Goal: Task Accomplishment & Management: Manage account settings

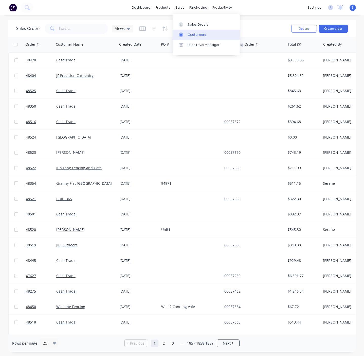
click at [198, 33] on link "Customers" at bounding box center [206, 35] width 67 height 10
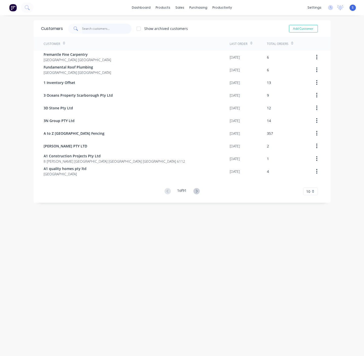
click at [96, 25] on input "text" at bounding box center [106, 29] width 49 height 10
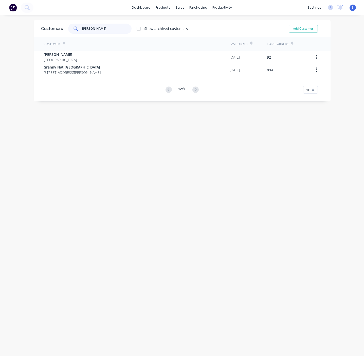
type input "[PERSON_NAME]"
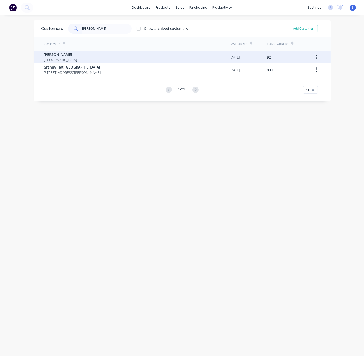
click at [83, 52] on div "[PERSON_NAME] [GEOGRAPHIC_DATA]" at bounding box center [137, 57] width 186 height 13
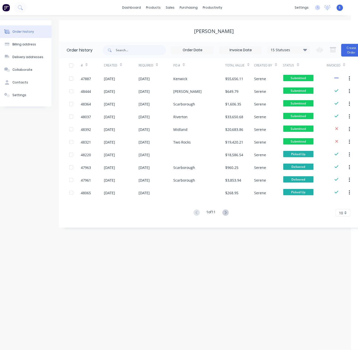
scroll to position [0, 19]
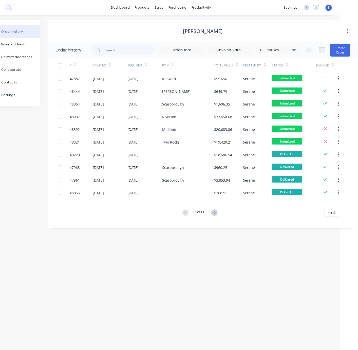
drag, startPoint x: 182, startPoint y: 25, endPoint x: 246, endPoint y: 29, distance: 64.3
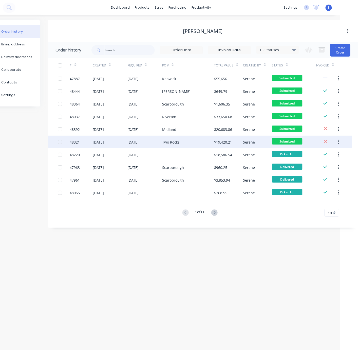
click at [150, 140] on div "03 Sep 2025" at bounding box center [145, 142] width 35 height 13
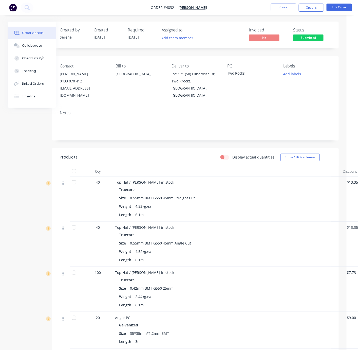
scroll to position [0, 38]
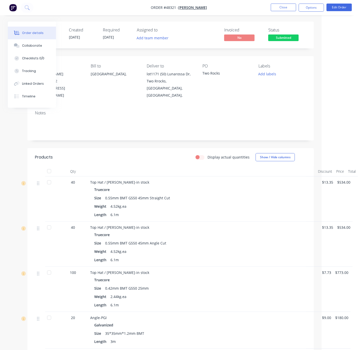
drag, startPoint x: 149, startPoint y: 161, endPoint x: 221, endPoint y: 158, distance: 72.1
drag, startPoint x: 134, startPoint y: 180, endPoint x: 201, endPoint y: 170, distance: 68.2
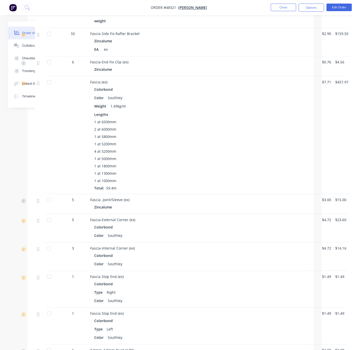
scroll to position [676, 38]
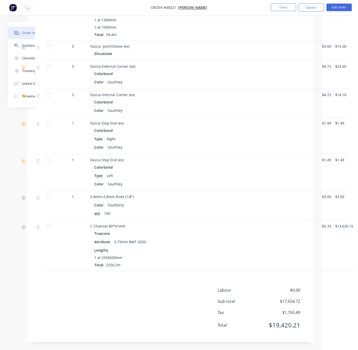
drag, startPoint x: 191, startPoint y: 228, endPoint x: 174, endPoint y: 234, distance: 17.6
click at [125, 290] on div "Labour $0.00 Sub total $17,654.72 Tax $1,765.49 Total $19,420.21" at bounding box center [171, 311] width 272 height 48
drag, startPoint x: 122, startPoint y: 278, endPoint x: 177, endPoint y: 277, distance: 55.5
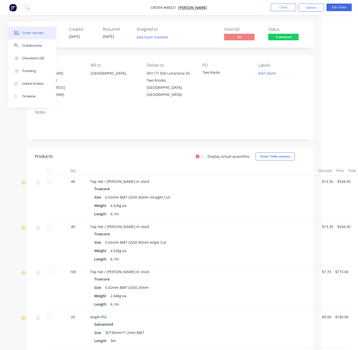
scroll to position [0, 38]
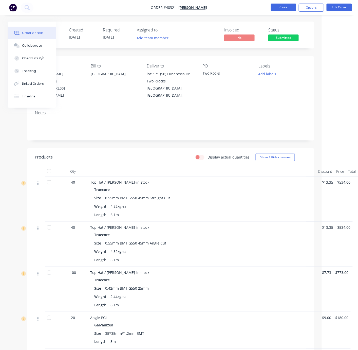
click at [276, 9] on button "Close" at bounding box center [283, 8] width 25 height 8
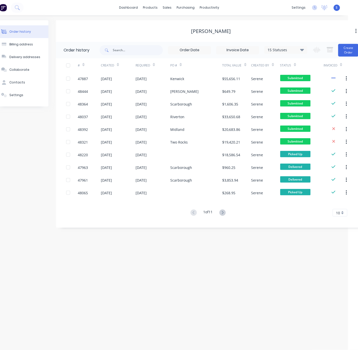
scroll to position [0, 19]
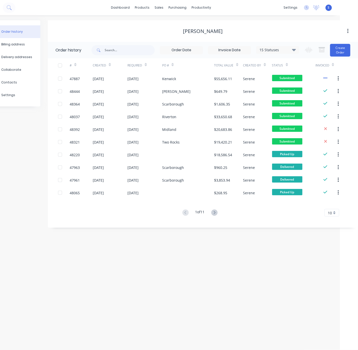
drag, startPoint x: 168, startPoint y: 271, endPoint x: 225, endPoint y: 270, distance: 56.8
drag, startPoint x: 213, startPoint y: 261, endPoint x: 242, endPoint y: 240, distance: 35.5
click at [170, 28] on link "Sales Orders" at bounding box center [185, 24] width 67 height 10
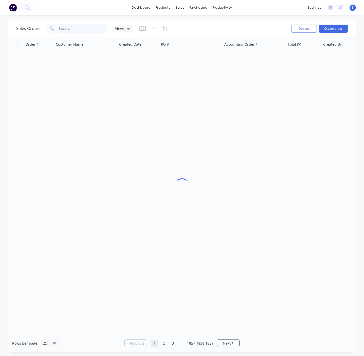
click at [64, 29] on input "text" at bounding box center [83, 29] width 49 height 10
type input "48403"
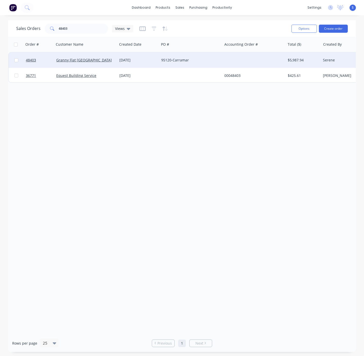
click at [139, 62] on div "25 Aug 2025" at bounding box center [138, 60] width 38 height 5
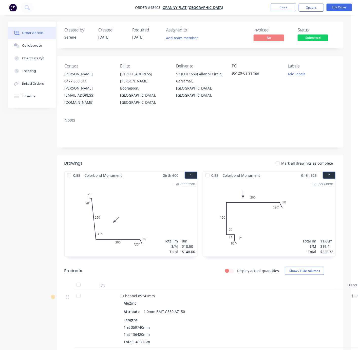
scroll to position [0, 21]
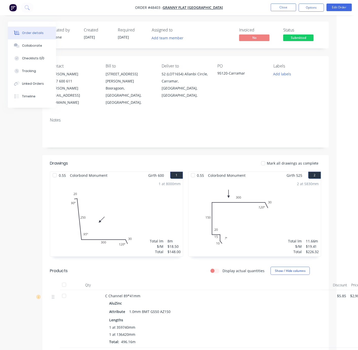
drag, startPoint x: 155, startPoint y: 275, endPoint x: 189, endPoint y: 274, distance: 33.5
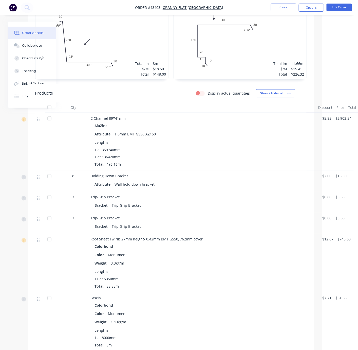
scroll to position [177, 38]
drag, startPoint x: 195, startPoint y: 161, endPoint x: 228, endPoint y: 162, distance: 32.5
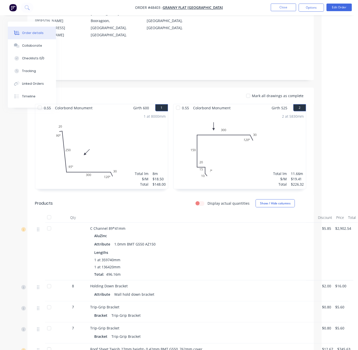
scroll to position [0, 38]
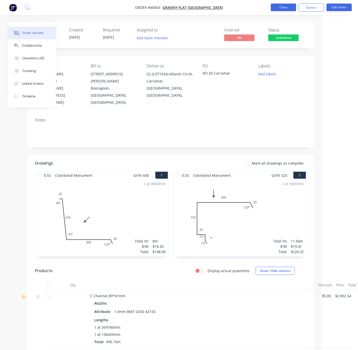
click at [278, 8] on button "Close" at bounding box center [283, 8] width 25 height 8
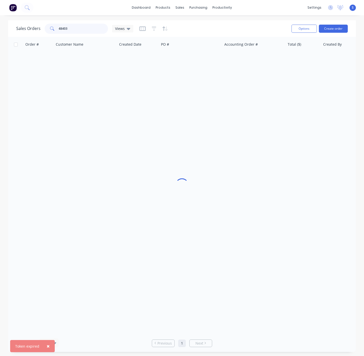
drag, startPoint x: 85, startPoint y: 29, endPoint x: 10, endPoint y: 102, distance: 105.2
click at [32, 30] on div "Sales Orders 48403 Views" at bounding box center [74, 29] width 117 height 10
click at [75, 30] on input "48403" at bounding box center [83, 29] width 49 height 10
drag, startPoint x: 79, startPoint y: 28, endPoint x: 53, endPoint y: 29, distance: 26.6
click at [53, 29] on div "48403" at bounding box center [76, 29] width 63 height 10
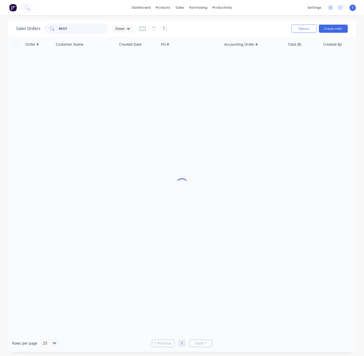
type input "48321"
click at [78, 27] on input "48321" at bounding box center [83, 29] width 49 height 10
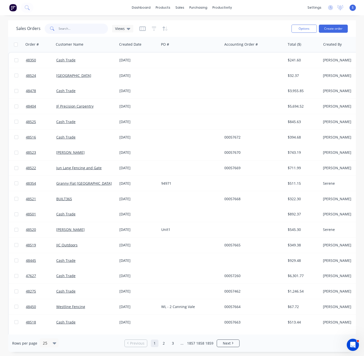
click at [63, 33] on input "text" at bounding box center [83, 29] width 49 height 10
type input "48321"
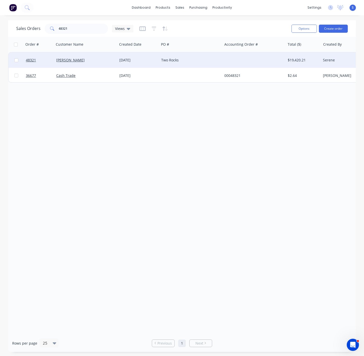
click at [146, 60] on div "[DATE]" at bounding box center [138, 60] width 38 height 5
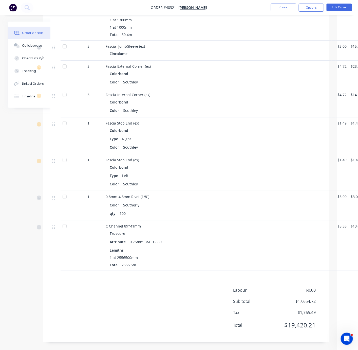
scroll to position [676, 38]
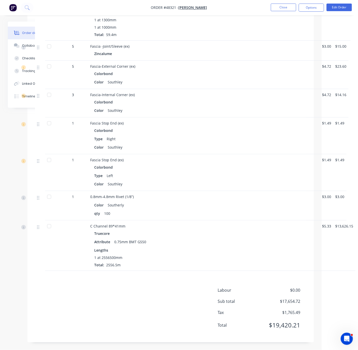
drag, startPoint x: 177, startPoint y: 277, endPoint x: 237, endPoint y: 275, distance: 59.6
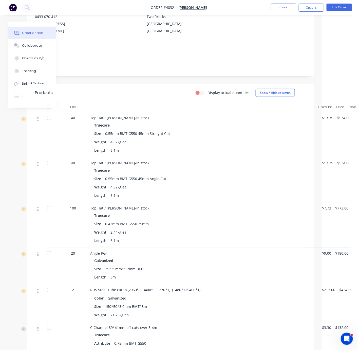
scroll to position [0, 38]
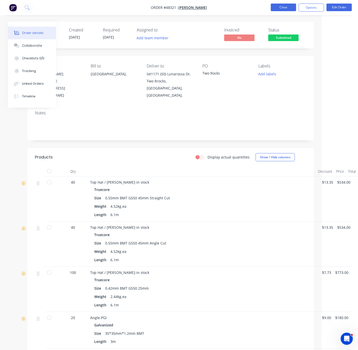
click at [286, 7] on button "Close" at bounding box center [283, 8] width 25 height 8
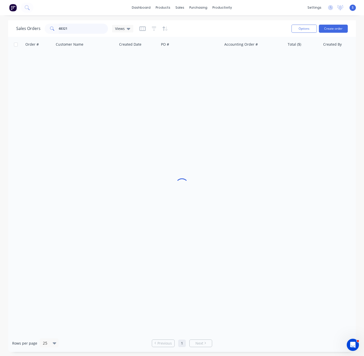
drag, startPoint x: 78, startPoint y: 28, endPoint x: 25, endPoint y: 30, distance: 53.0
click at [30, 28] on div "Sales Orders 48321 Views" at bounding box center [74, 29] width 117 height 10
type input "47204"
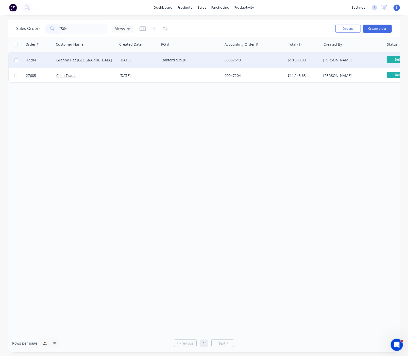
click at [124, 62] on div "05 Aug 2025" at bounding box center [138, 60] width 38 height 5
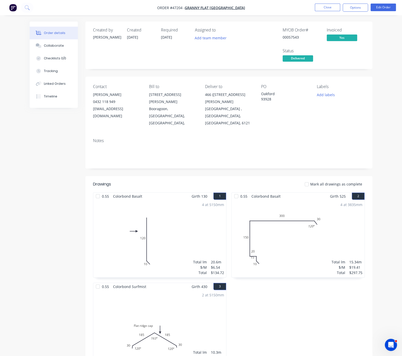
drag, startPoint x: 207, startPoint y: 136, endPoint x: 261, endPoint y: 139, distance: 54.1
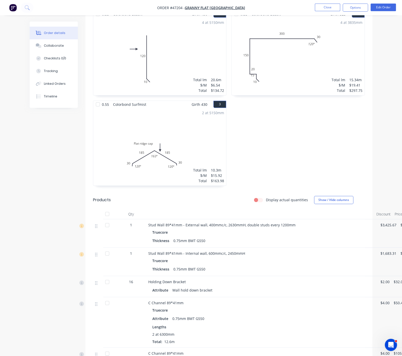
scroll to position [266, 0]
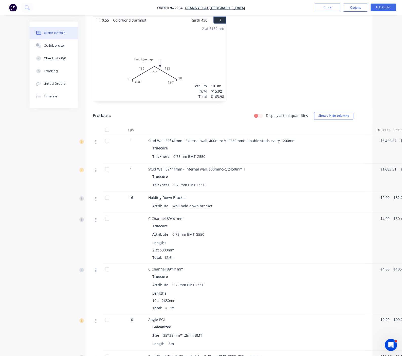
drag, startPoint x: 266, startPoint y: 190, endPoint x: 299, endPoint y: 189, distance: 32.7
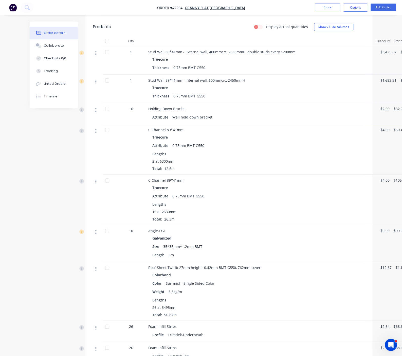
drag, startPoint x: 243, startPoint y: 194, endPoint x: 334, endPoint y: 190, distance: 91.6
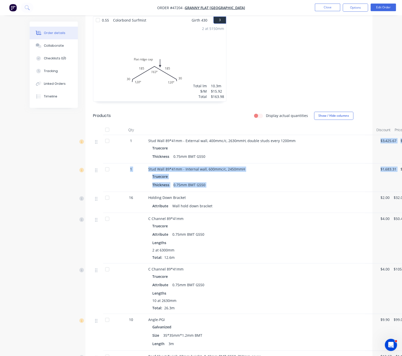
drag, startPoint x: 358, startPoint y: 113, endPoint x: 379, endPoint y: 150, distance: 42.7
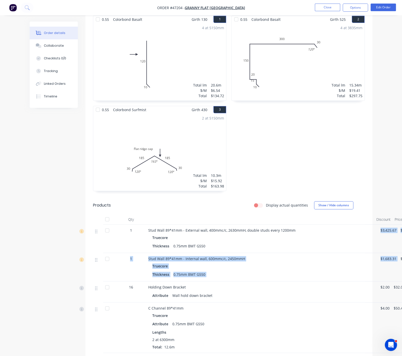
scroll to position [266, 0]
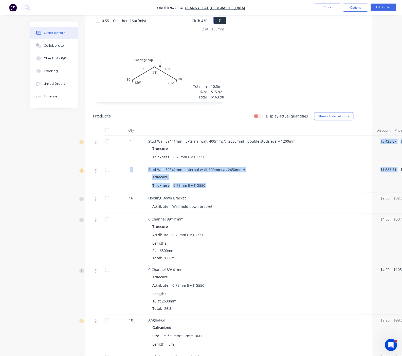
drag, startPoint x: 272, startPoint y: 168, endPoint x: 342, endPoint y: 171, distance: 70.1
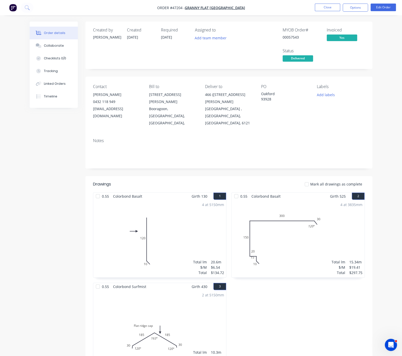
scroll to position [177, 0]
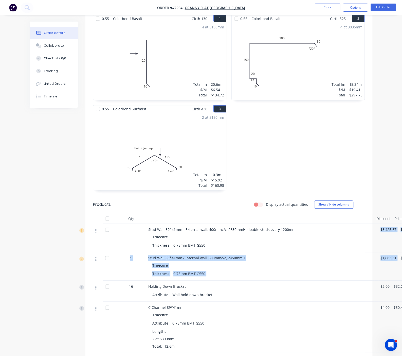
click at [310, 233] on div "Truecore" at bounding box center [260, 236] width 216 height 7
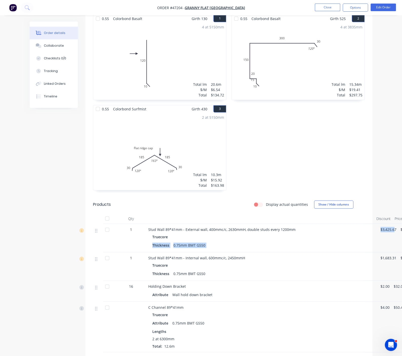
drag, startPoint x: 362, startPoint y: 210, endPoint x: 381, endPoint y: 213, distance: 19.9
click at [364, 224] on div "1 Stud Wall 89*41mm - External wall, 400mmc/c, 2630mmH, double studs every 1200…" at bounding box center [229, 238] width 272 height 28
click at [364, 252] on div "$1,683.31" at bounding box center [389, 266] width 20 height 28
click at [113, 200] on div "Products" at bounding box center [122, 204] width 58 height 8
click at [210, 224] on div "Stud Wall 89*41mm - External wall, 400mmc/c, 2630mmH, double studs every 1200mm…" at bounding box center [260, 238] width 228 height 28
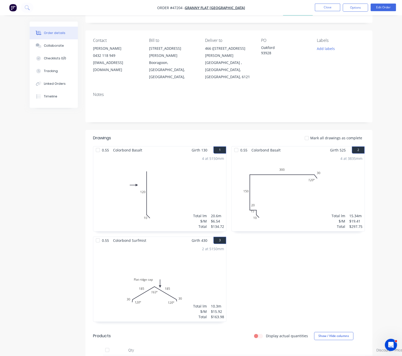
scroll to position [0, 0]
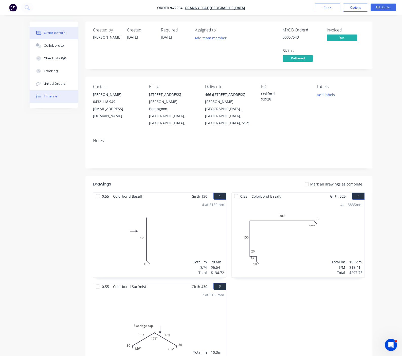
click at [44, 99] on div "Timeline" at bounding box center [50, 96] width 13 height 5
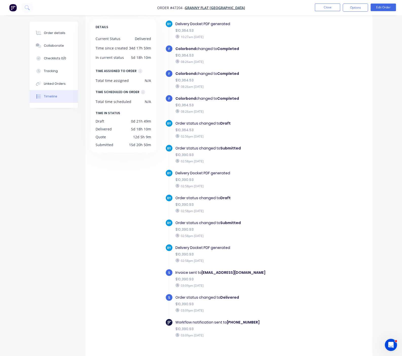
scroll to position [33, 0]
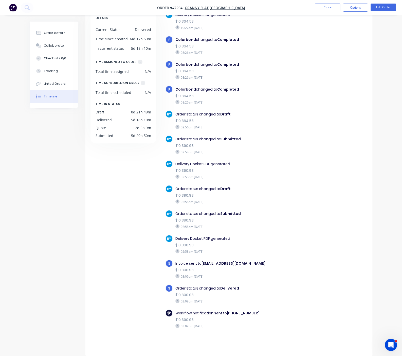
drag, startPoint x: 209, startPoint y: 276, endPoint x: 193, endPoint y: 273, distance: 15.8
click at [193, 273] on div "Invoice sent to accounts@grannyflatswa.com $10,390.93 03:09pm Thursday 21/08/25" at bounding box center [237, 269] width 129 height 20
click at [247, 232] on div "BY Order status changed to Submitted $10,390.93 02:58pm Tuesday 19/08/25" at bounding box center [236, 222] width 143 height 25
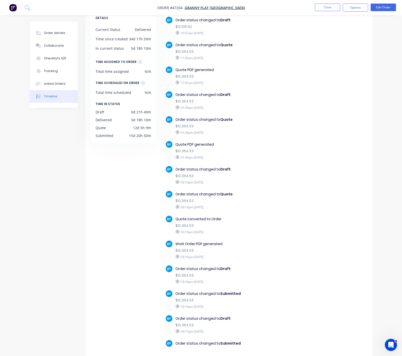
scroll to position [0, 0]
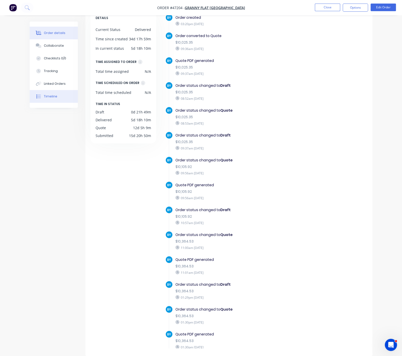
click at [30, 31] on button "Order details" at bounding box center [54, 33] width 48 height 13
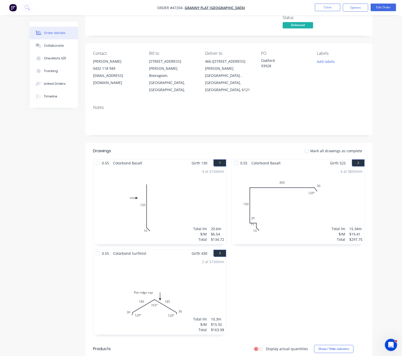
drag, startPoint x: 232, startPoint y: 112, endPoint x: 277, endPoint y: 114, distance: 45.2
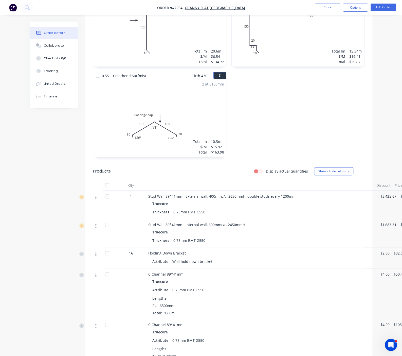
scroll to position [299, 0]
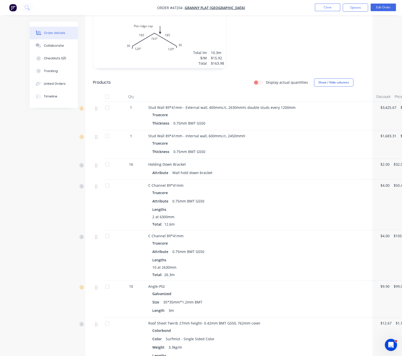
drag, startPoint x: 259, startPoint y: 156, endPoint x: 353, endPoint y: 155, distance: 93.6
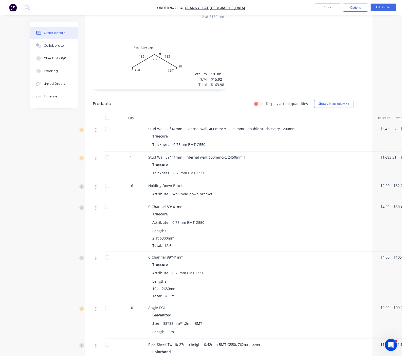
click at [171, 141] on div "0.75mm BMT G550" at bounding box center [189, 144] width 36 height 7
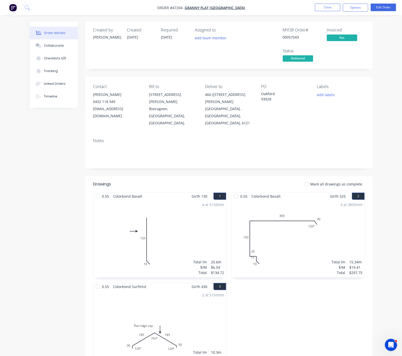
scroll to position [89, 0]
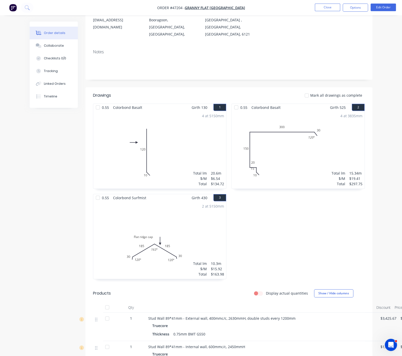
click at [291, 194] on div "0.55 Colorbond Basalt Girth 525 2 0 10 15 20 150 300 30 120 º 0 10 15 20 150 30…" at bounding box center [298, 193] width 138 height 181
drag, startPoint x: 299, startPoint y: 186, endPoint x: 355, endPoint y: 203, distance: 58.0
click at [305, 194] on div "0.55 Colorbond Basalt Girth 525 2 0 10 15 20 150 300 30 120 º 0 10 15 20 150 30…" at bounding box center [298, 193] width 138 height 181
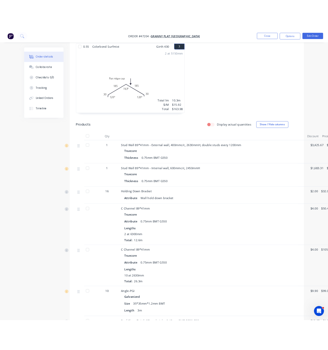
scroll to position [0, 0]
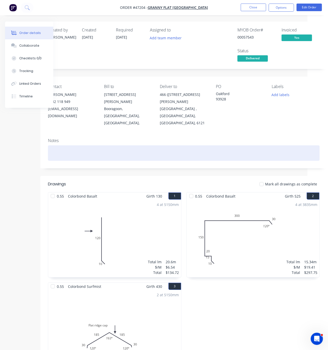
drag, startPoint x: 199, startPoint y: 155, endPoint x: 262, endPoint y: 151, distance: 63.8
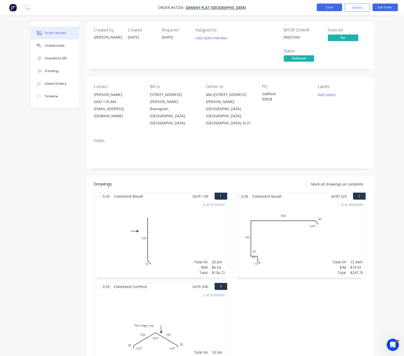
click at [330, 6] on button "Close" at bounding box center [329, 8] width 25 height 8
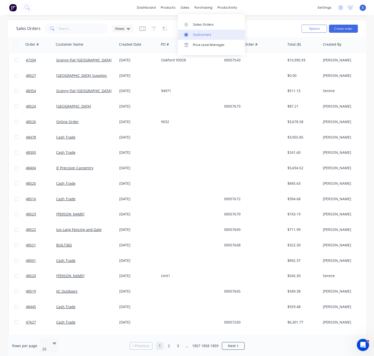
click at [194, 37] on div "Customers" at bounding box center [202, 34] width 18 height 5
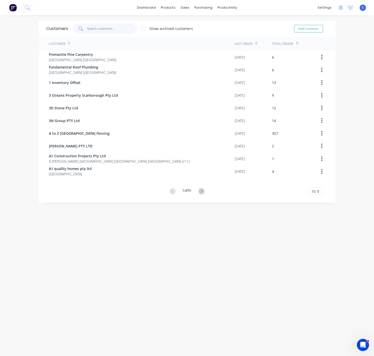
click at [104, 26] on input "text" at bounding box center [111, 29] width 49 height 10
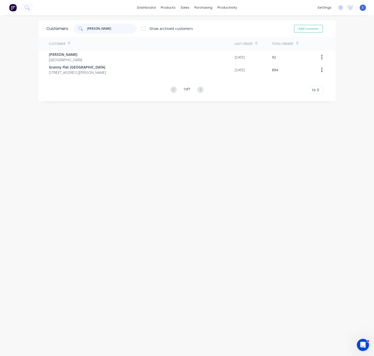
type input "[PERSON_NAME]"
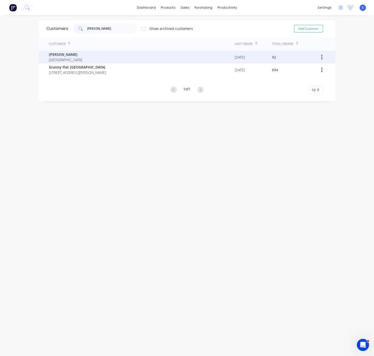
click at [95, 53] on div "[PERSON_NAME] [GEOGRAPHIC_DATA]" at bounding box center [142, 57] width 186 height 13
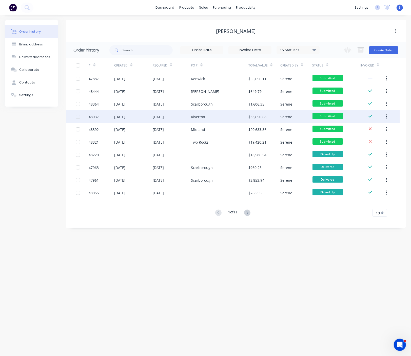
click at [201, 119] on div "Riverton" at bounding box center [220, 116] width 58 height 13
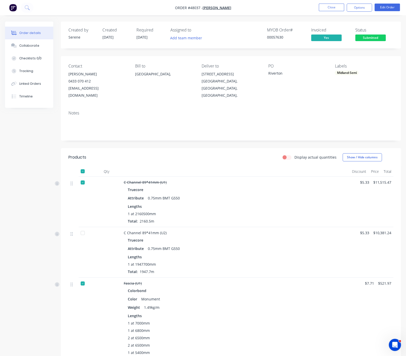
drag, startPoint x: 176, startPoint y: 155, endPoint x: 253, endPoint y: 146, distance: 77.7
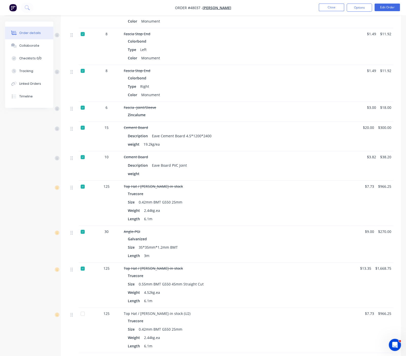
scroll to position [532, 0]
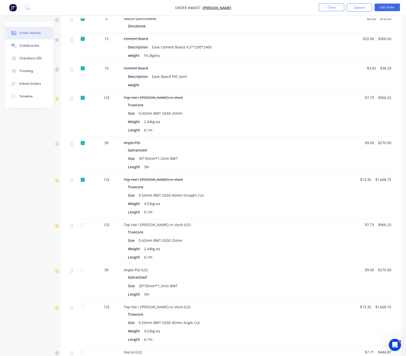
drag, startPoint x: 258, startPoint y: 105, endPoint x: 290, endPoint y: 106, distance: 31.7
drag, startPoint x: 220, startPoint y: 75, endPoint x: 322, endPoint y: 76, distance: 101.9
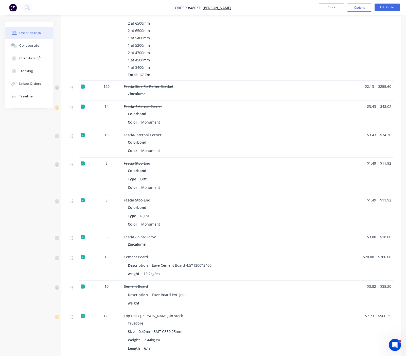
scroll to position [177, 0]
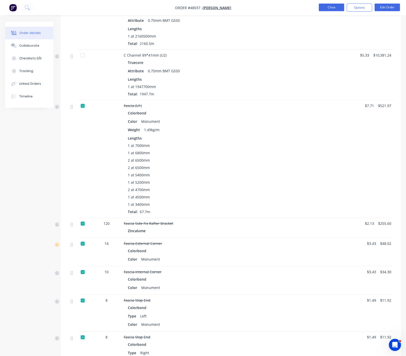
click at [333, 10] on button "Close" at bounding box center [331, 8] width 25 height 8
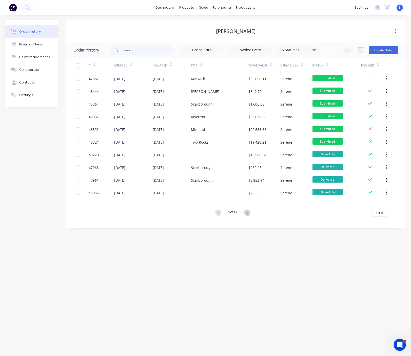
click at [123, 252] on div "Order history Billing address Delivery addresses Collaborate Contacts Settings …" at bounding box center [205, 185] width 411 height 340
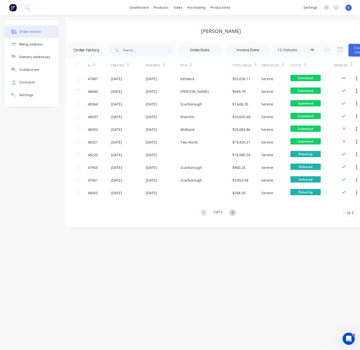
click at [23, 149] on div "Order history Billing address Delivery addresses Collaborate Contacts Settings" at bounding box center [31, 123] width 53 height 207
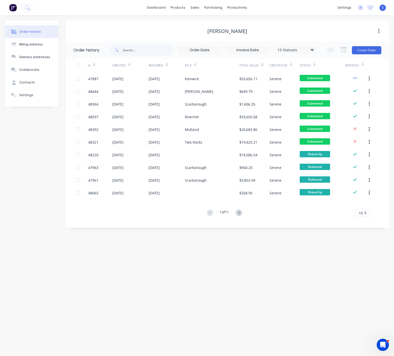
drag, startPoint x: 170, startPoint y: 257, endPoint x: 232, endPoint y: 259, distance: 61.6
click at [167, 249] on div "Order history Billing address Delivery addresses Collaborate Contacts Settings …" at bounding box center [197, 185] width 394 height 340
click at [221, 37] on div "Suppliers" at bounding box center [224, 34] width 15 height 5
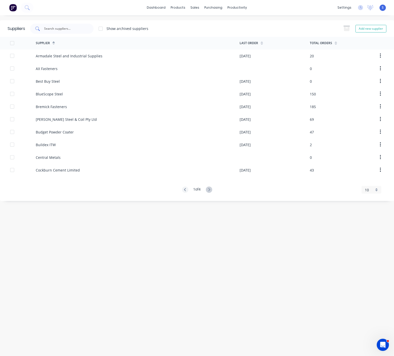
click at [63, 28] on input "text" at bounding box center [65, 28] width 42 height 5
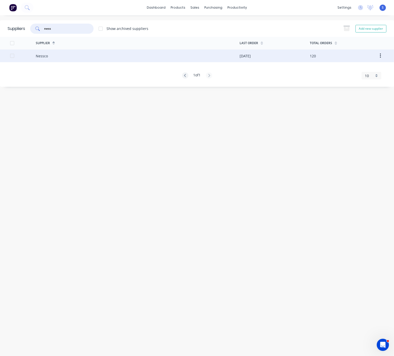
type input "ness"
click at [74, 54] on div "Nessco" at bounding box center [138, 55] width 204 height 13
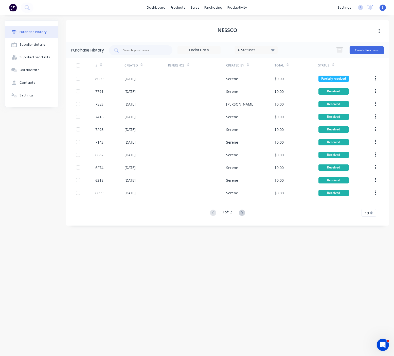
drag, startPoint x: 173, startPoint y: 221, endPoint x: 251, endPoint y: 225, distance: 78.0
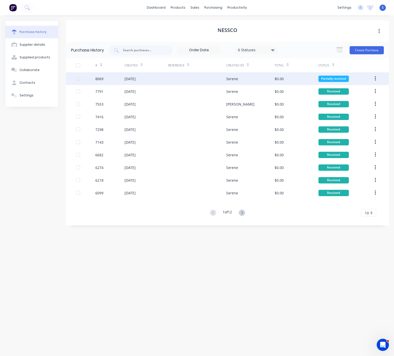
click at [214, 77] on div at bounding box center [197, 78] width 58 height 13
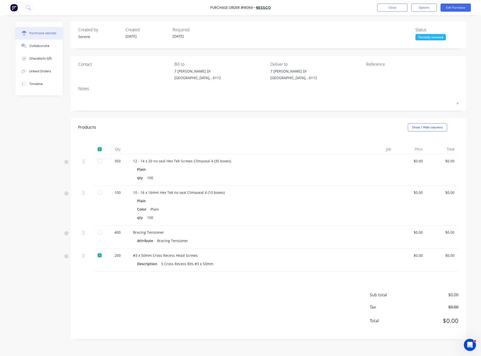
click at [218, 140] on div "Qty Job Price Total 350 12 - 14 x 20 no seal Hex Tek Screws Climaseal 4 (35 box…" at bounding box center [268, 203] width 395 height 135
click at [219, 138] on div "Qty Job Price Total 350 12 - 14 x 20 no seal Hex Tek Screws Climaseal 4 (35 box…" at bounding box center [268, 203] width 395 height 135
click at [97, 162] on div at bounding box center [100, 161] width 10 height 10
click at [97, 197] on div at bounding box center [100, 192] width 10 height 10
click at [98, 237] on div at bounding box center [100, 232] width 10 height 10
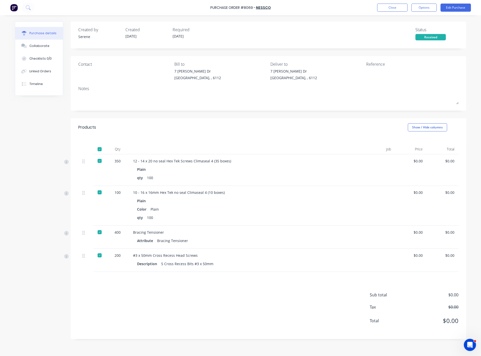
click at [177, 321] on div "Sub total $0.00 Tax $0.00 Total $0.00" at bounding box center [268, 305] width 395 height 67
click at [333, 4] on button "Close" at bounding box center [392, 8] width 30 height 8
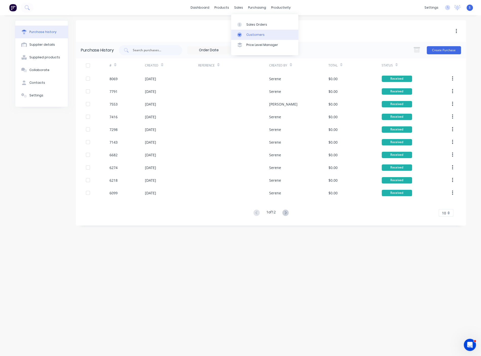
click at [253, 34] on div "Customers" at bounding box center [255, 34] width 18 height 5
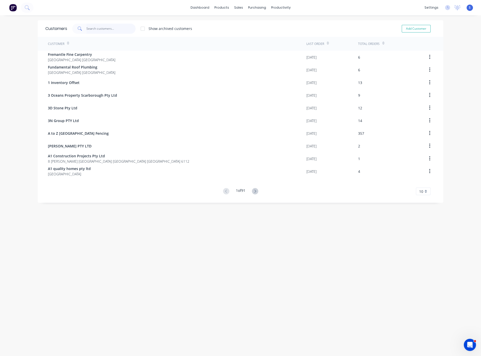
click at [102, 28] on input "text" at bounding box center [110, 29] width 49 height 10
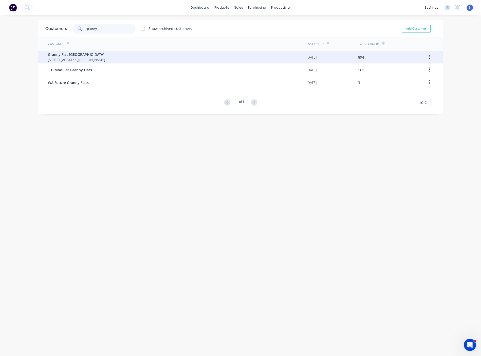
type input "granny"
click at [105, 57] on span "Granny Flat WA" at bounding box center [76, 54] width 57 height 5
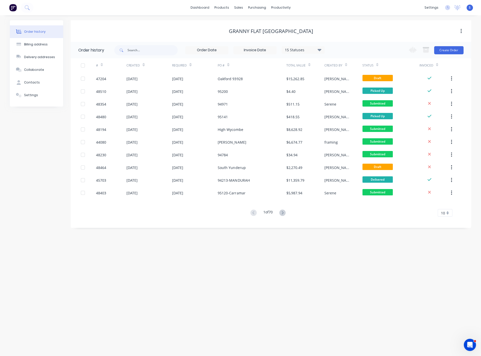
drag, startPoint x: 162, startPoint y: 32, endPoint x: 235, endPoint y: 36, distance: 72.9
click at [333, 271] on div "Order history Billing address Delivery addresses Collaborate Contacts Settings …" at bounding box center [240, 185] width 481 height 340
click at [287, 212] on button at bounding box center [282, 212] width 9 height 7
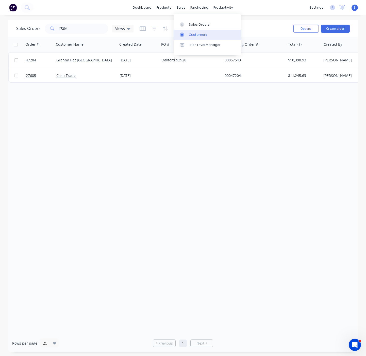
drag, startPoint x: 200, startPoint y: 38, endPoint x: 178, endPoint y: 36, distance: 21.4
click at [200, 37] on div "Customers" at bounding box center [198, 34] width 18 height 5
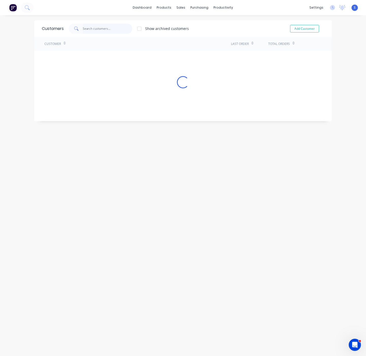
click at [88, 28] on input "text" at bounding box center [107, 29] width 49 height 10
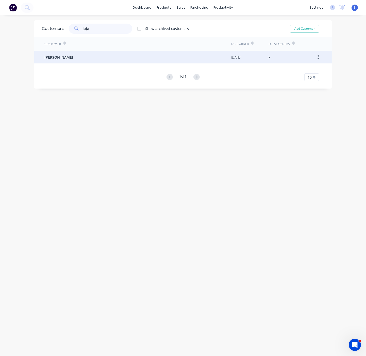
type input "jiaju"
click at [70, 61] on div "[PERSON_NAME]" at bounding box center [137, 57] width 186 height 13
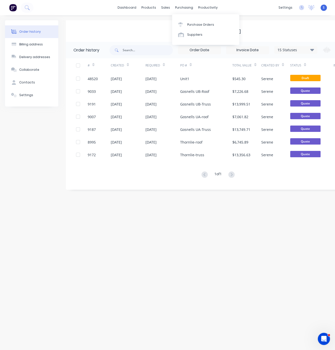
drag, startPoint x: 139, startPoint y: 29, endPoint x: 144, endPoint y: 24, distance: 7.0
click at [139, 29] on div "[PERSON_NAME]" at bounding box center [221, 31] width 310 height 6
click at [174, 35] on div "Customers" at bounding box center [182, 34] width 18 height 5
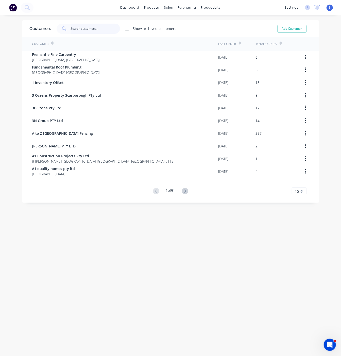
click at [98, 34] on input "text" at bounding box center [94, 29] width 49 height 10
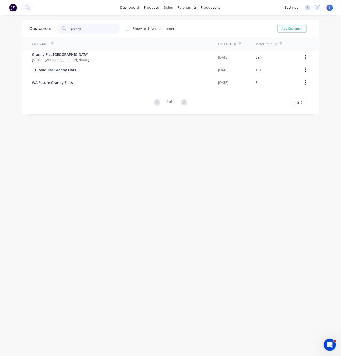
type input "granny"
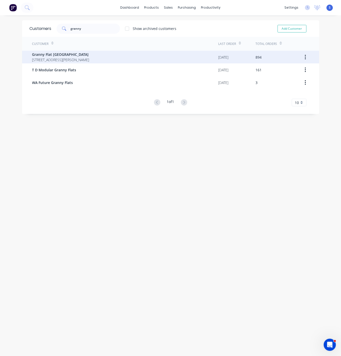
click at [89, 54] on span "Granny Flat [GEOGRAPHIC_DATA]" at bounding box center [60, 54] width 57 height 5
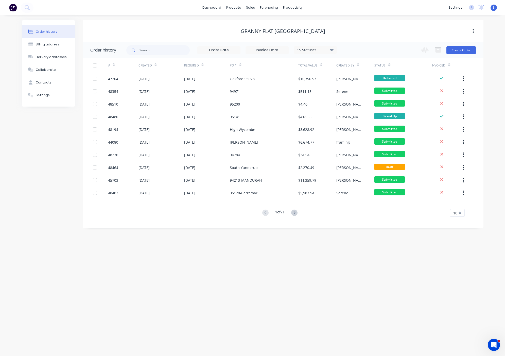
click at [325, 253] on div "Order history Billing address Delivery addresses Collaborate Contacts Settings …" at bounding box center [252, 185] width 505 height 340
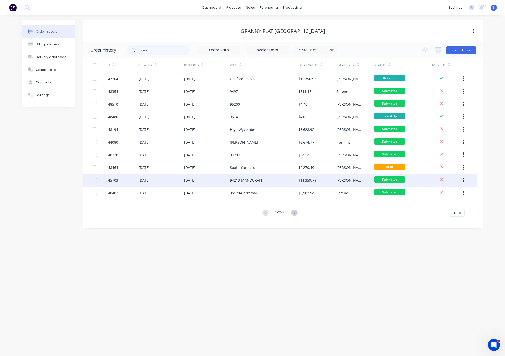
click at [264, 179] on div "94213-MANDURAH" at bounding box center [264, 180] width 68 height 13
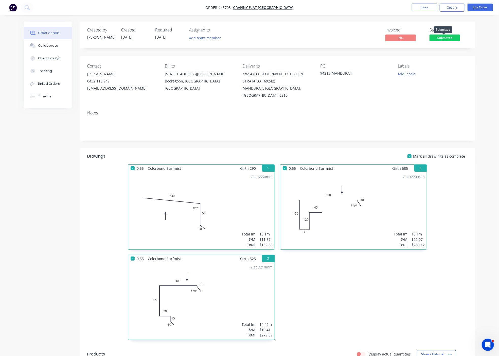
click at [365, 38] on span "Submitted" at bounding box center [444, 37] width 30 height 6
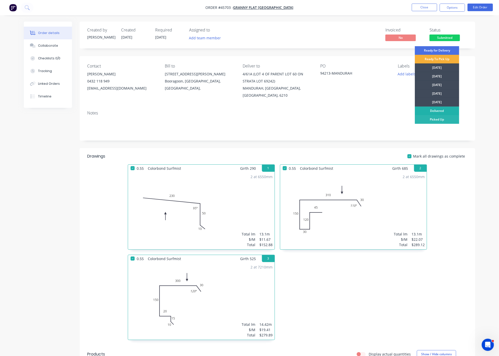
click at [365, 109] on div "Delivered" at bounding box center [437, 110] width 44 height 9
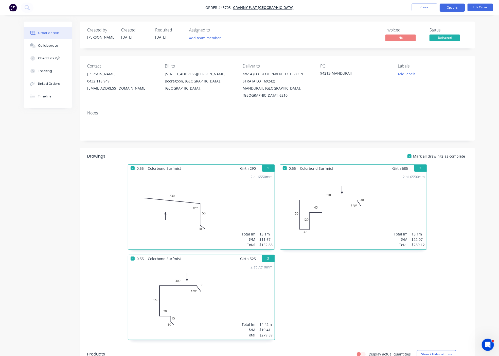
click at [365, 7] on button "Options" at bounding box center [452, 8] width 25 height 8
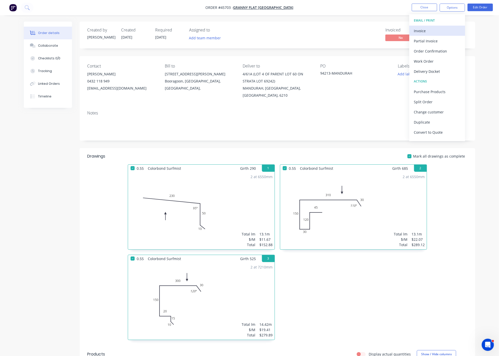
click at [365, 30] on div "Invoice" at bounding box center [437, 30] width 47 height 7
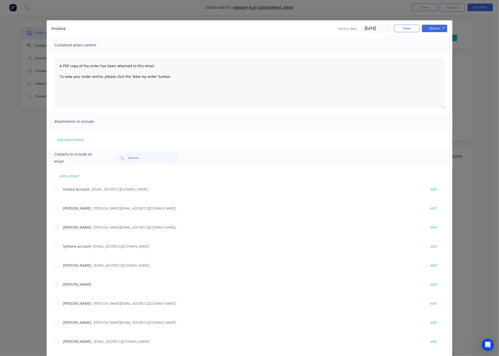
click at [52, 194] on div at bounding box center [56, 189] width 10 height 10
click at [365, 31] on button "Options" at bounding box center [434, 29] width 25 height 8
click at [365, 55] on button "Email" at bounding box center [438, 54] width 32 height 8
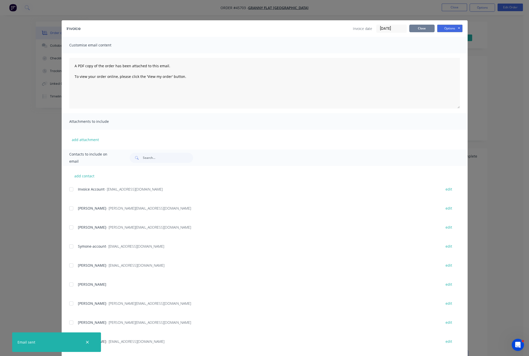
click at [365, 32] on button "Close" at bounding box center [421, 29] width 25 height 8
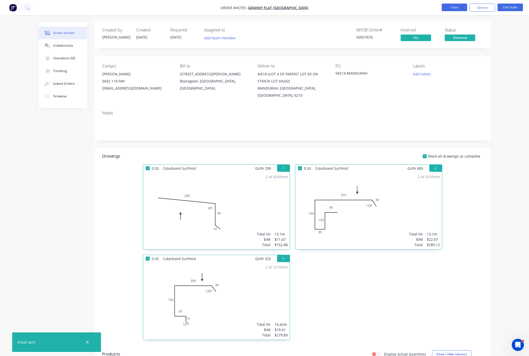
click at [365, 6] on button "Close" at bounding box center [453, 8] width 25 height 8
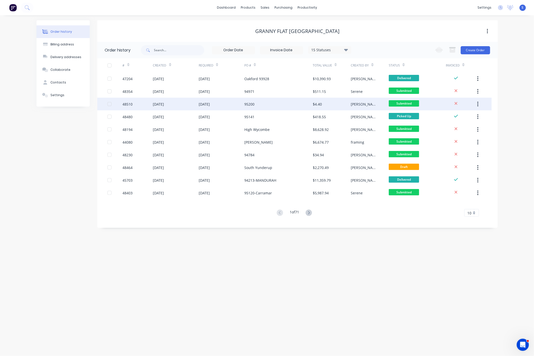
click at [282, 105] on div "95200" at bounding box center [278, 104] width 68 height 13
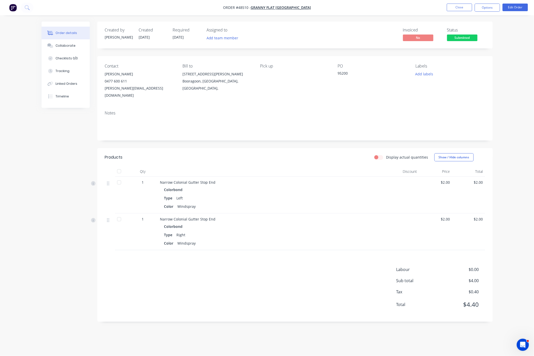
click at [289, 169] on div at bounding box center [272, 171] width 228 height 10
click at [365, 7] on button "Close" at bounding box center [459, 8] width 25 height 8
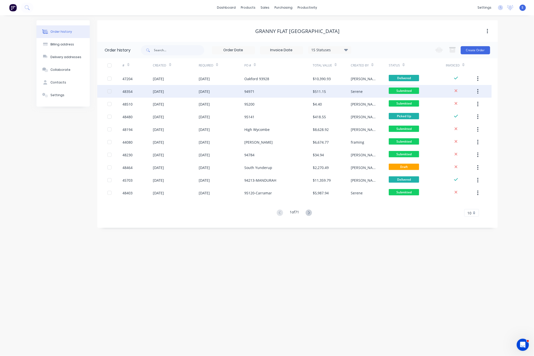
click at [258, 90] on div "94971" at bounding box center [278, 91] width 68 height 13
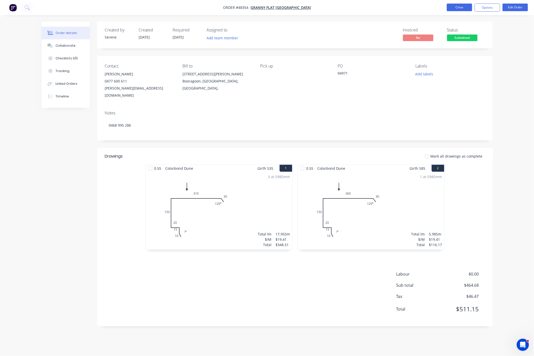
click at [365, 6] on button "Close" at bounding box center [459, 8] width 25 height 8
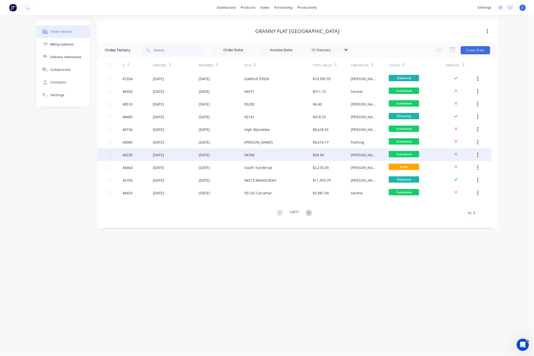
click at [268, 154] on div "94784" at bounding box center [278, 154] width 68 height 13
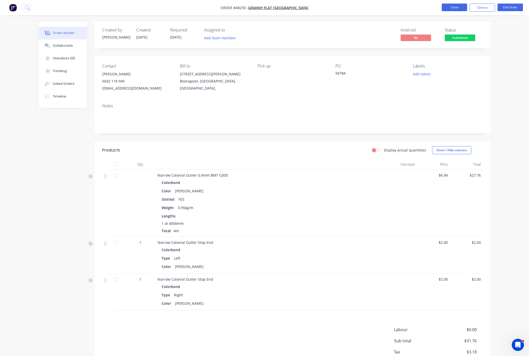
click at [365, 6] on button "Close" at bounding box center [453, 8] width 25 height 8
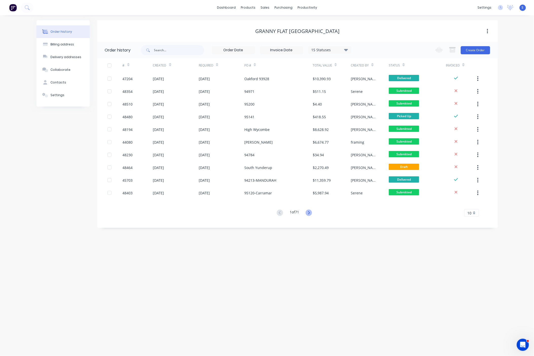
click at [310, 212] on icon at bounding box center [309, 212] width 2 height 3
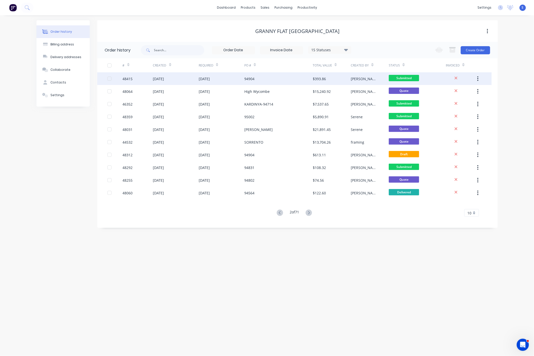
click at [269, 77] on div "94904" at bounding box center [278, 78] width 68 height 13
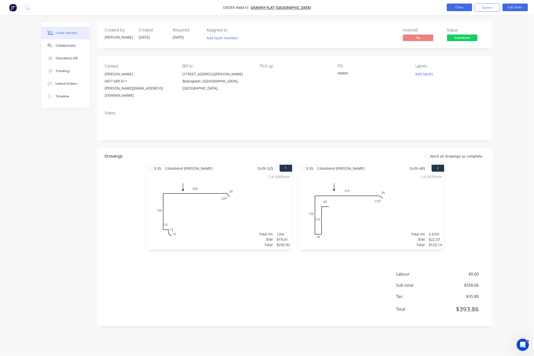
click at [365, 9] on button "Close" at bounding box center [459, 8] width 25 height 8
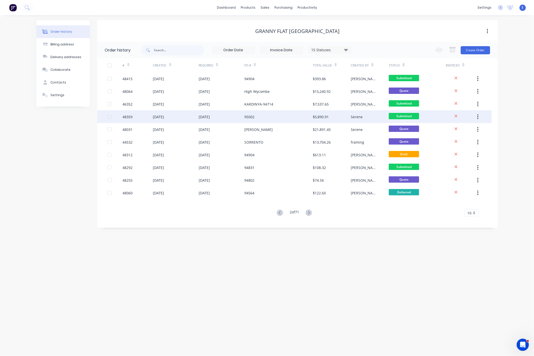
click at [275, 116] on div "95002" at bounding box center [278, 116] width 68 height 13
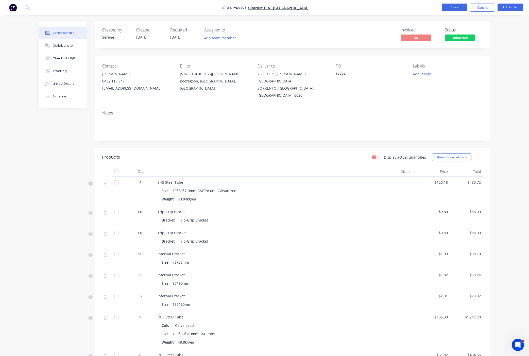
click at [365, 6] on button "Close" at bounding box center [453, 8] width 25 height 8
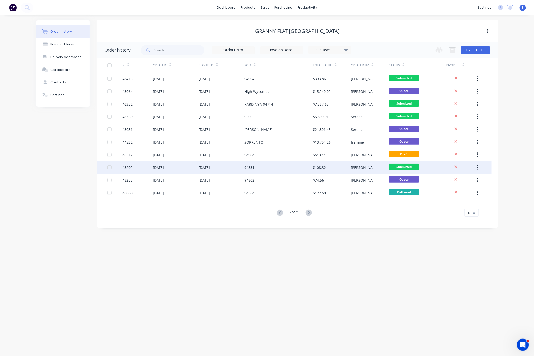
click at [288, 170] on div "94831" at bounding box center [278, 167] width 68 height 13
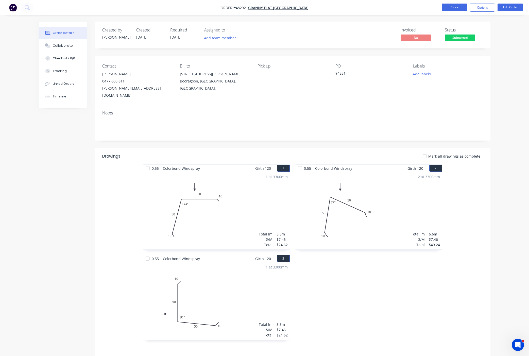
click at [365, 7] on button "Close" at bounding box center [453, 8] width 25 height 8
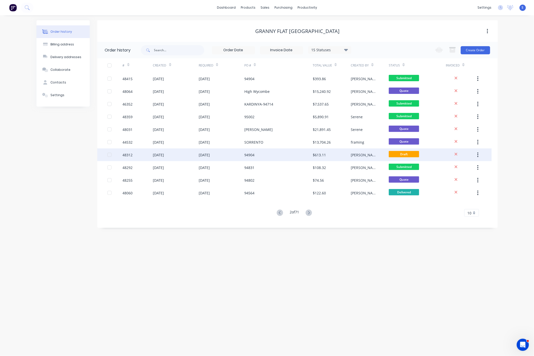
click at [295, 156] on div "94904" at bounding box center [278, 154] width 68 height 13
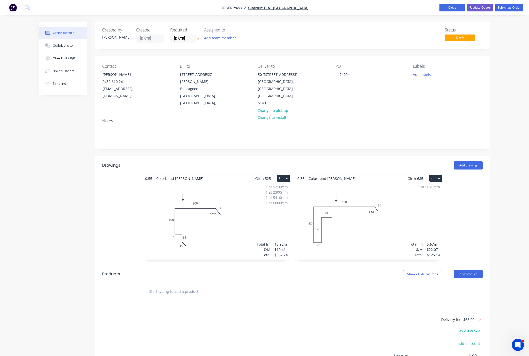
click at [365, 7] on button "Close" at bounding box center [451, 8] width 25 height 8
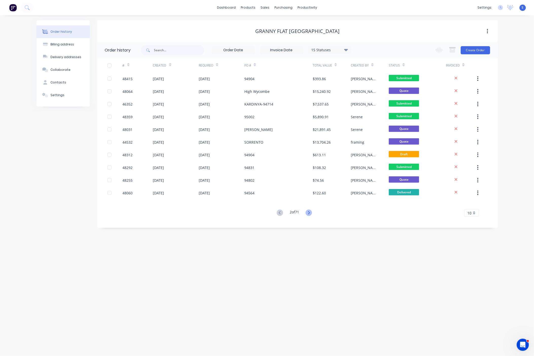
click at [311, 211] on icon at bounding box center [309, 212] width 6 height 6
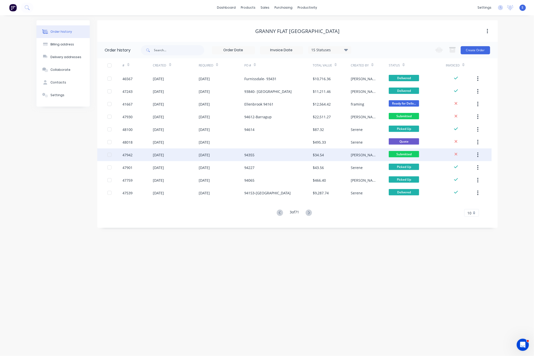
click at [290, 158] on div "94355" at bounding box center [278, 154] width 68 height 13
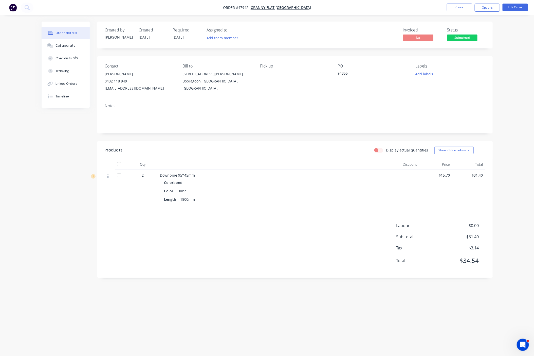
click at [292, 246] on div "Labour $0.00 Sub total $31.40 Tax $3.14 Total $34.54" at bounding box center [295, 246] width 380 height 48
click at [63, 96] on button "Timeline" at bounding box center [66, 96] width 48 height 13
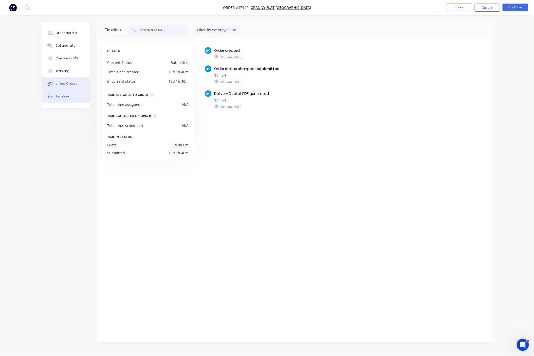
click at [71, 86] on div "Linked Orders" at bounding box center [67, 83] width 22 height 5
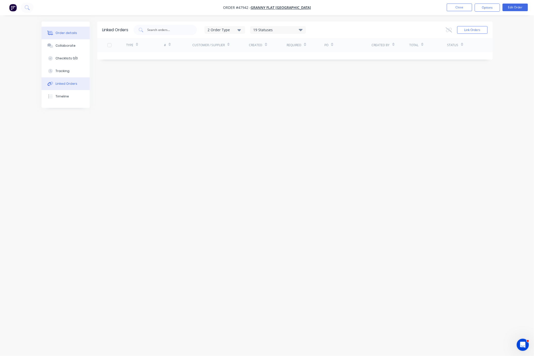
click at [60, 36] on button "Order details" at bounding box center [66, 33] width 48 height 13
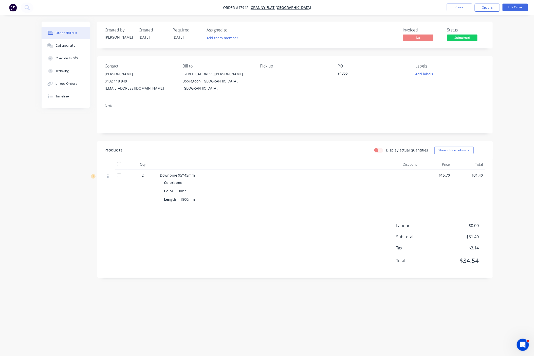
click at [280, 168] on div at bounding box center [272, 164] width 228 height 10
click at [365, 7] on button "Close" at bounding box center [459, 8] width 25 height 8
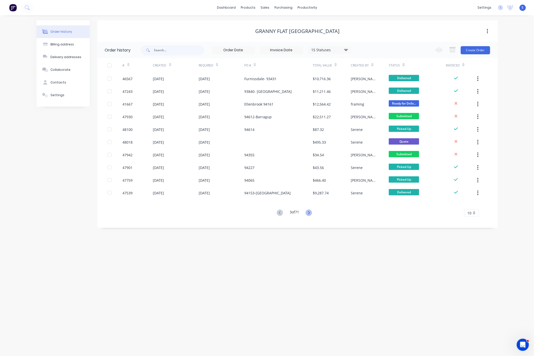
click at [311, 211] on icon at bounding box center [309, 212] width 6 height 6
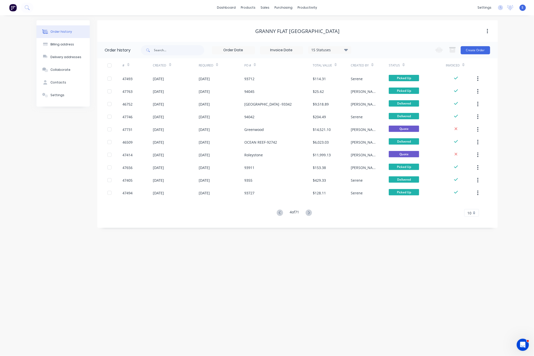
click at [310, 211] on g at bounding box center [309, 212] width 6 height 6
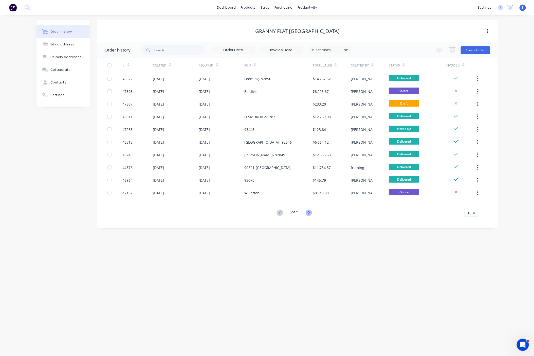
click at [309, 211] on icon at bounding box center [309, 212] width 6 height 6
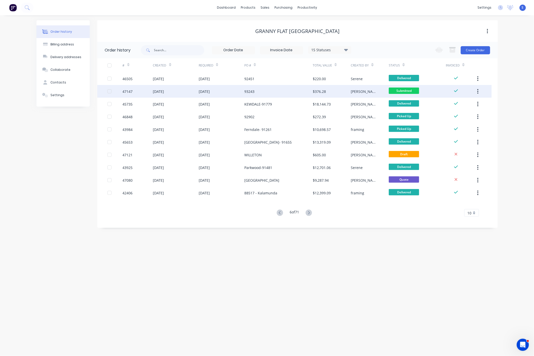
click at [308, 90] on div "93243" at bounding box center [278, 91] width 68 height 13
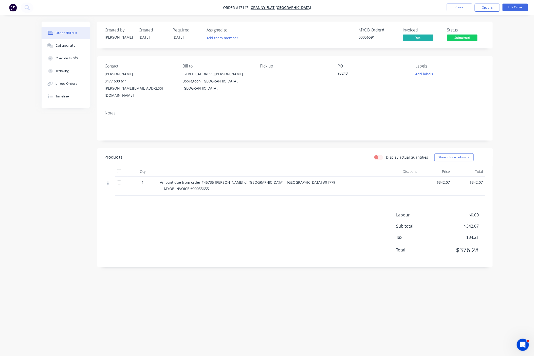
click at [245, 223] on div "Labour $0.00 Sub total $342.07 Tax $34.21 Total $376.28" at bounding box center [295, 236] width 380 height 48
click at [365, 38] on span "Submitted" at bounding box center [462, 37] width 30 height 6
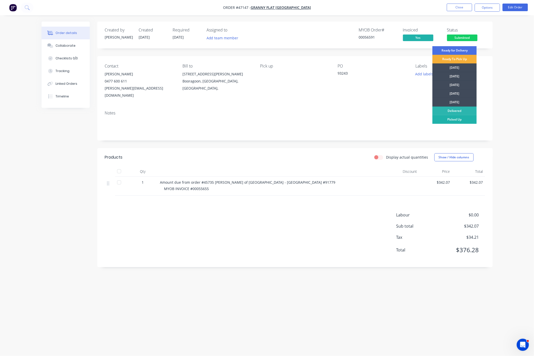
click at [365, 118] on div "Picked Up" at bounding box center [455, 119] width 44 height 9
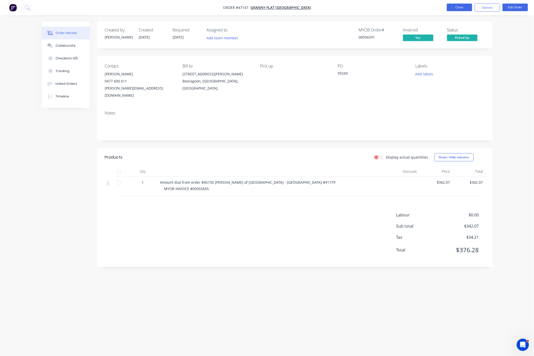
click at [365, 5] on button "Close" at bounding box center [459, 8] width 25 height 8
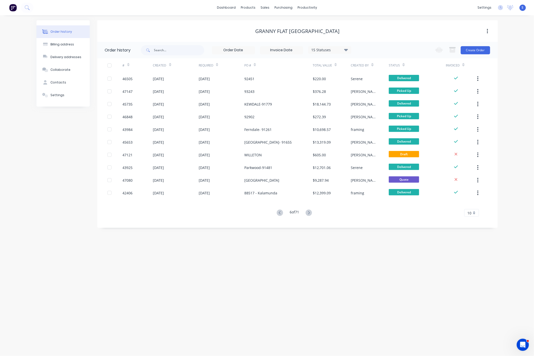
drag, startPoint x: 310, startPoint y: 214, endPoint x: 319, endPoint y: 256, distance: 43.1
click at [319, 256] on div "Order history Billing address Delivery addresses Collaborate Contacts Settings …" at bounding box center [267, 185] width 534 height 340
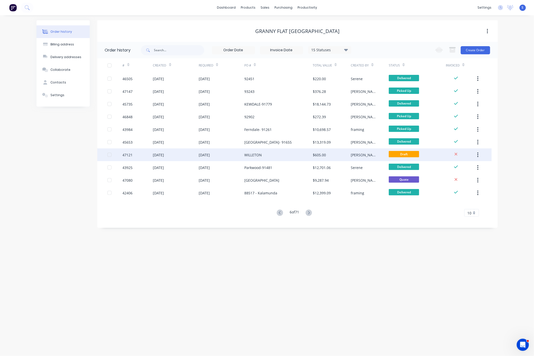
click at [265, 153] on div "WILLETON" at bounding box center [278, 154] width 68 height 13
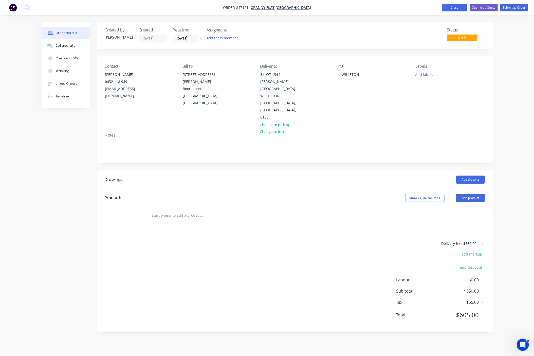
click at [365, 9] on button "Close" at bounding box center [454, 8] width 25 height 8
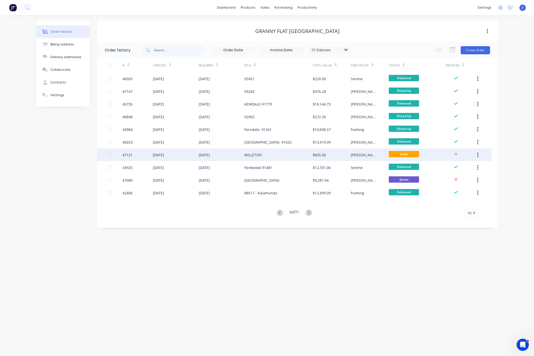
click at [365, 153] on button "button" at bounding box center [478, 154] width 12 height 9
click at [365, 170] on div "Archive" at bounding box center [460, 167] width 39 height 7
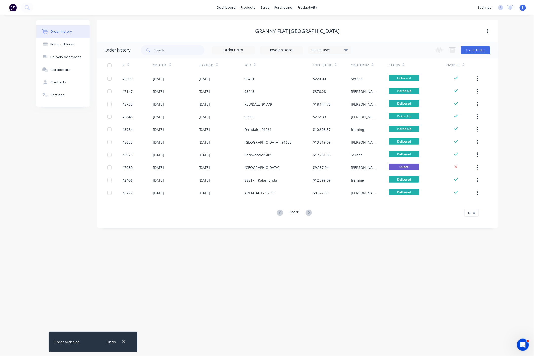
click at [365, 234] on div "Order history Billing address Delivery addresses Collaborate Contacts Settings …" at bounding box center [267, 185] width 534 height 340
click at [305, 217] on div "# Created Required PO # Total Value Created By Status Invoiced 46505 04 Jul 202…" at bounding box center [294, 140] width 394 height 164
click at [311, 213] on icon at bounding box center [309, 212] width 6 height 6
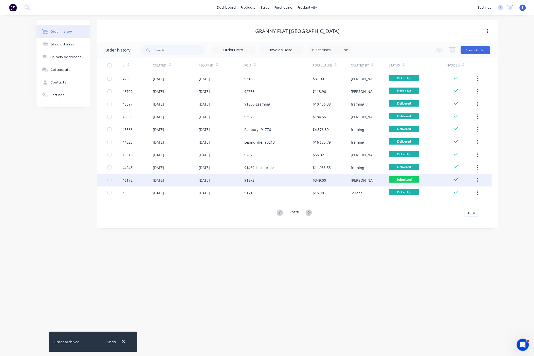
click at [304, 179] on div "91872" at bounding box center [278, 180] width 68 height 13
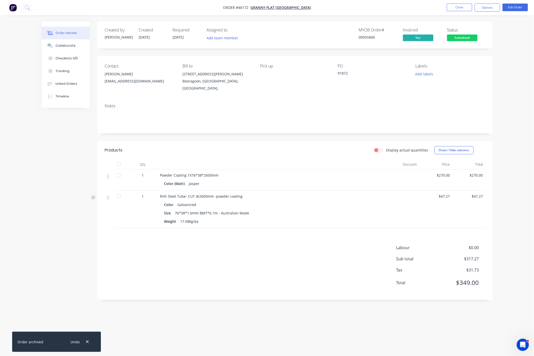
click at [267, 159] on header "Products Display actual quantities Show / Hide columns" at bounding box center [294, 150] width 395 height 18
drag, startPoint x: 291, startPoint y: 159, endPoint x: 250, endPoint y: 159, distance: 40.3
drag, startPoint x: 190, startPoint y: 183, endPoint x: 219, endPoint y: 196, distance: 31.9
click at [219, 190] on div "Powder Coating 1X76*38*2600mm Color (Matt) Jasper" at bounding box center [272, 179] width 228 height 21
click at [261, 187] on div "Color (Matt) Jasper" at bounding box center [272, 183] width 216 height 7
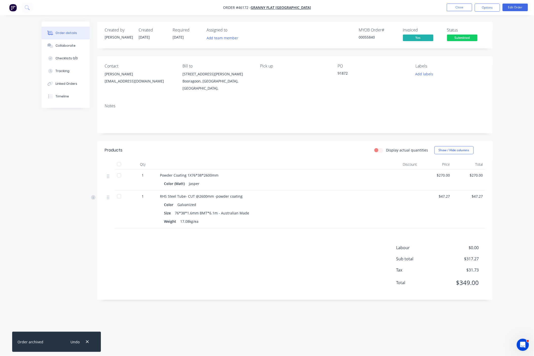
click at [292, 187] on div "Color (Matt) Jasper" at bounding box center [272, 183] width 224 height 8
click at [71, 99] on button "Timeline" at bounding box center [66, 96] width 48 height 13
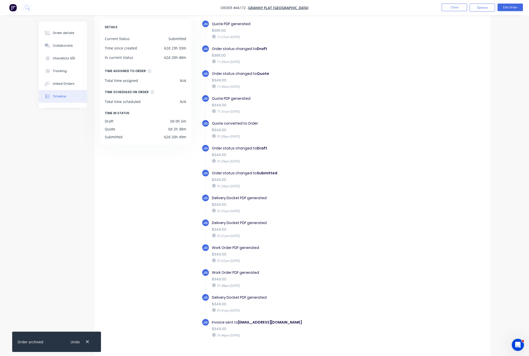
scroll to position [33, 0]
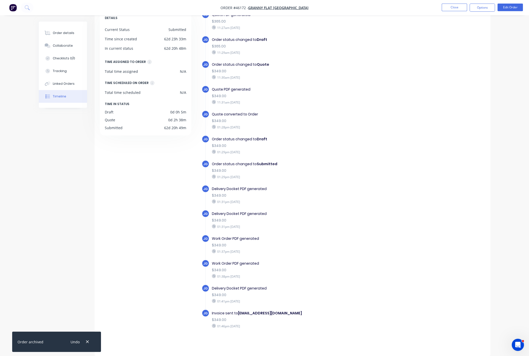
drag, startPoint x: 254, startPoint y: 325, endPoint x: 243, endPoint y: 325, distance: 11.4
click at [243, 325] on div "01:46pm Wednesday 25/06/25" at bounding box center [299, 325] width 175 height 5
click at [233, 288] on div "Delivery Docket PDF generated" at bounding box center [299, 287] width 175 height 5
click at [258, 324] on div "01:46pm Wednesday 25/06/25" at bounding box center [299, 325] width 175 height 5
click at [64, 86] on div "Linked Orders" at bounding box center [64, 83] width 22 height 5
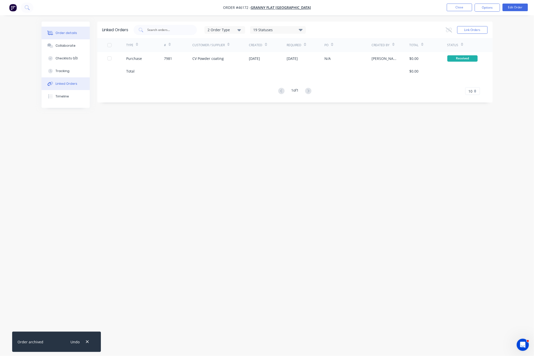
click at [63, 31] on button "Order details" at bounding box center [66, 33] width 48 height 13
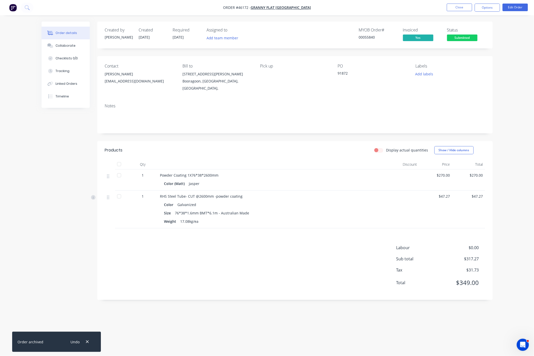
click at [286, 167] on div at bounding box center [272, 164] width 228 height 10
click at [365, 76] on button "Add labels" at bounding box center [424, 73] width 23 height 7
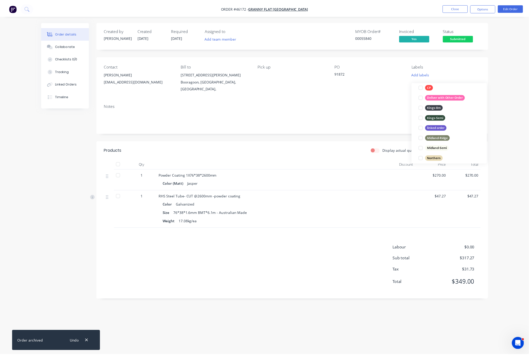
scroll to position [6, 0]
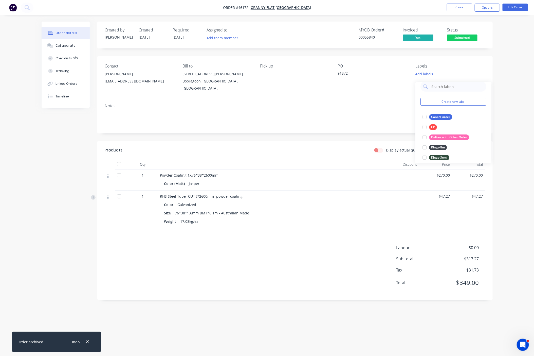
click at [365, 55] on div "Order details Collaborate Checklists 0/0 Tracking Linked Orders Timeline Order …" at bounding box center [267, 178] width 534 height 356
click at [365, 36] on span "Submitted" at bounding box center [462, 37] width 30 height 6
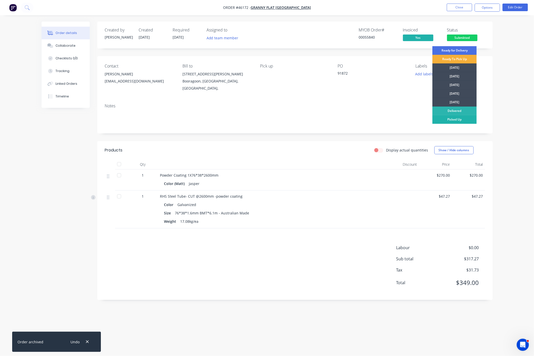
click at [365, 119] on div "Picked Up" at bounding box center [455, 119] width 44 height 9
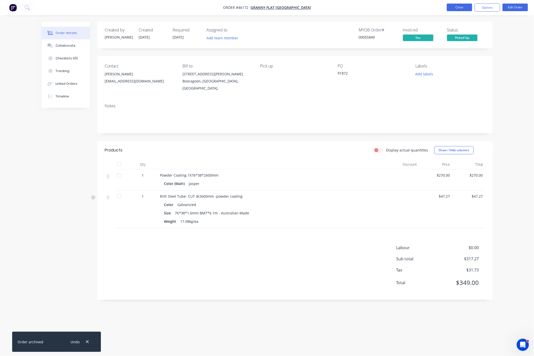
click at [365, 4] on button "Close" at bounding box center [459, 8] width 25 height 8
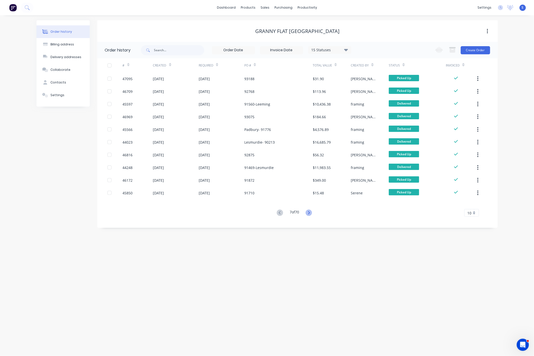
click at [310, 212] on icon at bounding box center [309, 212] width 2 height 3
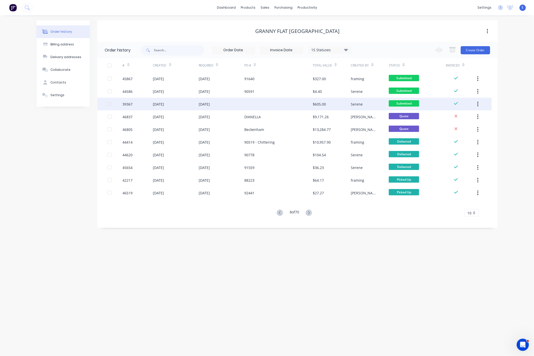
click at [270, 102] on div at bounding box center [278, 104] width 68 height 13
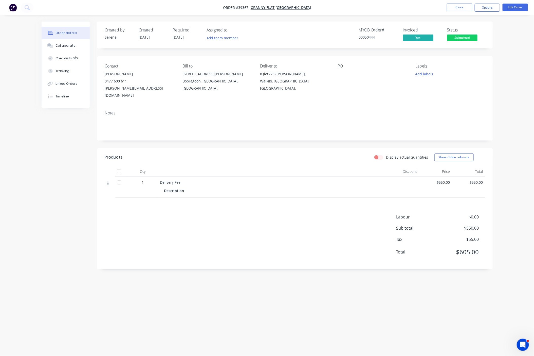
click at [365, 38] on span "Submitted" at bounding box center [462, 37] width 30 height 6
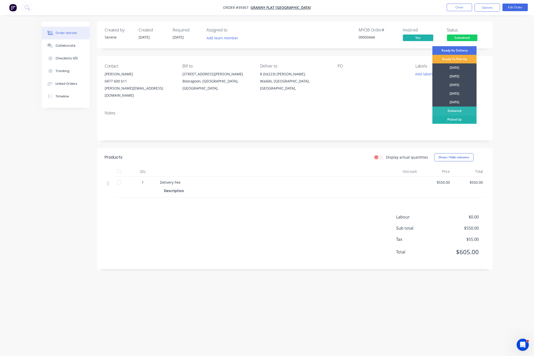
click at [365, 122] on div "Picked Up" at bounding box center [455, 119] width 44 height 9
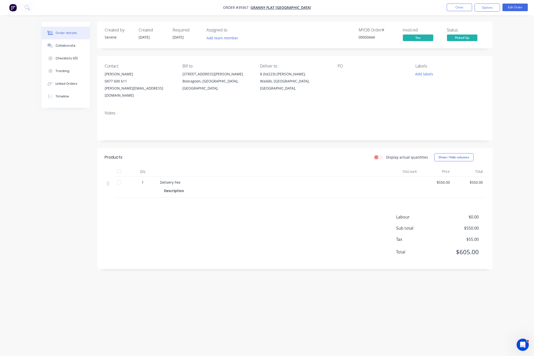
click at [365, 65] on div "Order details Collaborate Checklists 0/0 Tracking Linked Orders Timeline Order …" at bounding box center [267, 178] width 534 height 356
click at [365, 9] on button "Close" at bounding box center [459, 8] width 25 height 8
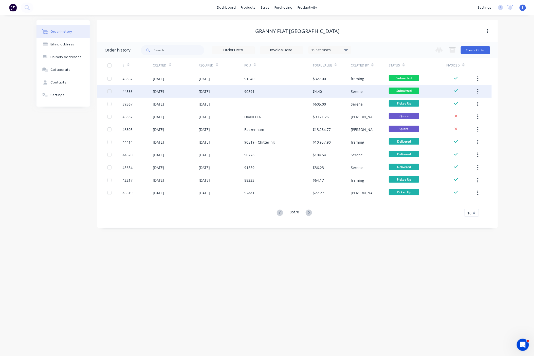
click at [260, 92] on div "90591" at bounding box center [278, 91] width 68 height 13
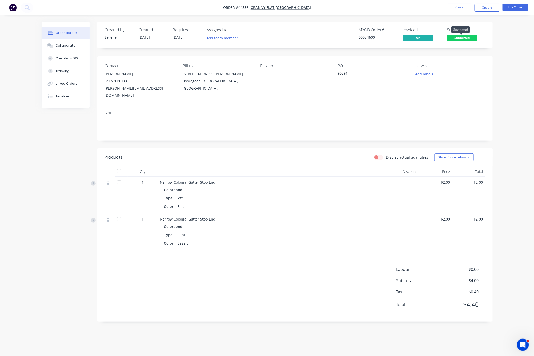
click at [365, 39] on span "Submitted" at bounding box center [462, 37] width 30 height 6
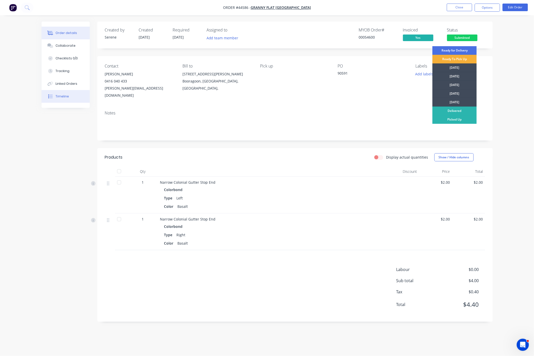
click at [60, 99] on div "Timeline" at bounding box center [62, 96] width 13 height 5
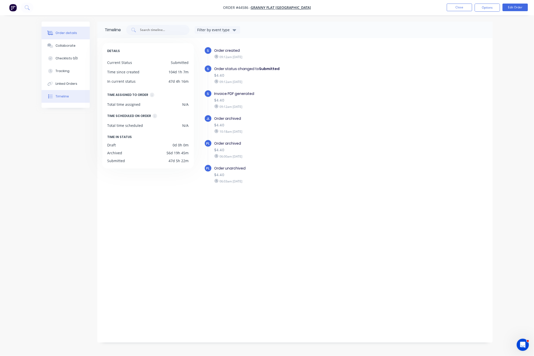
click at [65, 31] on div "Order details" at bounding box center [67, 33] width 22 height 5
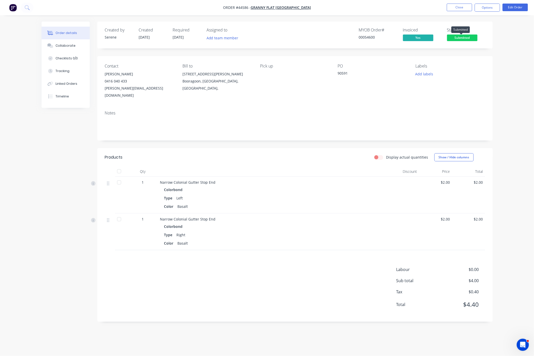
click at [365, 38] on span "Submitted" at bounding box center [462, 37] width 30 height 6
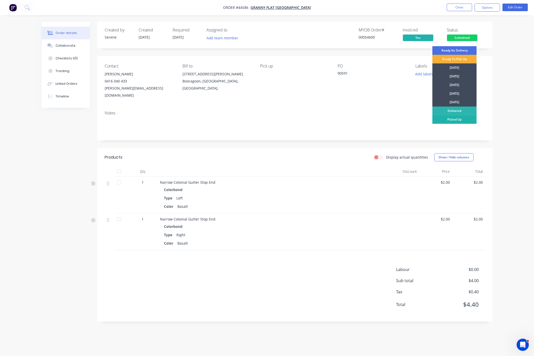
click at [365, 116] on div "Picked Up" at bounding box center [455, 119] width 44 height 9
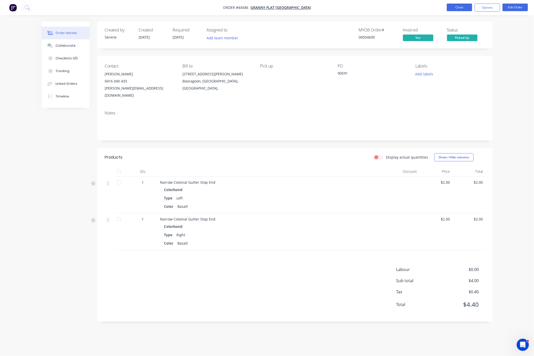
click at [365, 8] on button "Close" at bounding box center [459, 8] width 25 height 8
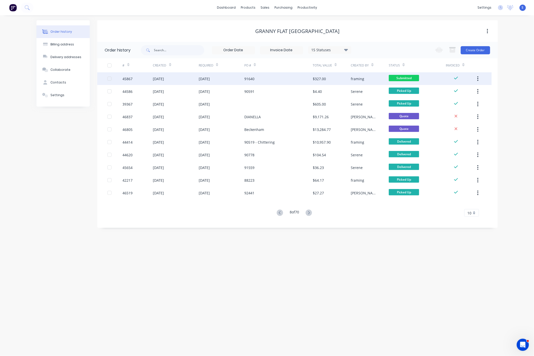
click at [274, 77] on div "91640" at bounding box center [278, 78] width 68 height 13
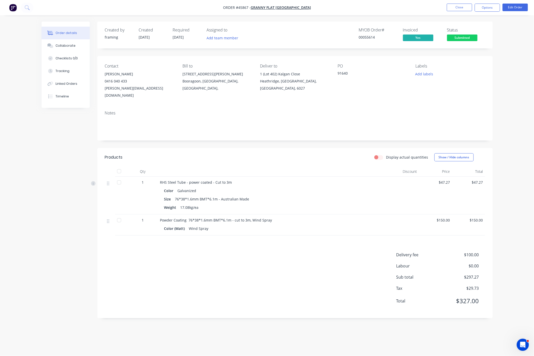
click at [254, 156] on div "Display actual quantities Show / Hide columns" at bounding box center [335, 157] width 299 height 8
click at [365, 39] on span "Submitted" at bounding box center [462, 37] width 30 height 6
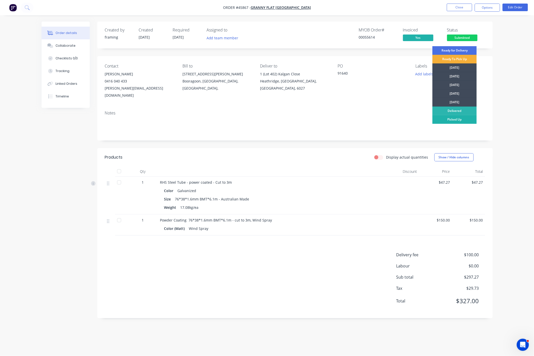
click at [365, 119] on div "Picked Up" at bounding box center [455, 119] width 44 height 9
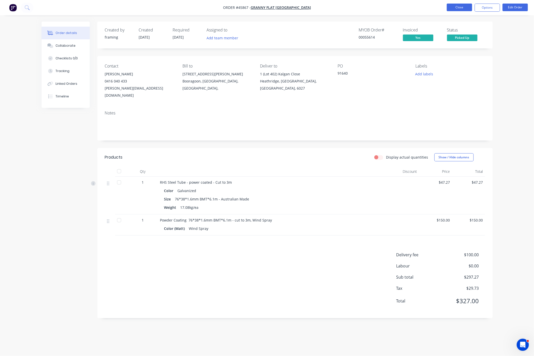
click at [365, 8] on button "Close" at bounding box center [459, 8] width 25 height 8
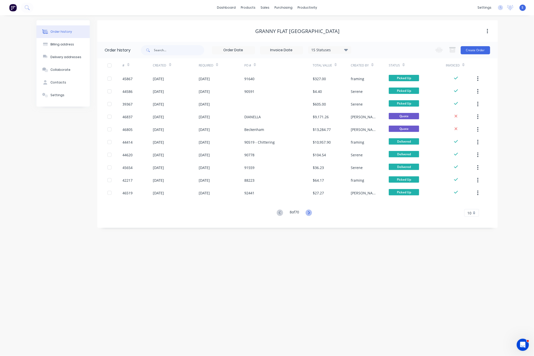
click at [310, 214] on icon at bounding box center [309, 212] width 6 height 6
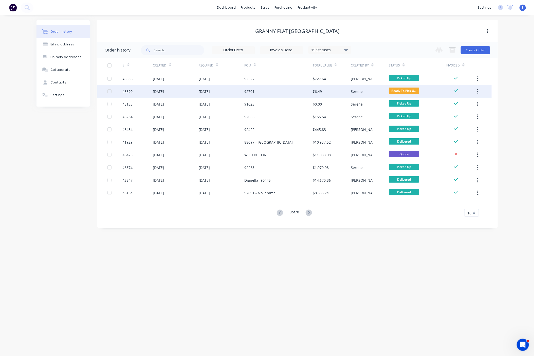
click at [277, 90] on div "92701" at bounding box center [278, 91] width 68 height 13
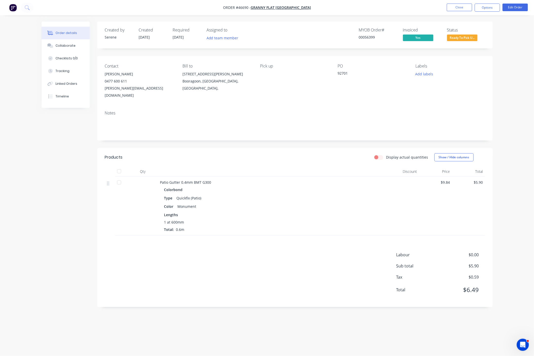
click at [277, 176] on div at bounding box center [272, 171] width 228 height 10
click at [365, 37] on span "Ready To Pick U..." at bounding box center [462, 37] width 30 height 6
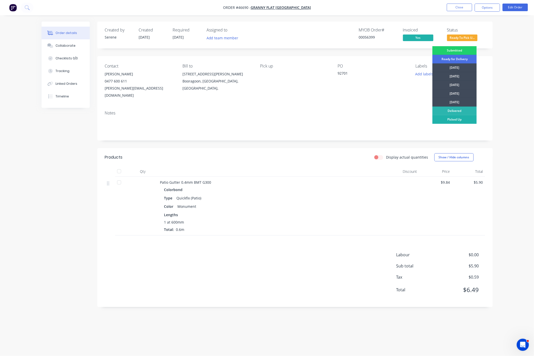
click at [365, 118] on div "Picked Up" at bounding box center [455, 119] width 44 height 9
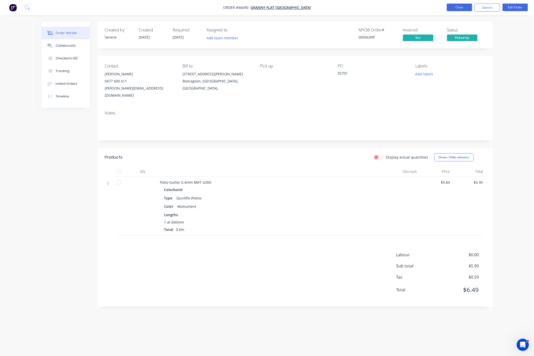
click at [365, 8] on button "Close" at bounding box center [459, 8] width 25 height 8
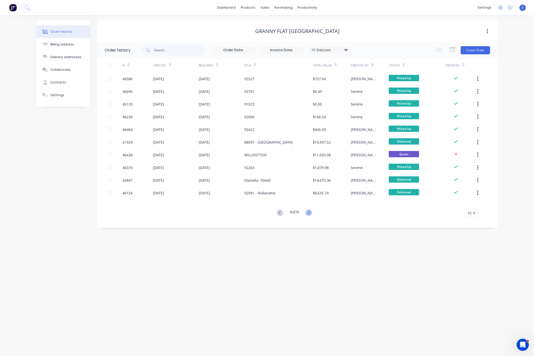
click at [309, 212] on icon at bounding box center [309, 212] width 6 height 6
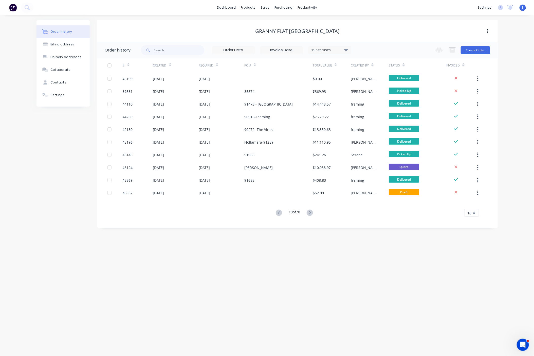
click at [309, 212] on icon at bounding box center [310, 212] width 6 height 6
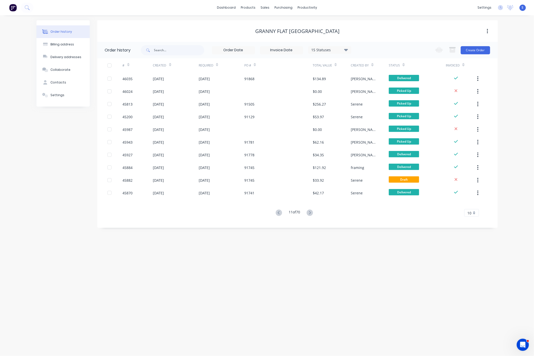
click at [274, 211] on button at bounding box center [278, 212] width 9 height 7
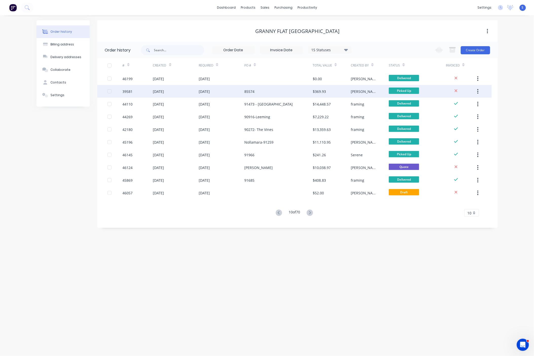
click at [279, 90] on div "85574" at bounding box center [278, 91] width 68 height 13
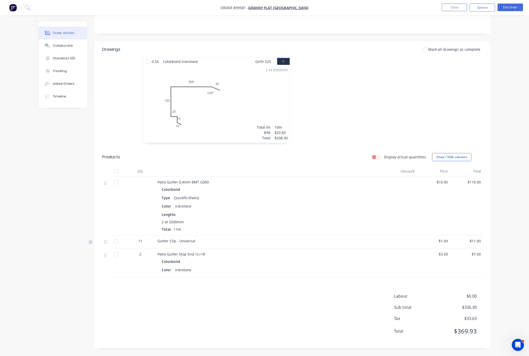
scroll to position [118, 0]
click at [67, 102] on button "Timeline" at bounding box center [63, 96] width 48 height 13
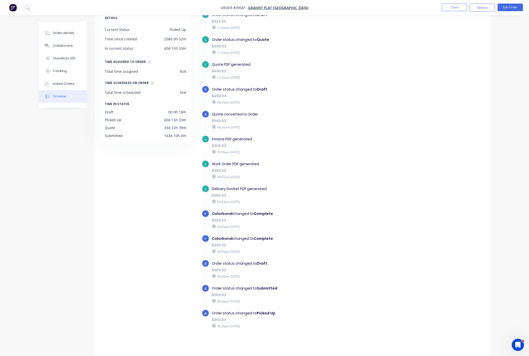
scroll to position [134, 0]
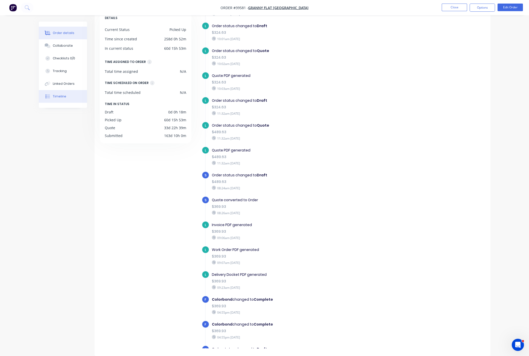
click at [64, 37] on button "Order details" at bounding box center [63, 33] width 48 height 13
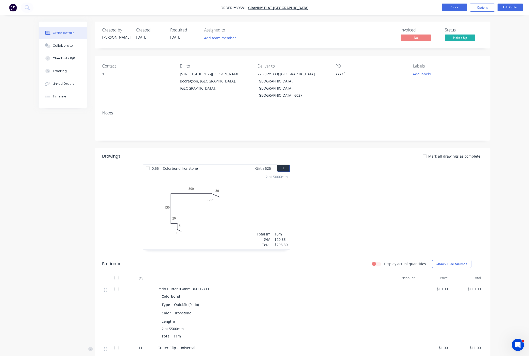
click at [365, 6] on button "Close" at bounding box center [453, 8] width 25 height 8
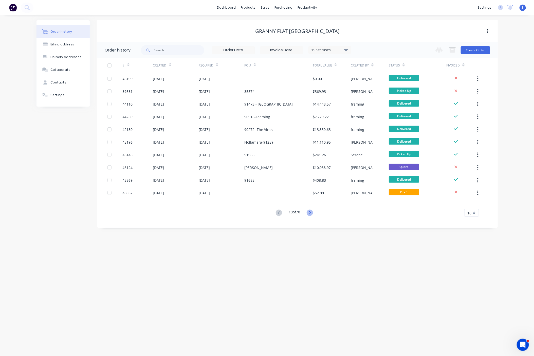
click at [312, 212] on icon at bounding box center [310, 212] width 6 height 6
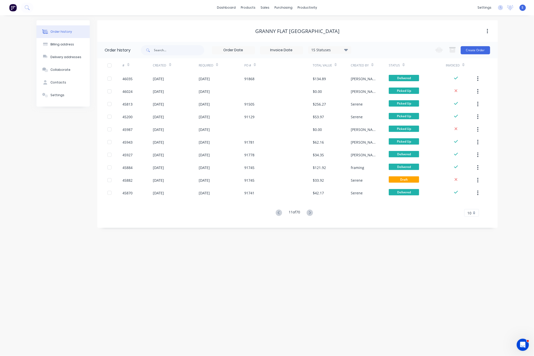
click at [312, 211] on icon at bounding box center [310, 212] width 6 height 6
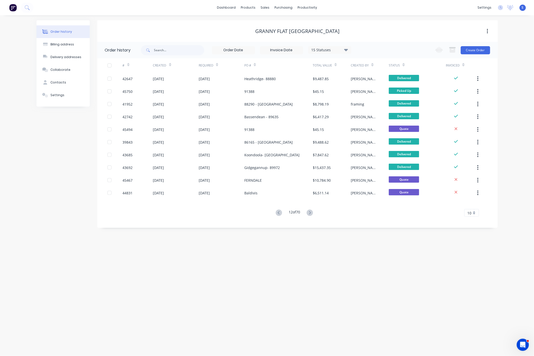
click at [313, 211] on icon at bounding box center [310, 212] width 6 height 6
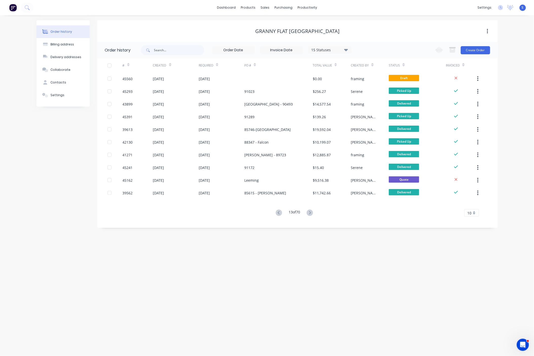
click at [313, 211] on icon at bounding box center [310, 212] width 6 height 6
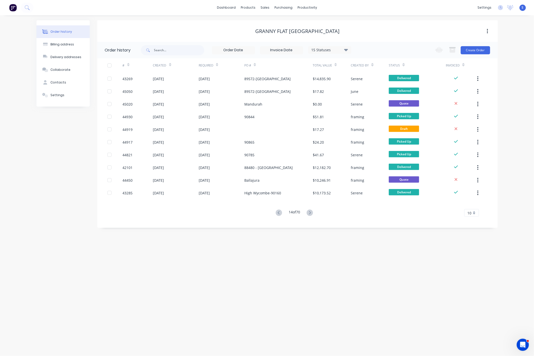
click at [313, 211] on icon at bounding box center [310, 212] width 6 height 6
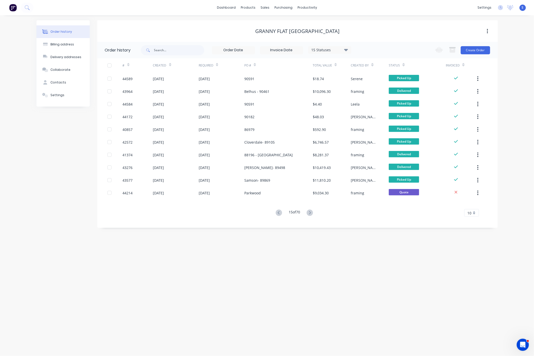
click at [281, 212] on button at bounding box center [278, 212] width 9 height 7
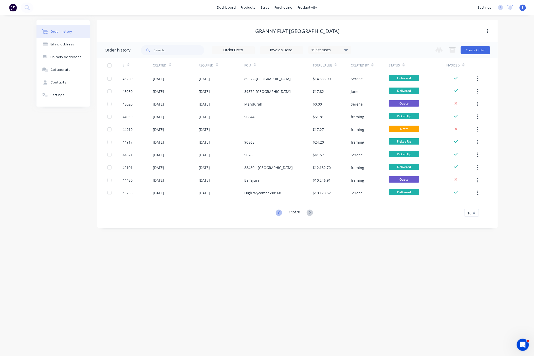
click at [280, 212] on icon at bounding box center [279, 212] width 6 height 6
click at [280, 212] on div "Order history Billing address Delivery addresses Collaborate Contacts Settings …" at bounding box center [267, 185] width 534 height 340
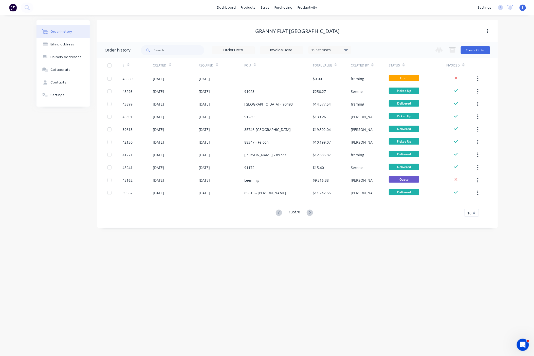
click at [280, 212] on icon at bounding box center [279, 212] width 6 height 6
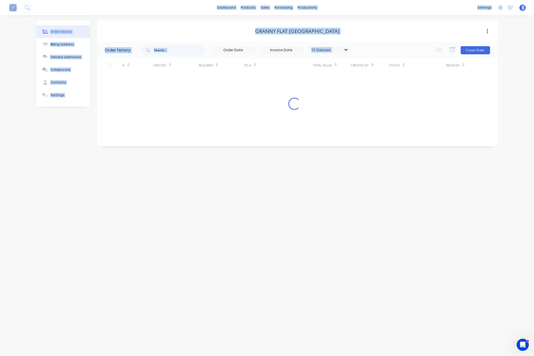
click at [280, 212] on div "Order history Billing address Delivery addresses Collaborate Contacts Settings …" at bounding box center [267, 185] width 534 height 340
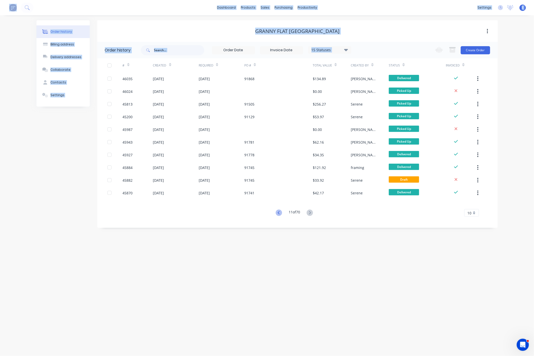
click at [280, 212] on icon at bounding box center [279, 212] width 6 height 6
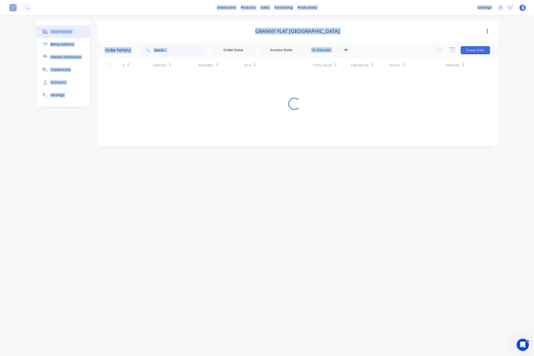
click at [279, 212] on div "Order history Billing address Delivery addresses Collaborate Contacts Settings …" at bounding box center [267, 185] width 534 height 340
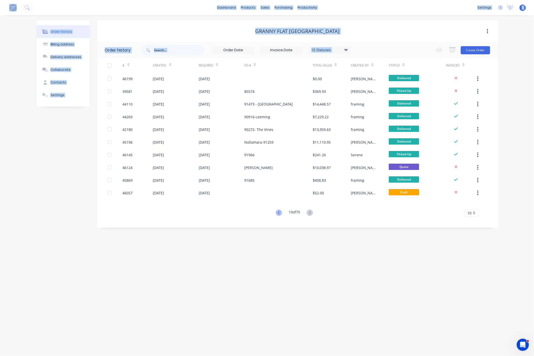
click at [278, 212] on icon at bounding box center [279, 212] width 2 height 3
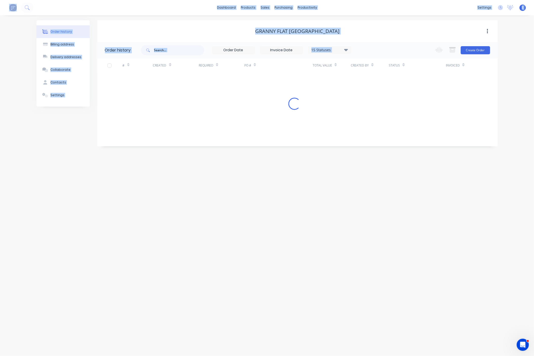
click at [277, 212] on div "Order history Billing address Delivery addresses Collaborate Contacts Settings …" at bounding box center [267, 185] width 534 height 340
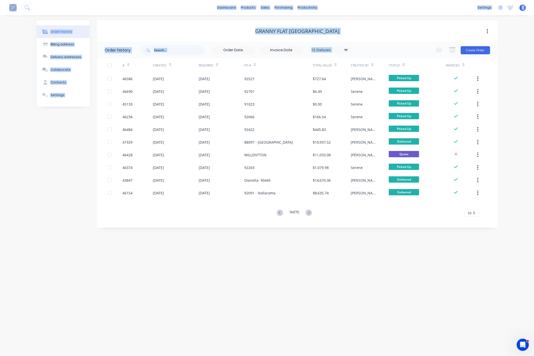
click at [277, 212] on icon at bounding box center [280, 212] width 6 height 6
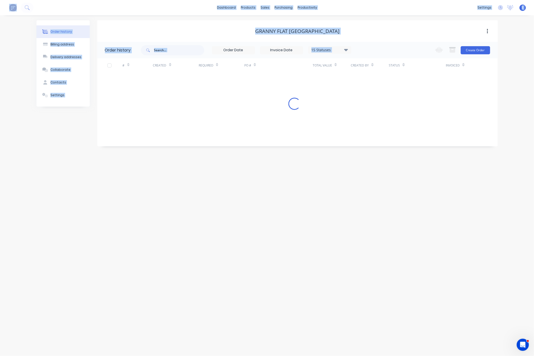
click at [277, 212] on div "Order history Billing address Delivery addresses Collaborate Contacts Settings …" at bounding box center [267, 185] width 534 height 340
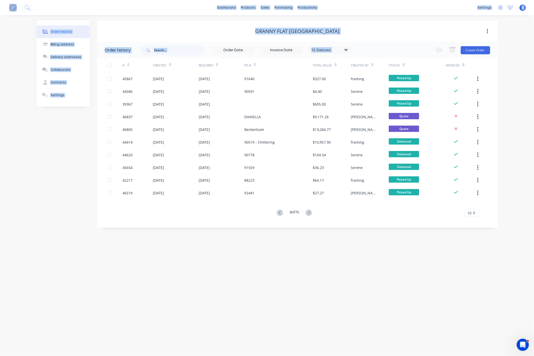
click at [277, 212] on icon at bounding box center [280, 212] width 6 height 6
click at [277, 212] on div "Order history Billing address Delivery addresses Collaborate Contacts Settings …" at bounding box center [267, 185] width 534 height 340
click at [277, 212] on icon at bounding box center [280, 212] width 6 height 6
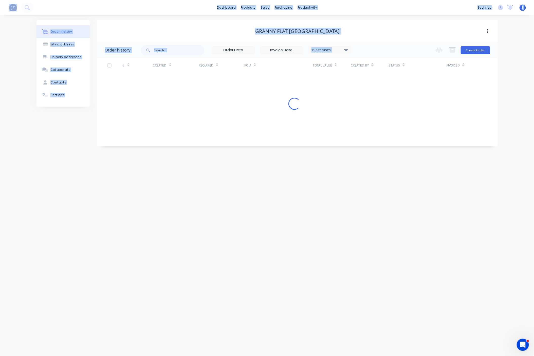
click at [277, 212] on div "Order history Billing address Delivery addresses Collaborate Contacts Settings …" at bounding box center [267, 185] width 534 height 340
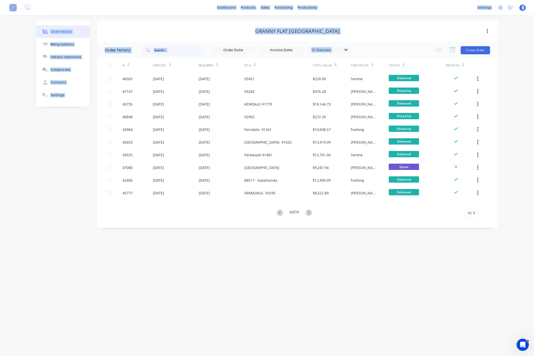
click at [277, 212] on icon at bounding box center [280, 212] width 6 height 6
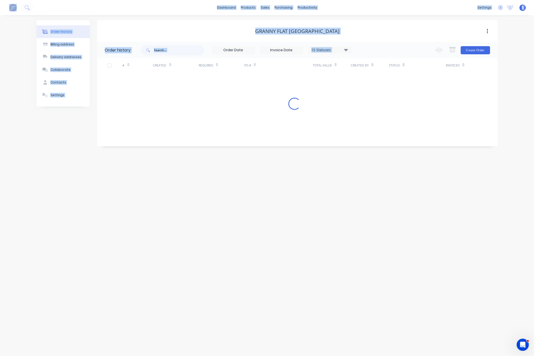
click at [277, 212] on div "Order history Billing address Delivery addresses Collaborate Contacts Settings …" at bounding box center [267, 185] width 534 height 340
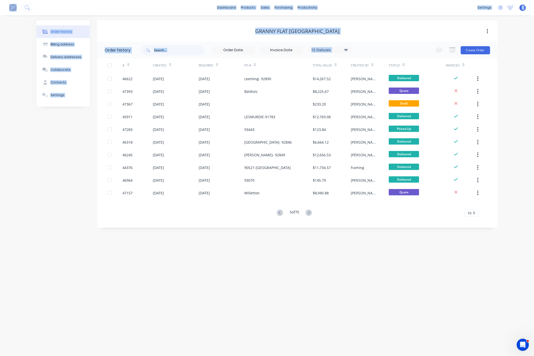
click at [298, 255] on div "Order history Billing address Delivery addresses Collaborate Contacts Settings …" at bounding box center [267, 185] width 534 height 340
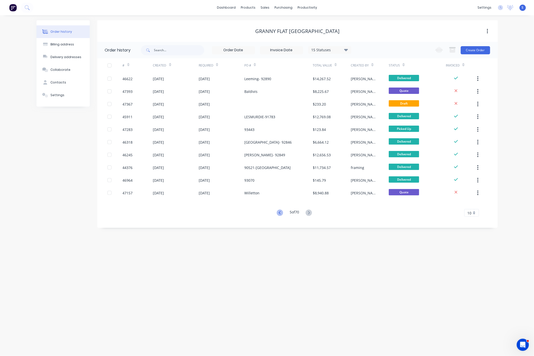
click at [280, 212] on icon at bounding box center [280, 212] width 6 height 6
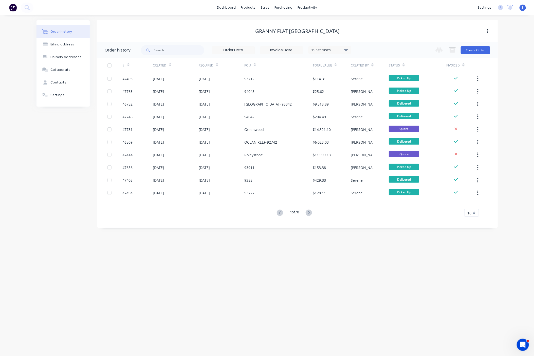
click at [279, 212] on icon at bounding box center [280, 212] width 6 height 6
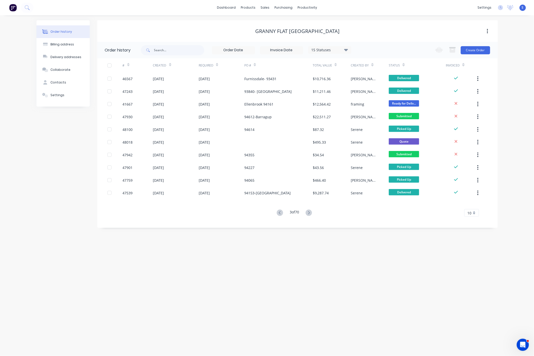
click at [279, 212] on icon at bounding box center [280, 212] width 6 height 6
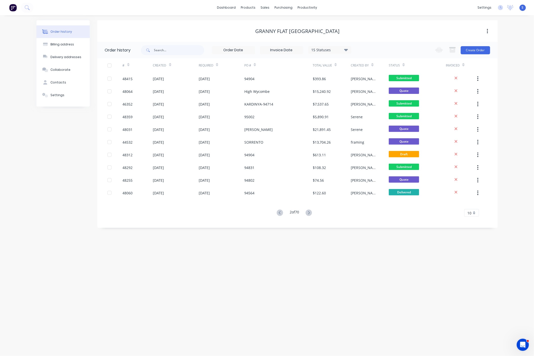
click at [279, 212] on icon at bounding box center [280, 212] width 6 height 6
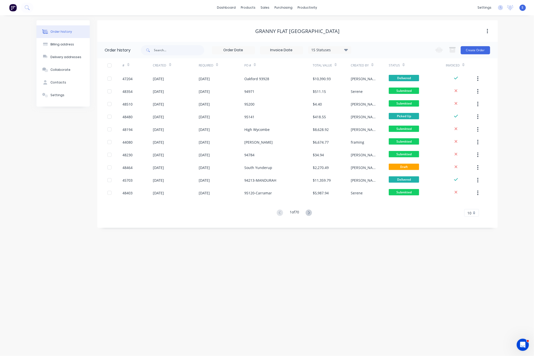
click at [331, 273] on div "Order history Billing address Delivery addresses Collaborate Contacts Settings …" at bounding box center [267, 185] width 534 height 340
click at [310, 212] on icon at bounding box center [309, 212] width 6 height 6
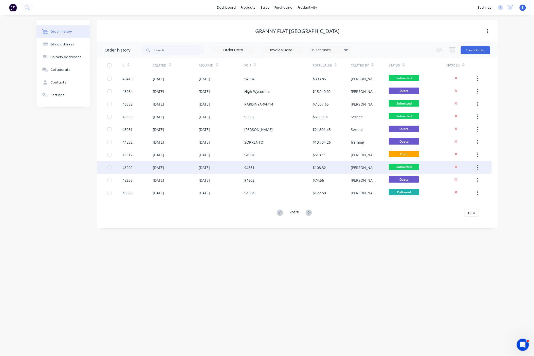
click at [283, 167] on div "94831" at bounding box center [278, 167] width 68 height 13
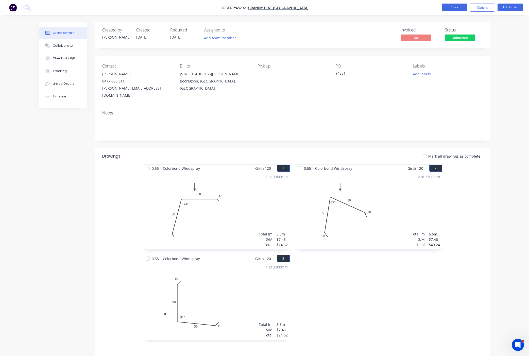
click at [365, 9] on button "Close" at bounding box center [453, 8] width 25 height 8
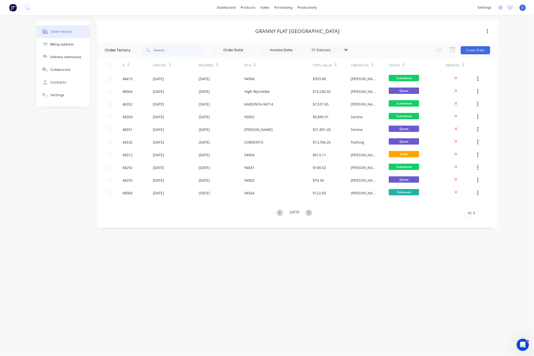
click at [365, 270] on div "Order history Billing address Delivery addresses Collaborate Contacts Settings …" at bounding box center [267, 185] width 534 height 340
click at [281, 33] on link "Customers" at bounding box center [291, 35] width 67 height 10
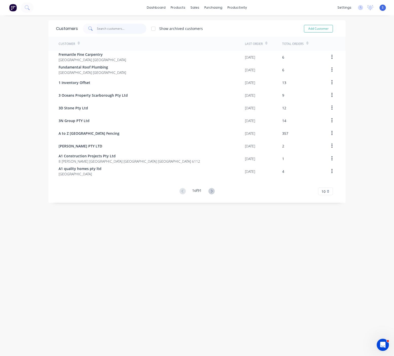
click at [103, 29] on input "text" at bounding box center [121, 29] width 49 height 10
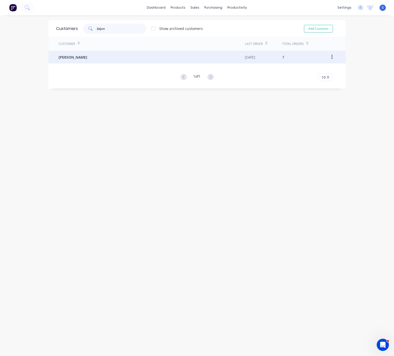
type input "jiajun"
click at [78, 58] on div "[PERSON_NAME]" at bounding box center [152, 57] width 186 height 13
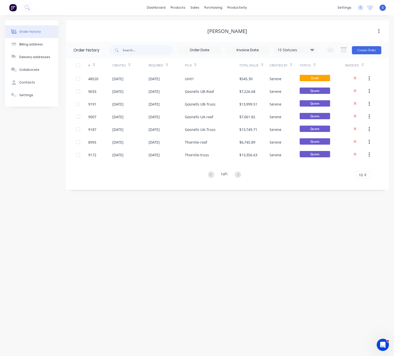
drag, startPoint x: 153, startPoint y: 237, endPoint x: 271, endPoint y: 233, distance: 117.7
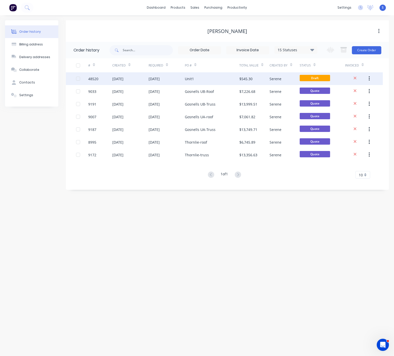
click at [193, 79] on div "Unit1" at bounding box center [189, 78] width 9 height 5
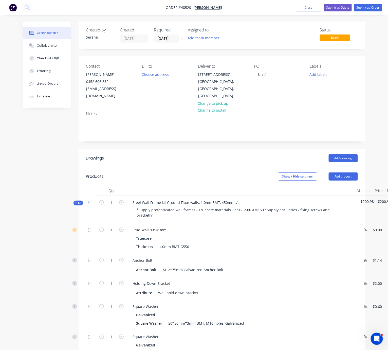
scroll to position [0, 30]
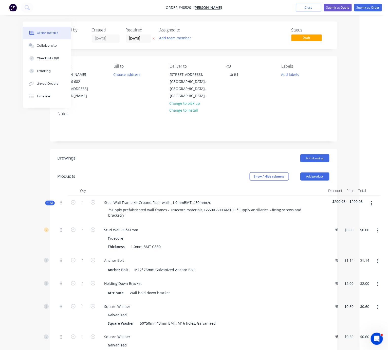
drag, startPoint x: 184, startPoint y: 161, endPoint x: 264, endPoint y: 164, distance: 80.7
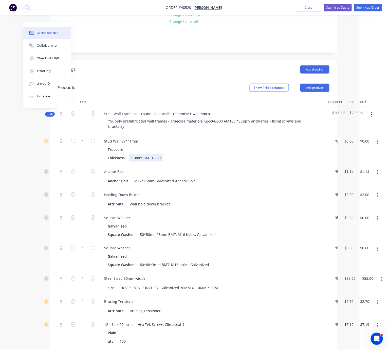
drag, startPoint x: 243, startPoint y: 160, endPoint x: 314, endPoint y: 160, distance: 70.7
click at [349, 145] on input "0" at bounding box center [347, 140] width 6 height 7
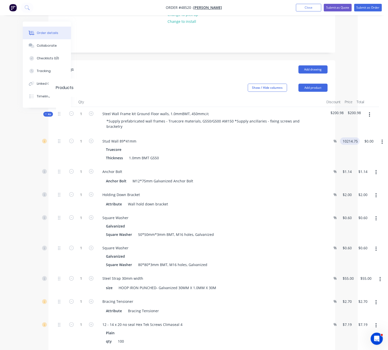
type input "$10,214.75"
click at [356, 153] on div "$10,214.75 $10,214.75" at bounding box center [350, 149] width 25 height 30
click at [356, 145] on input "10214.75" at bounding box center [352, 140] width 21 height 7
click at [358, 162] on div "10214.75 $10,214.75" at bounding box center [350, 149] width 25 height 30
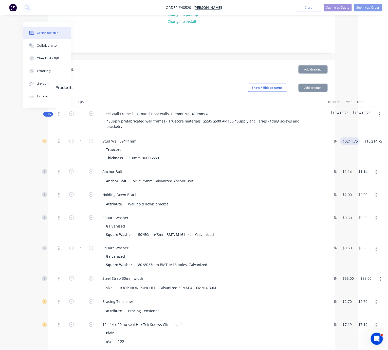
click at [356, 145] on input "10214.75" at bounding box center [351, 140] width 18 height 7
type input "$11,236.22"
click at [355, 157] on div "$11,236.22 11236.22" at bounding box center [349, 149] width 22 height 30
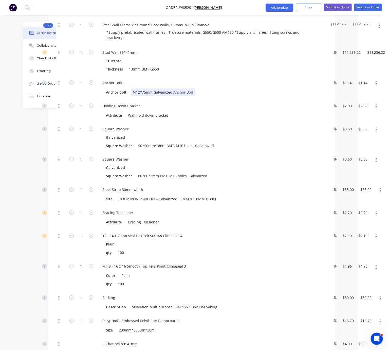
click at [275, 96] on div "Anchor Bolt M12*75mm Galvanized Anchor Bolt" at bounding box center [209, 91] width 211 height 7
click at [348, 86] on input "1.14" at bounding box center [347, 82] width 10 height 7
type input "$1.14"
click at [80, 56] on input "1" at bounding box center [81, 53] width 13 height 8
type input "105"
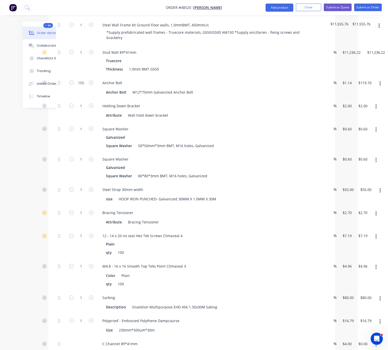
type input "$119.70"
click at [86, 97] on div "105" at bounding box center [81, 87] width 30 height 23
click at [83, 56] on input "1" at bounding box center [81, 53] width 13 height 8
type input "25"
type input "$50.00"
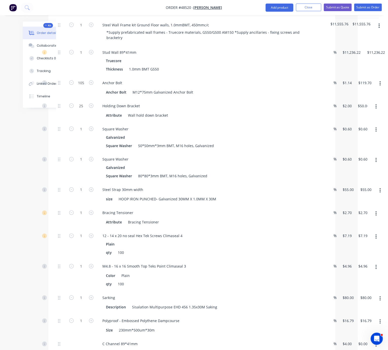
click at [58, 119] on div at bounding box center [61, 110] width 10 height 23
click at [83, 56] on input "1" at bounding box center [81, 53] width 13 height 8
type input "25"
type input "$15.00"
click at [62, 153] on div at bounding box center [61, 137] width 10 height 30
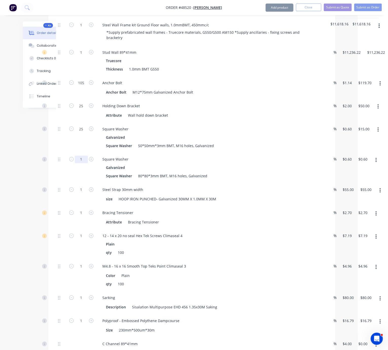
click at [80, 56] on input "1" at bounding box center [81, 53] width 13 height 8
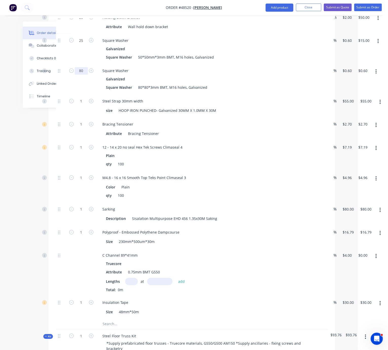
scroll to position [266, 30]
type input "80"
type input "$48.00"
drag, startPoint x: 47, startPoint y: 127, endPoint x: 55, endPoint y: 126, distance: 8.0
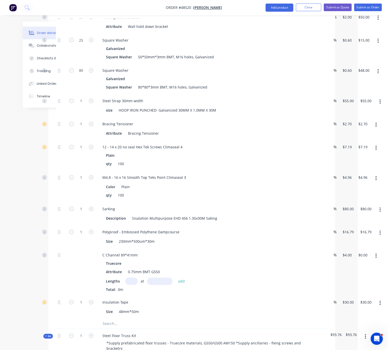
type input "40"
type input "$2,200.00"
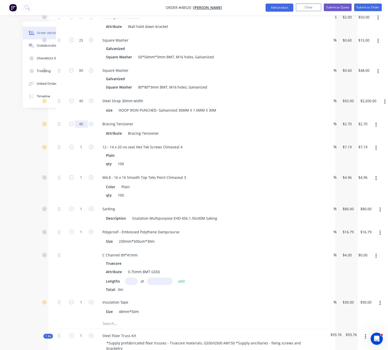
type input "40"
type input "$108.00"
click at [82, 117] on div "40" at bounding box center [81, 105] width 30 height 23
type input "3"
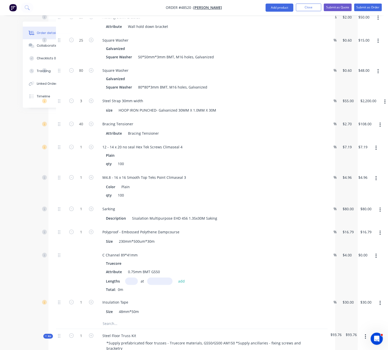
click at [65, 117] on div at bounding box center [61, 105] width 10 height 23
type input "$165.00"
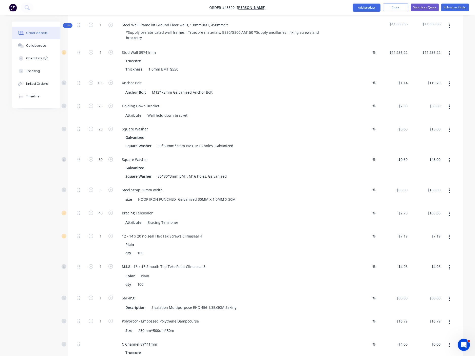
scroll to position [266, 0]
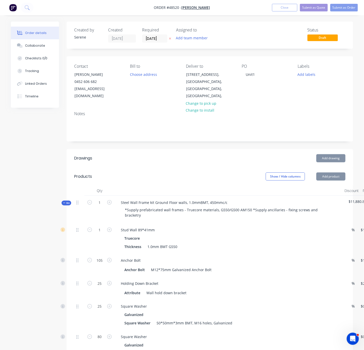
scroll to position [0, 56]
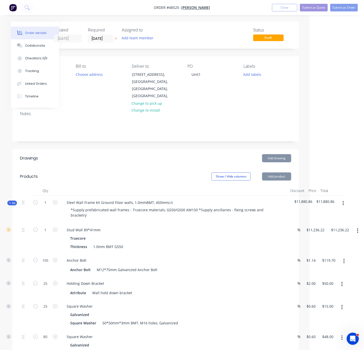
drag, startPoint x: 142, startPoint y: 160, endPoint x: 225, endPoint y: 167, distance: 83.5
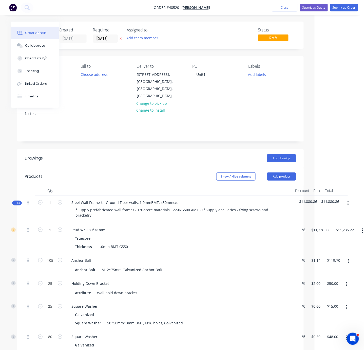
drag, startPoint x: 142, startPoint y: 161, endPoint x: 126, endPoint y: 160, distance: 16.3
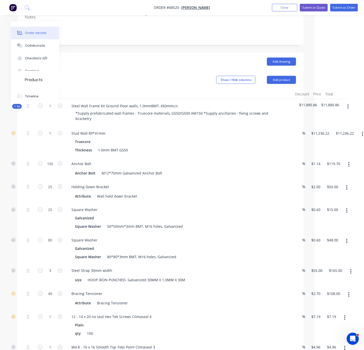
scroll to position [100, 49]
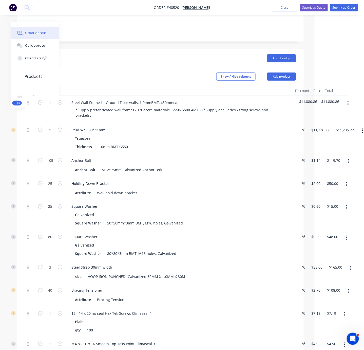
click at [136, 63] on header "Drawings Add drawing" at bounding box center [160, 58] width 287 height 18
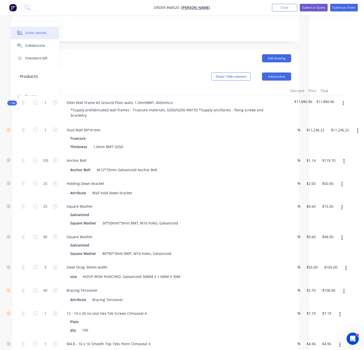
drag, startPoint x: 134, startPoint y: 71, endPoint x: 166, endPoint y: 76, distance: 31.8
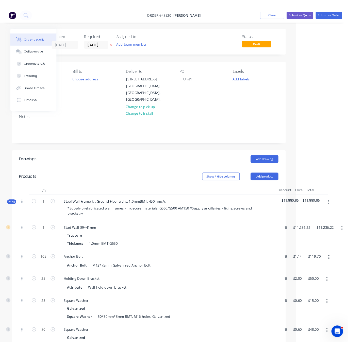
scroll to position [0, 56]
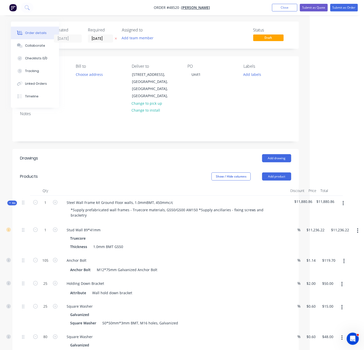
click at [145, 163] on header "Drawings Add drawing" at bounding box center [155, 158] width 287 height 18
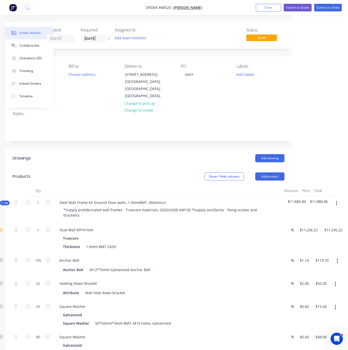
scroll to position [0, 67]
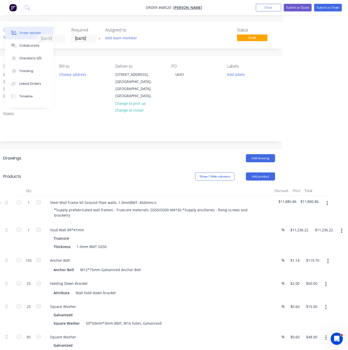
drag, startPoint x: 106, startPoint y: 170, endPoint x: 144, endPoint y: 169, distance: 37.8
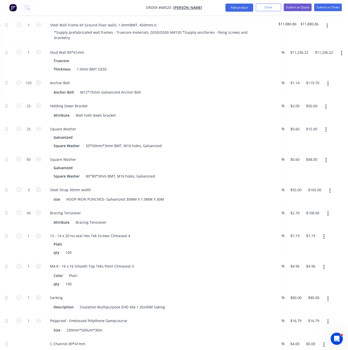
scroll to position [266, 67]
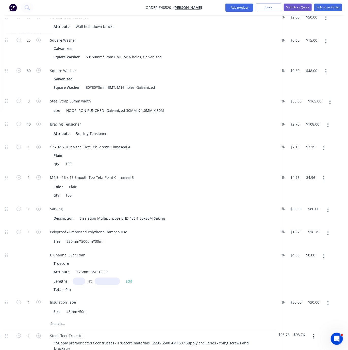
click at [31, 169] on div "1" at bounding box center [28, 155] width 30 height 30
type input "10"
type input "$71.90"
click at [96, 159] on div "Plain" at bounding box center [157, 155] width 209 height 7
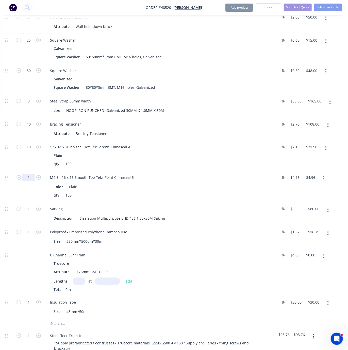
type input "10"
type input "$49.60"
click at [112, 199] on div "qty 100" at bounding box center [156, 195] width 211 height 7
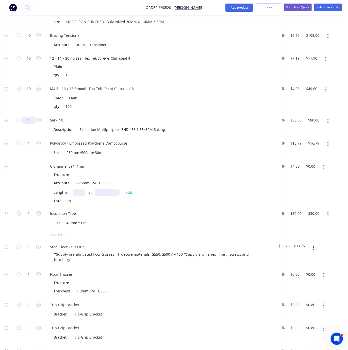
click at [34, 137] on div "1" at bounding box center [28, 125] width 30 height 23
type input "7"
type input "$560.00"
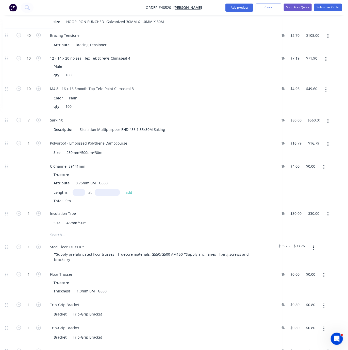
click at [149, 124] on div "Sarking" at bounding box center [158, 120] width 224 height 7
click at [20, 122] on icon "button" at bounding box center [18, 120] width 5 height 5
type input "6"
type input "$480.00"
click at [19, 122] on icon "button" at bounding box center [18, 120] width 5 height 5
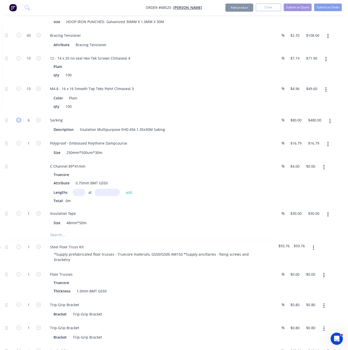
type input "5"
type input "$400.00"
click at [18, 122] on icon "button" at bounding box center [18, 120] width 5 height 5
type input "4"
type input "$320.00"
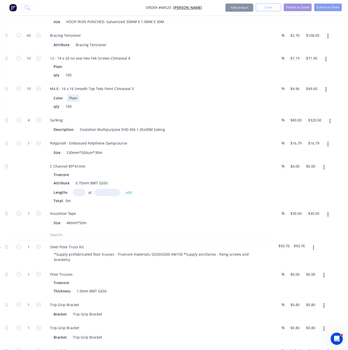
click at [206, 102] on div "Color Plain" at bounding box center [156, 98] width 211 height 7
type input "6"
type input "$100.74"
click at [174, 181] on div "C Channel 89*41mm Truecore Attribute 0.75mm BMT G550 Lengths at add Total: 0m" at bounding box center [158, 183] width 228 height 47
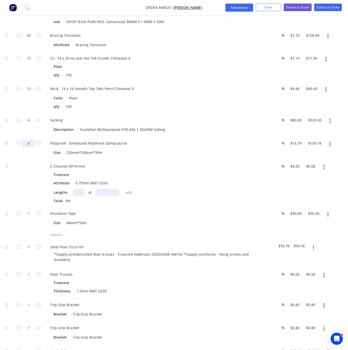
click at [33, 184] on div at bounding box center [28, 183] width 30 height 47
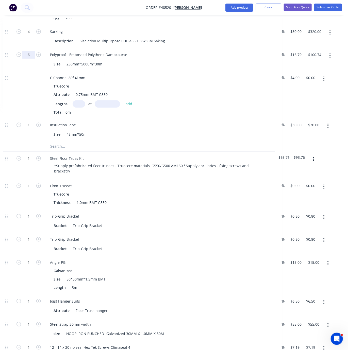
type input "4"
type input "$67.16"
click at [217, 68] on div "Size 230mm*500um*30m" at bounding box center [156, 63] width 211 height 7
click at [20, 57] on icon "button" at bounding box center [18, 54] width 5 height 5
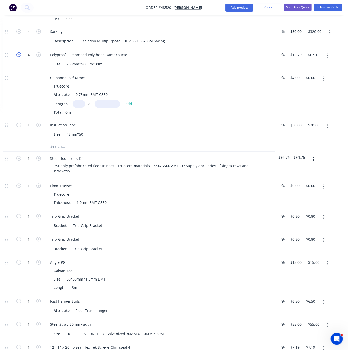
type input "3"
type input "$50.37"
click at [18, 57] on icon "button" at bounding box center [18, 54] width 5 height 5
type input "2"
type input "$33.58"
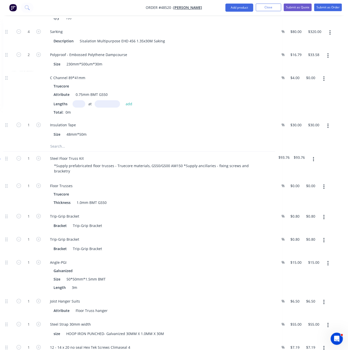
click at [26, 91] on div at bounding box center [28, 94] width 30 height 47
click at [78, 107] on input "text" at bounding box center [79, 103] width 13 height 7
type input "10"
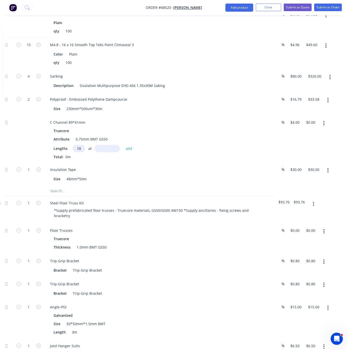
scroll to position [444, 67]
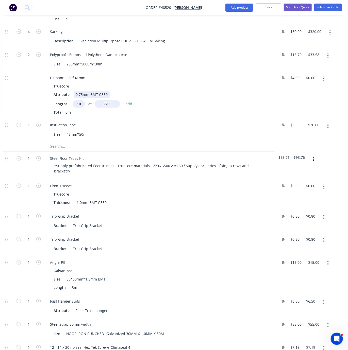
type input "2700mm"
click at [205, 98] on div "Attribute 0.75mm BMT G550" at bounding box center [156, 94] width 211 height 7
type input "6"
type input "$180.00"
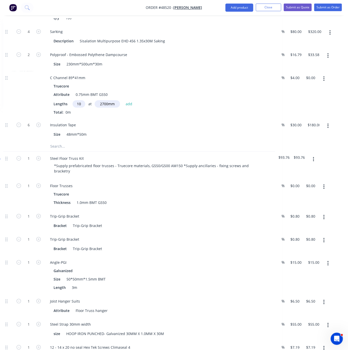
click at [199, 115] on div "Truecore Attribute 0.75mm BMT G550 Lengths 10 at 2700mm add Total: 0m" at bounding box center [158, 98] width 224 height 32
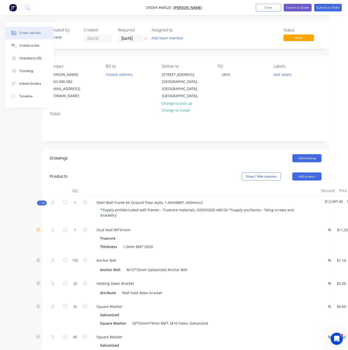
scroll to position [0, 0]
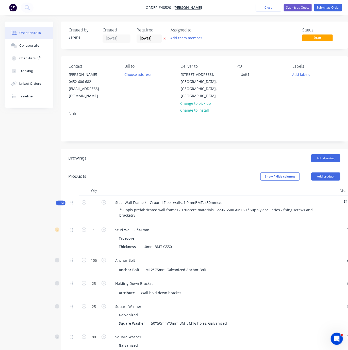
drag, startPoint x: 72, startPoint y: 177, endPoint x: 28, endPoint y: 176, distance: 44.1
click at [59, 203] on icon at bounding box center [58, 203] width 2 height 3
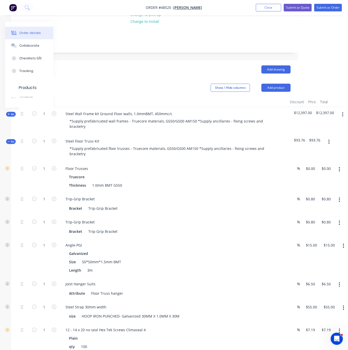
scroll to position [89, 54]
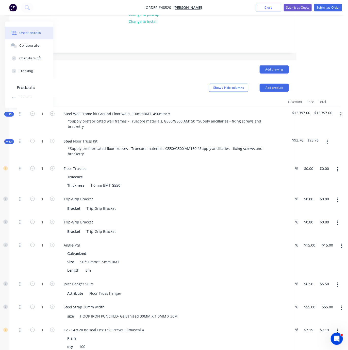
drag, startPoint x: 149, startPoint y: 83, endPoint x: 187, endPoint y: 84, distance: 38.3
click at [99, 145] on div "Steel Floor Truss Kit" at bounding box center [81, 140] width 42 height 7
click at [145, 180] on div "Truecore" at bounding box center [171, 176] width 209 height 7
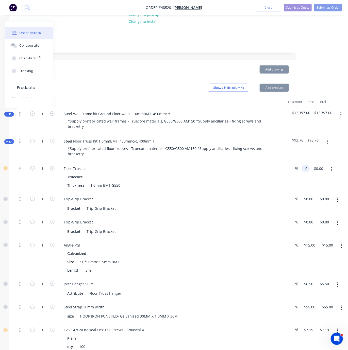
click at [289, 175] on div "1 Floor Trusses Truecore Thickness 1.0mm BMT G550 % 0 0 $0.00 $0.00" at bounding box center [153, 177] width 272 height 30
type input "$9,670.00"
click at [304, 192] on div "$9,670.00 9670" at bounding box center [306, 177] width 15 height 30
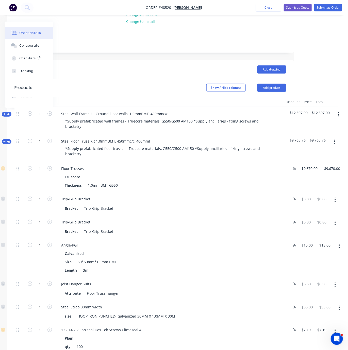
scroll to position [89, 62]
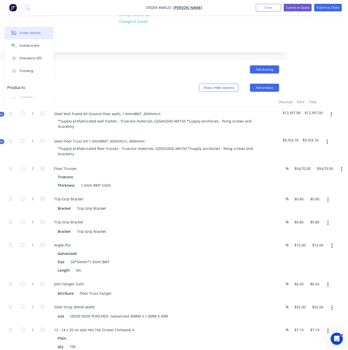
drag, startPoint x: 221, startPoint y: 182, endPoint x: 228, endPoint y: 182, distance: 7.6
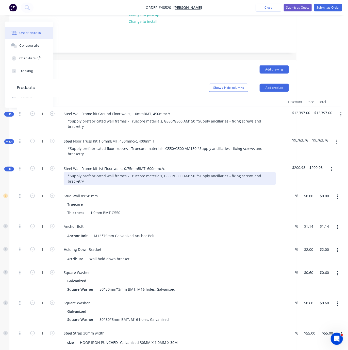
scroll to position [177, 54]
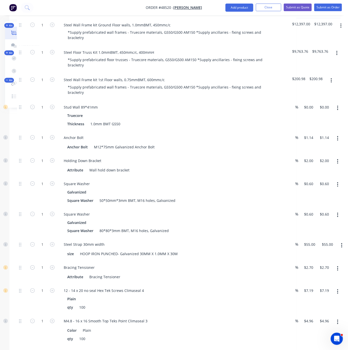
drag, startPoint x: 174, startPoint y: 112, endPoint x: 183, endPoint y: 113, distance: 8.4
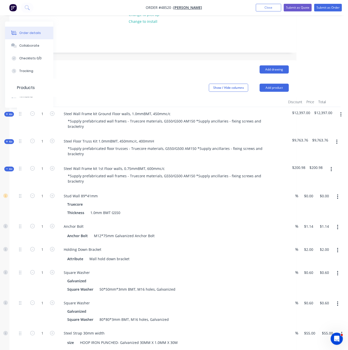
click at [7, 142] on div "Kit" at bounding box center [9, 141] width 10 height 5
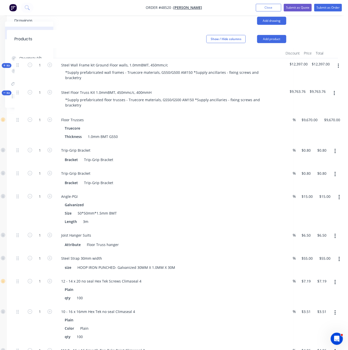
scroll to position [136, 54]
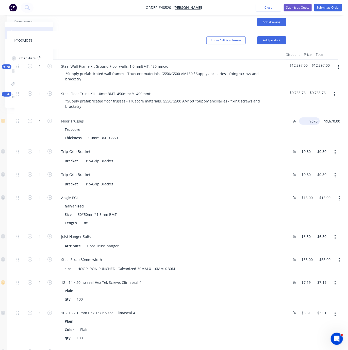
click at [310, 125] on input "9670" at bounding box center [310, 120] width 19 height 7
click at [286, 138] on div "1 Floor Trusses Truecore Thickness 1.0mm BMT G550 % $9,670.00 $9,670.00 $9,670.…" at bounding box center [150, 129] width 272 height 30
click at [311, 125] on input "9670" at bounding box center [310, 120] width 19 height 7
click at [309, 140] on div "$9,670.00 9670" at bounding box center [305, 129] width 15 height 30
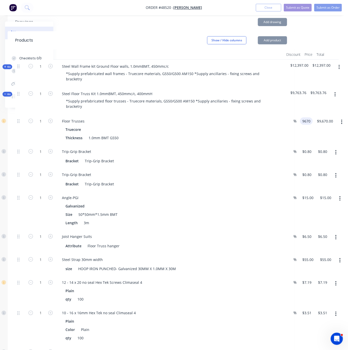
click at [311, 125] on input "9670" at bounding box center [307, 120] width 11 height 7
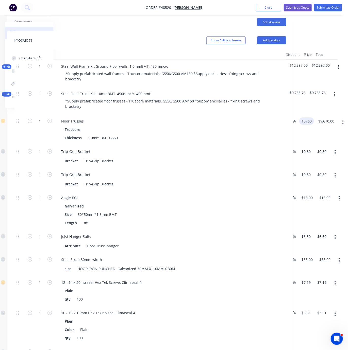
type input "$10,760.00"
click at [314, 145] on div "$10,760.00 10760" at bounding box center [305, 129] width 17 height 30
click at [308, 125] on input "10760" at bounding box center [307, 120] width 13 height 7
type input "$10,000.00"
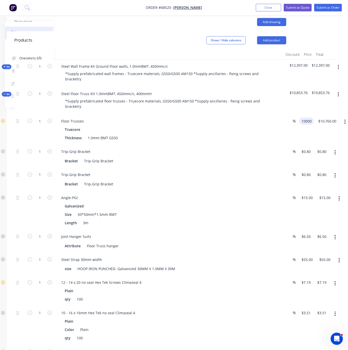
type input "$10,000.00"
click at [326, 144] on div "$10,000.00 $10,760.00" at bounding box center [326, 129] width 25 height 30
click at [42, 125] on input "1" at bounding box center [39, 121] width 13 height 8
click at [44, 168] on div "1" at bounding box center [40, 156] width 30 height 23
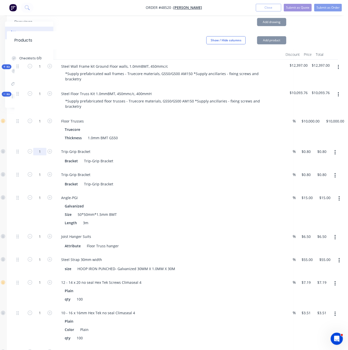
click at [41, 125] on input "1" at bounding box center [39, 121] width 13 height 8
type input "80"
type input "$64.00"
click at [25, 167] on div "80" at bounding box center [40, 156] width 30 height 23
click at [42, 125] on input "1" at bounding box center [39, 121] width 13 height 8
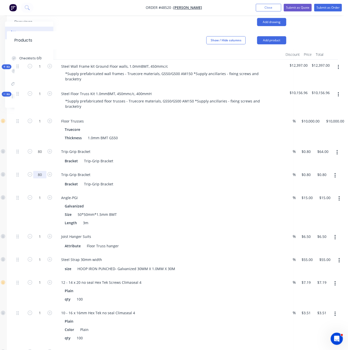
scroll to position [225, 54]
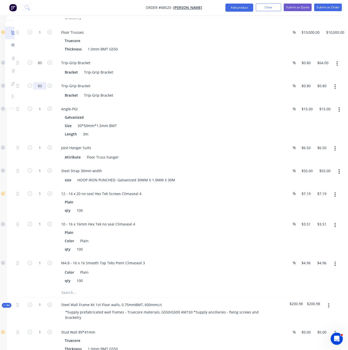
type input "80"
type input "$64.00"
click at [41, 138] on div "1" at bounding box center [40, 121] width 30 height 39
click at [41, 36] on input "1" at bounding box center [39, 33] width 13 height 8
click at [50, 111] on icon "button" at bounding box center [49, 108] width 5 height 5
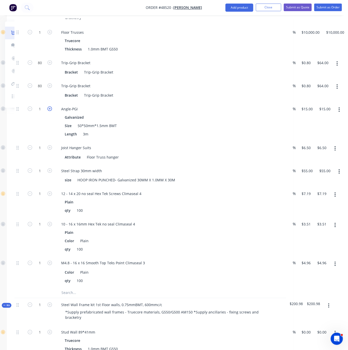
type input "2"
type input "$30.00"
click at [50, 111] on icon "button" at bounding box center [49, 108] width 5 height 5
type input "3"
type input "$45.00"
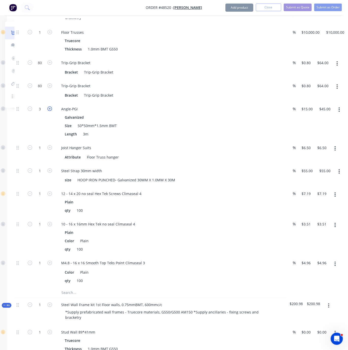
click at [50, 111] on icon "button" at bounding box center [49, 108] width 5 height 5
type input "4"
type input "$60.00"
click at [38, 138] on div "4" at bounding box center [40, 121] width 30 height 39
click at [335, 153] on button "button" at bounding box center [335, 148] width 12 height 9
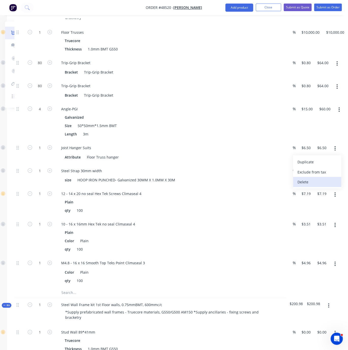
click at [323, 186] on div "Delete" at bounding box center [316, 181] width 39 height 7
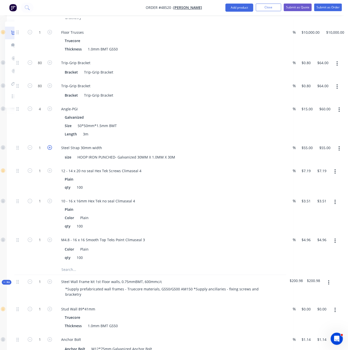
click at [50, 150] on icon "button" at bounding box center [49, 147] width 5 height 5
type input "2"
type input "$110.00"
click at [46, 164] on div "2" at bounding box center [40, 152] width 30 height 23
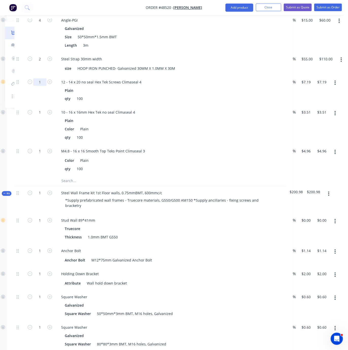
type input "15"
drag, startPoint x: 24, startPoint y: 110, endPoint x: 32, endPoint y: 113, distance: 8.8
click at [24, 106] on div at bounding box center [19, 90] width 10 height 30
type input "$107.85"
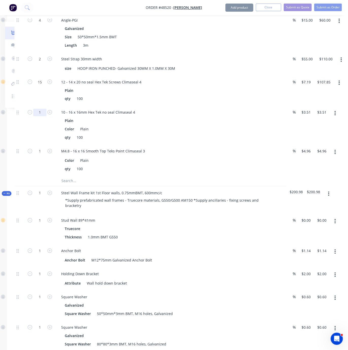
type input "10"
type input "$35.10"
click at [42, 106] on div "15" at bounding box center [40, 90] width 30 height 30
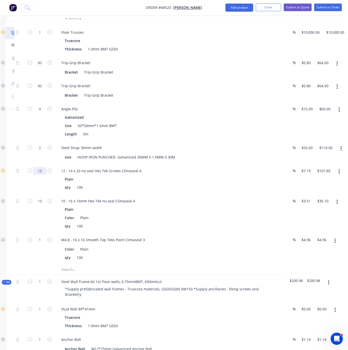
click at [38, 36] on input "15" at bounding box center [39, 33] width 13 height 8
type input "20"
click at [220, 183] on div "Plain" at bounding box center [169, 178] width 209 height 7
type input "$143.80"
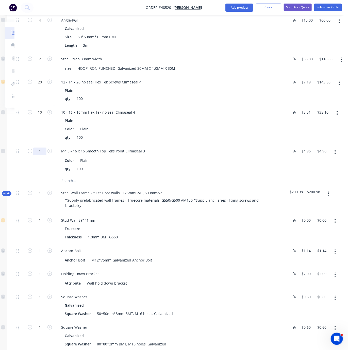
type input "5"
type input "$24.80"
click at [44, 143] on div "10" at bounding box center [40, 125] width 30 height 39
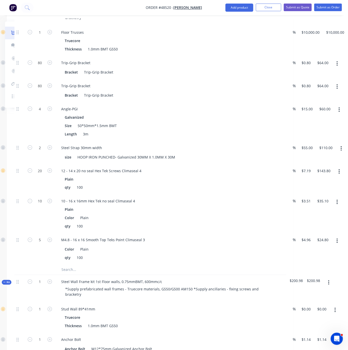
scroll to position [136, 54]
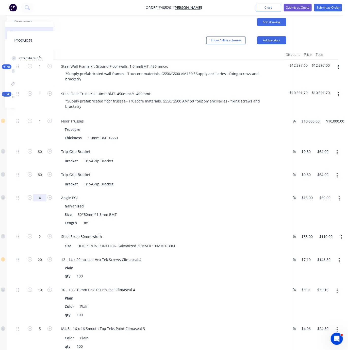
click at [41, 125] on input "4" at bounding box center [39, 121] width 13 height 8
click at [7, 96] on span "Kit" at bounding box center [6, 94] width 7 height 4
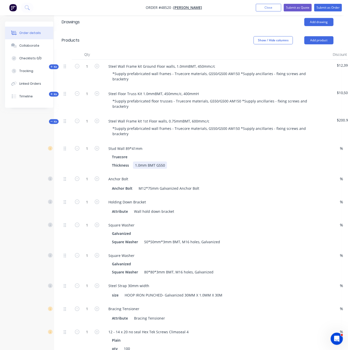
drag, startPoint x: 189, startPoint y: 171, endPoint x: 159, endPoint y: 171, distance: 30.2
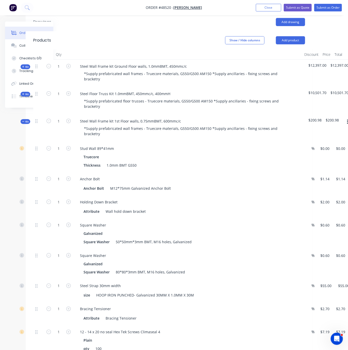
scroll to position [136, 52]
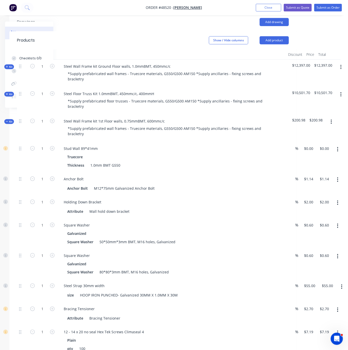
drag, startPoint x: 201, startPoint y: 162, endPoint x: 226, endPoint y: 163, distance: 25.4
click at [309, 152] on input "0" at bounding box center [306, 148] width 6 height 7
type input "$8.00"
click at [262, 169] on div "Thickness 1.0mm BMT G550" at bounding box center [170, 164] width 211 height 7
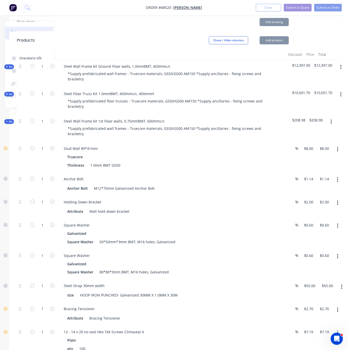
click at [340, 154] on button "button" at bounding box center [337, 149] width 12 height 9
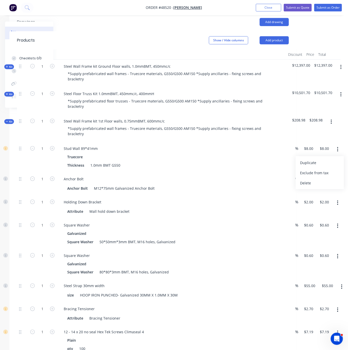
click at [160, 160] on div "Truecore" at bounding box center [171, 156] width 209 height 7
drag, startPoint x: 97, startPoint y: 172, endPoint x: 89, endPoint y: 172, distance: 7.4
click at [89, 169] on div "Thickness 1.0mm BMT G550" at bounding box center [170, 164] width 211 height 7
click at [186, 169] on div "Thickness 0.75mm BMT G550" at bounding box center [170, 164] width 211 height 7
click at [309, 152] on input "8" at bounding box center [309, 148] width 12 height 7
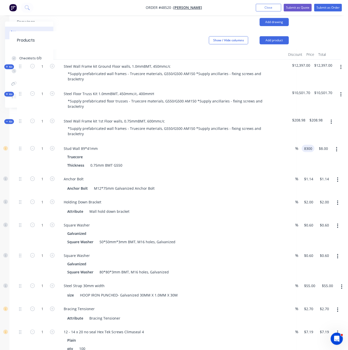
type input "$8,300.00"
click at [289, 172] on div "1 Stud Wall 89*41mm Truecore Thickness 0.75mm BMT G550 % $8,300.00 8300 $8,300.…" at bounding box center [153, 157] width 272 height 30
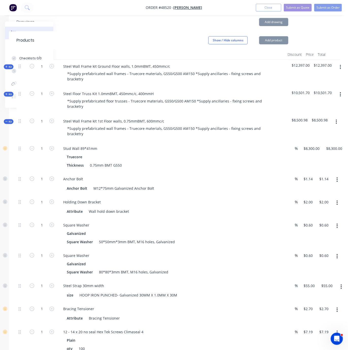
scroll to position [47, 52]
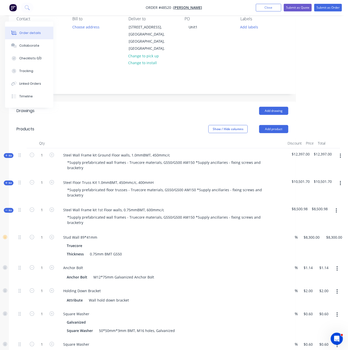
click at [10, 212] on span "Kit" at bounding box center [8, 210] width 7 height 4
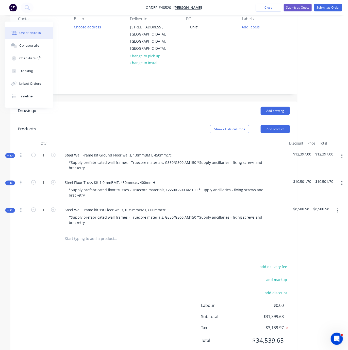
click at [8, 155] on span "Kit" at bounding box center [10, 156] width 7 height 4
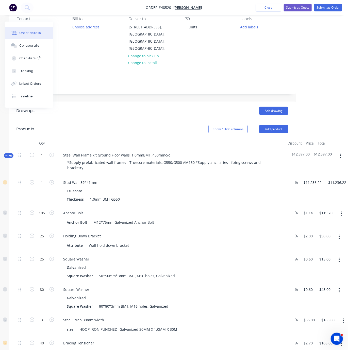
click at [9, 157] on span "Kit" at bounding box center [8, 156] width 7 height 4
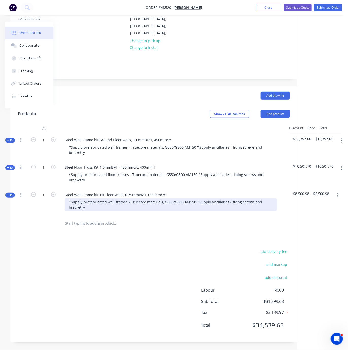
scroll to position [74, 52]
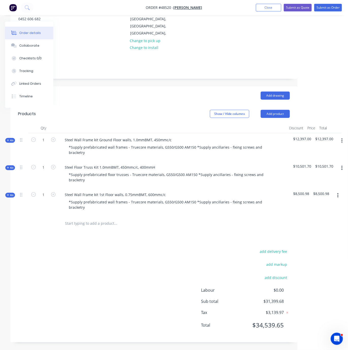
click at [7, 194] on icon at bounding box center [8, 195] width 2 height 3
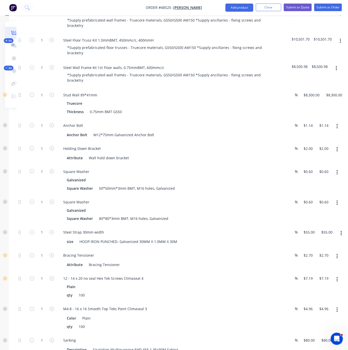
scroll to position [191, 52]
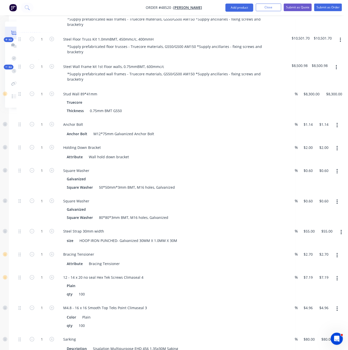
click at [340, 130] on button "button" at bounding box center [337, 125] width 12 height 9
click at [328, 163] on div "Delete" at bounding box center [318, 158] width 39 height 7
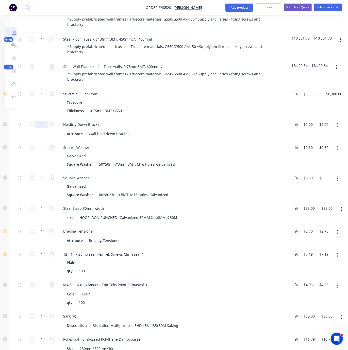
click at [46, 98] on input "1" at bounding box center [41, 94] width 13 height 8
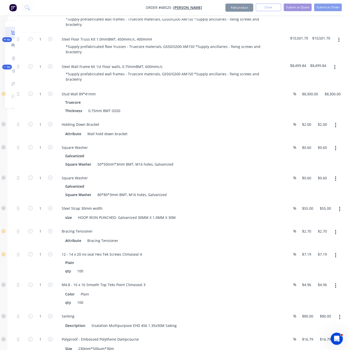
scroll to position [191, 56]
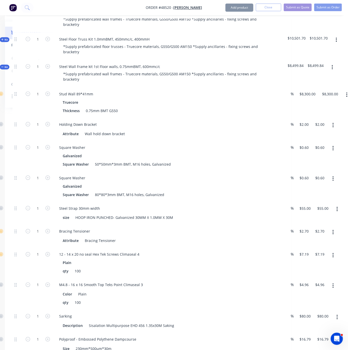
drag, startPoint x: 44, startPoint y: 119, endPoint x: 58, endPoint y: 120, distance: 14.0
click at [39, 98] on input "1" at bounding box center [37, 94] width 13 height 8
type input "25"
type input "$50.00"
click at [36, 118] on div "1" at bounding box center [38, 102] width 30 height 30
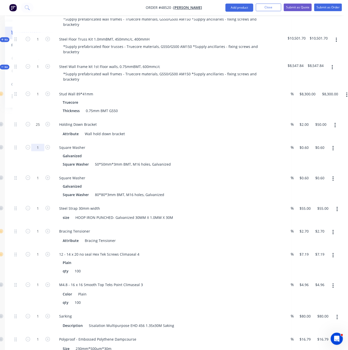
click at [40, 98] on input "1" at bounding box center [37, 94] width 13 height 8
click at [32, 171] on div "1" at bounding box center [38, 156] width 30 height 30
click at [333, 182] on icon "button" at bounding box center [332, 179] width 1 height 6
click at [309, 216] on div "Delete" at bounding box center [314, 212] width 39 height 7
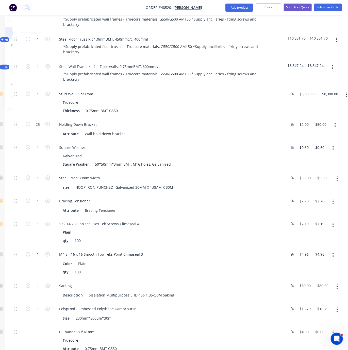
click at [333, 151] on icon "button" at bounding box center [332, 149] width 1 height 6
click at [38, 98] on input "1" at bounding box center [37, 94] width 13 height 8
type input "25"
type input "$15.00"
click at [4, 171] on div "Created by Serene Created 26/08/25 Required 26/08/25 Assigned to Add team membe…" at bounding box center [120, 186] width 343 height 710
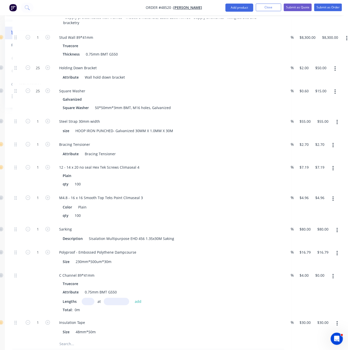
scroll to position [248, 56]
click at [41, 41] on input "1" at bounding box center [37, 37] width 13 height 8
click at [48, 123] on icon "button" at bounding box center [47, 120] width 5 height 5
type input "2"
type input "$110.00"
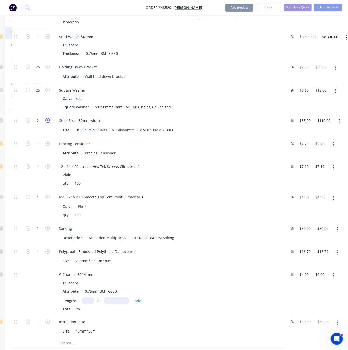
click at [48, 123] on icon "button" at bounding box center [47, 120] width 5 height 5
type input "3"
type input "$165.00"
click at [41, 41] on input "1" at bounding box center [37, 37] width 13 height 8
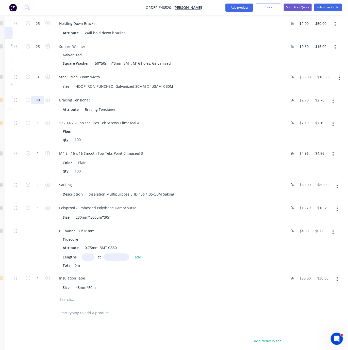
scroll to position [337, 56]
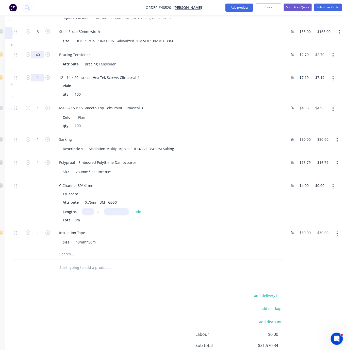
type input "40"
type input "$108.00"
drag, startPoint x: 40, startPoint y: 94, endPoint x: 36, endPoint y: 93, distance: 4.0
type input "10"
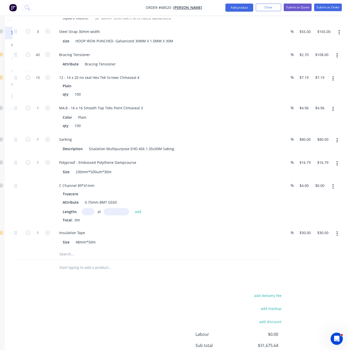
type input "$71.90"
click at [19, 101] on div at bounding box center [17, 86] width 10 height 30
type input "10"
type input "$49.60"
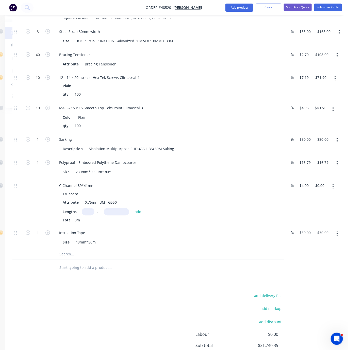
click at [39, 101] on div "10" at bounding box center [38, 86] width 30 height 30
type input "5"
type input "$400.00"
click at [145, 130] on div "qty 100" at bounding box center [166, 125] width 211 height 7
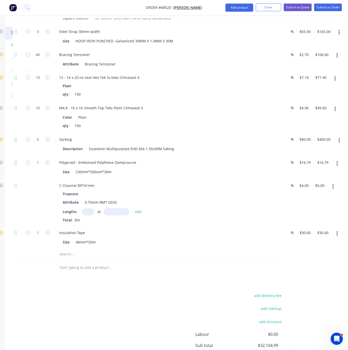
click at [337, 166] on icon "button" at bounding box center [336, 163] width 1 height 5
click at [319, 201] on div "Delete" at bounding box center [318, 196] width 39 height 7
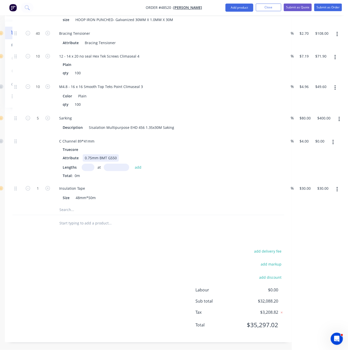
scroll to position [386, 56]
click at [333, 139] on icon "button" at bounding box center [332, 142] width 1 height 6
click at [323, 172] on div "Delete" at bounding box center [314, 175] width 39 height 7
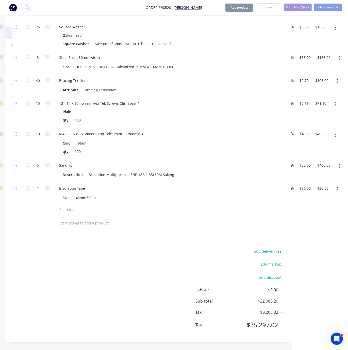
scroll to position [336, 56]
type input "8"
type input "$240.00"
click at [136, 261] on div "add delivery fee add markup add discount Labour $0.00 Sub total $32,088.20 Tax …" at bounding box center [148, 291] width 272 height 87
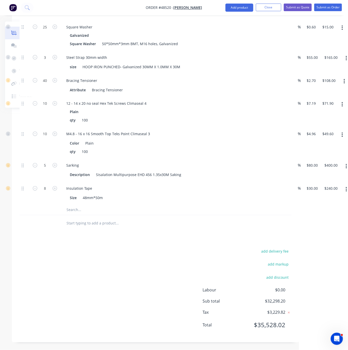
scroll to position [336, 14]
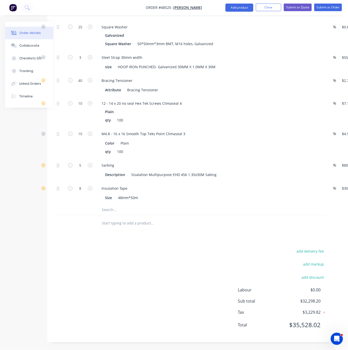
drag, startPoint x: 154, startPoint y: 226, endPoint x: 96, endPoint y: 229, distance: 58.4
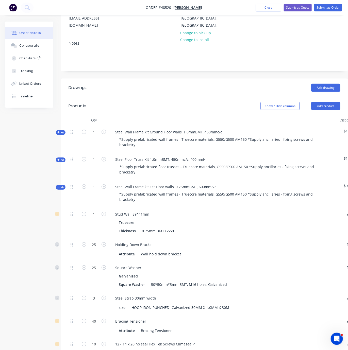
scroll to position [70, 0]
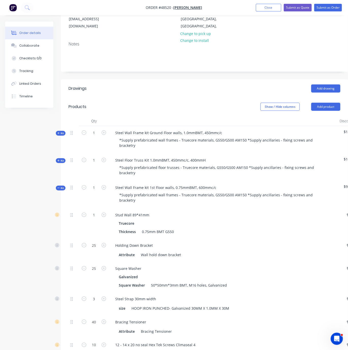
click at [60, 189] on icon at bounding box center [58, 188] width 2 height 3
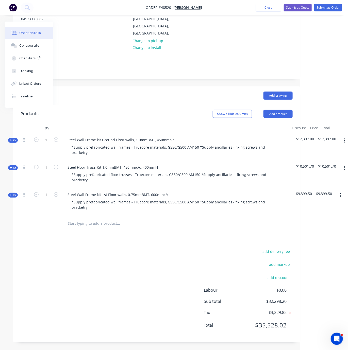
drag, startPoint x: 243, startPoint y: 110, endPoint x: 255, endPoint y: 111, distance: 12.2
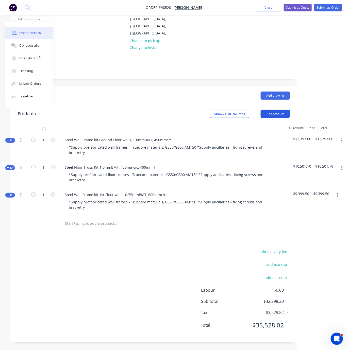
click at [272, 110] on button "Add product" at bounding box center [274, 114] width 29 height 8
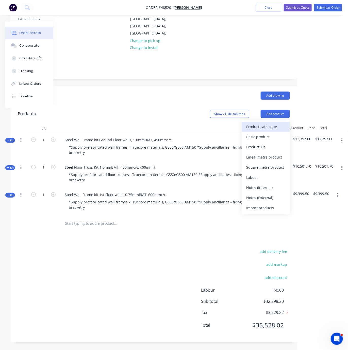
click at [269, 122] on button "Product catalogue" at bounding box center [265, 127] width 48 height 10
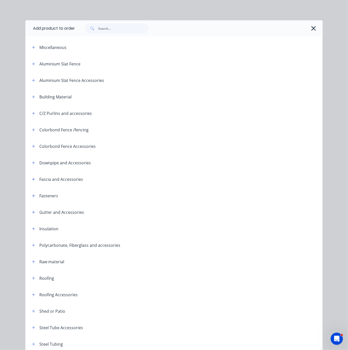
scroll to position [65, 0]
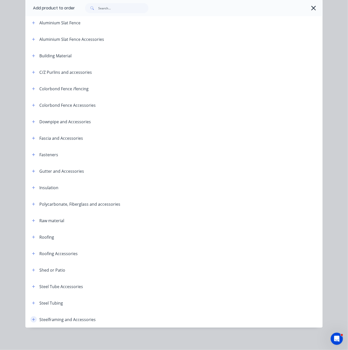
click at [32, 318] on icon "button" at bounding box center [33, 320] width 3 height 4
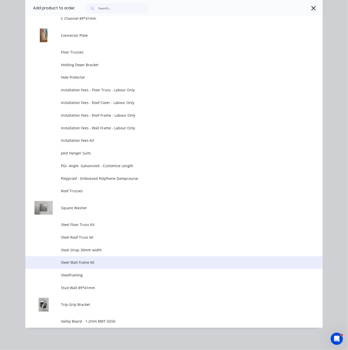
scroll to position [465, 0]
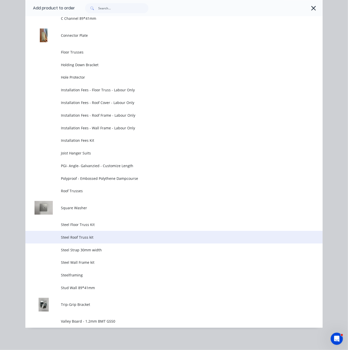
click at [95, 235] on span "Steel Roof Truss kit" at bounding box center [165, 237] width 209 height 5
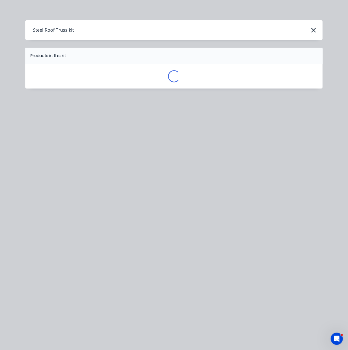
scroll to position [0, 0]
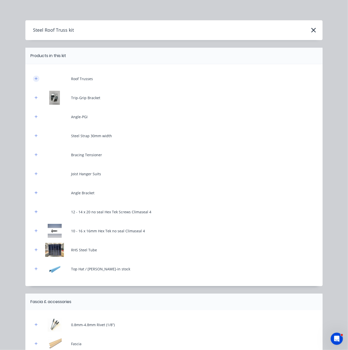
click at [34, 80] on icon "button" at bounding box center [35, 79] width 3 height 4
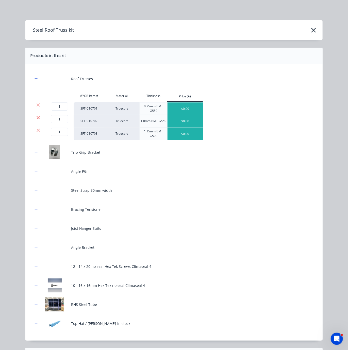
click at [37, 119] on icon at bounding box center [38, 117] width 3 height 3
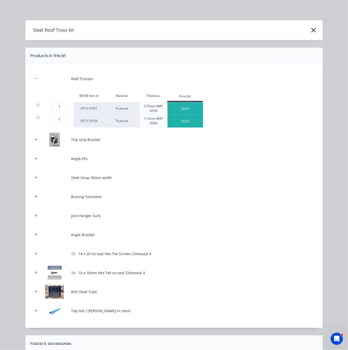
click at [37, 119] on icon at bounding box center [38, 117] width 3 height 3
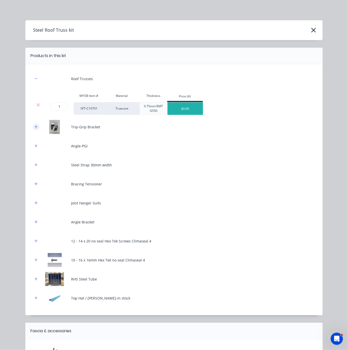
click at [33, 130] on button "button" at bounding box center [36, 127] width 6 height 6
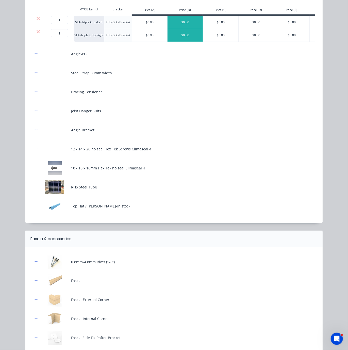
scroll to position [177, 0]
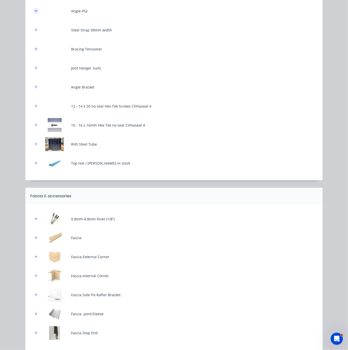
click at [34, 13] on icon "button" at bounding box center [35, 11] width 3 height 4
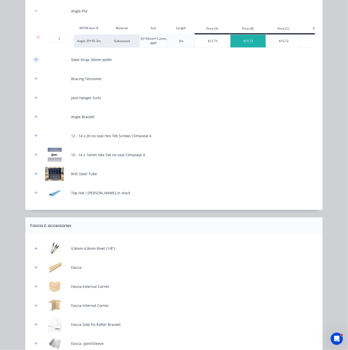
click at [35, 61] on icon "button" at bounding box center [36, 59] width 3 height 3
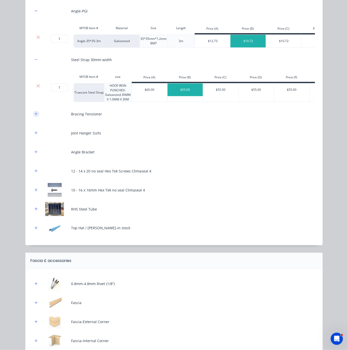
click at [34, 116] on icon "button" at bounding box center [35, 114] width 3 height 4
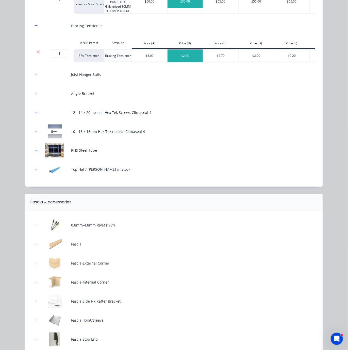
scroll to position [266, 0]
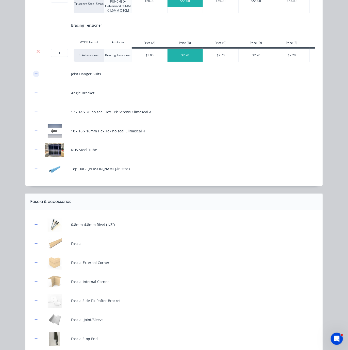
click at [35, 75] on icon "button" at bounding box center [36, 73] width 3 height 3
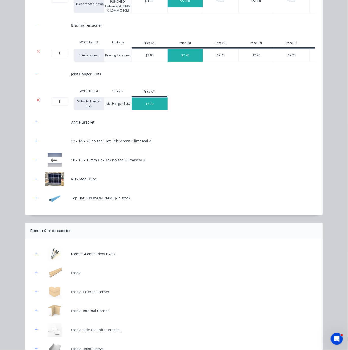
click at [36, 103] on icon at bounding box center [38, 100] width 4 height 5
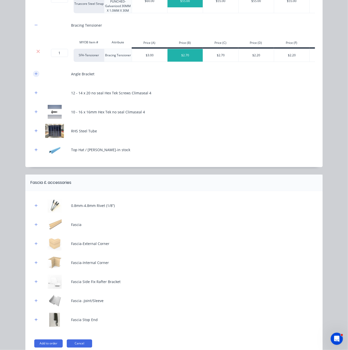
click at [34, 76] on icon "button" at bounding box center [35, 74] width 3 height 4
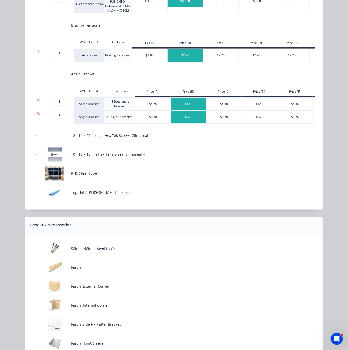
click at [36, 116] on icon at bounding box center [38, 113] width 4 height 5
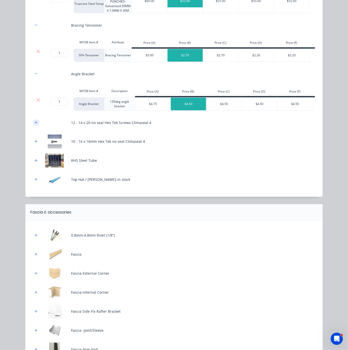
click at [34, 124] on icon "button" at bounding box center [35, 123] width 3 height 4
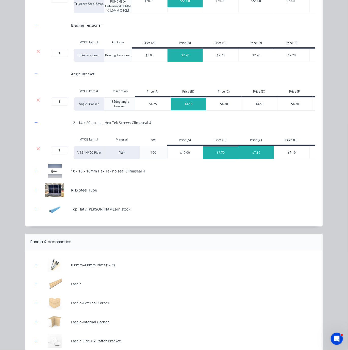
click at [254, 159] on div "$7.19" at bounding box center [255, 152] width 35 height 13
click at [36, 174] on button "button" at bounding box center [36, 171] width 6 height 6
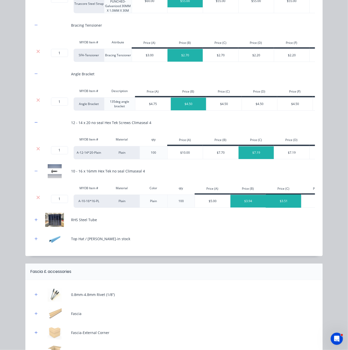
click at [276, 208] on div "$3.51" at bounding box center [283, 201] width 35 height 13
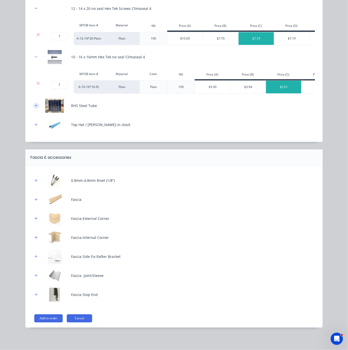
click at [34, 104] on icon "button" at bounding box center [35, 106] width 3 height 4
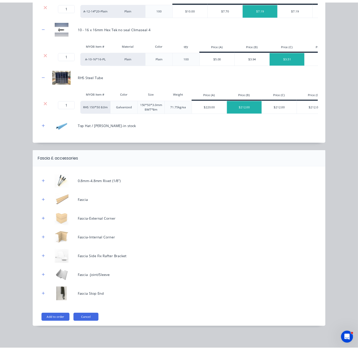
scroll to position [70, 40]
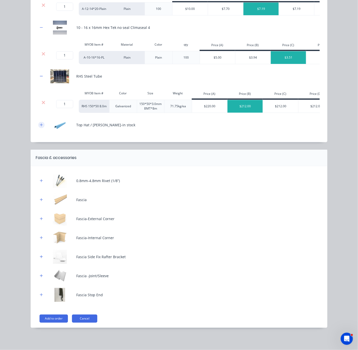
click at [40, 128] on button "button" at bounding box center [41, 125] width 6 height 6
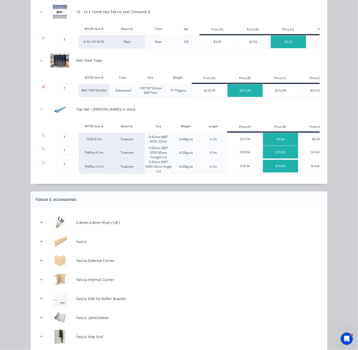
click at [42, 89] on icon at bounding box center [44, 86] width 4 height 5
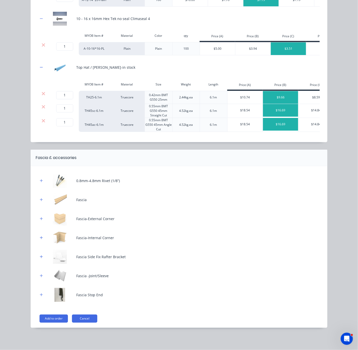
scroll to position [468, 0]
click at [40, 181] on button "button" at bounding box center [41, 180] width 6 height 6
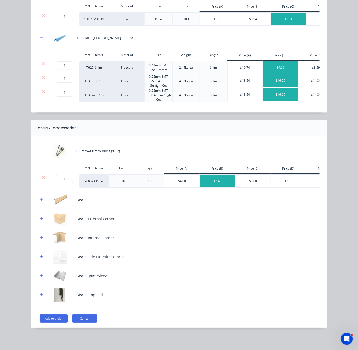
scroll to position [503, 0]
click at [251, 175] on div "$3.00" at bounding box center [253, 181] width 35 height 13
click at [38, 201] on button "button" at bounding box center [41, 199] width 6 height 6
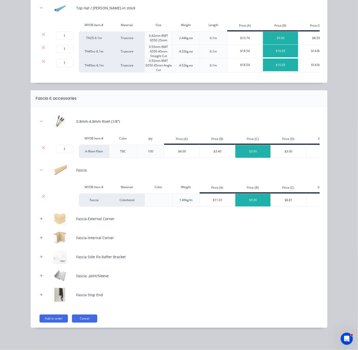
scroll to position [81, 40]
click at [277, 194] on div "$8.81" at bounding box center [288, 200] width 35 height 13
click at [256, 194] on div "$9.36" at bounding box center [253, 200] width 35 height 13
click at [41, 218] on button "button" at bounding box center [41, 218] width 6 height 6
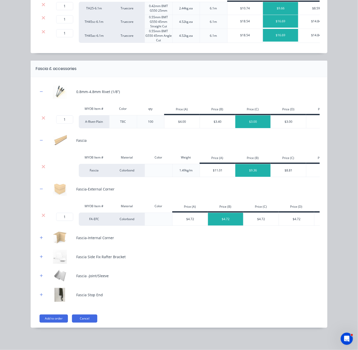
scroll to position [573, 0]
click at [39, 276] on button "button" at bounding box center [41, 276] width 6 height 6
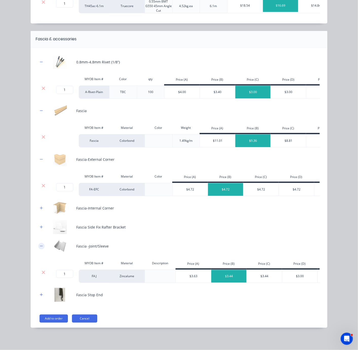
click at [39, 249] on button "button" at bounding box center [41, 246] width 6 height 6
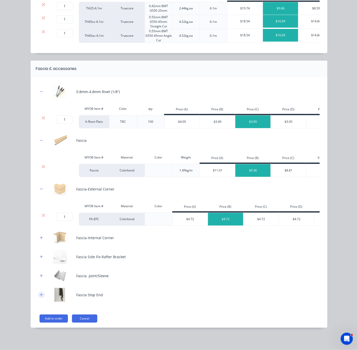
click at [40, 295] on icon "button" at bounding box center [41, 295] width 3 height 4
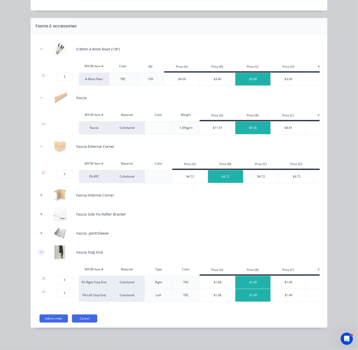
click at [40, 254] on icon "button" at bounding box center [41, 252] width 3 height 4
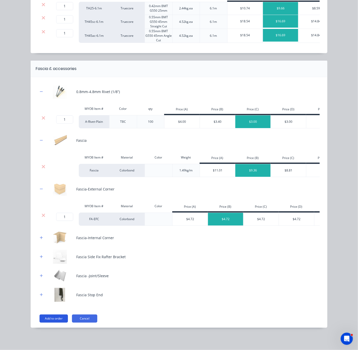
click at [53, 317] on button "Add to order" at bounding box center [54, 318] width 28 height 8
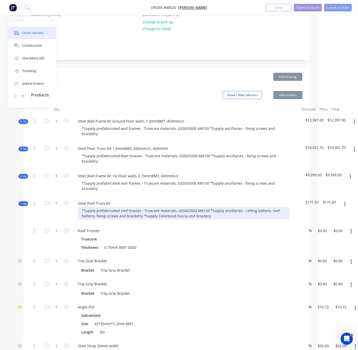
scroll to position [170, 40]
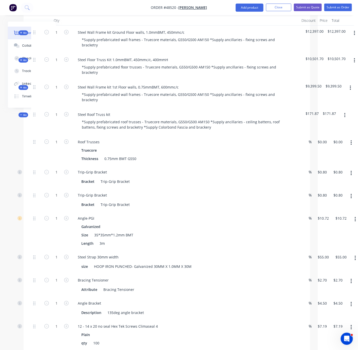
click at [117, 122] on div "Steel Roof Truss kit *Supply prefabricated roof trusses - Truecore materials, G…" at bounding box center [186, 121] width 228 height 27
click at [114, 118] on div "Steel Roof Truss kit" at bounding box center [94, 114] width 41 height 7
click at [126, 146] on div "Roof Trusses" at bounding box center [186, 141] width 224 height 7
click at [257, 162] on div "Thickness 0.75mm BMT G550" at bounding box center [184, 158] width 211 height 7
click at [303, 151] on div "1 Roof Trusses Truecore Thickness 0.75mm BMT G550 % 0 $0.00 $0.00 $0.00" at bounding box center [167, 150] width 272 height 30
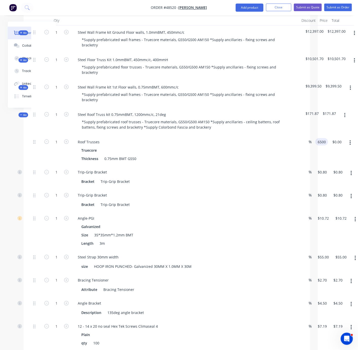
type input "$6,500.00"
click at [303, 163] on div "1 Roof Trusses Truecore Thickness 0.75mm BMT G550 % $6,500.00 6500 $6,500.00 $0…" at bounding box center [167, 150] width 272 height 30
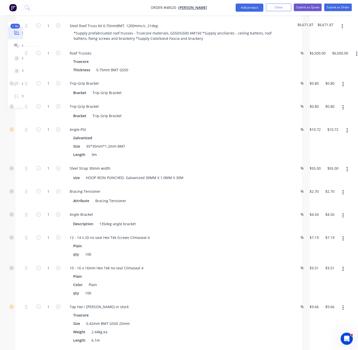
scroll to position [259, 54]
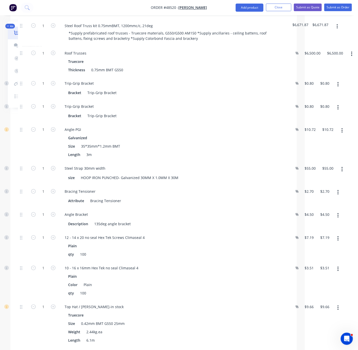
drag, startPoint x: 188, startPoint y: 146, endPoint x: 196, endPoint y: 146, distance: 8.4
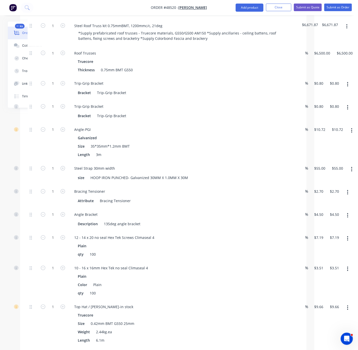
scroll to position [259, 38]
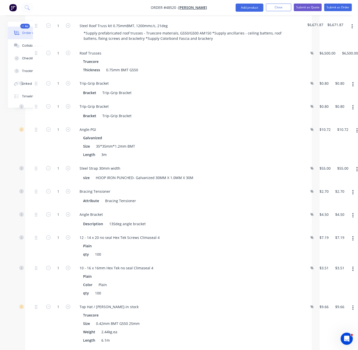
drag, startPoint x: 225, startPoint y: 148, endPoint x: 205, endPoint y: 148, distance: 19.5
click at [56, 57] on input "1" at bounding box center [58, 53] width 13 height 8
type input "42"
type input "$33.60"
click at [21, 130] on div "Created by Serene Created 26/08/25 Required 26/08/25 Assigned to Add team membe…" at bounding box center [141, 322] width 343 height 1119
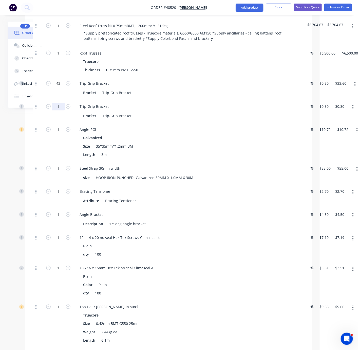
click at [62, 57] on input "1" at bounding box center [58, 53] width 13 height 8
type input "42"
type input "$33.60"
click at [39, 123] on div at bounding box center [38, 111] width 10 height 23
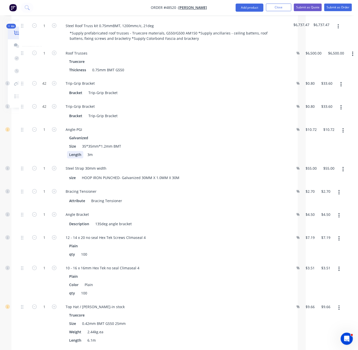
scroll to position [259, 55]
drag, startPoint x: 61, startPoint y: 164, endPoint x: 80, endPoint y: 165, distance: 19.1
click at [37, 162] on div "1" at bounding box center [43, 142] width 30 height 39
click at [47, 57] on input "1" at bounding box center [43, 53] width 13 height 8
type input "10"
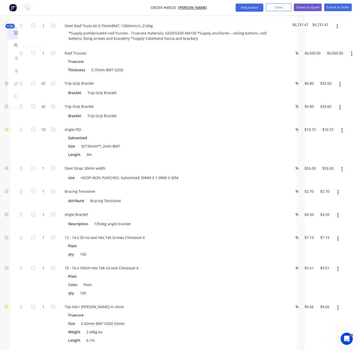
type input "$107.20"
click at [7, 170] on div "Created by Serene Created 26/08/25 Required 26/08/25 Assigned to Add team membe…" at bounding box center [126, 322] width 343 height 1119
click at [30, 162] on div "10" at bounding box center [43, 142] width 30 height 39
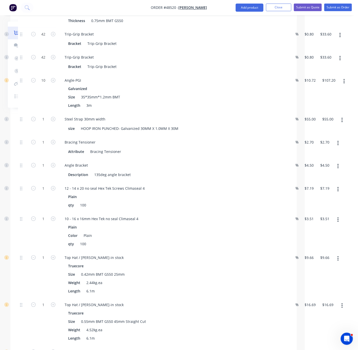
scroll to position [311, 55]
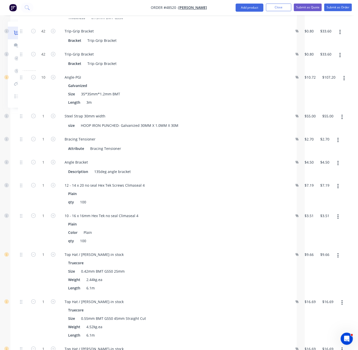
click at [41, 133] on div "1" at bounding box center [43, 121] width 30 height 23
click at [52, 118] on icon "button" at bounding box center [53, 116] width 5 height 5
type input "2"
type input "$110.00"
click at [45, 5] on input "1" at bounding box center [43, 1] width 13 height 8
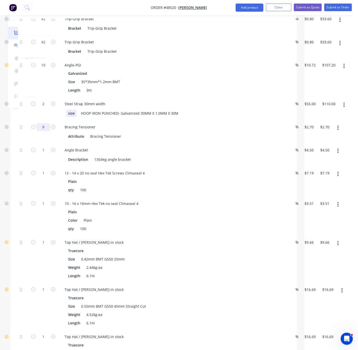
scroll to position [400, 55]
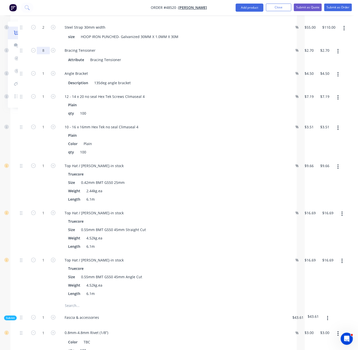
type input "8"
type input "$21.60"
click at [46, 90] on div "1" at bounding box center [43, 78] width 30 height 23
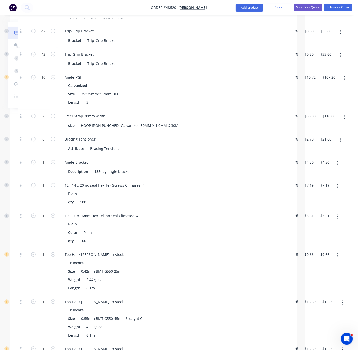
click at [55, 179] on div "1" at bounding box center [43, 167] width 30 height 23
click at [53, 165] on icon "button" at bounding box center [53, 162] width 5 height 5
type input "2"
type input "$9.00"
click at [44, 5] on input "1" at bounding box center [43, 1] width 13 height 8
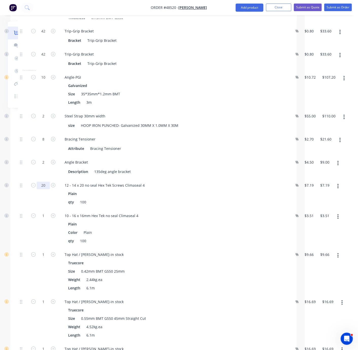
type input "20"
click at [30, 209] on div "20" at bounding box center [43, 194] width 30 height 30
type input "$143.80"
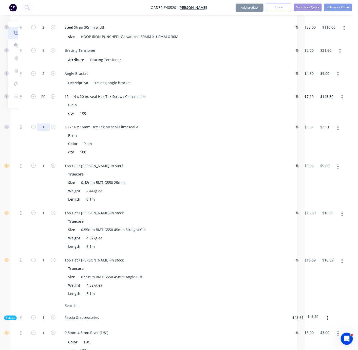
type input "20"
type input "$70.20"
click at [26, 159] on div at bounding box center [23, 139] width 10 height 39
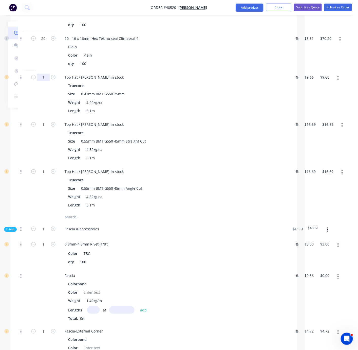
type input "70"
type input "$676.20"
click at [17, 123] on div "Qty Discount Price Total Kit 1 Steel Wall Frame kit Ground Floor walls, 1.0mmBM…" at bounding box center [153, 115] width 287 height 837
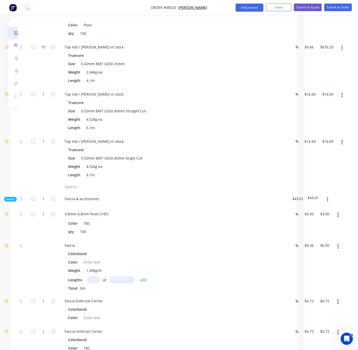
scroll to position [520, 55]
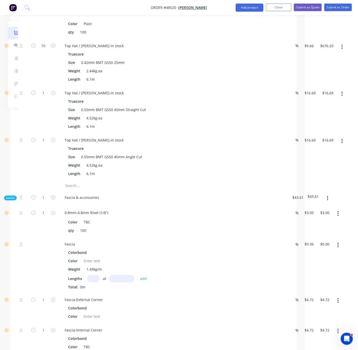
click at [44, 181] on div "1" at bounding box center [43, 156] width 30 height 47
click at [41, 133] on div "1" at bounding box center [43, 109] width 30 height 47
type input "25"
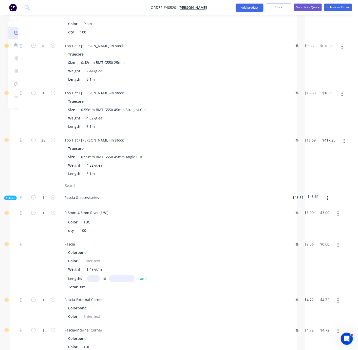
type input "$417.25"
click at [44, 133] on div "1" at bounding box center [43, 109] width 30 height 47
type input "25"
type input "$417.25"
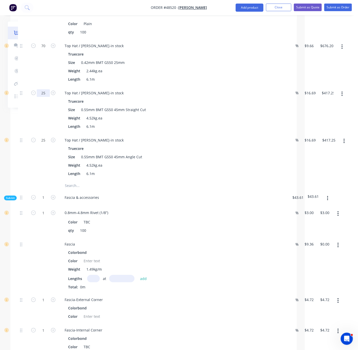
drag, startPoint x: 28, startPoint y: 127, endPoint x: 39, endPoint y: 120, distance: 12.2
click at [28, 127] on div "25" at bounding box center [43, 109] width 30 height 47
type input "20"
type input "$333.80"
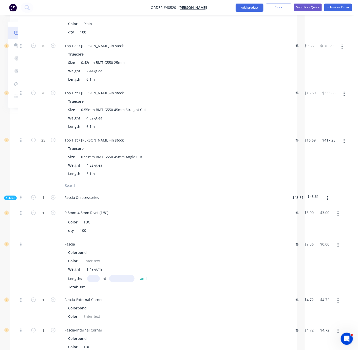
click at [23, 133] on div at bounding box center [23, 109] width 10 height 47
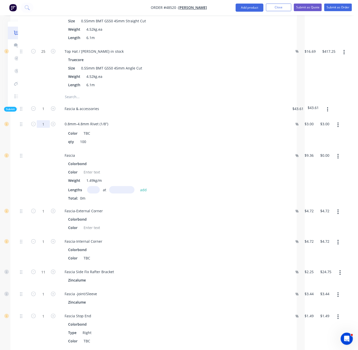
click at [45, 128] on input "1" at bounding box center [43, 124] width 13 height 8
type input "2"
type input "3"
type input "$9.00"
click at [20, 149] on div at bounding box center [23, 132] width 10 height 31
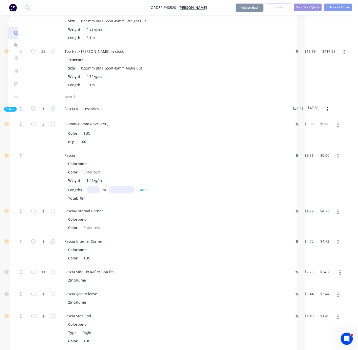
scroll to position [697, 55]
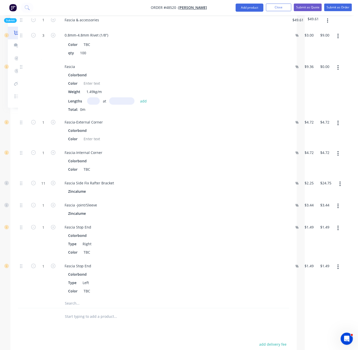
click at [94, 105] on input "text" at bounding box center [93, 100] width 13 height 7
click at [84, 87] on div at bounding box center [92, 83] width 21 height 7
click at [111, 87] on div "Color TBC" at bounding box center [171, 83] width 211 height 7
click at [94, 105] on input "text" at bounding box center [93, 100] width 13 height 7
drag, startPoint x: 91, startPoint y: 138, endPoint x: 90, endPoint y: 134, distance: 3.7
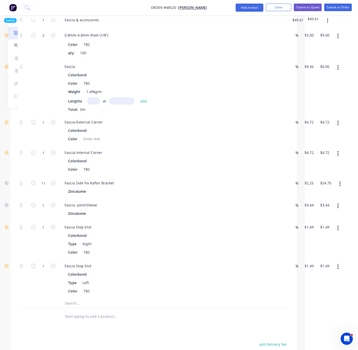
click at [91, 105] on input "text" at bounding box center [93, 100] width 13 height 7
type input "4"
type input "5190"
click at [138, 98] on button "add" at bounding box center [144, 101] width 12 height 7
type input "$194.31"
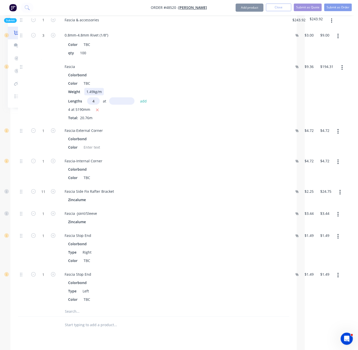
type input "4"
type input "4585"
click at [138, 98] on button "add" at bounding box center [144, 101] width 12 height 7
type input "$365.98"
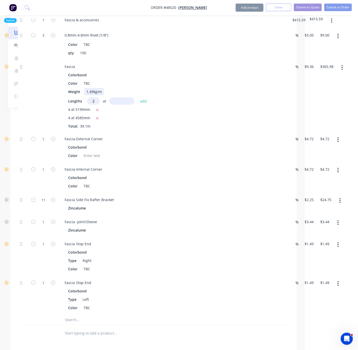
type input "2"
type input "6465"
click at [138, 98] on button "add" at bounding box center [144, 101] width 12 height 7
type input "$487.00"
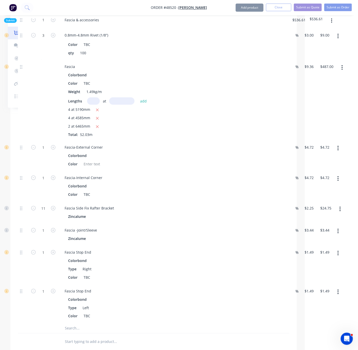
scroll to position [786, 55]
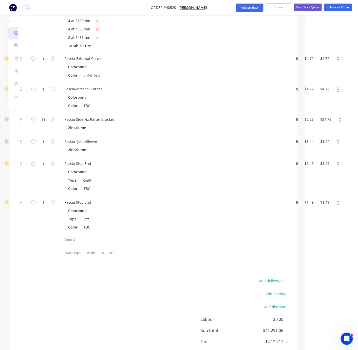
click at [50, 61] on button "button" at bounding box center [53, 58] width 7 height 5
type input "2"
type input "$9.44"
click at [336, 94] on button "button" at bounding box center [338, 89] width 12 height 9
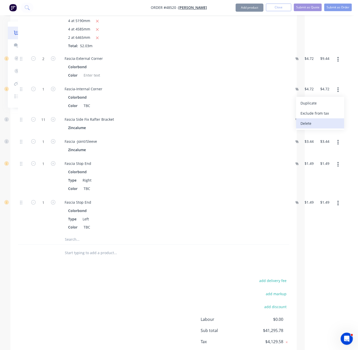
click at [318, 127] on div "Delete" at bounding box center [320, 123] width 39 height 7
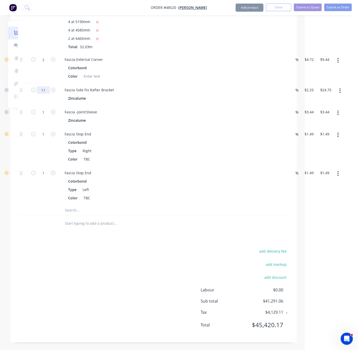
click at [41, 127] on div "1" at bounding box center [43, 116] width 30 height 22
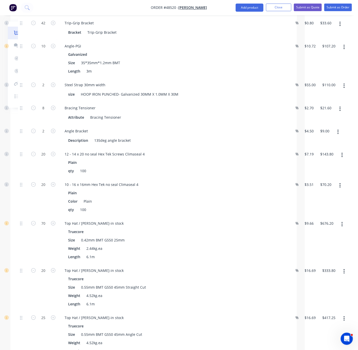
scroll to position [254, 55]
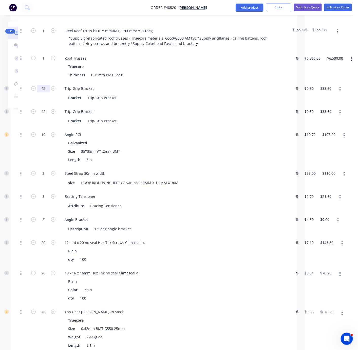
type input "45"
type input "$101.25"
click at [45, 62] on input "42" at bounding box center [43, 59] width 13 height 8
type input "45"
type input "$36.00"
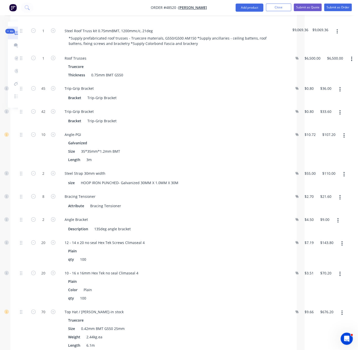
click at [29, 105] on div "45" at bounding box center [43, 93] width 30 height 23
click at [43, 62] on input "42" at bounding box center [43, 59] width 13 height 8
type input "45"
type input "$36.00"
drag, startPoint x: 40, startPoint y: 112, endPoint x: 42, endPoint y: 115, distance: 3.6
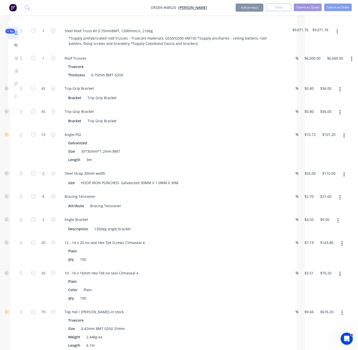
click at [40, 105] on div "45" at bounding box center [43, 93] width 30 height 23
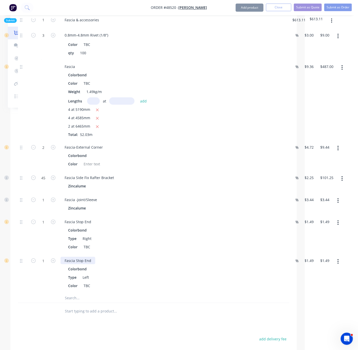
scroll to position [786, 55]
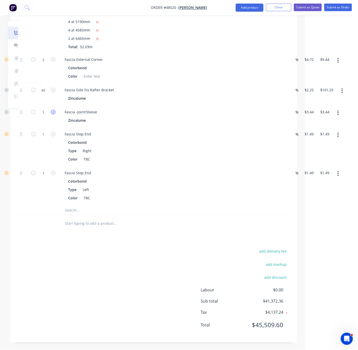
click at [52, 114] on icon "button" at bounding box center [53, 112] width 5 height 5
type input "2"
type input "$6.88"
click at [52, 114] on icon "button" at bounding box center [53, 112] width 5 height 5
type input "3"
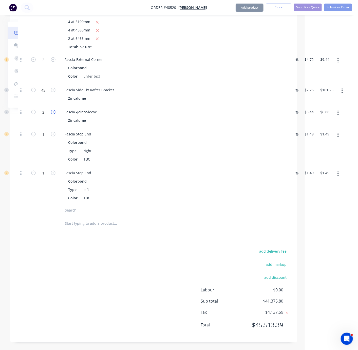
type input "$10.32"
click at [52, 114] on icon "button" at bounding box center [53, 112] width 5 height 5
type input "4"
type input "$13.76"
click at [52, 114] on icon "button" at bounding box center [53, 112] width 5 height 5
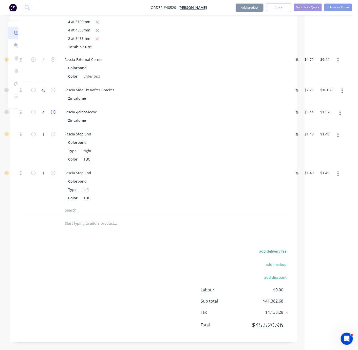
type input "5"
type input "$17.20"
click at [51, 136] on icon "button" at bounding box center [53, 134] width 5 height 5
type input "2"
type input "$2.98"
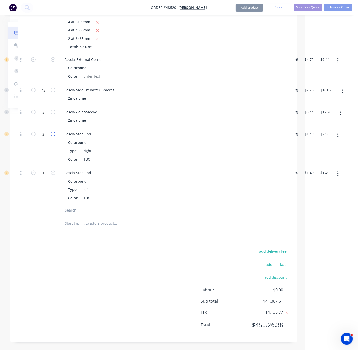
click at [51, 136] on icon "button" at bounding box center [53, 134] width 5 height 5
type input "3"
type input "$4.47"
click at [51, 175] on icon "button" at bounding box center [53, 173] width 5 height 5
type input "2"
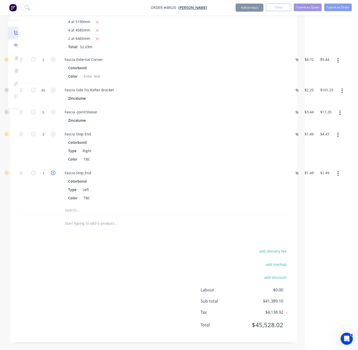
type input "$2.98"
click at [51, 175] on icon "button" at bounding box center [53, 173] width 5 height 5
type input "3"
type input "$4.47"
click at [124, 300] on div "add delivery fee add markup add discount Labour $0.00 Sub total $41,392.08 Tax …" at bounding box center [154, 291] width 272 height 87
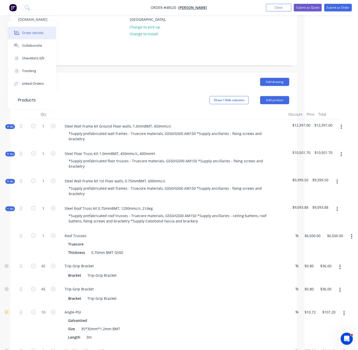
click at [7, 210] on icon at bounding box center [8, 208] width 2 height 3
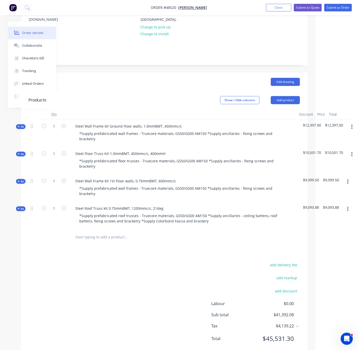
scroll to position [102, 46]
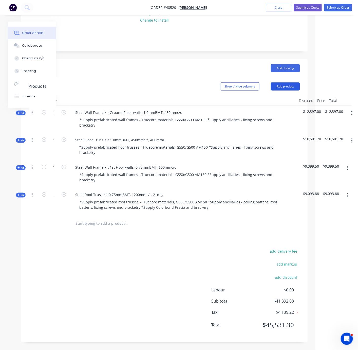
click at [280, 82] on button "Add product" at bounding box center [285, 86] width 29 height 8
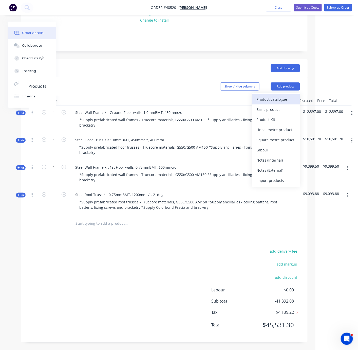
click at [275, 96] on div "Product catalogue" at bounding box center [276, 99] width 39 height 7
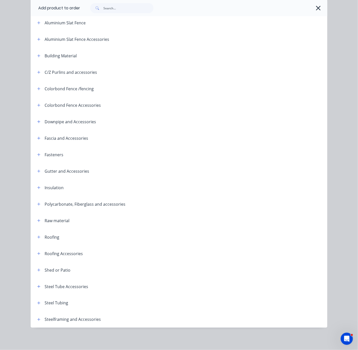
scroll to position [65, 0]
click at [37, 235] on icon "button" at bounding box center [38, 237] width 3 height 4
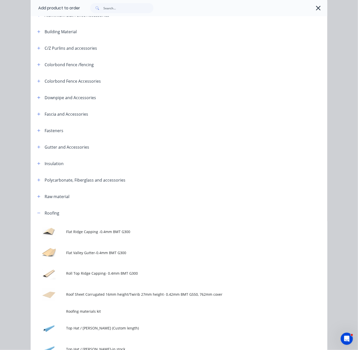
scroll to position [154, 0]
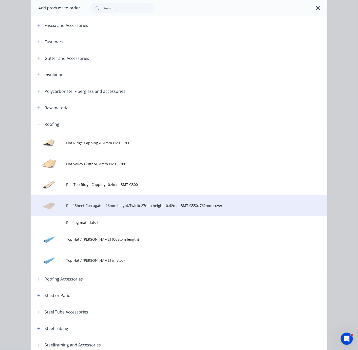
click at [172, 216] on td "Roof Sheet Corrugated 16mm height/Twirib 27mm height- 0.42mm BMT G550, 762mm co…" at bounding box center [196, 205] width 261 height 21
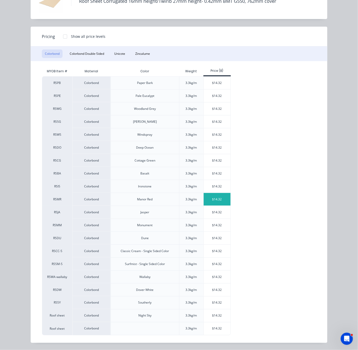
scroll to position [110, 43]
click at [64, 31] on div at bounding box center [65, 36] width 10 height 10
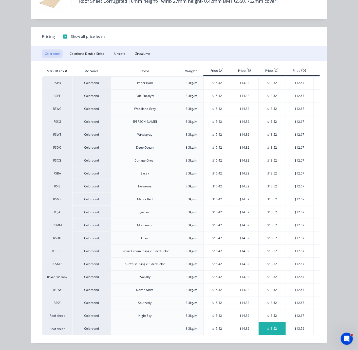
click at [276, 326] on div "$13.52" at bounding box center [272, 328] width 27 height 13
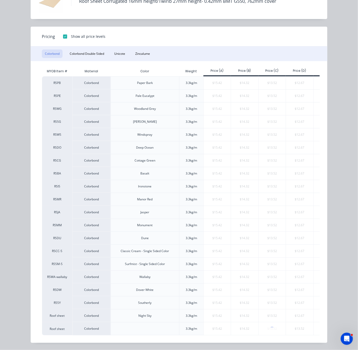
scroll to position [0, 0]
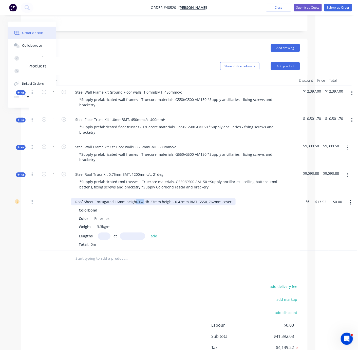
drag, startPoint x: 139, startPoint y: 210, endPoint x: 147, endPoint y: 211, distance: 8.2
click at [148, 205] on div "Roof Sheet Corrugated 16mm height/Twirib 27mm height- 0.42mm BMT G550, 762mm co…" at bounding box center [153, 201] width 165 height 7
click at [141, 205] on div "Roof Sheet Corrugated 16mm height/Twirib 27mm height- 0.42mm BMT G550, 762mm co…" at bounding box center [153, 201] width 165 height 7
drag, startPoint x: 140, startPoint y: 209, endPoint x: 177, endPoint y: 210, distance: 37.3
click at [177, 205] on div "Roof Sheet Corrugated 16mm height/Twirib 27mm height- 0.42mm BMT G550, 762mm co…" at bounding box center [153, 201] width 165 height 7
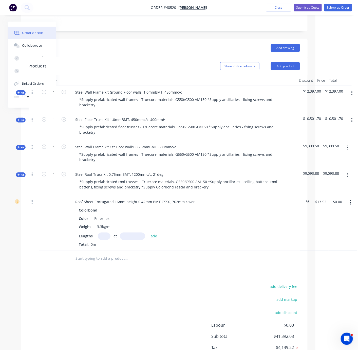
click at [104, 240] on input "text" at bounding box center [104, 235] width 13 height 7
click at [106, 240] on input "text" at bounding box center [104, 235] width 13 height 7
type input "22"
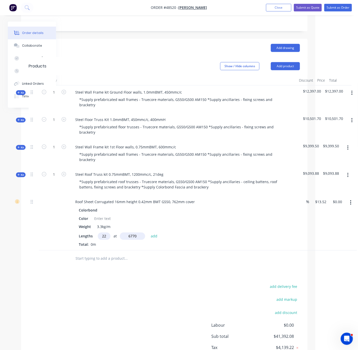
type input "6770"
click at [148, 232] on button "add" at bounding box center [154, 235] width 12 height 7
type input "$2,013.67"
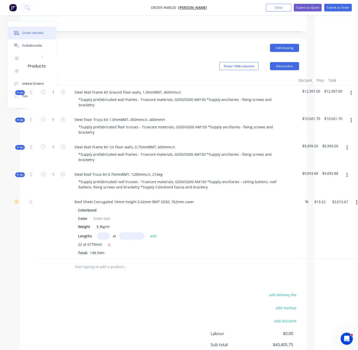
click at [106, 240] on input "text" at bounding box center [103, 235] width 13 height 7
type input "26"
type input "3440"
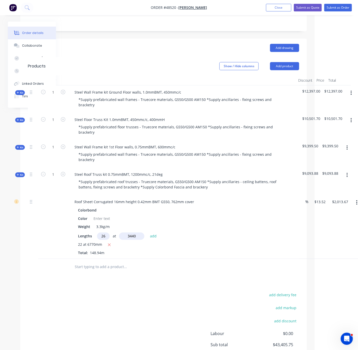
click at [148, 232] on button "add" at bounding box center [154, 235] width 12 height 7
type input "$3,222.90"
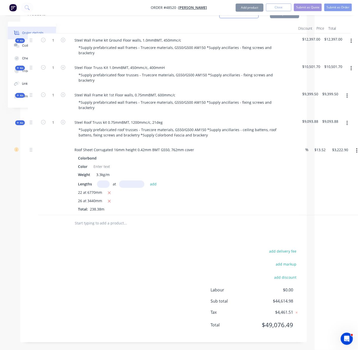
scroll to position [179, 43]
click at [247, 8] on button "Add product" at bounding box center [250, 8] width 28 height 8
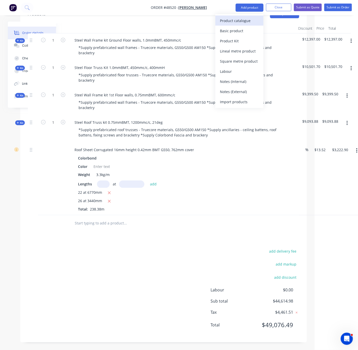
click at [245, 18] on div "Product catalogue" at bounding box center [239, 20] width 39 height 7
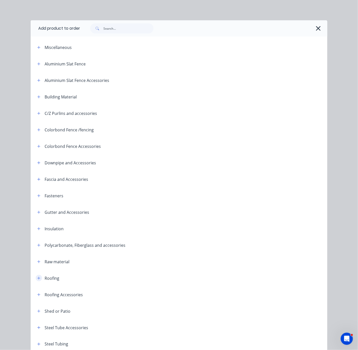
click at [38, 279] on icon "button" at bounding box center [39, 278] width 3 height 3
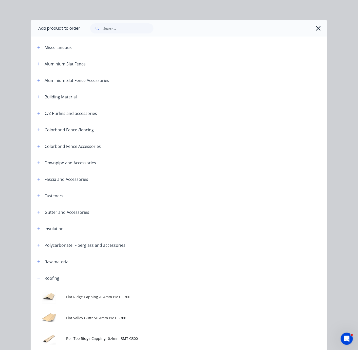
scroll to position [177, 0]
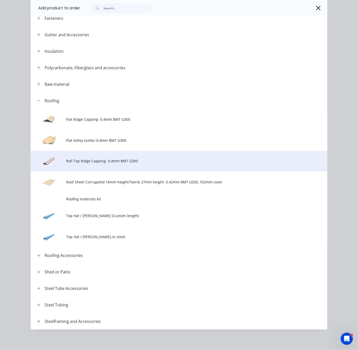
click at [113, 164] on span "Roll Top Ridge Capping- 0.4mm BMT G300" at bounding box center [170, 160] width 209 height 5
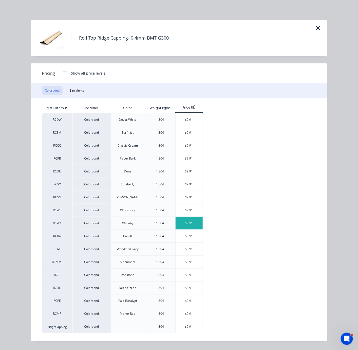
scroll to position [10, 0]
click at [63, 68] on div at bounding box center [65, 73] width 10 height 10
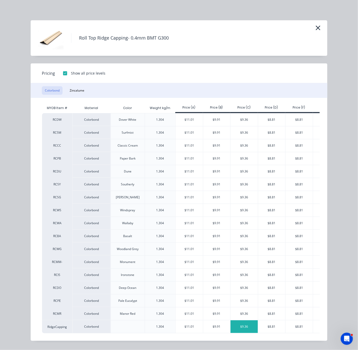
click at [237, 325] on div "$9.36" at bounding box center [244, 326] width 27 height 13
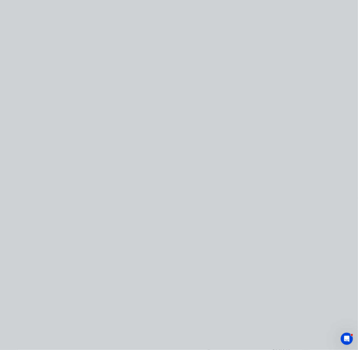
scroll to position [0, 0]
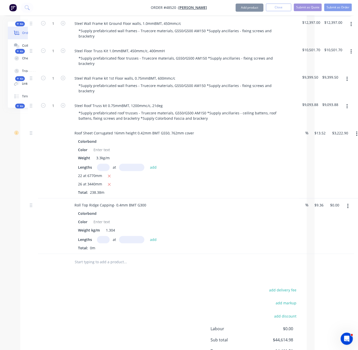
click at [102, 243] on input "text" at bounding box center [103, 239] width 13 height 7
click at [105, 243] on input "text" at bounding box center [103, 239] width 13 height 7
type input "2"
type input "5360"
click at [148, 236] on button "add" at bounding box center [154, 239] width 12 height 7
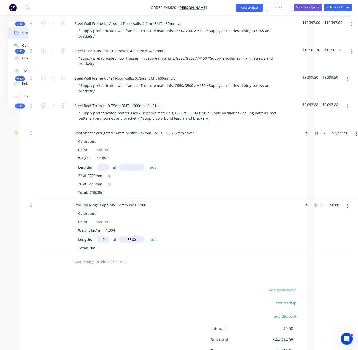
type input "$100.34"
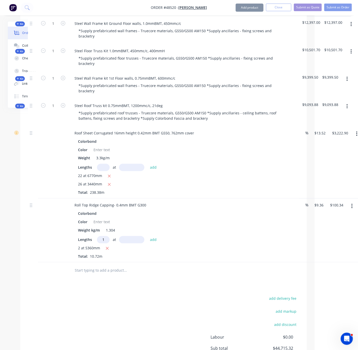
type input "1"
type input "2855"
click at [148, 236] on button "add" at bounding box center [154, 239] width 12 height 7
type input "$127.06"
type input "4"
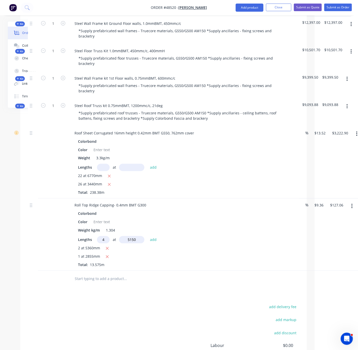
type input "5150"
click at [148, 236] on button "add" at bounding box center [154, 239] width 12 height 7
type input "$319.88"
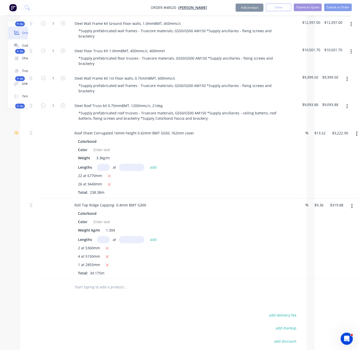
scroll to position [265, 43]
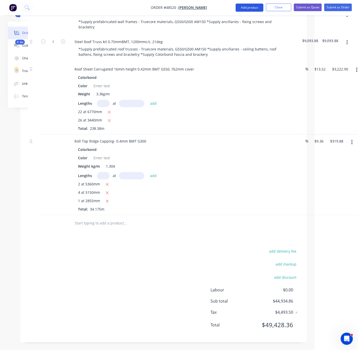
click at [242, 8] on button "Add product" at bounding box center [250, 8] width 28 height 8
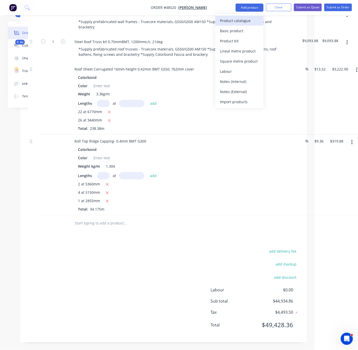
click at [240, 20] on div "Product catalogue" at bounding box center [239, 20] width 39 height 7
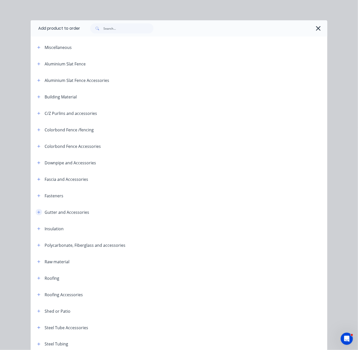
click at [38, 213] on icon "button" at bounding box center [39, 212] width 3 height 3
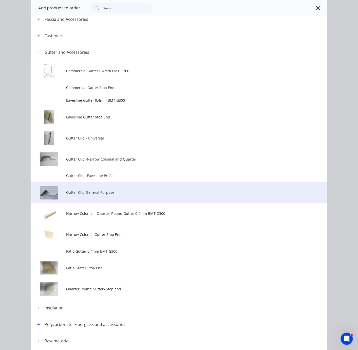
scroll to position [177, 0]
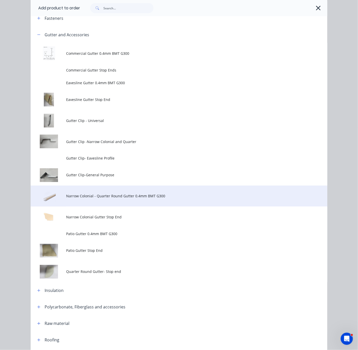
click at [127, 199] on span "Narrow Colonial - Quarter Round Gutter 0.4mm BMT G300" at bounding box center [170, 195] width 209 height 5
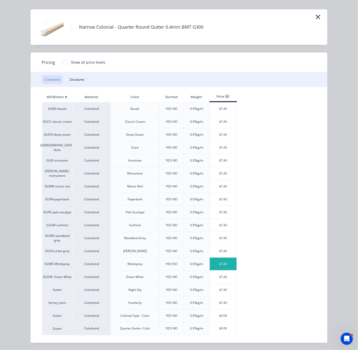
scroll to position [273, 43]
click at [64, 57] on div at bounding box center [65, 62] width 10 height 10
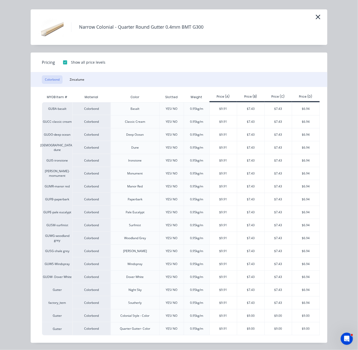
click at [64, 57] on div at bounding box center [65, 62] width 10 height 10
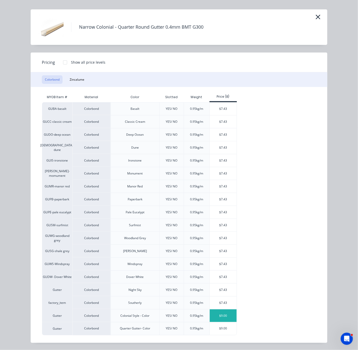
click at [225, 317] on div "$9.00" at bounding box center [223, 315] width 27 height 13
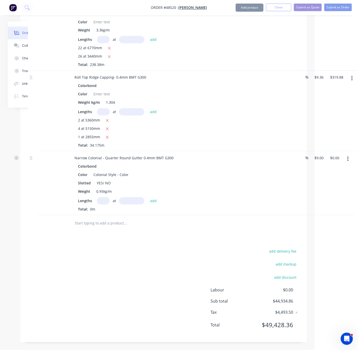
scroll to position [332, 43]
click at [319, 154] on input "9" at bounding box center [320, 157] width 12 height 7
type input "$7.43"
click at [163, 255] on div "add delivery fee add markup add discount Labour $0.00 Sub total $44,934.86 Tax …" at bounding box center [164, 291] width 272 height 87
click at [105, 197] on input "text" at bounding box center [103, 200] width 13 height 7
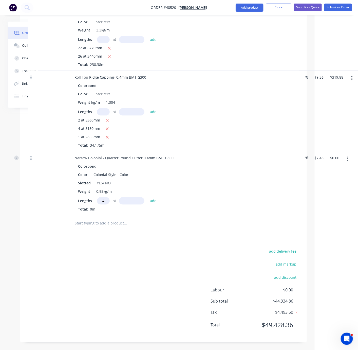
type input "4"
type input "5390"
click at [148, 197] on button "add" at bounding box center [154, 200] width 12 height 7
type input "$160.19"
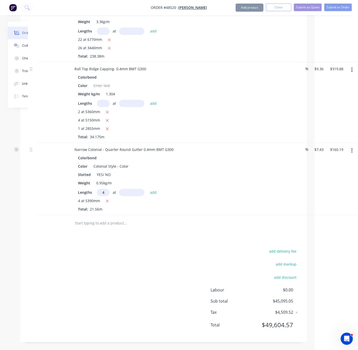
type input "4"
type input "4785"
click at [148, 189] on button "add" at bounding box center [154, 192] width 12 height 7
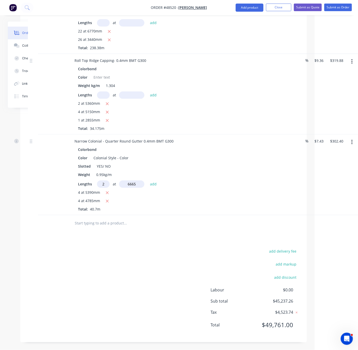
click at [148, 181] on button "add" at bounding box center [154, 184] width 12 height 7
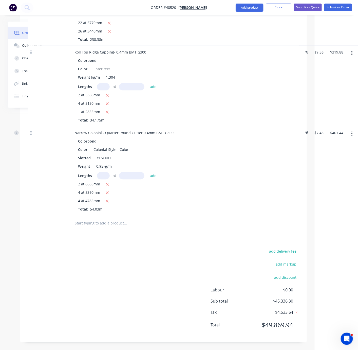
scroll to position [359, 43]
click at [251, 6] on button "Add product" at bounding box center [250, 8] width 28 height 8
click at [240, 21] on div "Product catalogue" at bounding box center [239, 20] width 39 height 7
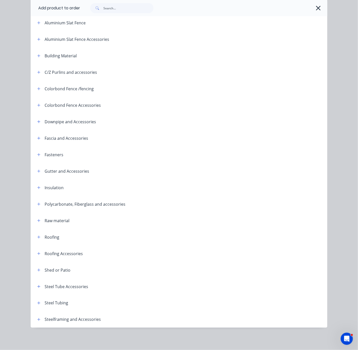
scroll to position [65, 0]
click at [39, 118] on button "button" at bounding box center [39, 121] width 6 height 6
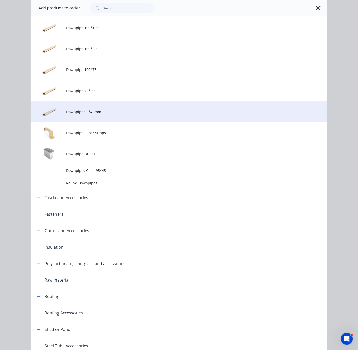
scroll to position [154, 0]
click at [105, 114] on span "Downpipe 95*45mm" at bounding box center [170, 111] width 209 height 5
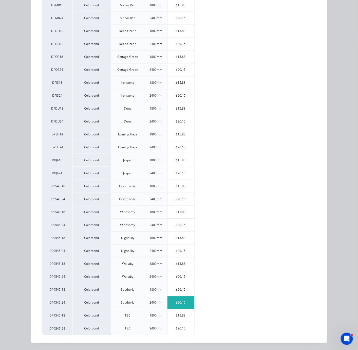
scroll to position [367, 43]
click at [184, 317] on div "$15.83" at bounding box center [181, 315] width 27 height 13
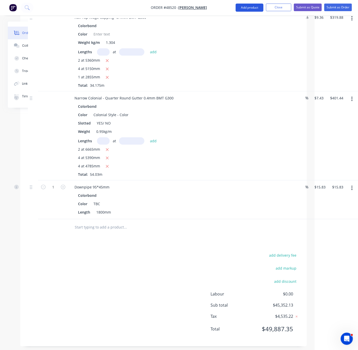
click at [247, 8] on button "Add product" at bounding box center [250, 8] width 28 height 8
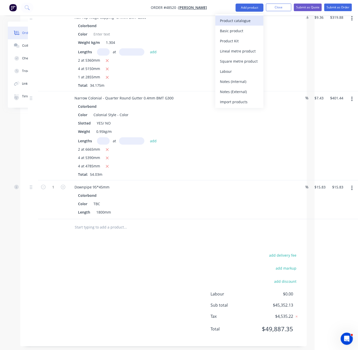
click at [236, 23] on div "Product catalogue" at bounding box center [239, 20] width 39 height 7
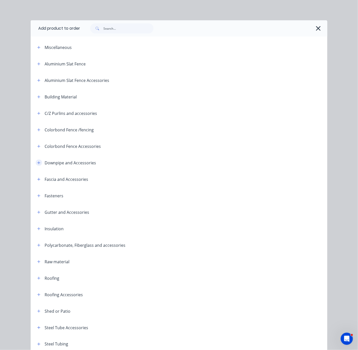
drag, startPoint x: 35, startPoint y: 173, endPoint x: 72, endPoint y: 172, distance: 37.0
click at [37, 165] on icon "button" at bounding box center [38, 163] width 3 height 4
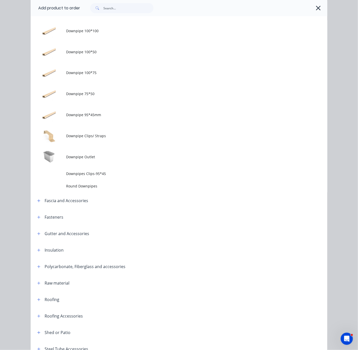
scroll to position [242, 0]
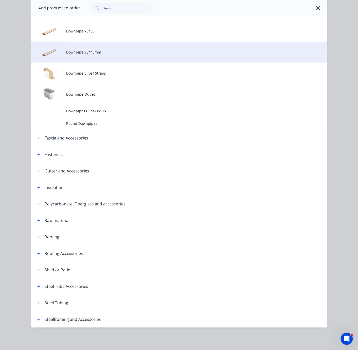
click at [107, 49] on span "Downpipe 95*45mm" at bounding box center [170, 51] width 209 height 5
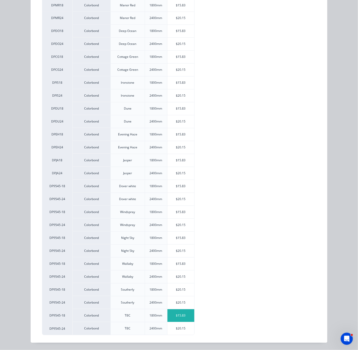
scroll to position [408, 43]
click at [181, 324] on div "$20.15" at bounding box center [181, 328] width 27 height 13
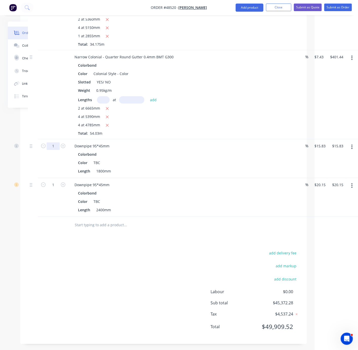
click at [32, 178] on div at bounding box center [33, 158] width 10 height 39
click at [46, 178] on div "18" at bounding box center [53, 158] width 30 height 39
click at [245, 9] on button "Add product" at bounding box center [250, 8] width 28 height 8
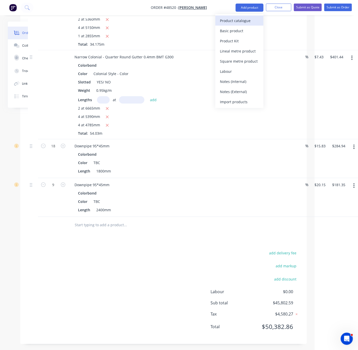
click at [239, 20] on div "Product catalogue" at bounding box center [239, 20] width 39 height 7
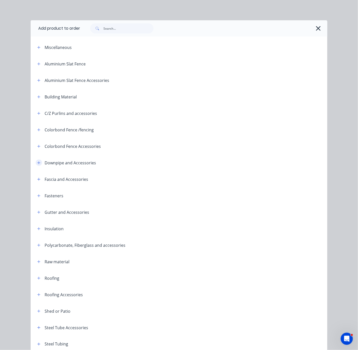
click at [38, 164] on icon "button" at bounding box center [39, 162] width 3 height 3
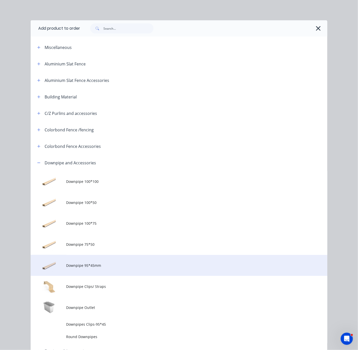
scroll to position [89, 0]
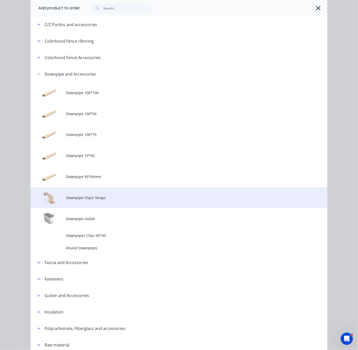
click at [113, 208] on td "Downpipe Clips/ Straps" at bounding box center [196, 197] width 261 height 21
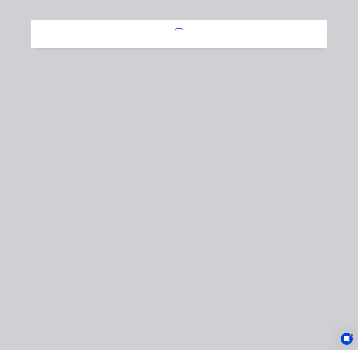
scroll to position [0, 0]
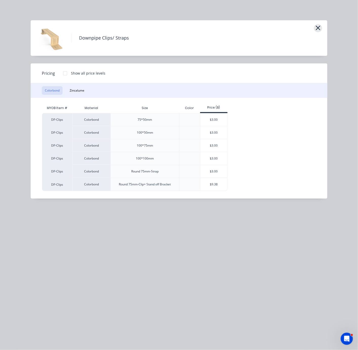
click at [318, 28] on icon "button" at bounding box center [318, 27] width 5 height 7
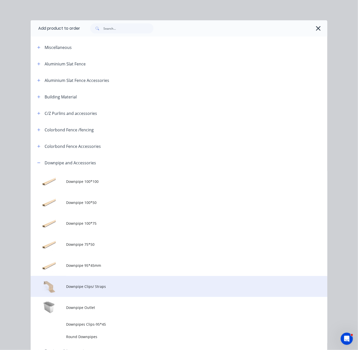
scroll to position [164, 0]
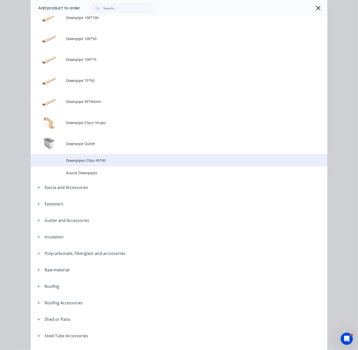
click at [123, 167] on td "Downpipes Clips-95*45" at bounding box center [196, 160] width 261 height 13
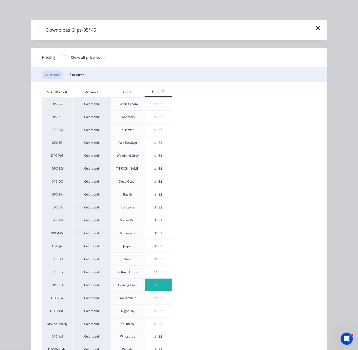
scroll to position [47, 0]
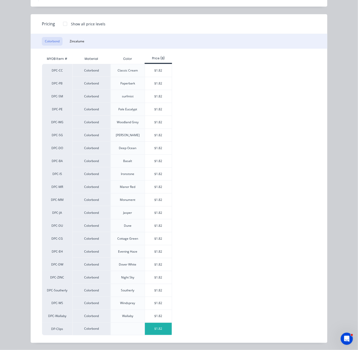
click at [160, 329] on div "$1.82" at bounding box center [158, 329] width 27 height 12
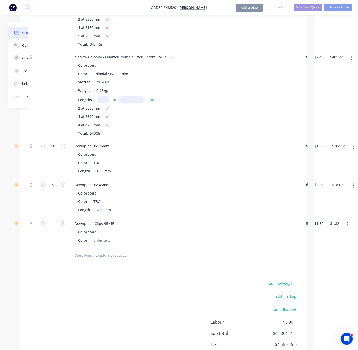
click at [121, 314] on div "add delivery fee add markup add discount Labour $0.00 Sub total $45,804.41 Tax …" at bounding box center [164, 323] width 272 height 87
click at [30, 264] on div at bounding box center [33, 255] width 10 height 16
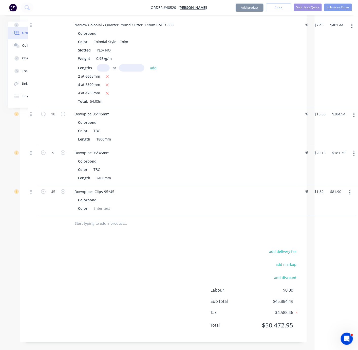
scroll to position [474, 43]
click at [252, 8] on button "Add product" at bounding box center [250, 8] width 28 height 8
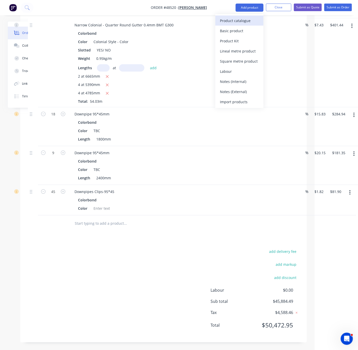
click at [245, 21] on div "Product catalogue" at bounding box center [239, 20] width 39 height 7
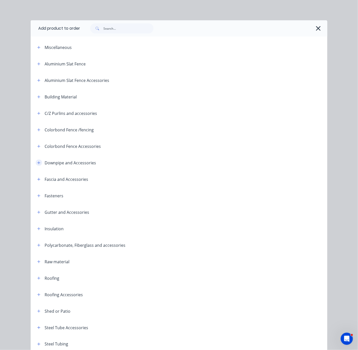
click at [37, 165] on icon "button" at bounding box center [38, 163] width 3 height 4
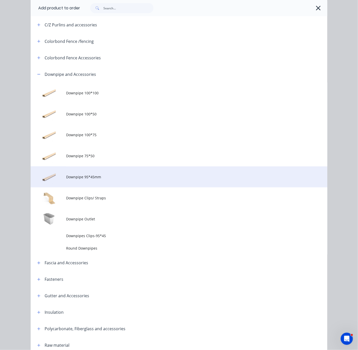
scroll to position [89, 0]
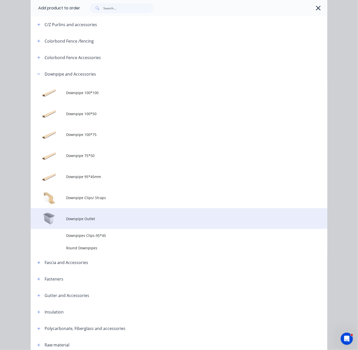
click at [100, 221] on span "Downpipe Outlet" at bounding box center [170, 218] width 209 height 5
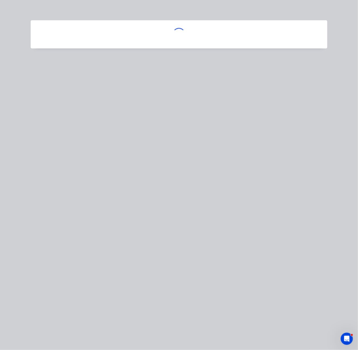
scroll to position [0, 0]
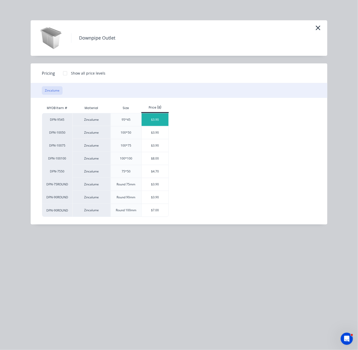
click at [157, 125] on div "$3.90" at bounding box center [155, 119] width 27 height 13
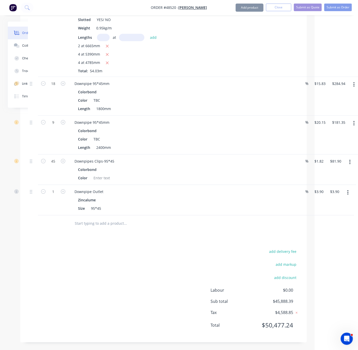
click at [245, 4] on button "Add product" at bounding box center [250, 8] width 28 height 8
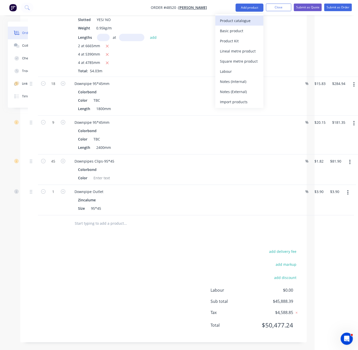
click at [235, 24] on div "Product catalogue" at bounding box center [239, 20] width 39 height 7
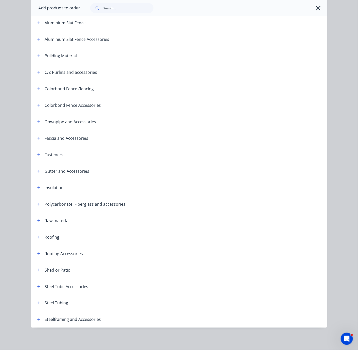
scroll to position [513, 43]
click at [116, 11] on input "text" at bounding box center [128, 8] width 50 height 10
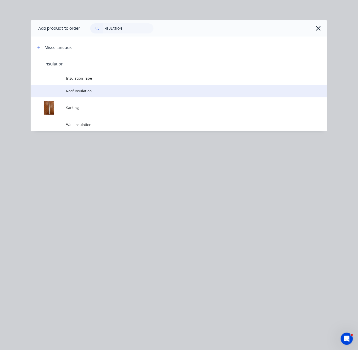
click at [96, 94] on span "Roof Insulation" at bounding box center [170, 90] width 209 height 5
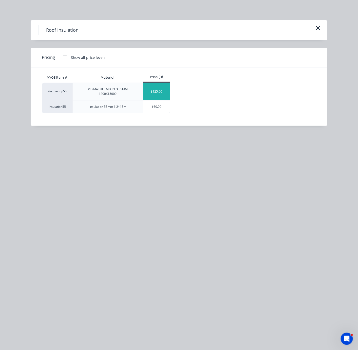
click at [155, 92] on div "$125.00" at bounding box center [156, 91] width 27 height 17
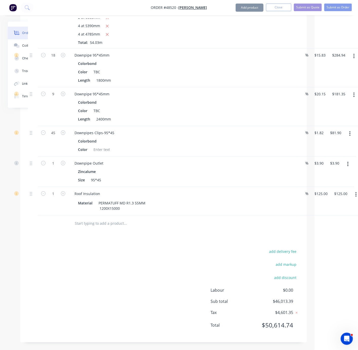
scroll to position [536, 43]
click at [120, 256] on div "add delivery fee add markup add discount Labour $0.00 Sub total $46,013.39 Tax …" at bounding box center [164, 291] width 272 height 87
click at [136, 265] on div "add delivery fee add markup add discount Labour $0.00 Sub total $46,013.39 Tax …" at bounding box center [164, 291] width 272 height 87
click at [135, 265] on div "add delivery fee add markup add discount Labour $0.00 Sub total $47,138.39 Tax …" at bounding box center [164, 291] width 272 height 87
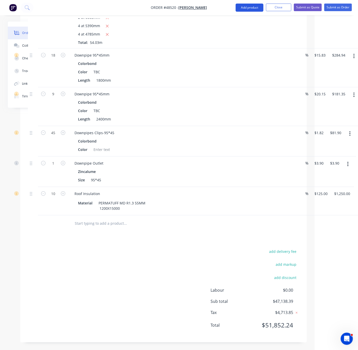
click at [245, 5] on button "Add product" at bounding box center [250, 8] width 28 height 8
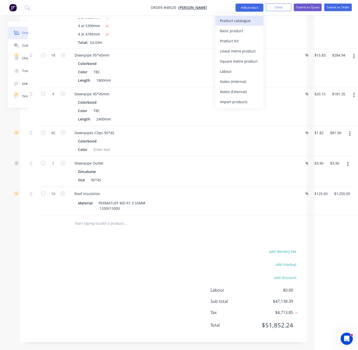
click at [240, 18] on div "Product catalogue" at bounding box center [239, 20] width 39 height 7
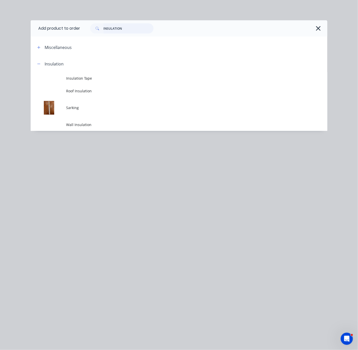
drag, startPoint x: 108, startPoint y: 31, endPoint x: 78, endPoint y: 31, distance: 29.4
click at [80, 31] on header "Add product to order INSULATION" at bounding box center [179, 28] width 297 height 16
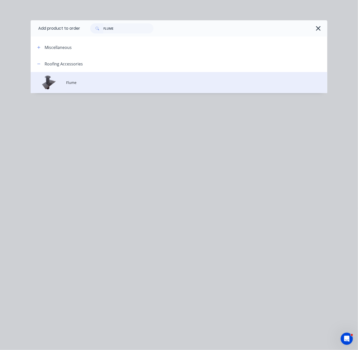
click at [99, 92] on td "Flume" at bounding box center [196, 82] width 261 height 21
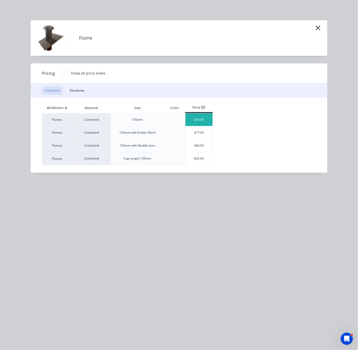
click at [206, 123] on div "$74.00" at bounding box center [199, 119] width 27 height 13
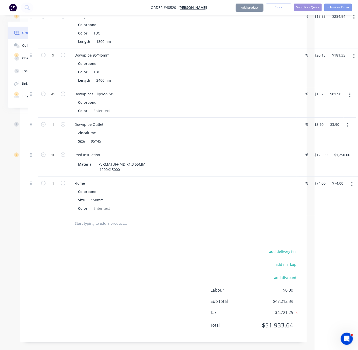
scroll to position [577, 43]
click at [89, 179] on div "Flume" at bounding box center [79, 182] width 19 height 7
click at [102, 255] on div "add delivery fee add markup add discount Labour $0.00 Sub total $47,212.39 Tax …" at bounding box center [164, 291] width 272 height 87
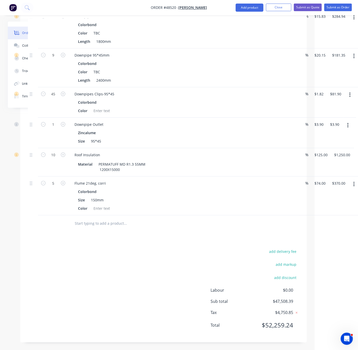
click at [245, 11] on button "Add product" at bounding box center [250, 8] width 28 height 8
click at [244, 19] on div "Product catalogue" at bounding box center [239, 20] width 39 height 7
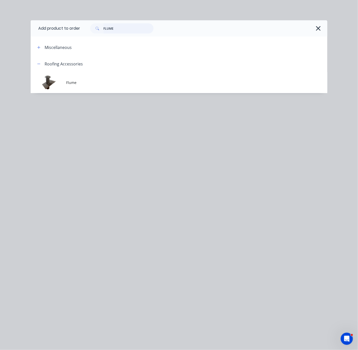
click at [109, 29] on input "FLUME" at bounding box center [128, 28] width 50 height 10
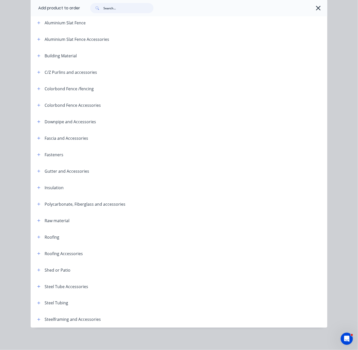
scroll to position [65, 0]
click at [36, 168] on button "button" at bounding box center [39, 171] width 6 height 6
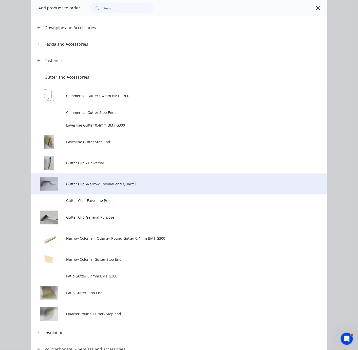
scroll to position [154, 0]
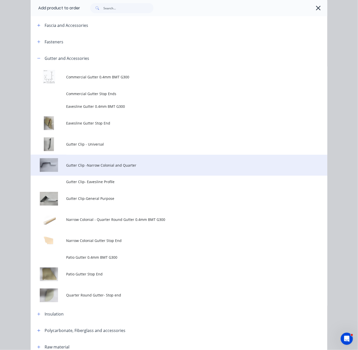
click at [134, 168] on span "Gutter Clip -Narrow Colonial and Quarter" at bounding box center [170, 165] width 209 height 5
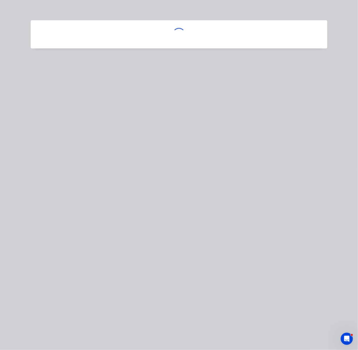
scroll to position [0, 0]
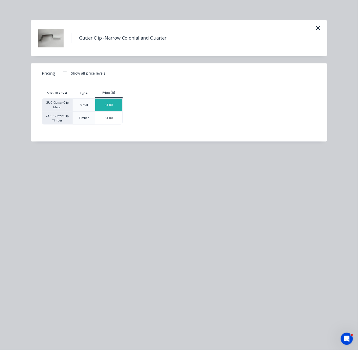
click at [103, 110] on div "$1.00" at bounding box center [108, 105] width 27 height 13
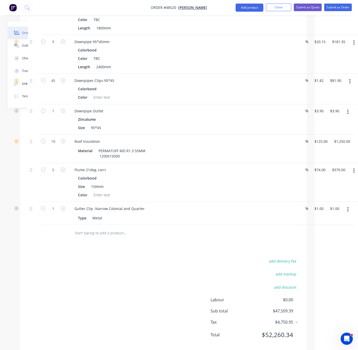
scroll to position [577, 43]
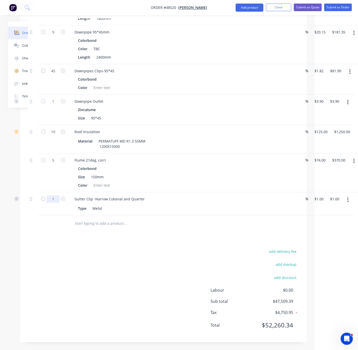
click at [42, 232] on div at bounding box center [53, 223] width 30 height 16
click at [239, 8] on button "Add product" at bounding box center [250, 8] width 28 height 8
click at [234, 25] on button "Product catalogue" at bounding box center [239, 20] width 48 height 10
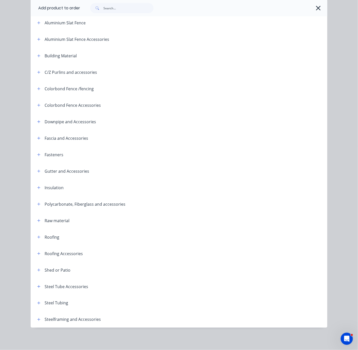
scroll to position [65, 0]
click at [36, 168] on button "button" at bounding box center [39, 171] width 6 height 6
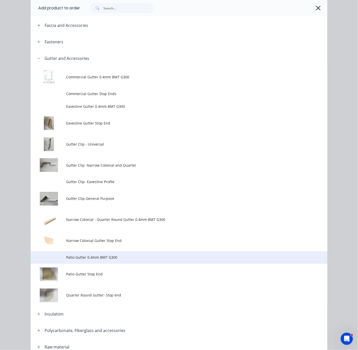
scroll to position [243, 0]
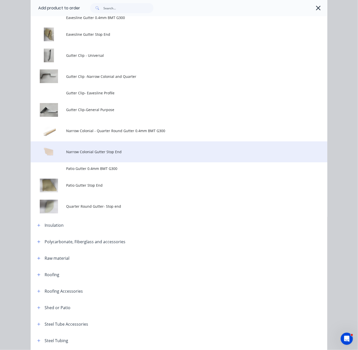
click at [127, 155] on span "Narrow Colonial Gutter Stop End" at bounding box center [170, 151] width 209 height 5
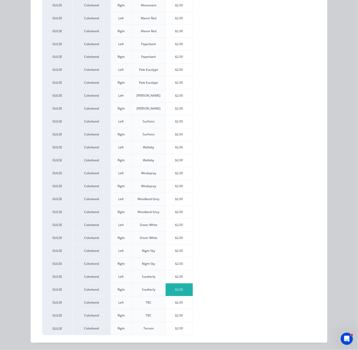
scroll to position [304, 0]
click at [181, 303] on div "$2.00" at bounding box center [179, 302] width 27 height 13
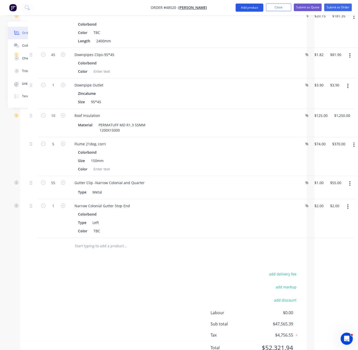
click at [246, 8] on button "Add product" at bounding box center [250, 8] width 28 height 8
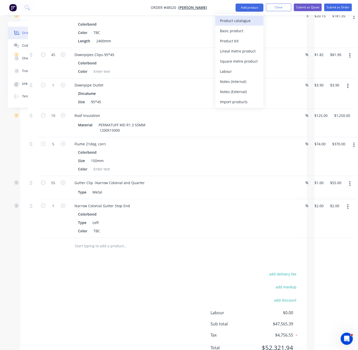
click at [245, 17] on div "Product catalogue" at bounding box center [239, 20] width 39 height 7
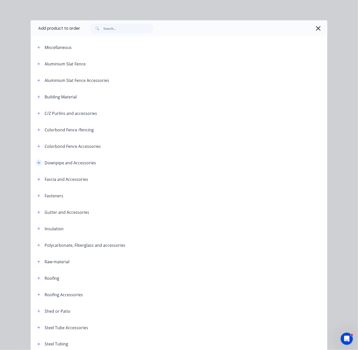
click at [38, 164] on icon "button" at bounding box center [39, 162] width 3 height 3
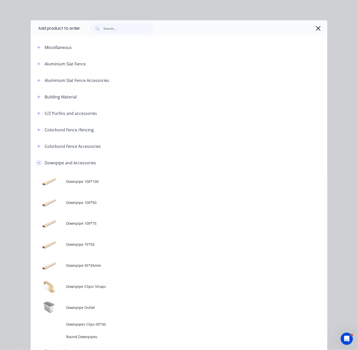
click at [37, 165] on icon "button" at bounding box center [38, 163] width 3 height 4
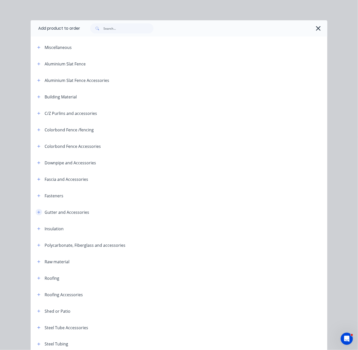
click at [36, 215] on button "button" at bounding box center [39, 212] width 6 height 6
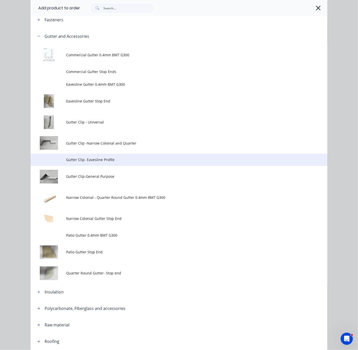
scroll to position [312, 0]
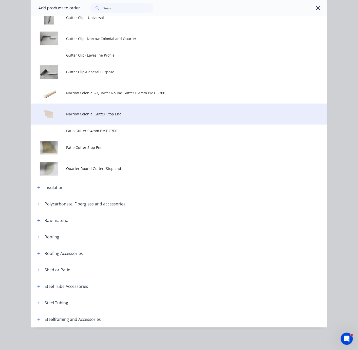
click at [116, 104] on td "Narrow Colonial Gutter Stop End" at bounding box center [196, 114] width 261 height 21
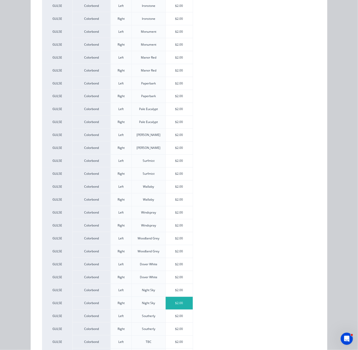
scroll to position [304, 0]
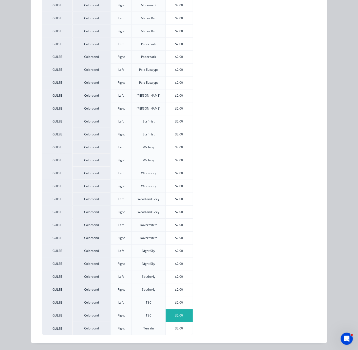
click at [177, 315] on div "$2.00" at bounding box center [179, 315] width 27 height 13
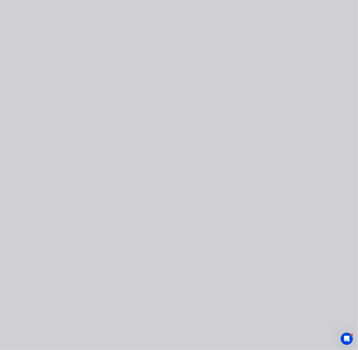
scroll to position [0, 0]
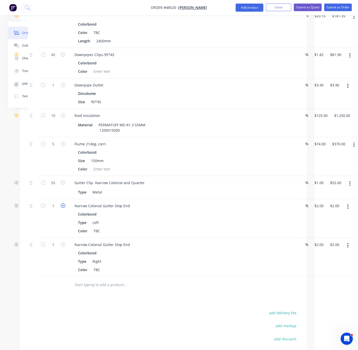
click at [62, 208] on icon "button" at bounding box center [63, 205] width 5 height 5
click at [63, 247] on icon "button" at bounding box center [63, 244] width 5 height 5
drag, startPoint x: 63, startPoint y: 282, endPoint x: 66, endPoint y: 283, distance: 3.4
click at [63, 247] on icon "button" at bounding box center [63, 244] width 5 height 5
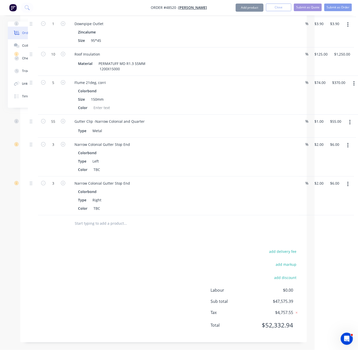
scroll to position [683, 43]
click at [254, 6] on button "Add product" at bounding box center [250, 8] width 28 height 8
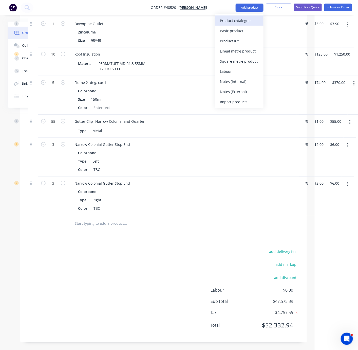
click at [240, 19] on div "Product catalogue" at bounding box center [239, 20] width 39 height 7
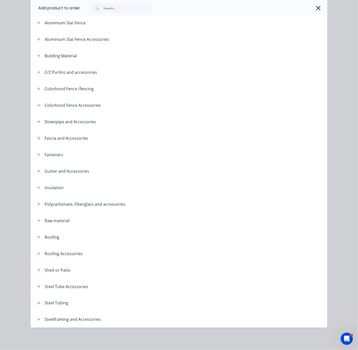
scroll to position [65, 0]
click at [38, 153] on icon "button" at bounding box center [38, 155] width 3 height 4
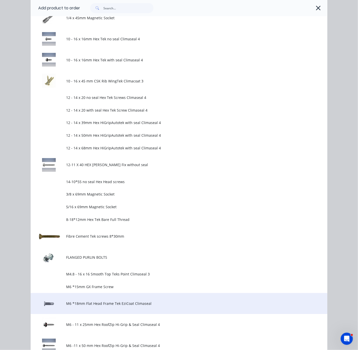
scroll to position [331, 0]
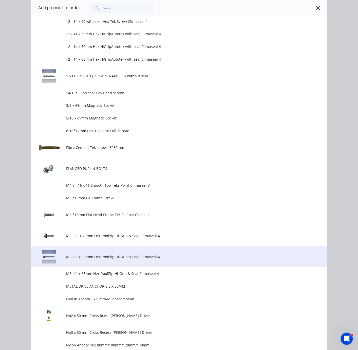
click at [136, 267] on td "M6 -11 x 50 mm Hex RoofZip Hi-Grip & Seal Climaseal 4" at bounding box center [196, 256] width 261 height 21
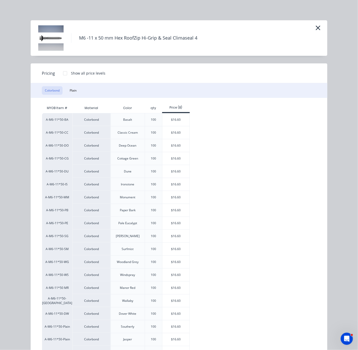
scroll to position [50, 0]
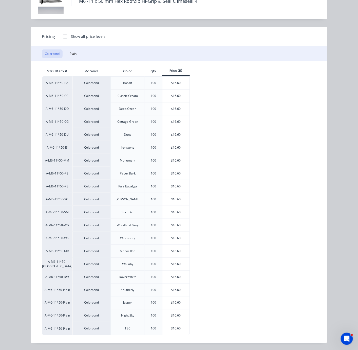
click at [64, 31] on div at bounding box center [65, 36] width 10 height 10
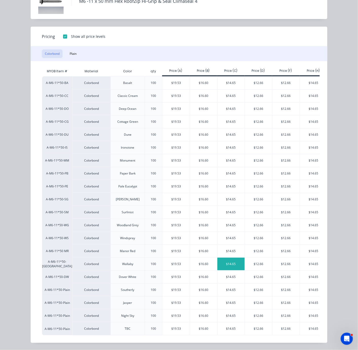
scroll to position [56, 0]
click at [233, 322] on div "$14.65" at bounding box center [231, 328] width 27 height 13
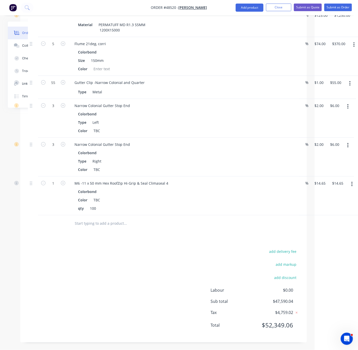
scroll to position [725, 43]
click at [123, 254] on div "add delivery fee add markup add discount Labour $0.00 Sub total $47,590.04 Tax …" at bounding box center [164, 291] width 272 height 87
click at [155, 256] on div "add delivery fee add markup add discount Labour $0.00 Sub total $47,795.14 Tax …" at bounding box center [164, 291] width 272 height 87
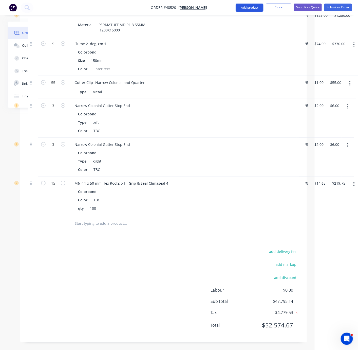
click at [244, 6] on button "Add product" at bounding box center [250, 8] width 28 height 8
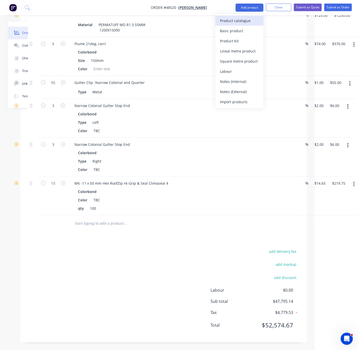
click at [240, 17] on div "Product catalogue" at bounding box center [239, 20] width 39 height 7
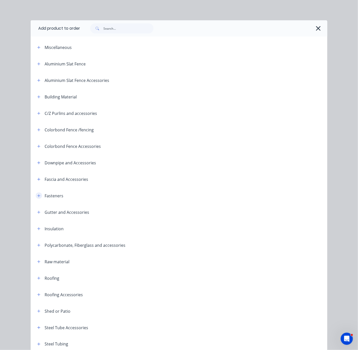
click at [36, 199] on button "button" at bounding box center [39, 195] width 6 height 6
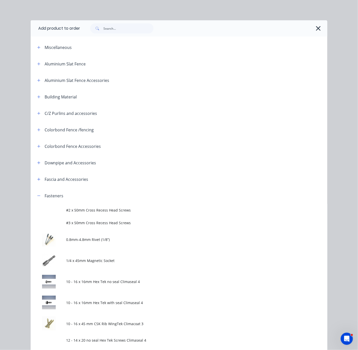
scroll to position [89, 0]
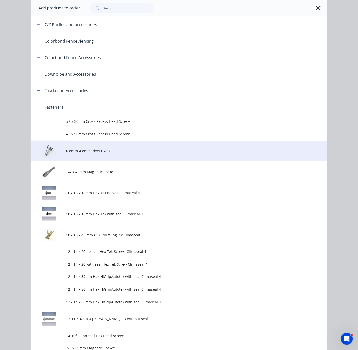
click at [107, 153] on span "0.8mm-4.8mm Rivet (1/8”)" at bounding box center [170, 150] width 209 height 5
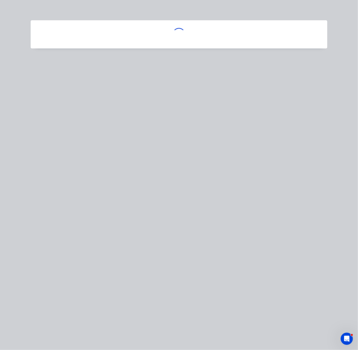
scroll to position [0, 0]
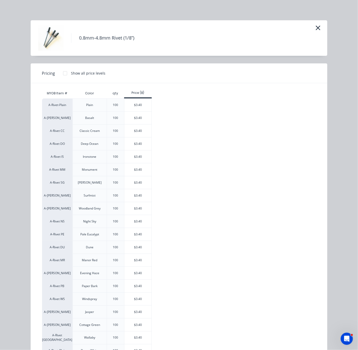
click at [63, 75] on div at bounding box center [65, 73] width 10 height 10
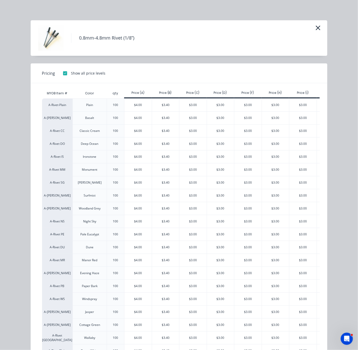
click at [65, 76] on div at bounding box center [65, 73] width 10 height 10
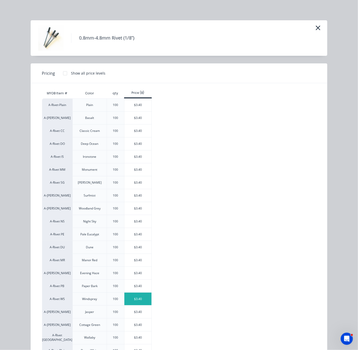
scroll to position [75, 0]
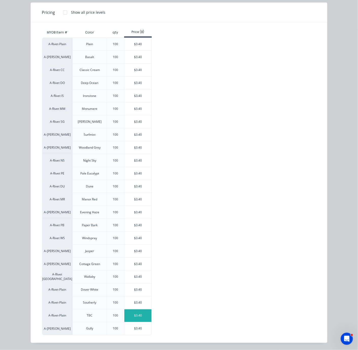
click at [137, 317] on div "$3.40" at bounding box center [137, 315] width 27 height 13
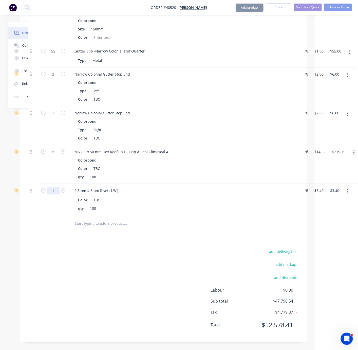
click at [166, 287] on div "add delivery fee add markup add discount Labour $0.00 Sub total $47,805.34 Tax …" at bounding box center [164, 291] width 272 height 87
click at [240, 10] on button "Add product" at bounding box center [250, 8] width 28 height 8
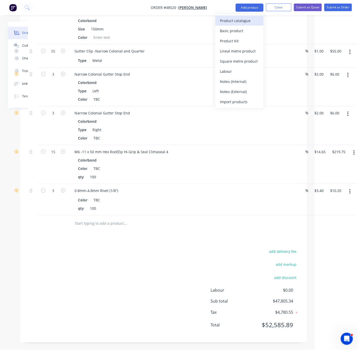
click at [251, 21] on div "Product catalogue" at bounding box center [239, 20] width 39 height 7
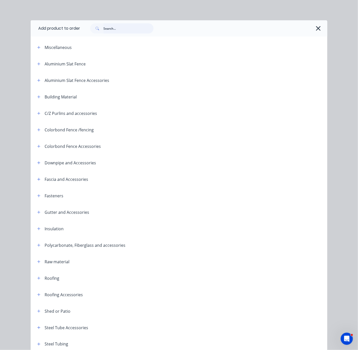
click at [122, 30] on input "text" at bounding box center [128, 28] width 50 height 10
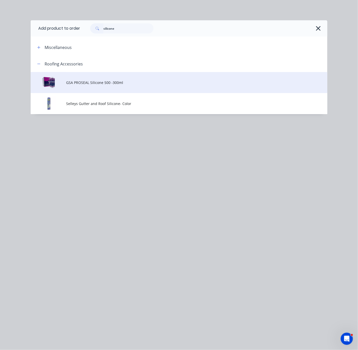
click at [120, 90] on td "GSA PROSEAL Silicone 500 -300ml" at bounding box center [196, 82] width 261 height 21
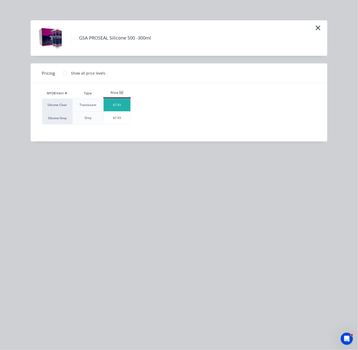
click at [120, 106] on div "$7.93" at bounding box center [117, 105] width 27 height 13
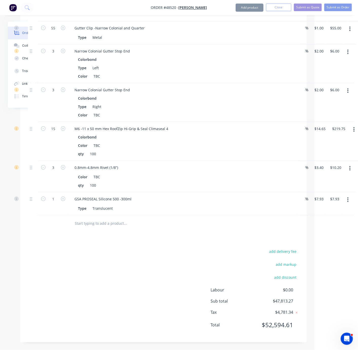
scroll to position [782, 43]
click at [153, 250] on div "add delivery fee add markup add discount Labour $0.00 Sub total $47,813.27 Tax …" at bounding box center [164, 291] width 272 height 87
click at [290, 248] on button "add delivery fee" at bounding box center [283, 251] width 33 height 7
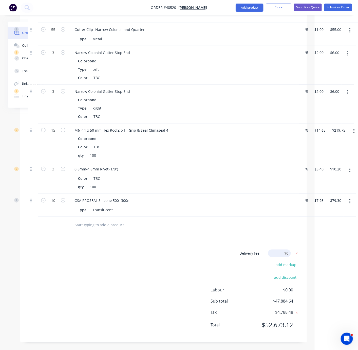
scroll to position [781, 43]
drag, startPoint x: 288, startPoint y: 250, endPoint x: 278, endPoint y: 250, distance: 10.4
click at [278, 250] on input at bounding box center [279, 253] width 23 height 8
click input "submit" at bounding box center [0, 0] width 0 height 0
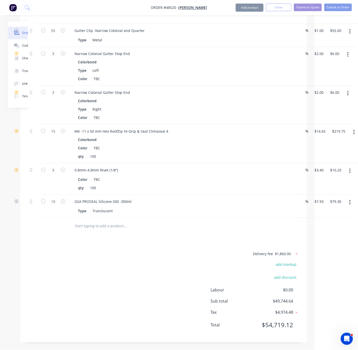
click at [181, 263] on div "Delivery fee $1,860.00 add markup add discount Labour $0.00 Sub total $49,744.6…" at bounding box center [164, 292] width 272 height 84
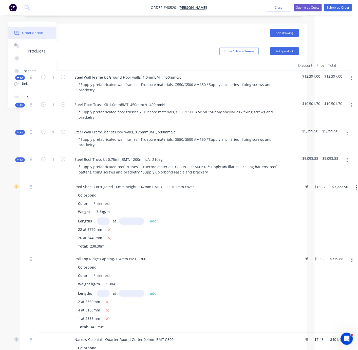
scroll to position [0, 43]
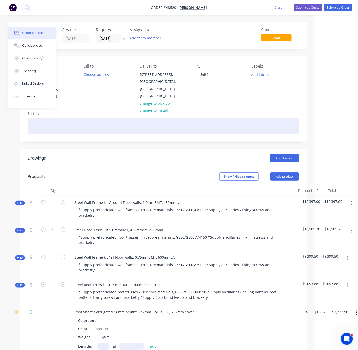
click at [46, 127] on div at bounding box center [164, 125] width 272 height 15
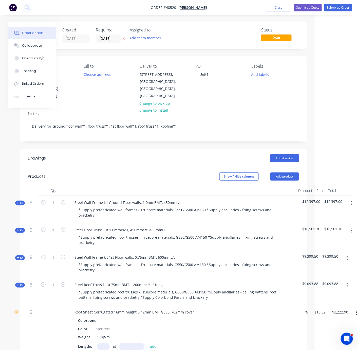
click at [115, 162] on div "Add drawing" at bounding box center [193, 158] width 214 height 8
click at [306, 8] on button "Submit as Quote" at bounding box center [308, 8] width 28 height 8
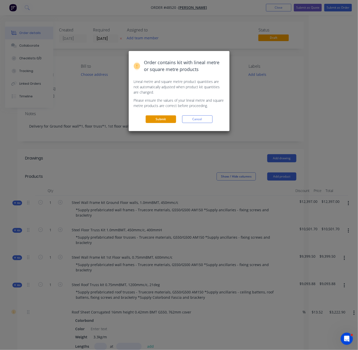
click at [163, 123] on button "Submit" at bounding box center [161, 119] width 30 height 8
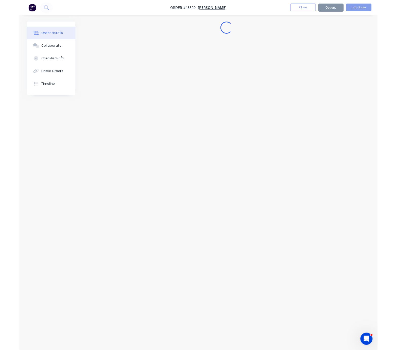
scroll to position [0, 0]
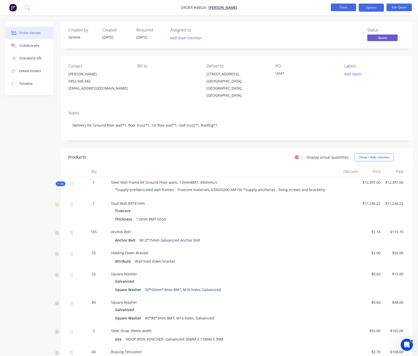
click at [343, 8] on button "Close" at bounding box center [343, 8] width 25 height 8
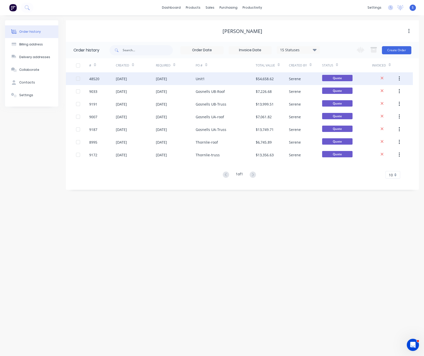
click at [365, 77] on icon "button" at bounding box center [399, 79] width 1 height 6
click at [365, 102] on div "Duplicate" at bounding box center [381, 101] width 39 height 7
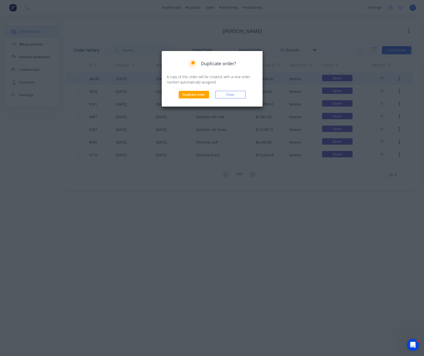
click at [193, 92] on div "Duplicate order? A copy of this order will be created, with a new order number …" at bounding box center [212, 78] width 91 height 39
click at [193, 95] on button "Duplicate order" at bounding box center [194, 95] width 30 height 8
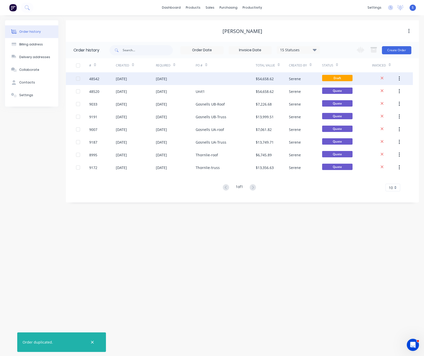
click at [195, 80] on div "[DATE]" at bounding box center [176, 78] width 40 height 13
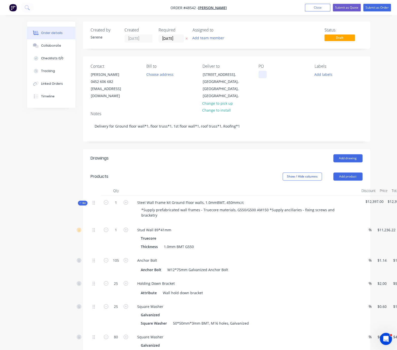
click at [264, 78] on div at bounding box center [262, 74] width 8 height 7
click at [221, 163] on header "Drawings Add drawing" at bounding box center [226, 158] width 287 height 18
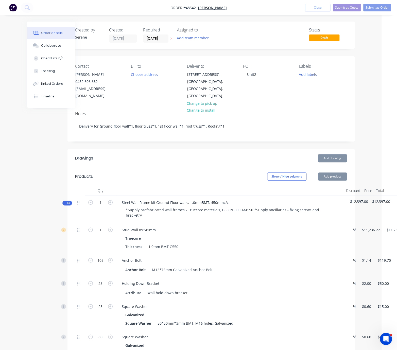
scroll to position [0, 34]
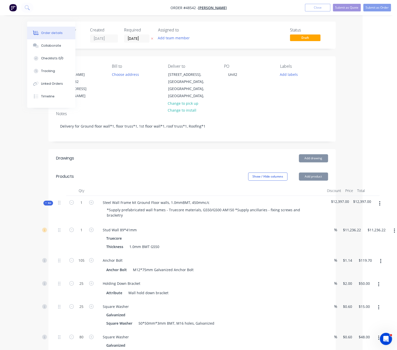
drag, startPoint x: 200, startPoint y: 171, endPoint x: 250, endPoint y: 172, distance: 50.2
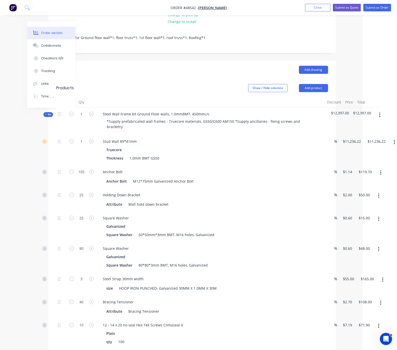
scroll to position [89, 34]
click at [353, 145] on input "11236.22" at bounding box center [352, 140] width 21 height 7
click at [365, 163] on div "$11,236.22 $11,236.22" at bounding box center [372, 149] width 25 height 30
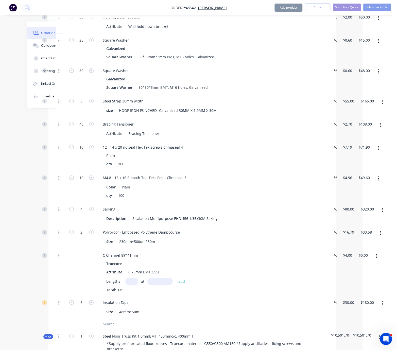
scroll to position [177, 34]
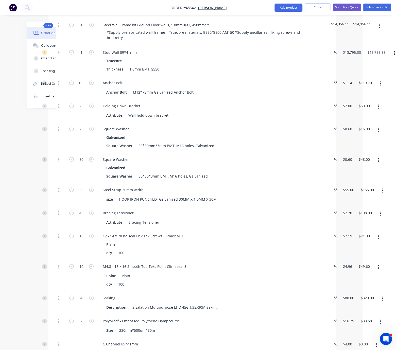
click at [255, 86] on div "Anchor Bolt" at bounding box center [211, 82] width 224 height 7
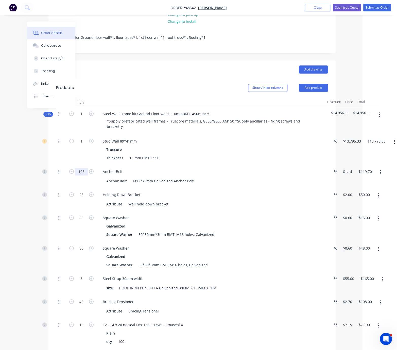
click at [82, 145] on input "105" at bounding box center [81, 141] width 13 height 8
click at [82, 145] on input "25" at bounding box center [81, 141] width 13 height 8
click at [79, 145] on input "25" at bounding box center [81, 141] width 13 height 8
click at [83, 145] on input "80" at bounding box center [81, 141] width 13 height 8
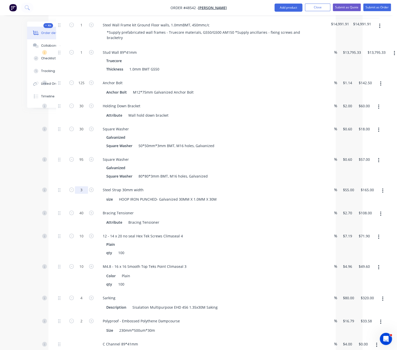
click at [83, 56] on input "3" at bounding box center [81, 53] width 13 height 8
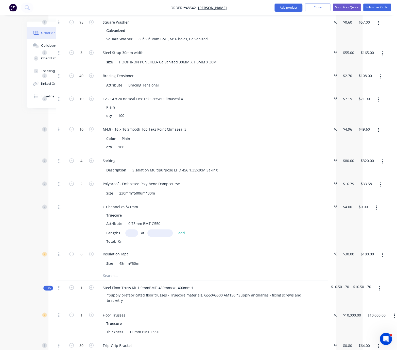
scroll to position [355, 34]
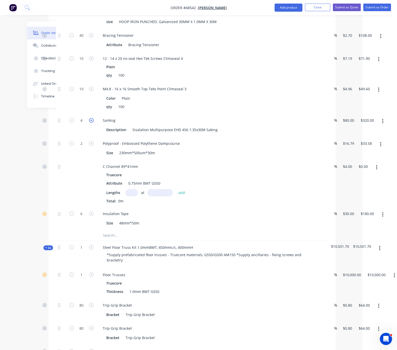
click at [89, 122] on icon "button" at bounding box center [91, 120] width 5 height 5
click at [80, 160] on div "2" at bounding box center [81, 148] width 30 height 23
click at [91, 146] on icon "button" at bounding box center [91, 143] width 5 height 5
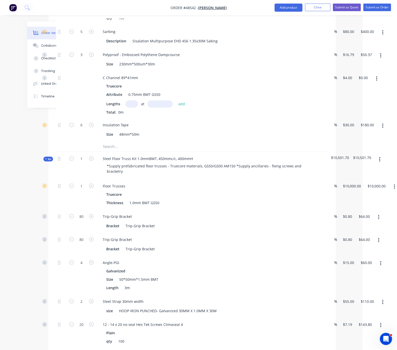
click at [134, 107] on input "text" at bounding box center [131, 103] width 13 height 7
click at [176, 100] on button "add" at bounding box center [182, 103] width 12 height 7
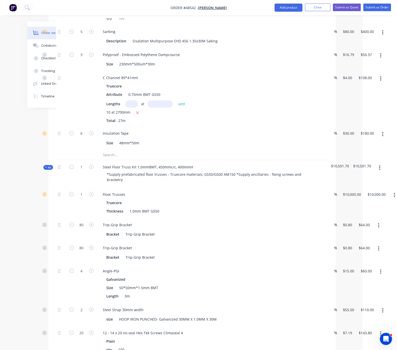
click at [88, 150] on div "6" at bounding box center [81, 138] width 30 height 23
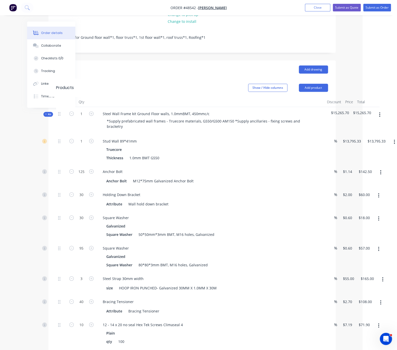
scroll to position [0, 34]
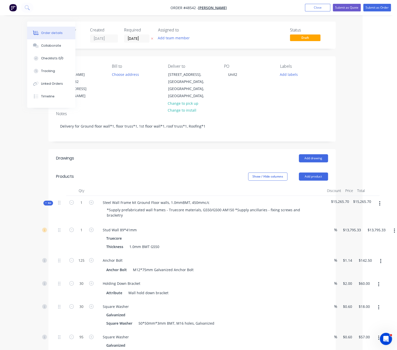
click at [49, 203] on span "Kit" at bounding box center [48, 203] width 7 height 4
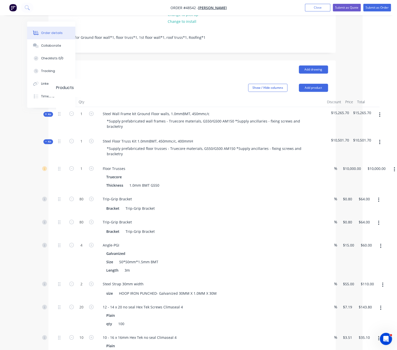
scroll to position [177, 34]
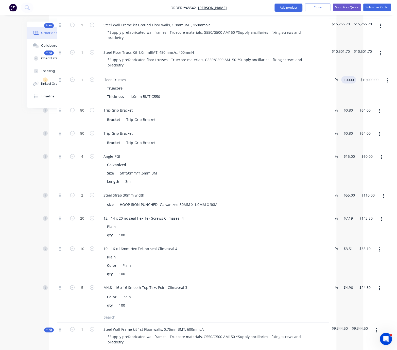
click at [354, 83] on input "10000" at bounding box center [349, 79] width 13 height 7
click at [349, 91] on div "$11,500.00 11500" at bounding box center [347, 88] width 17 height 30
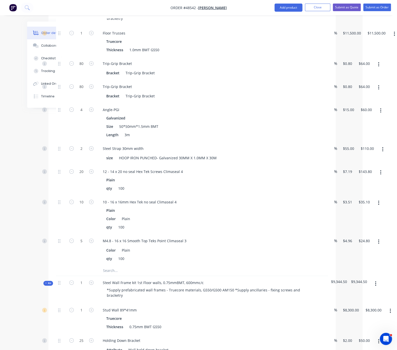
scroll to position [229, 34]
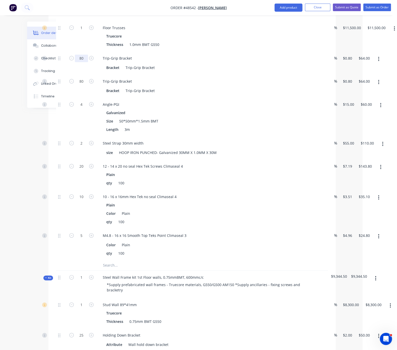
click at [82, 32] on input "80" at bounding box center [81, 28] width 13 height 8
click at [185, 69] on div "Bracket Trip-Grip Bracket" at bounding box center [211, 67] width 224 height 8
click at [82, 32] on input "80" at bounding box center [81, 28] width 13 height 8
click at [70, 133] on div "4" at bounding box center [81, 117] width 30 height 39
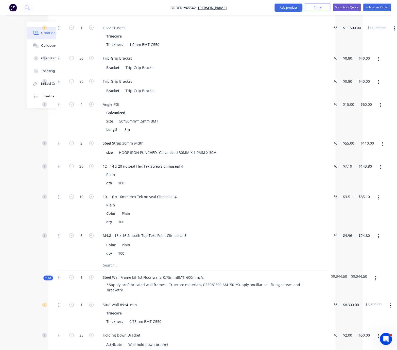
click at [67, 129] on div "4" at bounding box center [81, 117] width 30 height 39
click at [93, 106] on icon "button" at bounding box center [91, 104] width 5 height 5
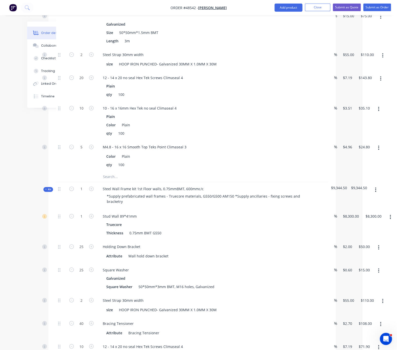
scroll to position [52, 34]
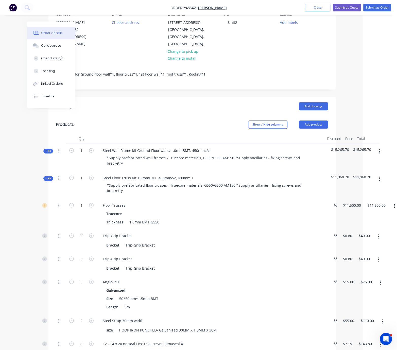
click at [49, 180] on span "Kit" at bounding box center [48, 178] width 7 height 4
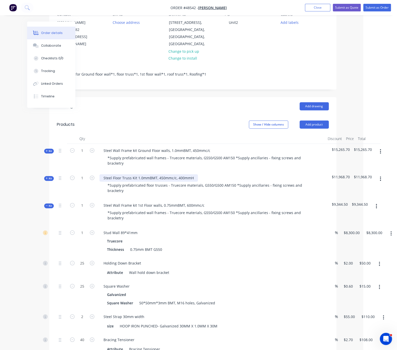
scroll to position [140, 34]
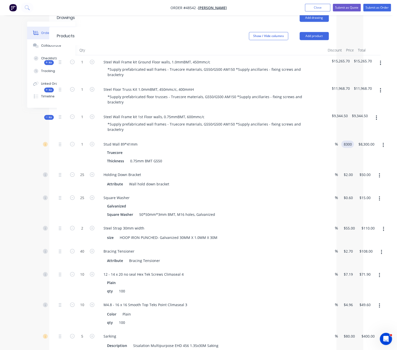
click at [350, 148] on input "8300" at bounding box center [348, 143] width 11 height 7
click at [346, 168] on div "9750 9750" at bounding box center [346, 152] width 15 height 30
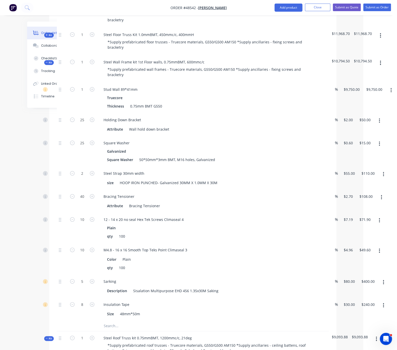
scroll to position [52, 34]
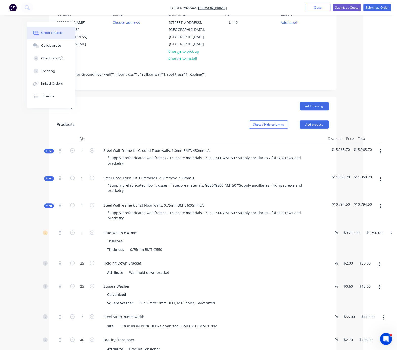
click at [49, 208] on span "Kit" at bounding box center [49, 206] width 7 height 4
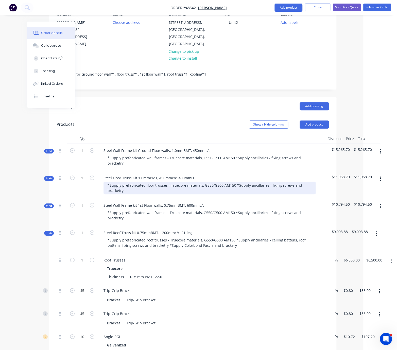
scroll to position [229, 34]
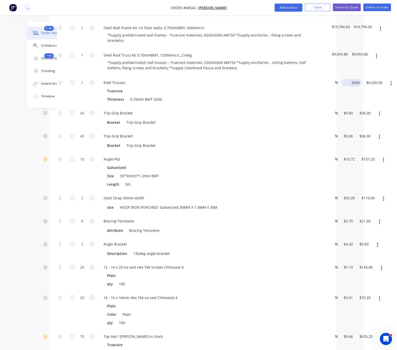
click at [351, 86] on input "6500" at bounding box center [352, 82] width 19 height 7
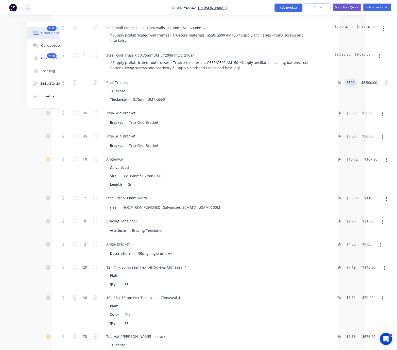
click at [348, 106] on div "5800 5800" at bounding box center [349, 91] width 15 height 30
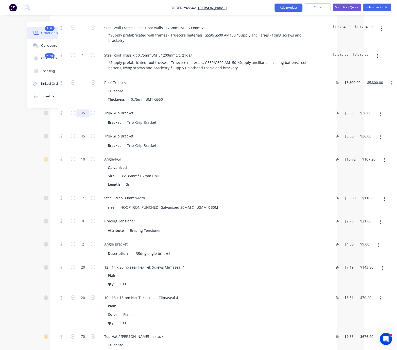
click at [82, 86] on input "45" at bounding box center [82, 83] width 13 height 8
click at [85, 86] on input "45" at bounding box center [82, 83] width 13 height 8
click at [81, 187] on div "10" at bounding box center [83, 171] width 30 height 39
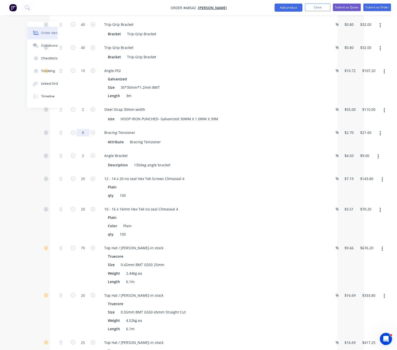
click at [92, 112] on icon "button" at bounding box center [93, 109] width 5 height 5
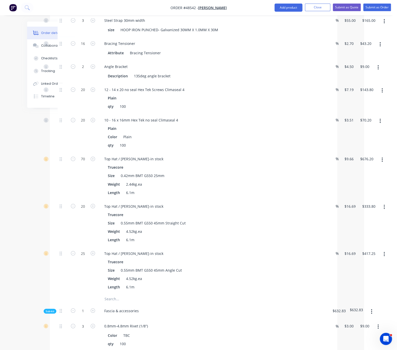
click at [365, 72] on button "button" at bounding box center [378, 67] width 12 height 9
click at [365, 105] on div "Delete" at bounding box center [359, 100] width 39 height 7
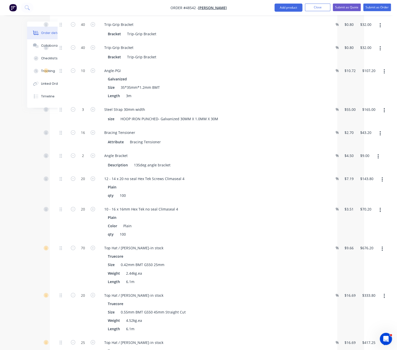
click at [365, 159] on icon "button" at bounding box center [377, 156] width 1 height 5
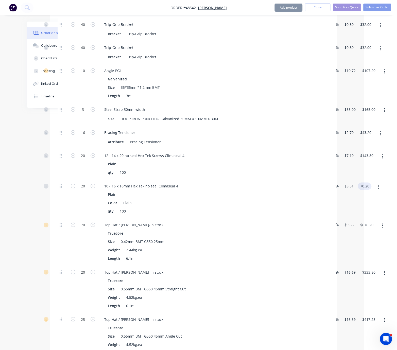
click at [364, 190] on input "70.20" at bounding box center [365, 185] width 12 height 7
click at [365, 179] on div "$143.80 $143.80" at bounding box center [365, 164] width 20 height 30
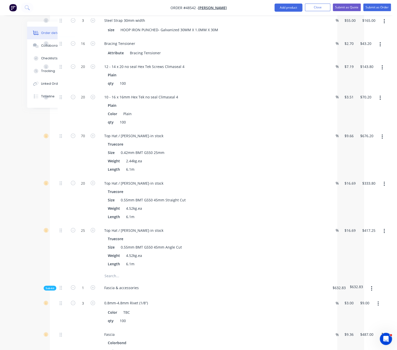
click at [365, 233] on icon "button" at bounding box center [383, 231] width 1 height 5
click at [365, 268] on div "Delete" at bounding box center [365, 264] width 39 height 7
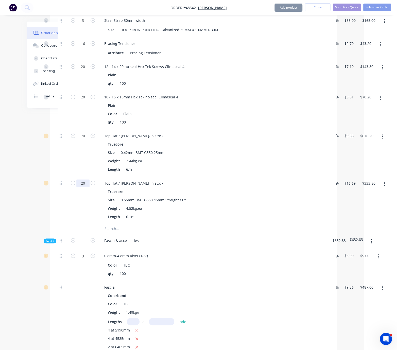
click at [79, 176] on div "70" at bounding box center [83, 152] width 30 height 47
click at [83, 176] on div "70" at bounding box center [83, 152] width 30 height 47
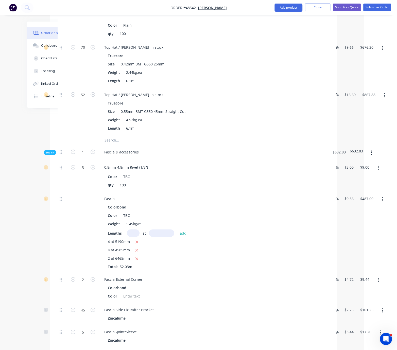
scroll to position [584, 33]
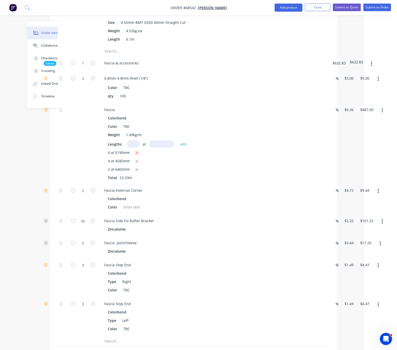
click at [138, 155] on icon "button" at bounding box center [136, 153] width 3 height 5
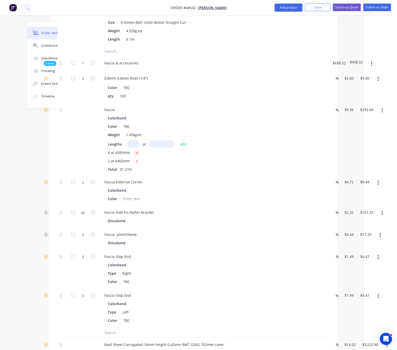
click at [138, 155] on icon "button" at bounding box center [136, 153] width 3 height 5
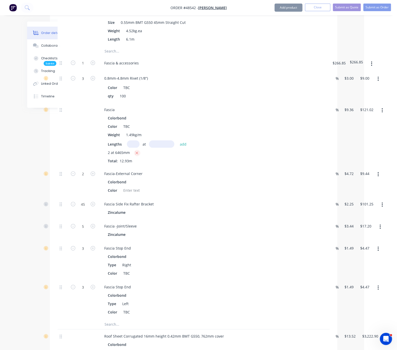
click at [138, 155] on icon "button" at bounding box center [136, 153] width 3 height 5
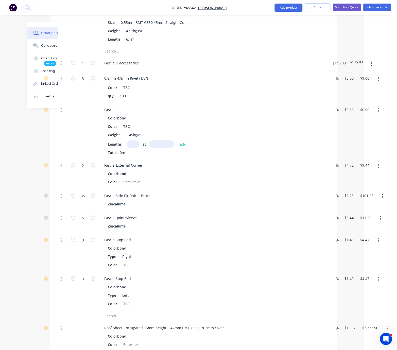
click at [139, 148] on input "text" at bounding box center [133, 143] width 13 height 7
click at [177, 140] on button "add" at bounding box center [183, 143] width 12 height 7
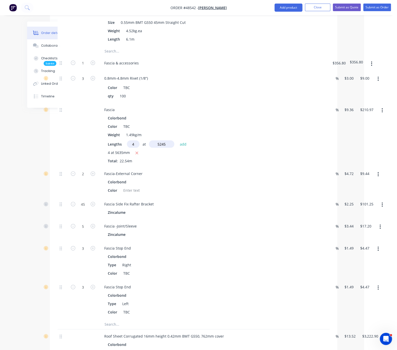
click at [177, 140] on button "add" at bounding box center [183, 143] width 12 height 7
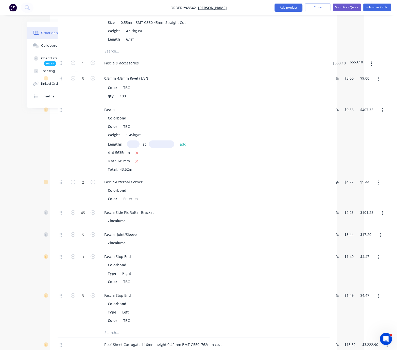
scroll to position [673, 33]
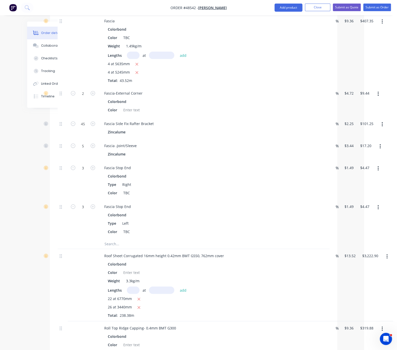
click at [365, 99] on button "button" at bounding box center [378, 93] width 12 height 9
click at [360, 131] on div "Delete" at bounding box center [359, 127] width 39 height 7
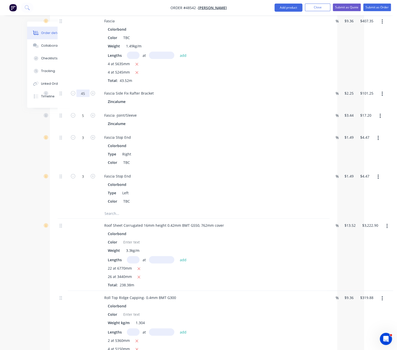
click at [38, 138] on div "Created by Serene Created 27/08/25 Required 27/08/25 Assigned to Add team membe…" at bounding box center [165, 170] width 343 height 1643
click at [74, 118] on icon "button" at bounding box center [73, 115] width 5 height 5
click at [94, 140] on icon "button" at bounding box center [93, 137] width 5 height 5
click at [92, 178] on icon "button" at bounding box center [93, 176] width 5 height 5
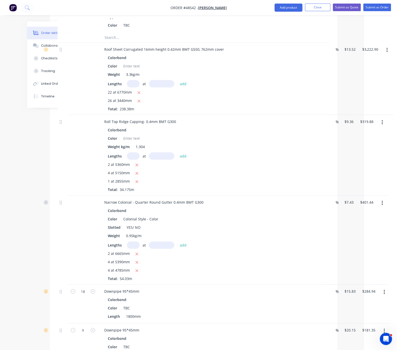
scroll to position [850, 33]
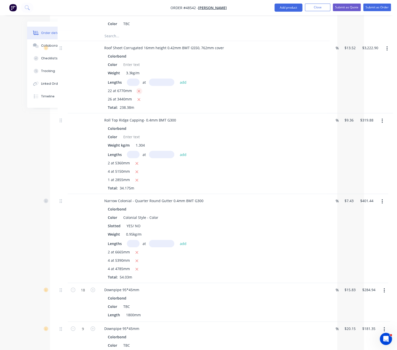
click at [140, 93] on icon "button" at bounding box center [139, 91] width 3 height 3
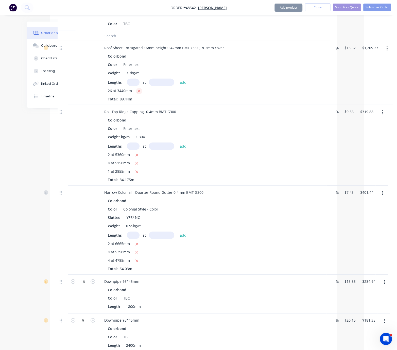
click at [140, 94] on icon "button" at bounding box center [138, 91] width 3 height 5
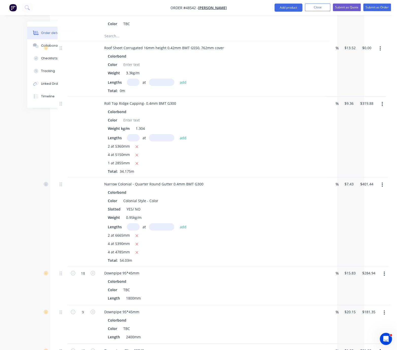
click at [138, 86] on input "text" at bounding box center [133, 82] width 13 height 7
click at [177, 79] on button "add" at bounding box center [183, 82] width 12 height 7
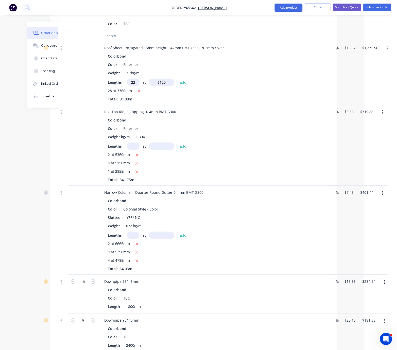
click at [177, 79] on button "add" at bounding box center [183, 82] width 12 height 7
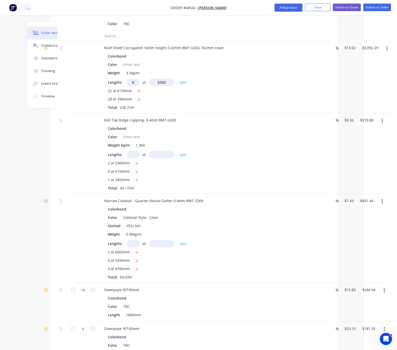
click at [177, 79] on button "add" at bounding box center [183, 82] width 12 height 7
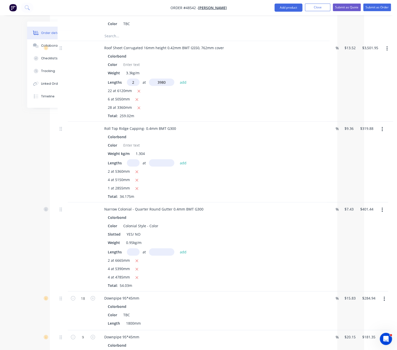
click at [177, 79] on button "add" at bounding box center [183, 82] width 12 height 7
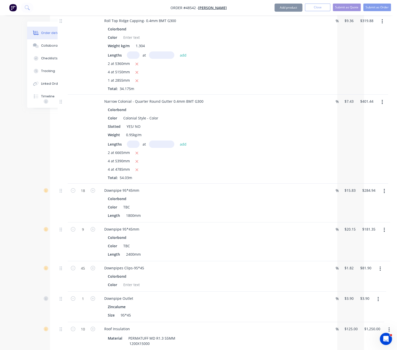
scroll to position [1028, 33]
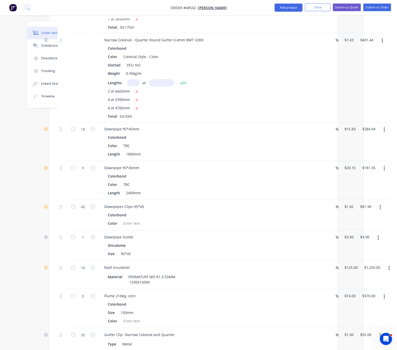
click at [137, 6] on button "button" at bounding box center [137, 2] width 6 height 6
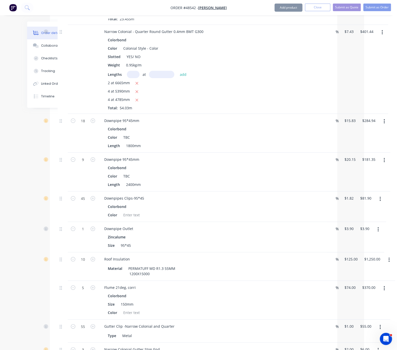
click at [137, 6] on button "button" at bounding box center [137, 2] width 6 height 6
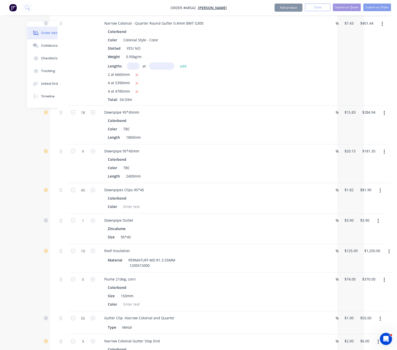
click at [139, 6] on button "button" at bounding box center [137, 2] width 6 height 6
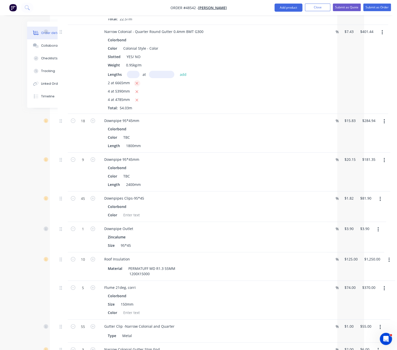
click at [138, 85] on icon "button" at bounding box center [137, 83] width 3 height 3
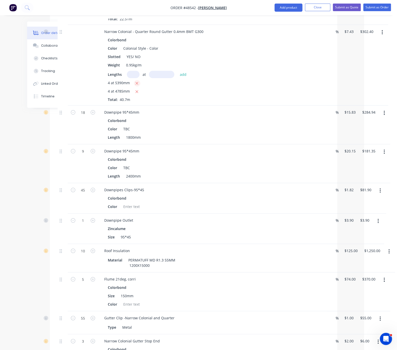
click at [138, 86] on icon "button" at bounding box center [136, 83] width 3 height 5
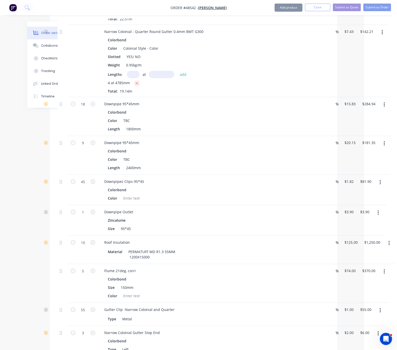
click at [138, 86] on icon "button" at bounding box center [136, 83] width 3 height 5
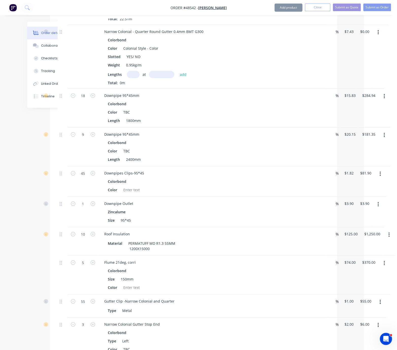
click at [135, 78] on input "text" at bounding box center [133, 74] width 13 height 7
click at [177, 71] on button "add" at bounding box center [183, 74] width 12 height 7
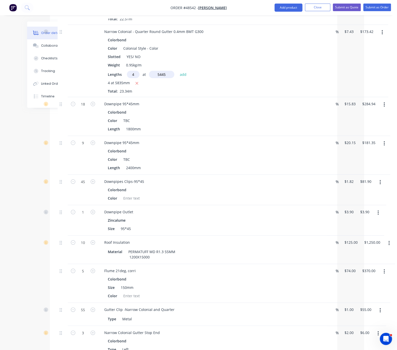
click at [177, 71] on button "add" at bounding box center [183, 74] width 12 height 7
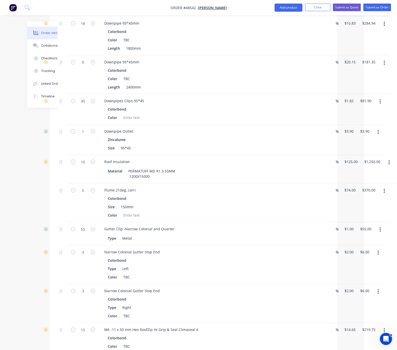
scroll to position [1205, 33]
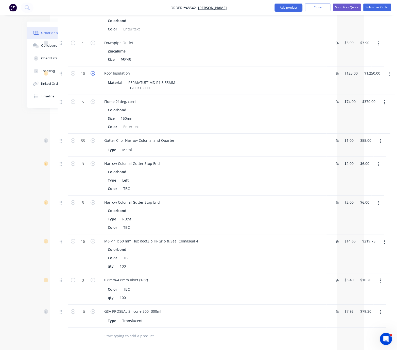
click at [92, 76] on icon "button" at bounding box center [93, 73] width 5 height 5
drag, startPoint x: 43, startPoint y: 193, endPoint x: 72, endPoint y: 189, distance: 29.7
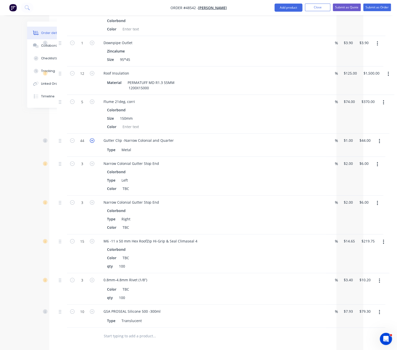
click at [90, 143] on icon "button" at bounding box center [92, 140] width 5 height 5
click at [90, 166] on icon "button" at bounding box center [92, 163] width 5 height 5
click at [90, 205] on icon "button" at bounding box center [92, 202] width 5 height 5
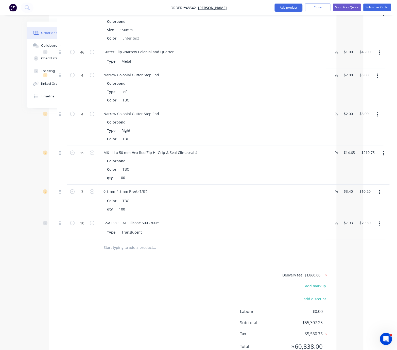
scroll to position [1383, 36]
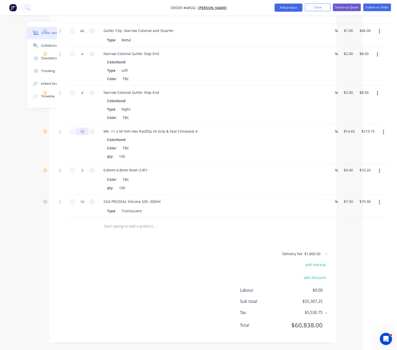
click at [57, 163] on div at bounding box center [62, 143] width 10 height 39
click at [133, 271] on div "Delivery fee $1,860.00 add markup add discount Labour $0.00 Sub total $55,380.5…" at bounding box center [193, 292] width 272 height 84
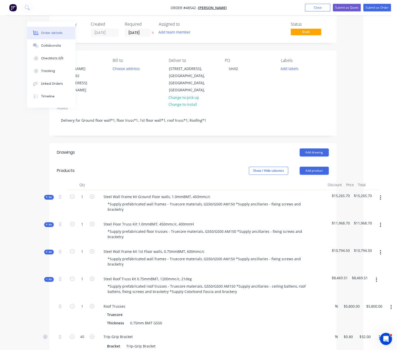
scroll to position [0, 36]
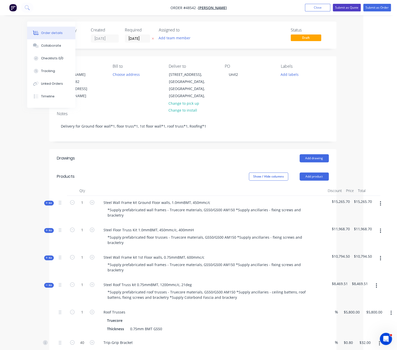
click at [348, 8] on button "Submit as Quote" at bounding box center [347, 8] width 28 height 8
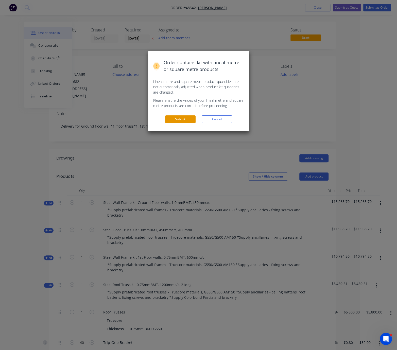
click at [175, 123] on button "Submit" at bounding box center [180, 119] width 30 height 8
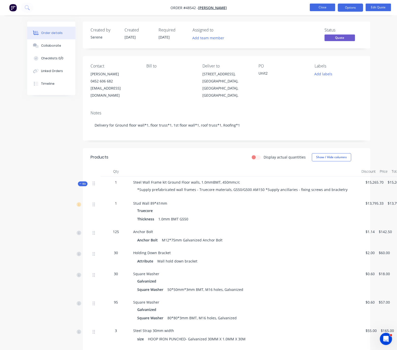
click at [328, 8] on button "Close" at bounding box center [322, 8] width 25 height 8
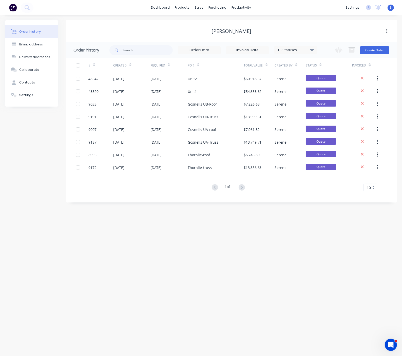
click at [288, 225] on div "Order history Billing address Delivery addresses Collaborate Contacts Settings …" at bounding box center [201, 185] width 402 height 340
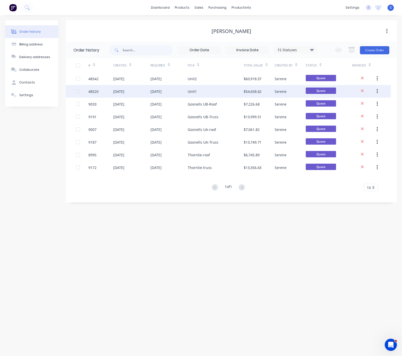
click at [365, 89] on icon "button" at bounding box center [377, 91] width 1 height 6
click at [356, 116] on div "Duplicate" at bounding box center [359, 114] width 39 height 7
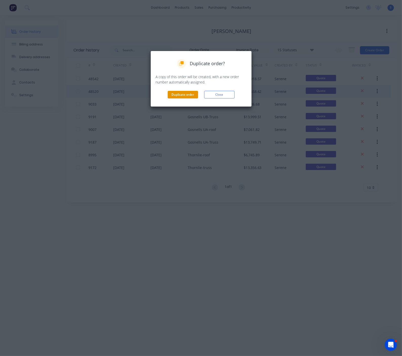
click at [184, 98] on button "Duplicate order" at bounding box center [183, 95] width 30 height 8
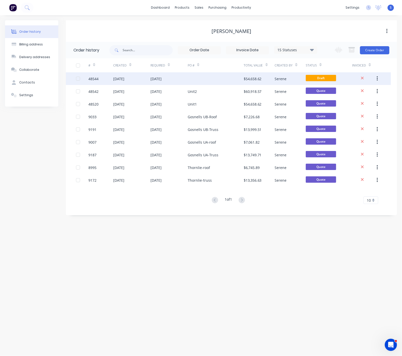
click at [192, 77] on div at bounding box center [216, 78] width 56 height 13
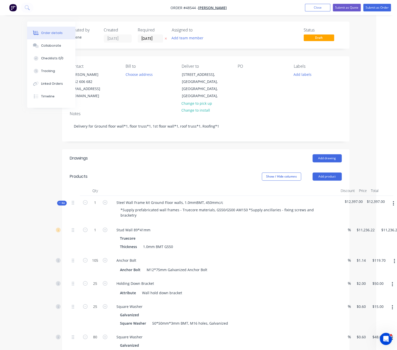
scroll to position [0, 40]
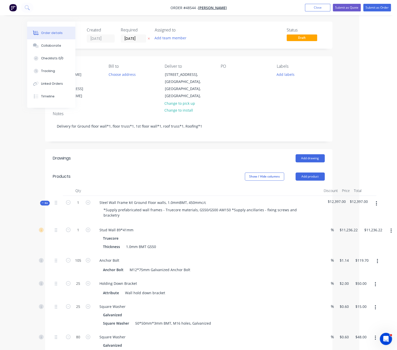
drag, startPoint x: 181, startPoint y: 162, endPoint x: 255, endPoint y: 167, distance: 74.2
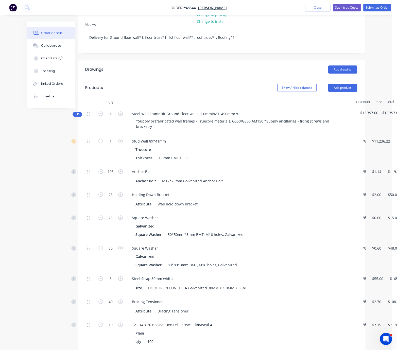
drag, startPoint x: 172, startPoint y: 91, endPoint x: 145, endPoint y: 88, distance: 27.5
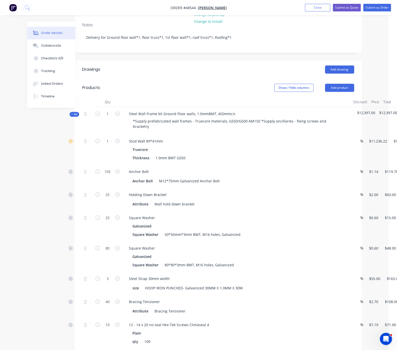
drag, startPoint x: 162, startPoint y: 85, endPoint x: 171, endPoint y: 86, distance: 9.0
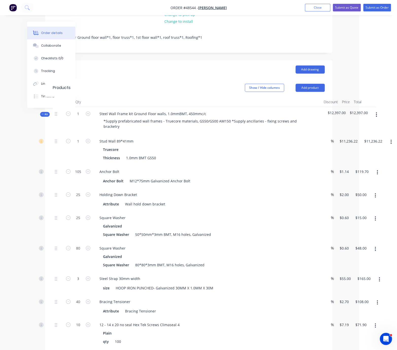
drag, startPoint x: 161, startPoint y: 80, endPoint x: 174, endPoint y: 79, distance: 13.5
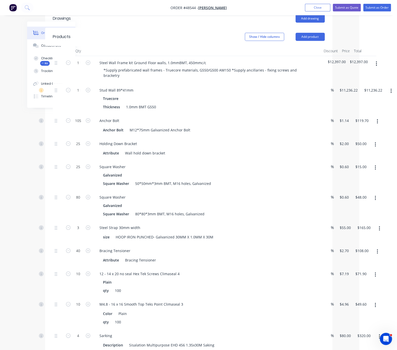
scroll to position [146, 40]
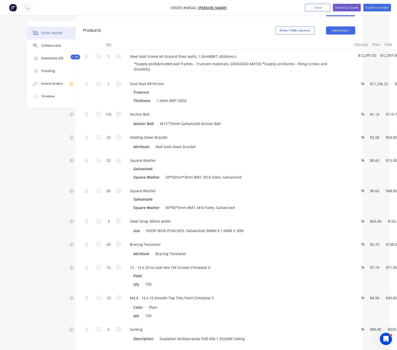
drag, startPoint x: 204, startPoint y: 42, endPoint x: 179, endPoint y: 41, distance: 25.1
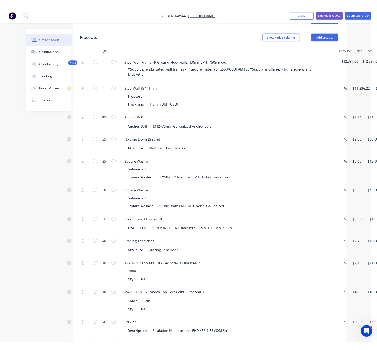
scroll to position [146, 11]
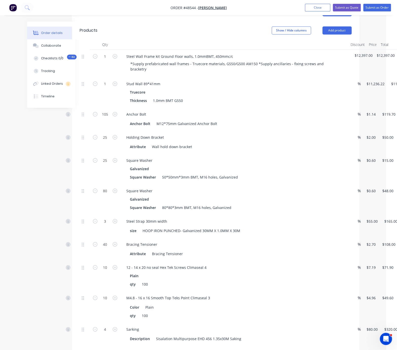
drag, startPoint x: 203, startPoint y: 41, endPoint x: 221, endPoint y: 41, distance: 18.0
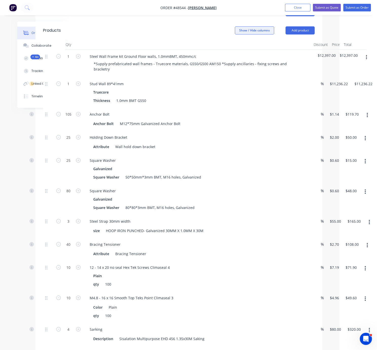
scroll to position [146, 49]
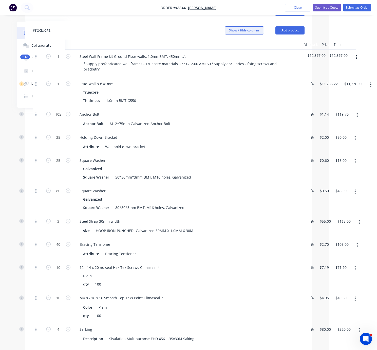
drag, startPoint x: 184, startPoint y: 35, endPoint x: 254, endPoint y: 33, distance: 70.7
click at [318, 95] on div "$11,236.22 $11,236.22" at bounding box center [327, 92] width 25 height 30
click at [325, 87] on input "11236.22" at bounding box center [328, 83] width 18 height 7
click at [274, 115] on div "Anchor Bolt Anchor Bolt M12*75mm Galvanized Anchor Bolt" at bounding box center [188, 118] width 228 height 23
click at [58, 88] on input "105" at bounding box center [58, 84] width 13 height 8
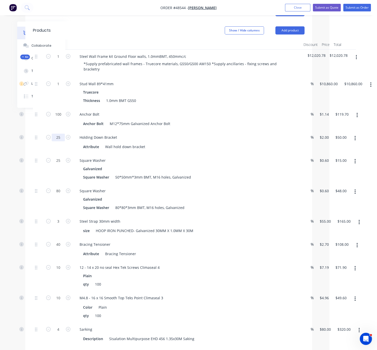
click at [57, 88] on input "25" at bounding box center [58, 84] width 13 height 8
click at [42, 154] on div at bounding box center [38, 142] width 10 height 23
click at [56, 88] on input "25" at bounding box center [58, 84] width 13 height 8
click at [36, 184] on div at bounding box center [38, 169] width 10 height 30
click at [57, 88] on input "80" at bounding box center [58, 84] width 13 height 8
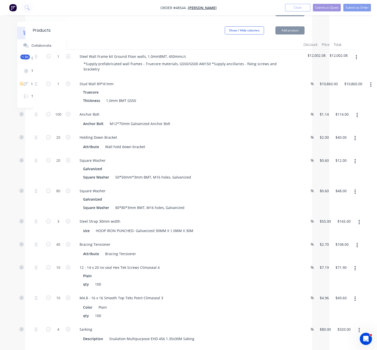
click at [41, 178] on div at bounding box center [38, 169] width 10 height 30
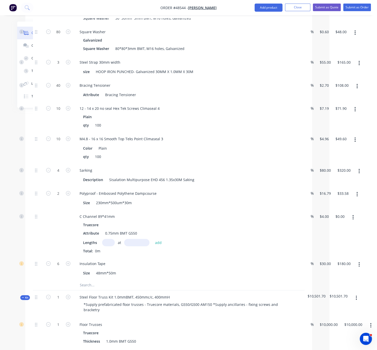
scroll to position [305, 47]
drag, startPoint x: 61, startPoint y: 143, endPoint x: 48, endPoint y: 140, distance: 13.4
drag, startPoint x: 50, startPoint y: 136, endPoint x: 39, endPoint y: 139, distance: 11.4
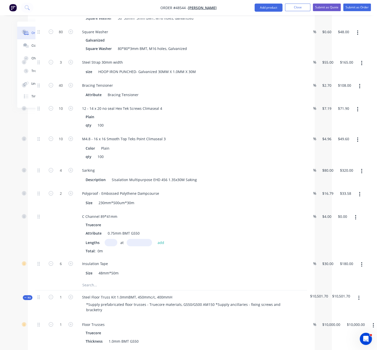
drag, startPoint x: 72, startPoint y: 189, endPoint x: 71, endPoint y: 192, distance: 3.1
click at [72, 172] on icon "button" at bounding box center [70, 170] width 5 height 5
click at [66, 187] on div "5" at bounding box center [61, 175] width 30 height 23
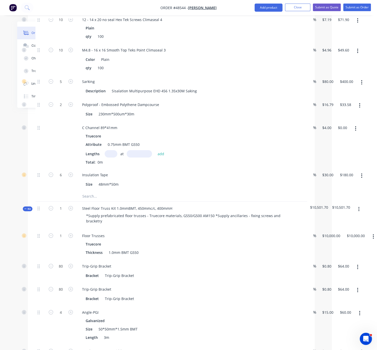
click at [116, 157] on input "text" at bounding box center [111, 153] width 13 height 7
click at [155, 150] on button "add" at bounding box center [161, 153] width 12 height 7
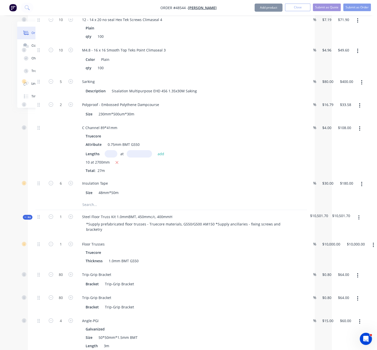
click at [65, 173] on div at bounding box center [61, 149] width 30 height 56
click at [70, 185] on icon "button" at bounding box center [70, 183] width 5 height 5
click at [64, 176] on div at bounding box center [61, 149] width 30 height 56
click at [71, 166] on div at bounding box center [61, 149] width 30 height 56
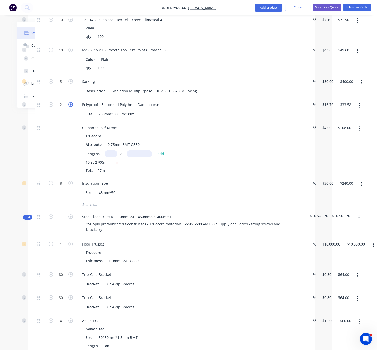
click at [73, 107] on icon "button" at bounding box center [70, 104] width 5 height 5
click at [38, 173] on div at bounding box center [40, 149] width 10 height 56
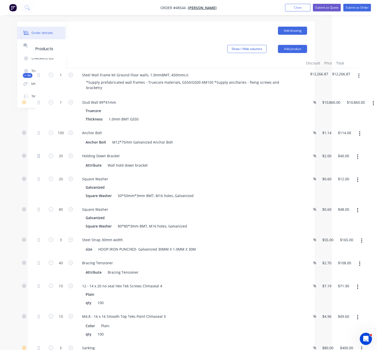
scroll to position [39, 45]
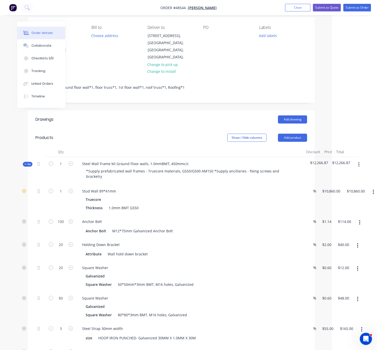
click at [29, 165] on span "Kit" at bounding box center [27, 164] width 7 height 4
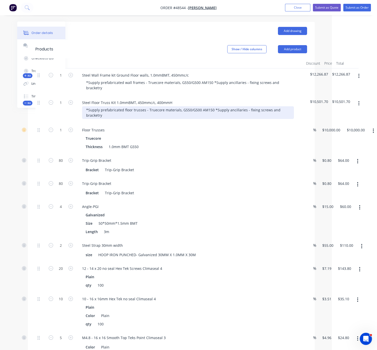
scroll to position [128, 45]
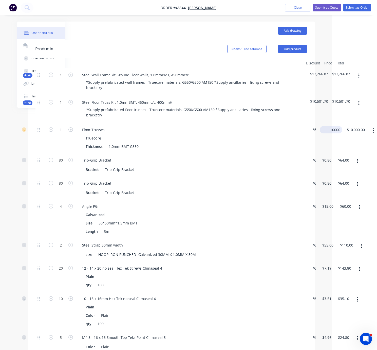
click at [307, 132] on div "1 Floor Trusses Truecore Thickness 1.0mm BMT G550 % 10000 $10,000.00 $10,000.00…" at bounding box center [171, 138] width 272 height 30
click at [331, 150] on div "$10,000.00 $10,000.00" at bounding box center [330, 138] width 25 height 30
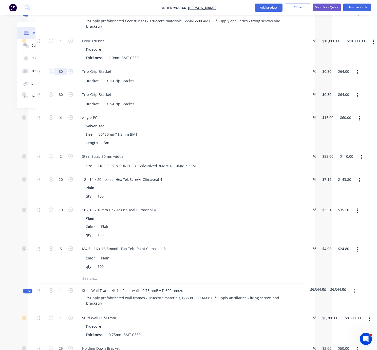
click at [61, 45] on input "80" at bounding box center [60, 41] width 13 height 8
click at [43, 88] on div at bounding box center [40, 76] width 10 height 23
click at [62, 45] on input "80" at bounding box center [60, 41] width 13 height 8
click at [44, 111] on div at bounding box center [40, 99] width 10 height 23
click at [70, 120] on icon "button" at bounding box center [70, 117] width 5 height 5
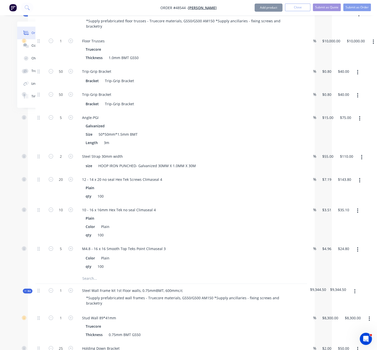
click at [64, 146] on div "5" at bounding box center [61, 130] width 30 height 39
click at [59, 150] on div "5" at bounding box center [61, 130] width 30 height 39
click at [63, 45] on input "20" at bounding box center [60, 41] width 13 height 8
drag, startPoint x: 39, startPoint y: 203, endPoint x: 43, endPoint y: 207, distance: 6.1
click at [39, 203] on div at bounding box center [40, 188] width 10 height 30
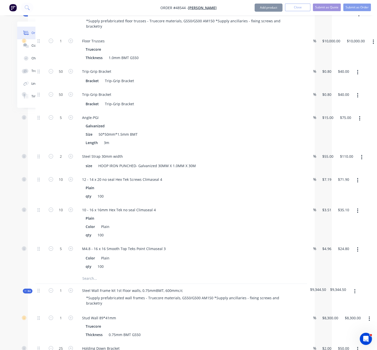
scroll to position [128, 45]
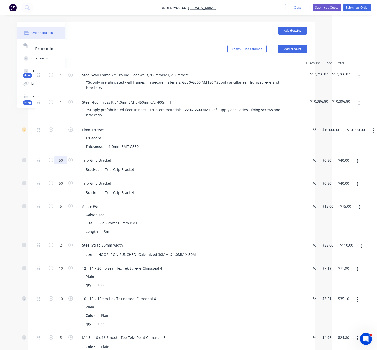
click at [60, 134] on input "50" at bounding box center [60, 130] width 13 height 8
click at [37, 176] on div at bounding box center [40, 164] width 10 height 23
click at [60, 134] on input "50" at bounding box center [60, 130] width 13 height 8
click at [44, 200] on div at bounding box center [40, 187] width 10 height 23
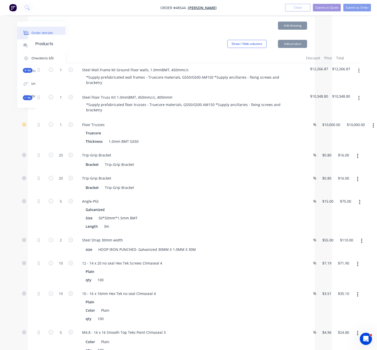
scroll to position [216, 45]
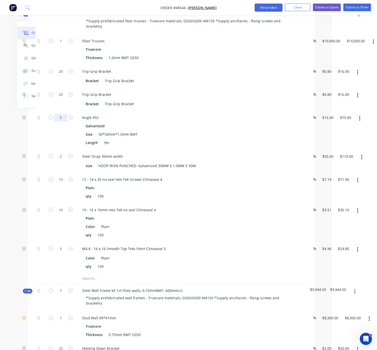
click at [63, 45] on input "5" at bounding box center [60, 41] width 13 height 8
click at [73, 120] on icon "button" at bounding box center [70, 117] width 5 height 5
click at [56, 147] on div "6" at bounding box center [61, 130] width 30 height 39
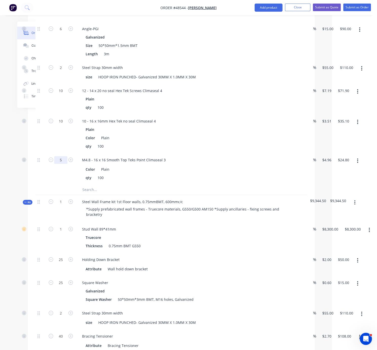
click at [42, 185] on div at bounding box center [40, 168] width 10 height 31
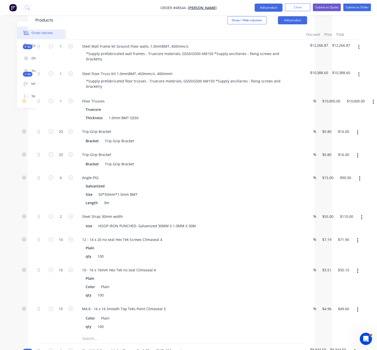
scroll to position [39, 45]
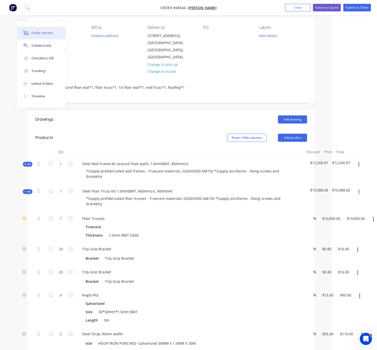
click at [28, 192] on span "Kit" at bounding box center [27, 192] width 7 height 4
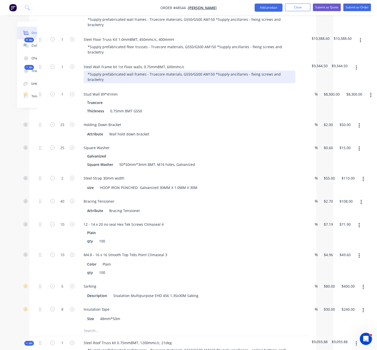
scroll to position [216, 45]
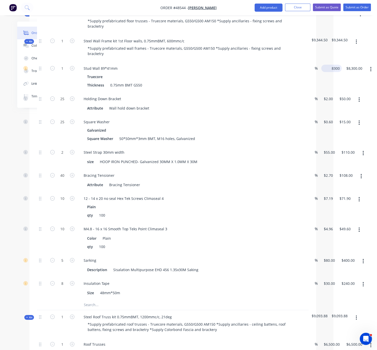
click at [309, 73] on div "1 Stud Wall 89*41mm Truecore Thickness 0.75mm BMT G550 % 8300 $8,300.00 $8,300.…" at bounding box center [173, 77] width 272 height 30
click at [330, 92] on div "$9,230.00 $9,230.00" at bounding box center [330, 77] width 23 height 30
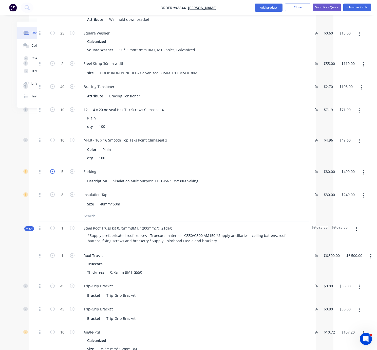
click at [53, 174] on icon "button" at bounding box center [52, 171] width 5 height 5
type input "4"
type input "$320.00"
click at [68, 188] on div "4" at bounding box center [62, 176] width 30 height 23
click at [70, 174] on icon "button" at bounding box center [72, 171] width 5 height 5
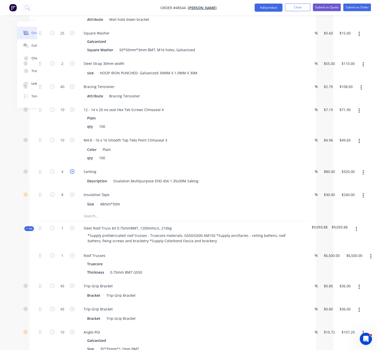
type input "5"
type input "$400.00"
click at [71, 188] on div "5" at bounding box center [62, 176] width 30 height 23
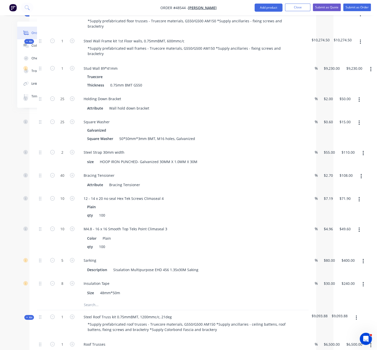
scroll to position [128, 45]
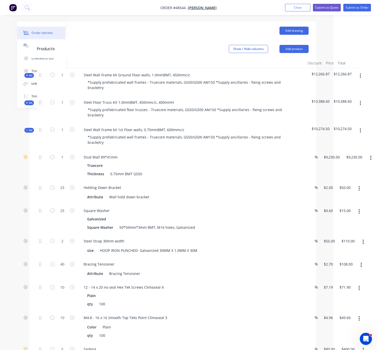
click at [28, 132] on span "Kit" at bounding box center [29, 130] width 7 height 4
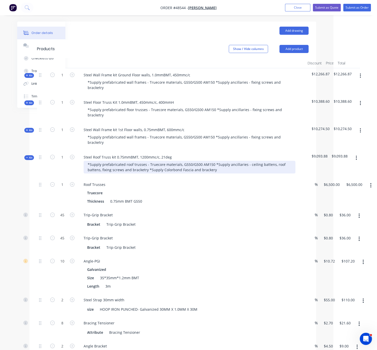
scroll to position [216, 45]
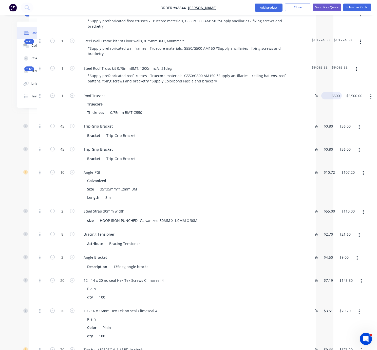
click at [332, 99] on input "6500" at bounding box center [332, 95] width 19 height 7
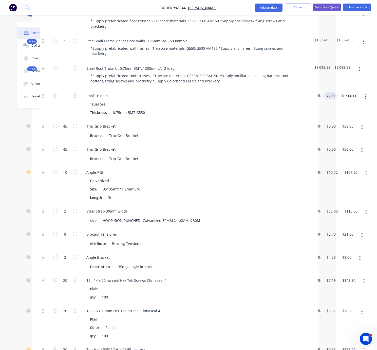
type input "$7,200.00"
click at [331, 112] on div "$7,200.00 7200" at bounding box center [329, 104] width 15 height 30
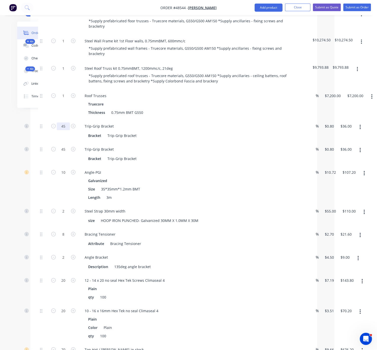
click at [66, 100] on input "45" at bounding box center [63, 96] width 13 height 8
type input "50"
type input "$40.00"
click at [42, 142] on div at bounding box center [43, 130] width 10 height 23
click at [62, 100] on input "45" at bounding box center [63, 96] width 13 height 8
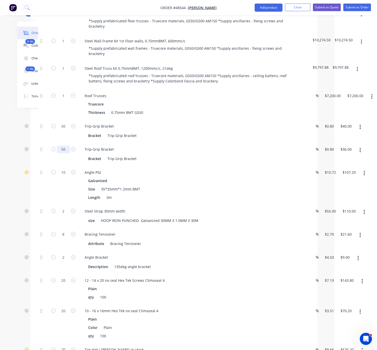
type input "50"
type input "$40.00"
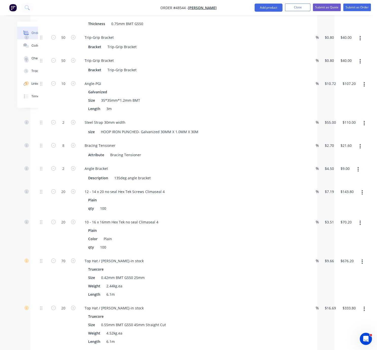
click at [365, 126] on icon "button" at bounding box center [364, 123] width 1 height 6
click at [350, 160] on div "Delete" at bounding box center [346, 156] width 39 height 7
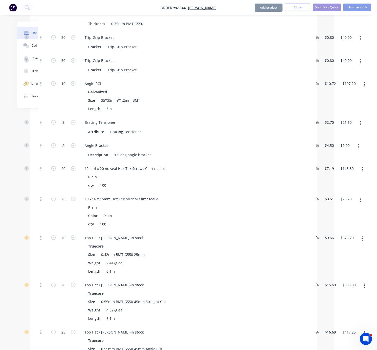
click at [361, 125] on icon "button" at bounding box center [360, 123] width 1 height 5
click at [350, 160] on div "Delete" at bounding box center [342, 156] width 39 height 7
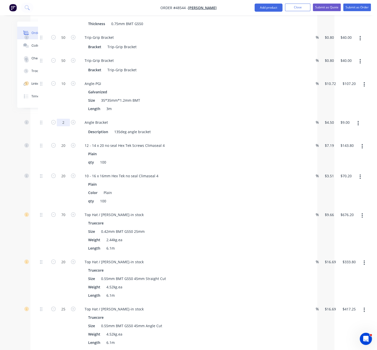
click at [65, 11] on input "2" at bounding box center [63, 7] width 13 height 8
type input "5"
type input "$22.50"
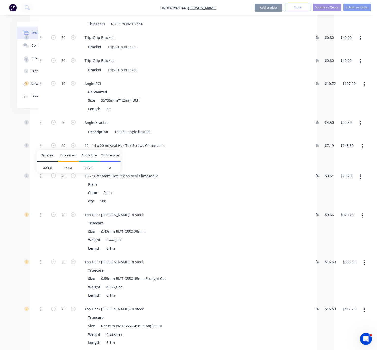
scroll to position [394, 43]
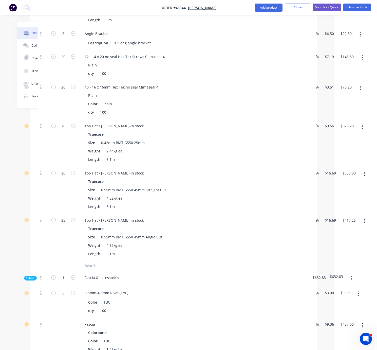
click at [369, 178] on button "button" at bounding box center [364, 173] width 12 height 9
click at [343, 211] on div "Delete" at bounding box center [346, 207] width 39 height 7
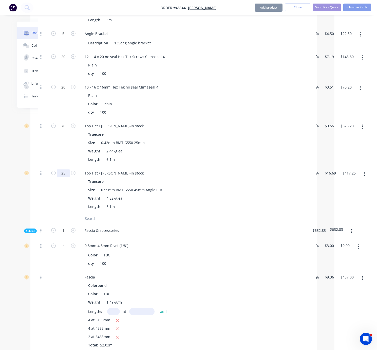
type input "60"
type input "$1,001.40"
click at [61, 166] on div "70" at bounding box center [63, 142] width 30 height 47
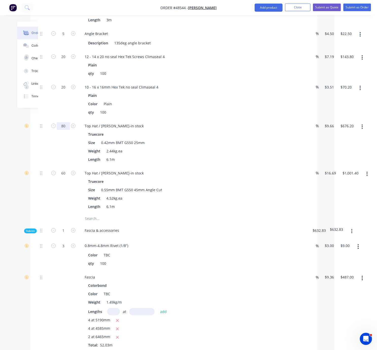
type input "80"
click at [57, 166] on div "80" at bounding box center [63, 142] width 30 height 47
type input "$772.80"
type input "70"
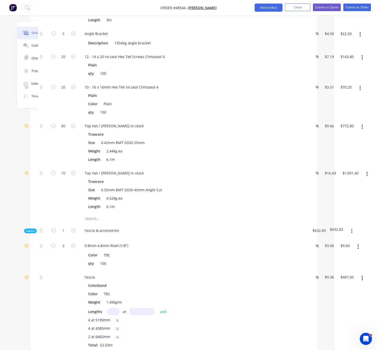
type input "$1,168.30"
click at [46, 213] on div at bounding box center [43, 189] width 10 height 47
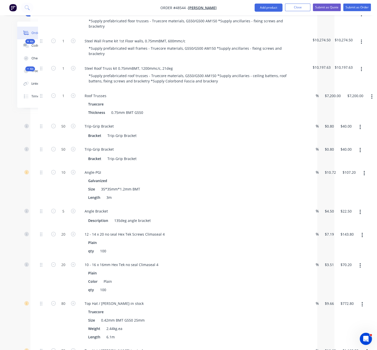
scroll to position [128, 43]
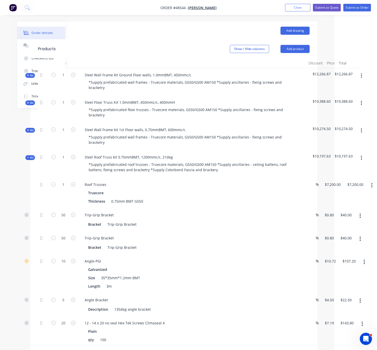
click at [29, 159] on span "Kit" at bounding box center [30, 158] width 7 height 4
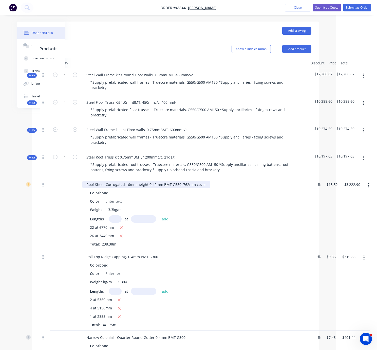
scroll to position [216, 43]
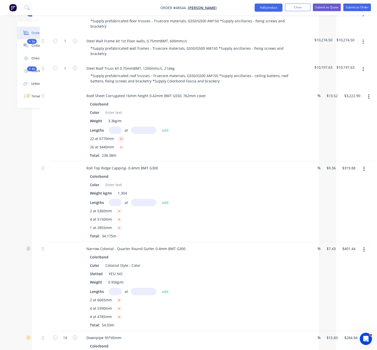
click at [123, 141] on icon "button" at bounding box center [121, 139] width 3 height 5
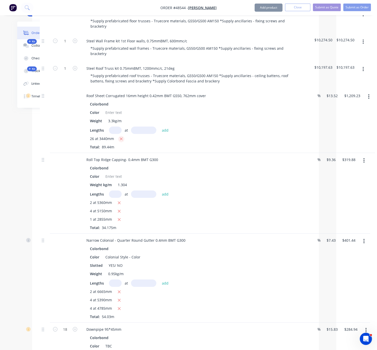
click at [123, 140] on icon "button" at bounding box center [121, 139] width 3 height 3
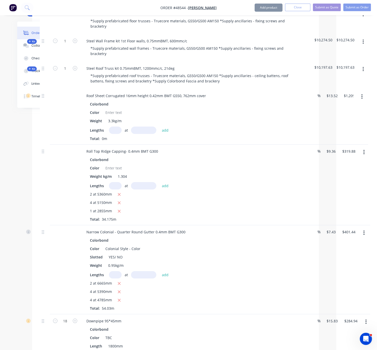
type input "$0.00"
click at [119, 134] on input "text" at bounding box center [115, 130] width 13 height 7
type input "28"
type input "5400"
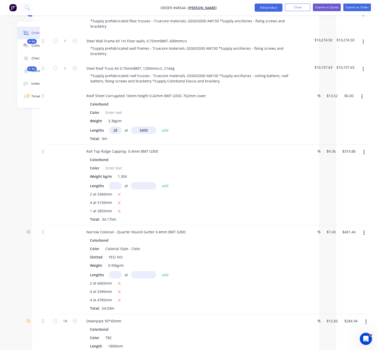
click at [159, 127] on button "add" at bounding box center [165, 130] width 12 height 7
type input "$2,044.22"
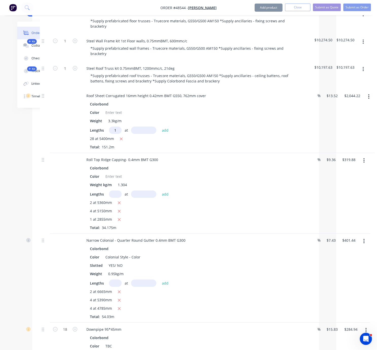
type input "1"
type input "2"
click at [119, 134] on input "1" at bounding box center [115, 130] width 13 height 7
type input "10"
type input "23mm"
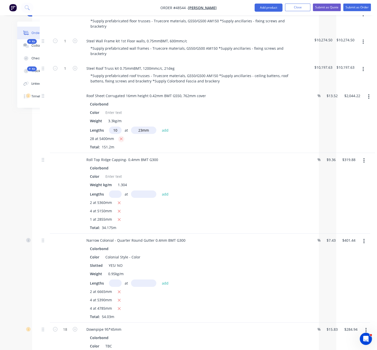
click at [124, 142] on button "button" at bounding box center [121, 139] width 6 height 6
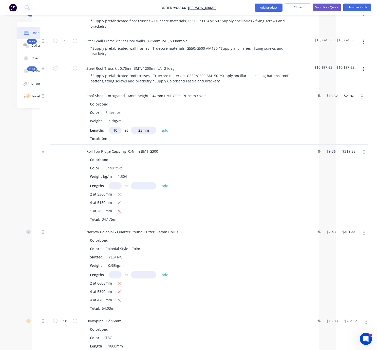
type input "$0.00"
click at [144, 134] on input "23mm" at bounding box center [143, 130] width 25 height 7
type input "NaNmm"
drag, startPoint x: 118, startPoint y: 138, endPoint x: 102, endPoint y: 140, distance: 15.8
click at [103, 134] on div "Lengths 10 at NaNmm add" at bounding box center [194, 130] width 209 height 7
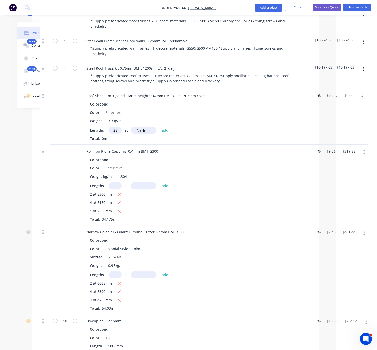
type input "28"
type input "5460"
click at [159, 127] on button "add" at bounding box center [165, 130] width 12 height 7
type input "$2,066.94"
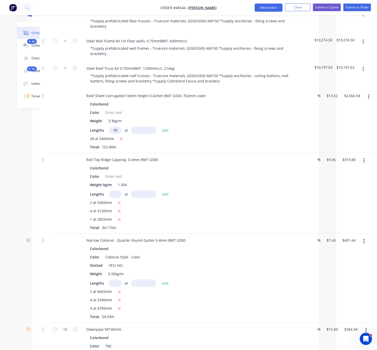
type input "10"
type input "3"
type input "2420"
click at [159, 127] on button "add" at bounding box center [165, 130] width 12 height 7
type input "$2,394.12"
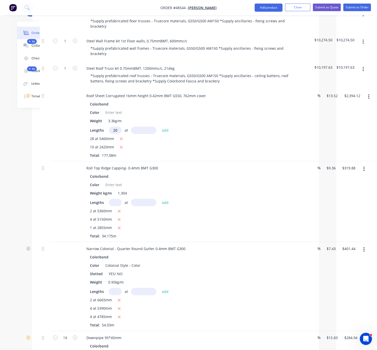
type input "20"
type input "3380"
click at [159, 127] on button "add" at bounding box center [165, 130] width 12 height 7
type input "$3,308.07"
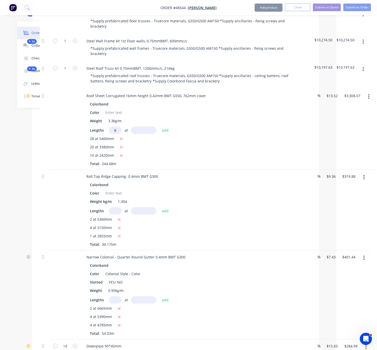
type input "6"
type input "2460"
click at [159, 127] on button "add" at bounding box center [165, 130] width 12 height 7
type input "$3,507.63"
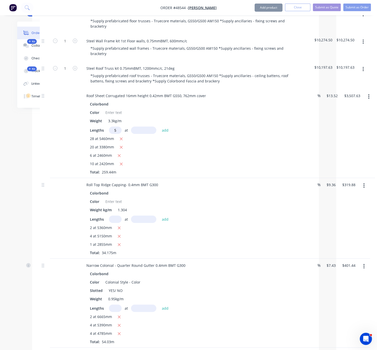
type input "5"
type input "1860"
click at [159, 127] on button "add" at bounding box center [165, 130] width 12 height 7
type input "$3,633.36"
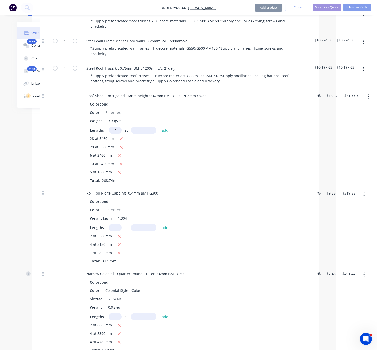
type input "4"
type input "1365"
click at [159, 127] on button "add" at bounding box center [165, 130] width 12 height 7
type input "$3,707.18"
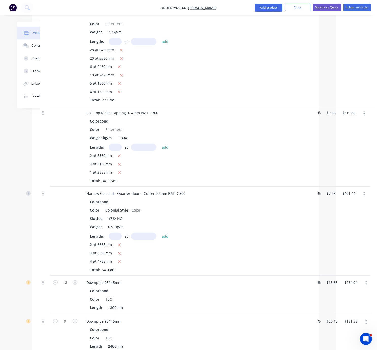
scroll to position [394, 43]
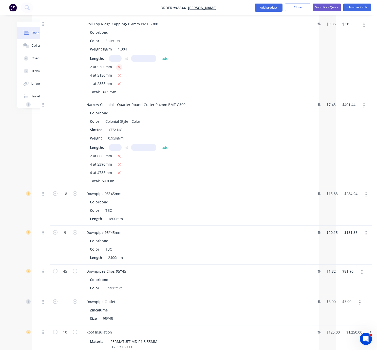
click at [121, 69] on icon "button" at bounding box center [119, 67] width 3 height 5
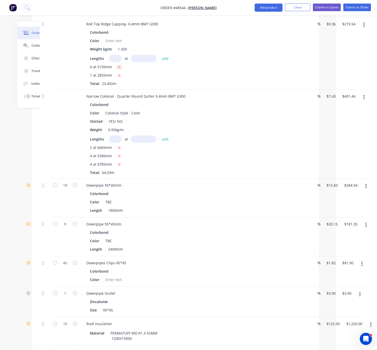
click at [121, 69] on icon "button" at bounding box center [119, 67] width 3 height 5
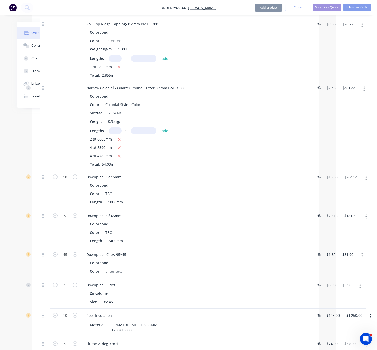
click at [121, 70] on div "1 at 2855mm" at bounding box center [194, 67] width 209 height 6
click at [121, 69] on icon "button" at bounding box center [119, 67] width 3 height 5
type input "$0.00"
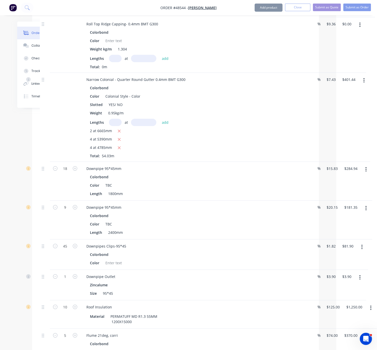
click at [115, 62] on input "text" at bounding box center [115, 58] width 13 height 7
type input "2"
type input "3740"
click at [159, 55] on button "add" at bounding box center [165, 58] width 12 height 7
type input "$70.01"
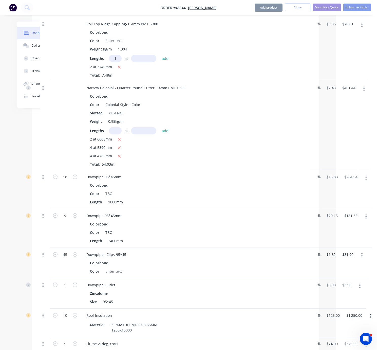
type input "1"
type input "4070"
click at [159, 55] on button "add" at bounding box center [165, 58] width 12 height 7
type input "$108.11"
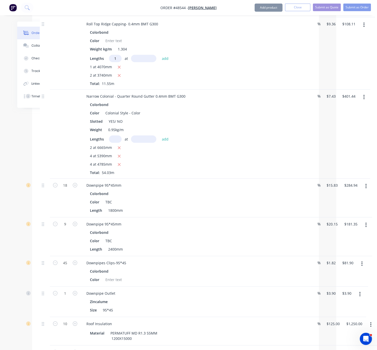
type input "1"
type input "4830"
click at [159, 55] on button "add" at bounding box center [165, 58] width 12 height 7
type input "$153.32"
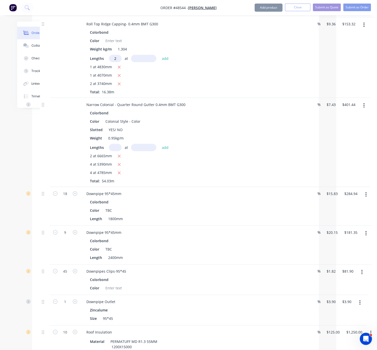
type input "2"
type input "8000"
click at [159, 55] on button "add" at bounding box center [165, 58] width 12 height 7
type input "$303.08"
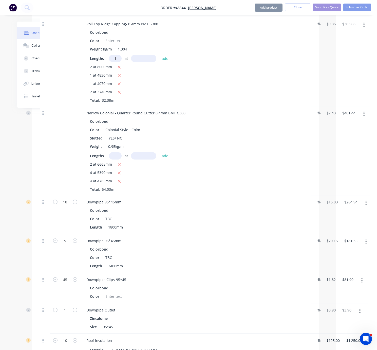
type input "1"
type input "900"
click at [159, 55] on button "add" at bounding box center [165, 58] width 12 height 7
type input "$311.50"
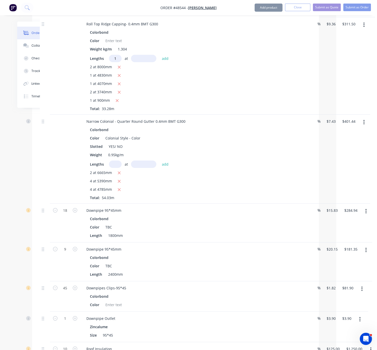
type input "1"
type input "3915"
click at [159, 55] on button "add" at bounding box center [165, 58] width 12 height 7
type input "$348.15"
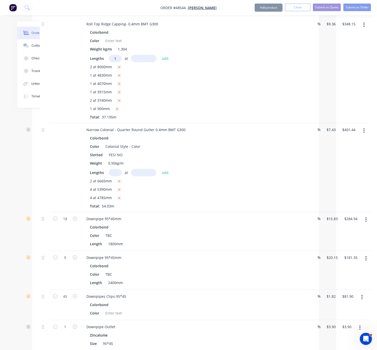
type input "1"
type input "2640"
click at [159, 55] on button "add" at bounding box center [165, 58] width 12 height 7
type input "$372.86"
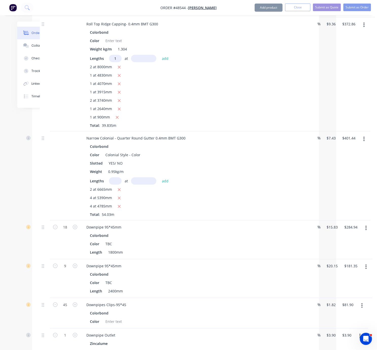
type input "1"
type input "960"
click at [159, 55] on button "add" at bounding box center [165, 58] width 12 height 7
type input "$381.84"
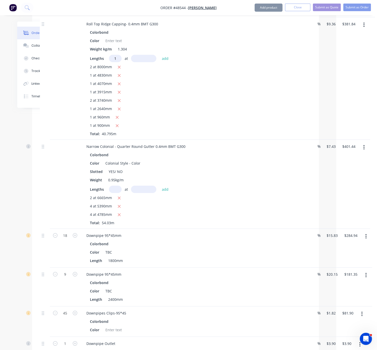
type input "1"
type input "5100"
click at [159, 55] on button "add" at bounding box center [165, 58] width 12 height 7
type input "$429.58"
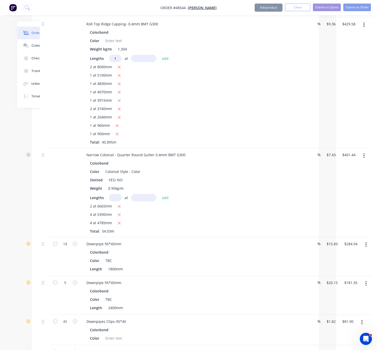
type input "1"
type input "8"
click at [120, 69] on icon "button" at bounding box center [119, 67] width 3 height 3
type input "$279.82"
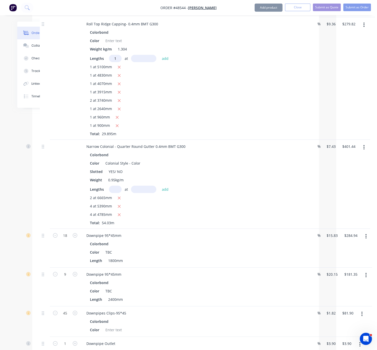
click at [118, 62] on input "1" at bounding box center [115, 58] width 13 height 7
type input "3"
type input "8000"
click at [159, 55] on button "add" at bounding box center [165, 58] width 12 height 7
type input "$504.46"
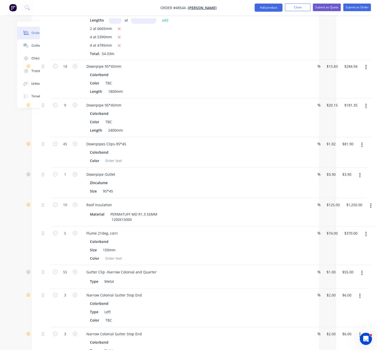
scroll to position [482, 43]
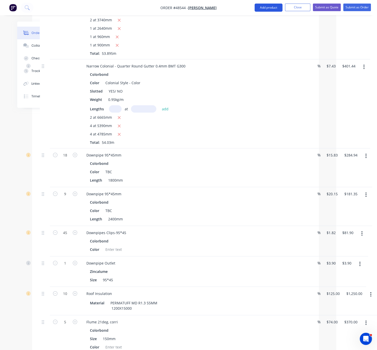
click at [267, 8] on button "Add product" at bounding box center [269, 8] width 28 height 8
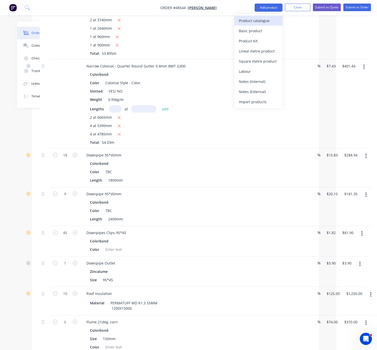
click at [253, 21] on div "Product catalogue" at bounding box center [258, 20] width 39 height 7
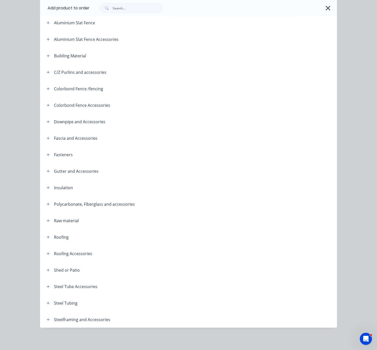
scroll to position [65, 0]
click at [47, 236] on icon "button" at bounding box center [48, 237] width 3 height 3
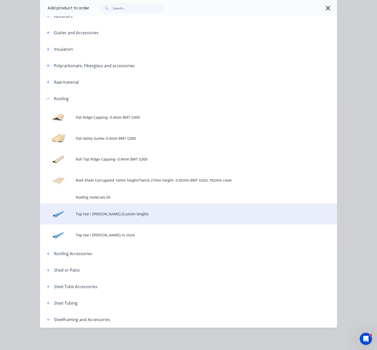
scroll to position [207, 0]
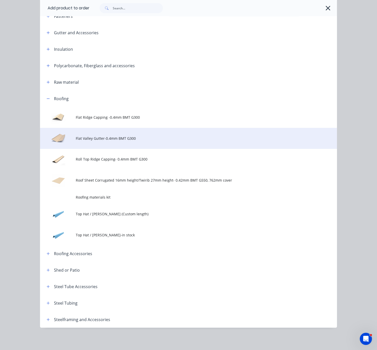
click at [136, 136] on span "Flat Valley Gutter-0.4mm BMT G300" at bounding box center [180, 138] width 209 height 5
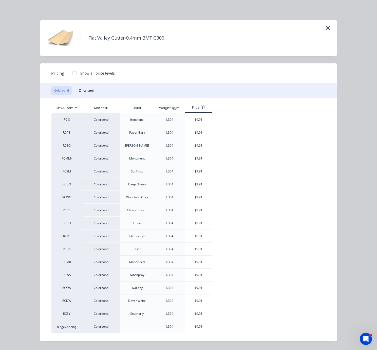
scroll to position [10, 0]
click at [74, 68] on div at bounding box center [74, 73] width 10 height 10
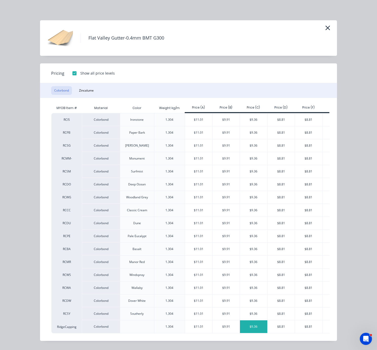
click at [250, 329] on div "$9.36" at bounding box center [253, 326] width 27 height 13
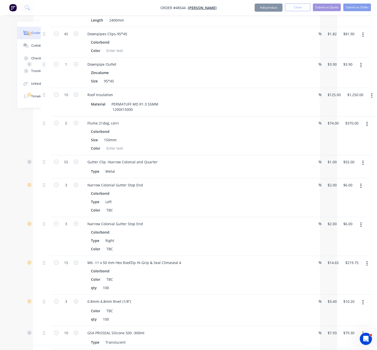
scroll to position [928, 40]
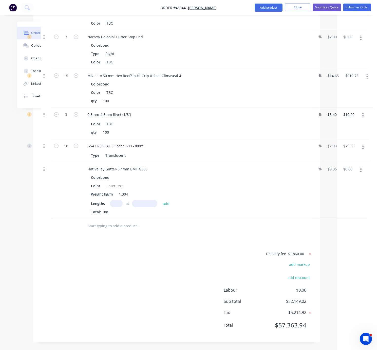
click at [116, 200] on input "text" at bounding box center [116, 203] width 13 height 7
type input "1"
type input "3740"
click at [160, 200] on button "add" at bounding box center [166, 203] width 12 height 7
type input "$35.01"
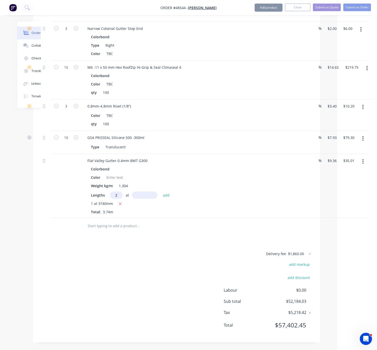
type input "2"
type input "4525"
click at [160, 191] on button "add" at bounding box center [166, 194] width 12 height 7
type input "$119.71"
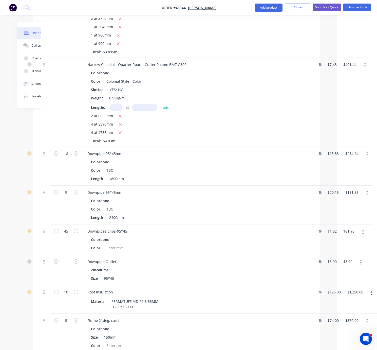
scroll to position [395, 40]
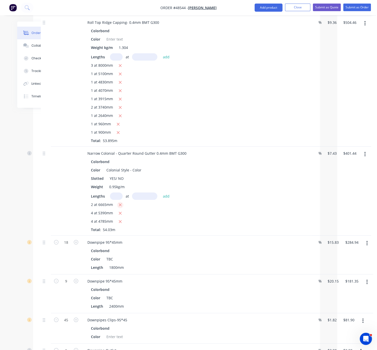
click at [122, 206] on icon "button" at bounding box center [120, 205] width 3 height 3
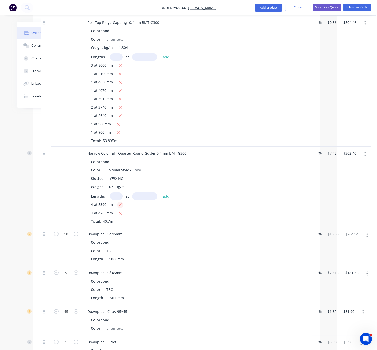
click at [122, 207] on icon "button" at bounding box center [120, 205] width 3 height 5
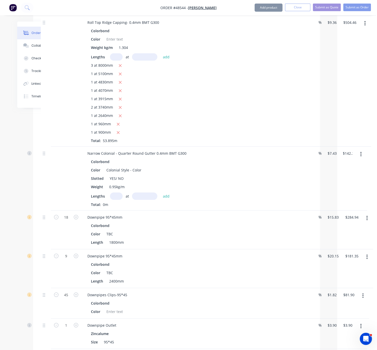
type input "$0.00"
click at [119, 200] on input "text" at bounding box center [116, 195] width 13 height 7
type input "2"
type input "7270"
click at [160, 192] on button "add" at bounding box center [166, 195] width 12 height 7
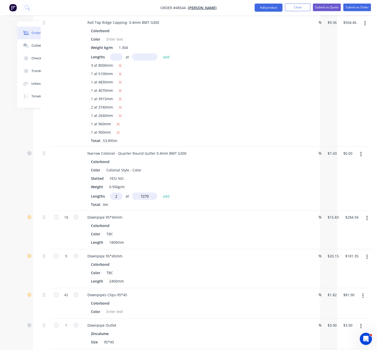
type input "$108.03"
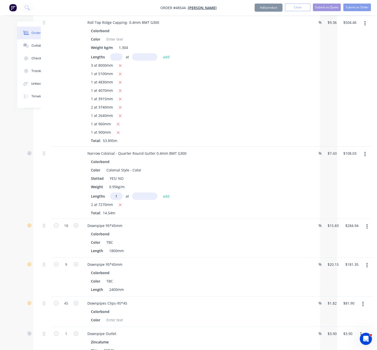
type input "1"
type input "5540"
click at [160, 192] on button "add" at bounding box center [166, 195] width 12 height 7
type input "$149.19"
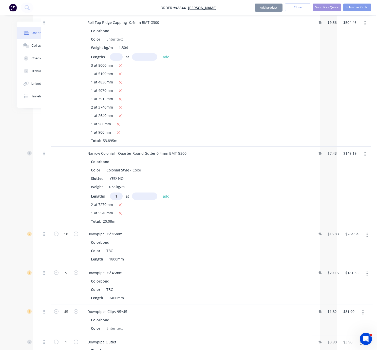
type input "1"
type input "3400"
click at [160, 192] on button "add" at bounding box center [166, 195] width 12 height 7
type input "$174.46"
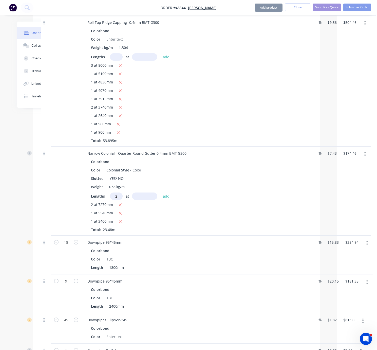
type input "2"
type input "5720"
click at [160, 192] on button "add" at bounding box center [166, 195] width 12 height 7
type input "$259.46"
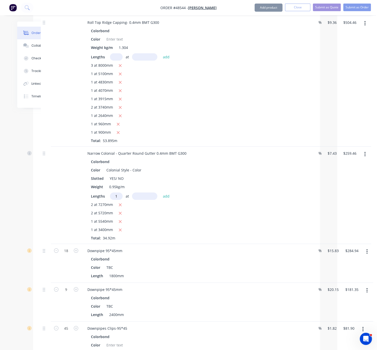
type input "1"
type input "5600"
click at [160, 192] on button "add" at bounding box center [166, 195] width 12 height 7
type input "$301.06"
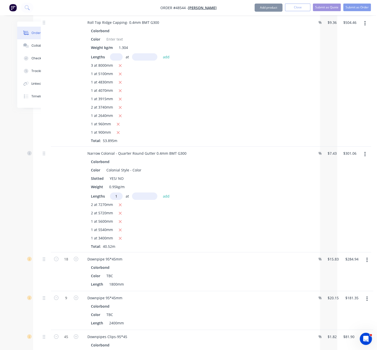
type input "1"
type input "7280"
click at [160, 192] on button "add" at bounding box center [166, 195] width 12 height 7
type input "$355.15"
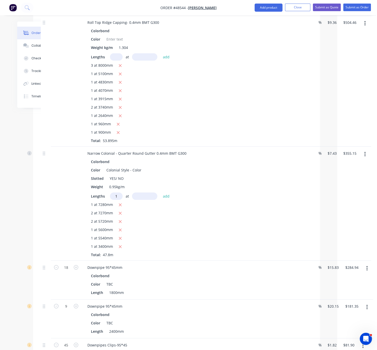
type input "1"
type input "6580"
click at [160, 192] on button "add" at bounding box center [166, 195] width 12 height 7
type input "$404.04"
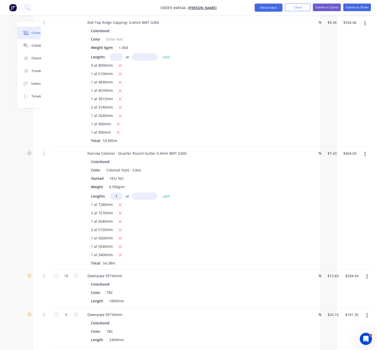
type input "1"
type input "4060"
click at [160, 192] on button "add" at bounding box center [166, 195] width 12 height 7
type input "$434.21"
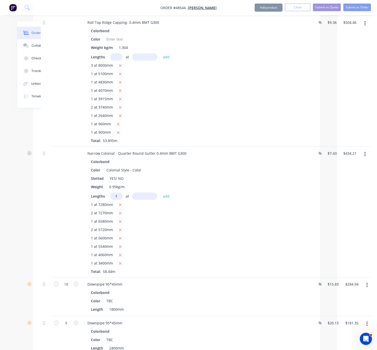
type input "1"
type input "4800"
click at [160, 192] on button "add" at bounding box center [166, 195] width 12 height 7
type input "$469.87"
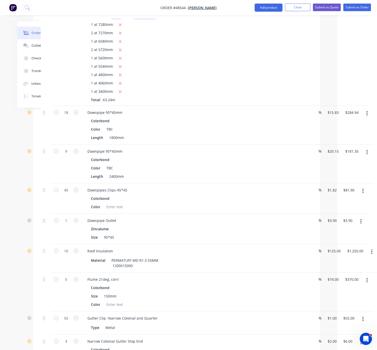
scroll to position [573, 40]
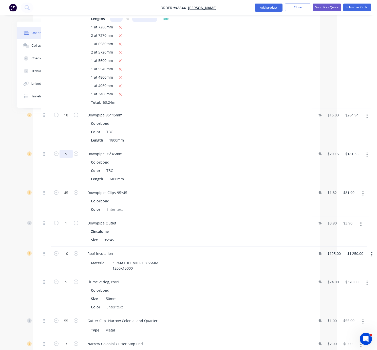
type input "7"
type input "$141.05"
click at [43, 186] on div at bounding box center [46, 166] width 10 height 39
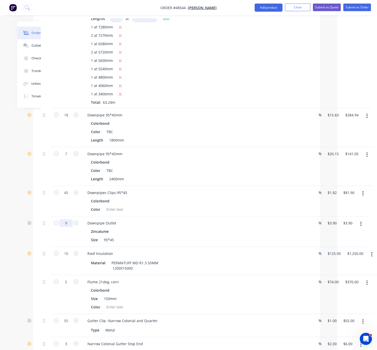
type input "9"
type input "$35.10"
click at [37, 246] on div "Qty Discount Price Total Kit 1 Steel Wall Frame kit Ground Floor walls, 1.0mmBM…" at bounding box center [176, 105] width 287 height 984
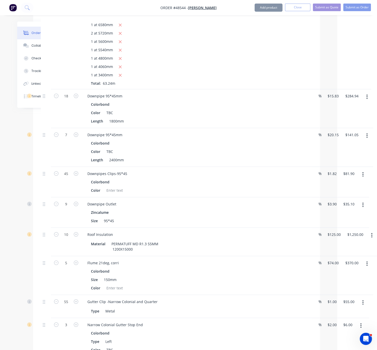
scroll to position [661, 40]
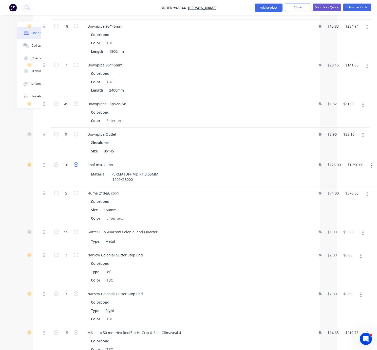
click at [76, 167] on icon "button" at bounding box center [76, 164] width 5 height 5
type input "11"
type input "$1,375.00"
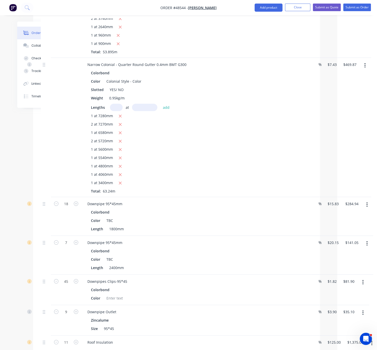
scroll to position [750, 40]
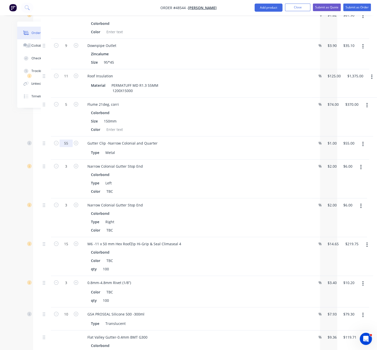
type input "65"
type input "$65.00"
click at [47, 159] on div at bounding box center [46, 147] width 10 height 23
click at [60, 168] on button "button" at bounding box center [56, 165] width 7 height 5
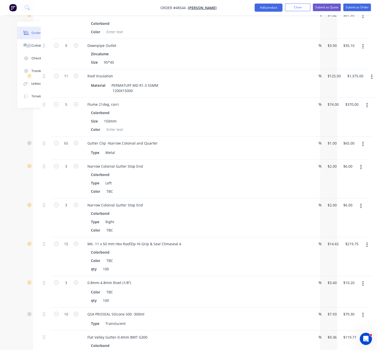
type input "2"
type input "$4.00"
click at [57, 168] on icon "button" at bounding box center [56, 166] width 5 height 5
type input "1"
type input "$2.00"
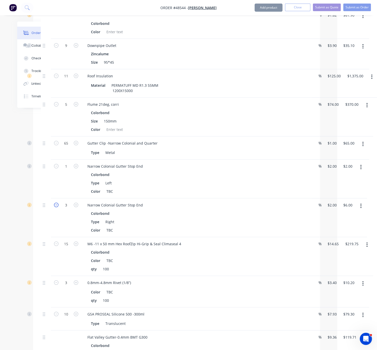
click at [56, 207] on icon "button" at bounding box center [56, 205] width 5 height 5
type input "2"
type input "$4.00"
click at [55, 207] on icon "button" at bounding box center [56, 205] width 5 height 5
type input "1"
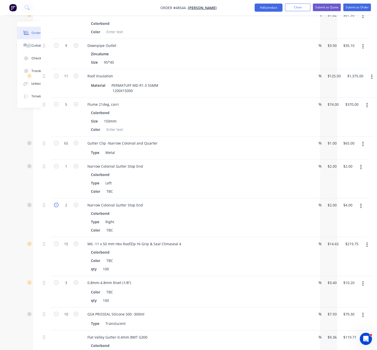
type input "$2.00"
click at [45, 198] on div at bounding box center [46, 178] width 10 height 39
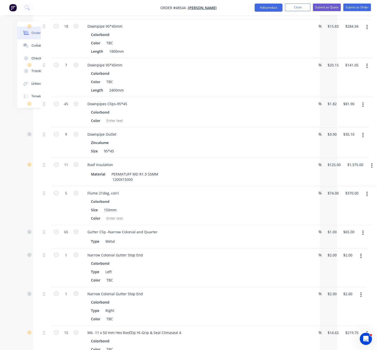
scroll to position [928, 40]
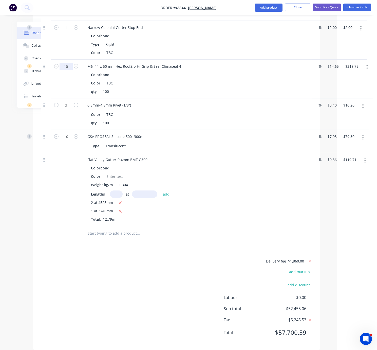
type input "20"
type input "$293.00"
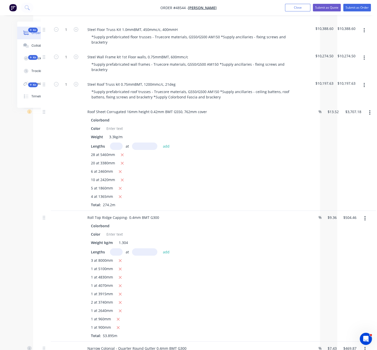
scroll to position [0, 40]
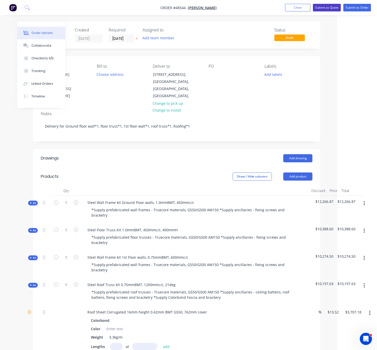
click at [320, 10] on button "Submit as Quote" at bounding box center [327, 8] width 28 height 8
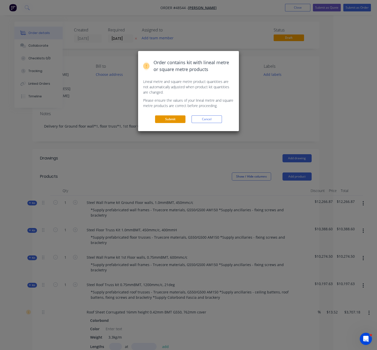
click at [170, 123] on button "Submit" at bounding box center [170, 119] width 30 height 8
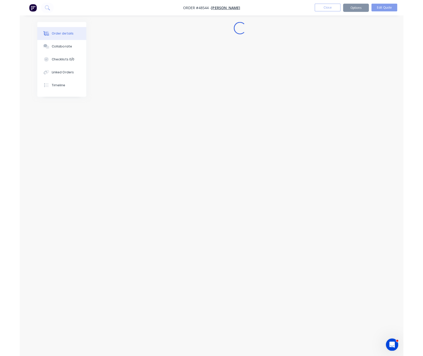
scroll to position [0, 0]
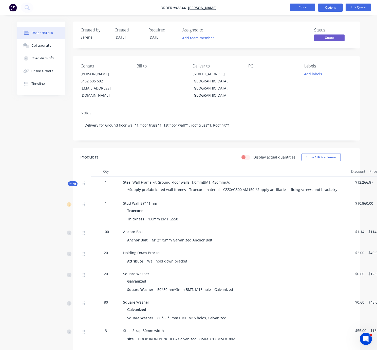
click at [297, 10] on button "Close" at bounding box center [302, 8] width 25 height 8
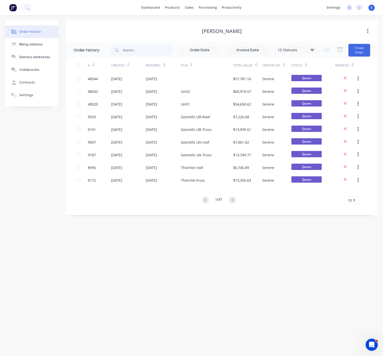
drag, startPoint x: 229, startPoint y: 274, endPoint x: 275, endPoint y: 204, distance: 83.5
click at [217, 72] on div "PO #" at bounding box center [207, 65] width 52 height 14
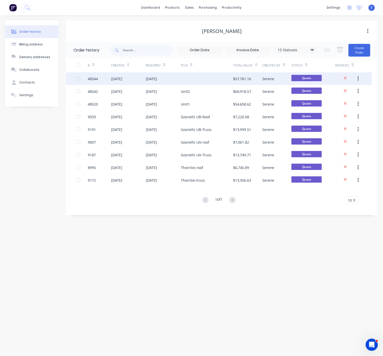
click at [217, 76] on div at bounding box center [207, 78] width 52 height 13
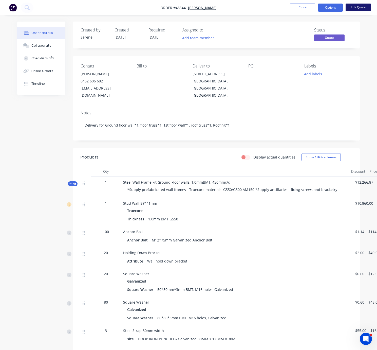
click at [355, 8] on button "Edit Quote" at bounding box center [358, 8] width 25 height 8
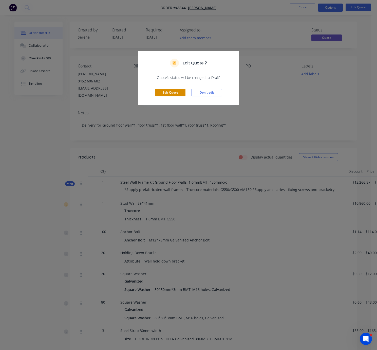
click at [169, 96] on button "Edit Quote" at bounding box center [170, 93] width 30 height 8
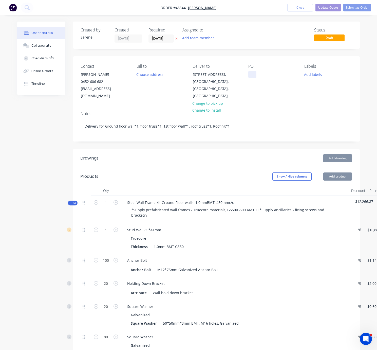
click at [252, 74] on div at bounding box center [252, 74] width 8 height 7
click at [233, 153] on header "Drawings Add drawing" at bounding box center [216, 158] width 287 height 18
click at [328, 9] on button "Update Quote" at bounding box center [328, 8] width 25 height 8
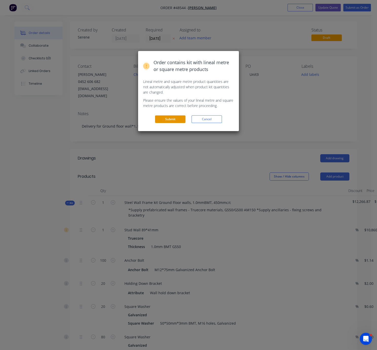
click at [178, 123] on button "Submit" at bounding box center [170, 119] width 30 height 8
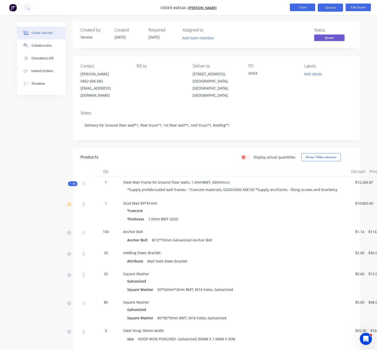
click at [299, 7] on button "Close" at bounding box center [302, 8] width 25 height 8
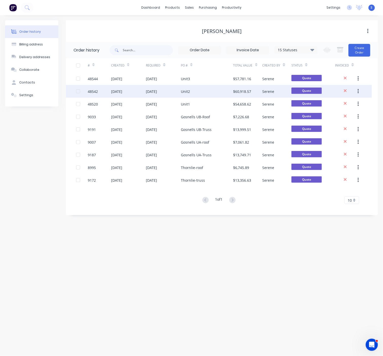
click at [153, 92] on div "[DATE]" at bounding box center [151, 91] width 11 height 5
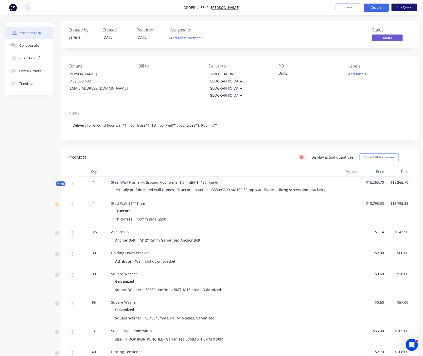
click at [377, 10] on button "Edit Quote" at bounding box center [403, 8] width 25 height 8
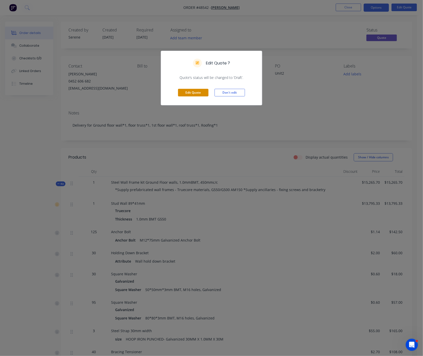
click at [196, 96] on button "Edit Quote" at bounding box center [193, 93] width 30 height 8
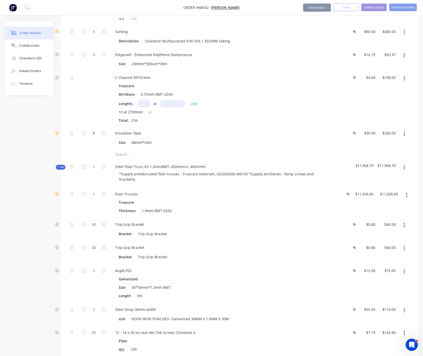
scroll to position [532, 0]
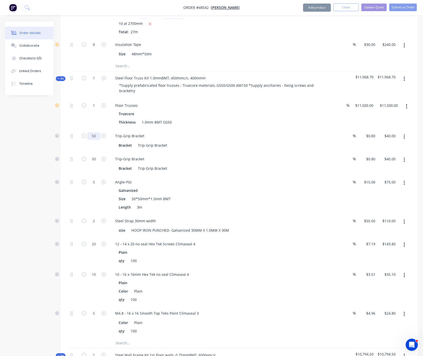
type input "20"
click at [81, 152] on div "20" at bounding box center [94, 140] width 30 height 23
type input "$16.00"
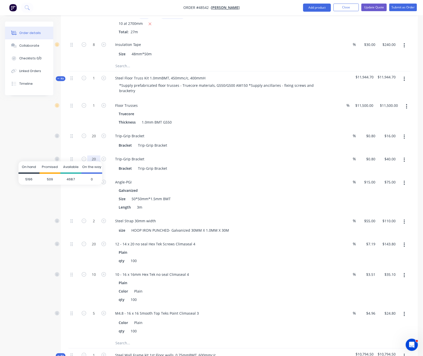
type input "20"
click at [42, 180] on span "509" at bounding box center [49, 178] width 21 height 11
type input "$16.00"
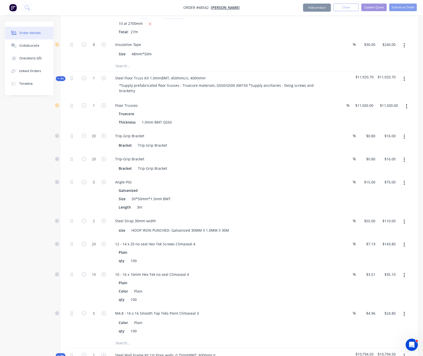
scroll to position [621, 0]
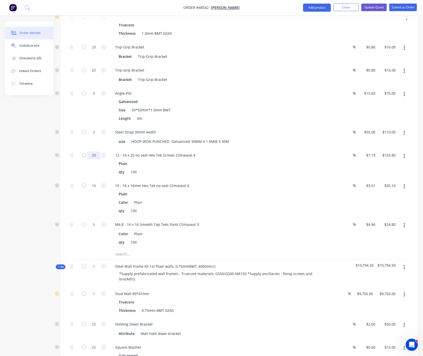
type input "10"
type input "$71.90"
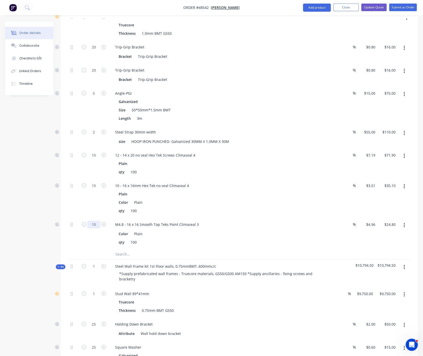
type input "10"
type input "$49.60"
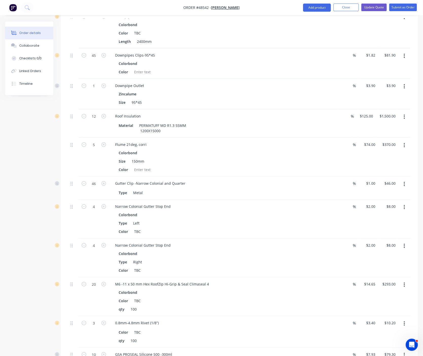
scroll to position [2130, 0]
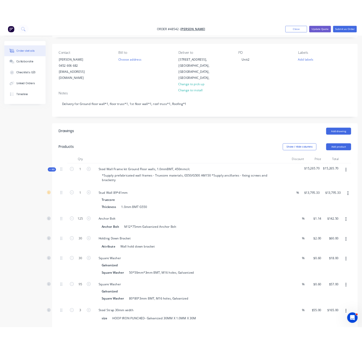
scroll to position [0, 0]
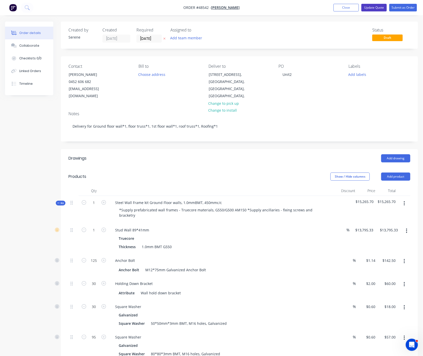
click at [370, 9] on button "Update Quote" at bounding box center [373, 8] width 25 height 8
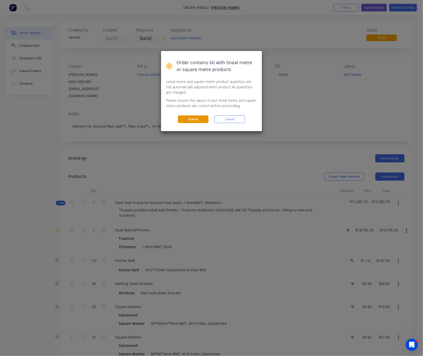
click at [194, 123] on button "Submit" at bounding box center [193, 119] width 30 height 8
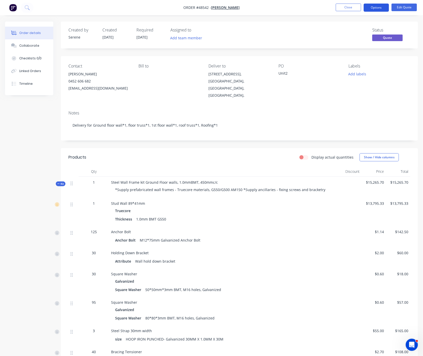
click at [372, 7] on button "Options" at bounding box center [376, 8] width 25 height 8
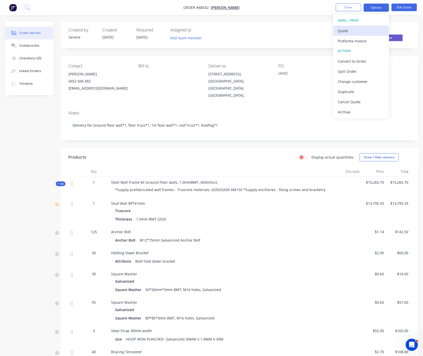
click at [355, 31] on div "Quote" at bounding box center [361, 30] width 47 height 7
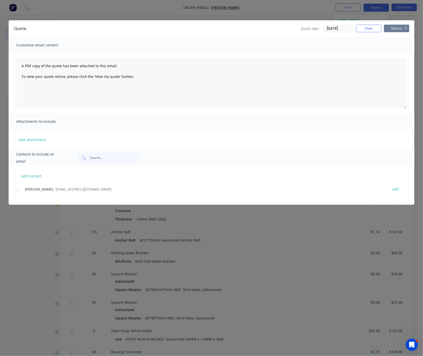
click at [377, 31] on button "Options" at bounding box center [396, 29] width 25 height 8
click at [377, 45] on button "Print" at bounding box center [400, 45] width 32 height 8
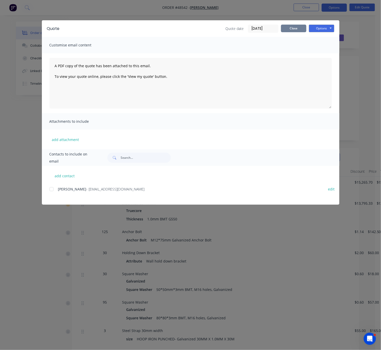
click at [293, 29] on button "Close" at bounding box center [293, 29] width 25 height 8
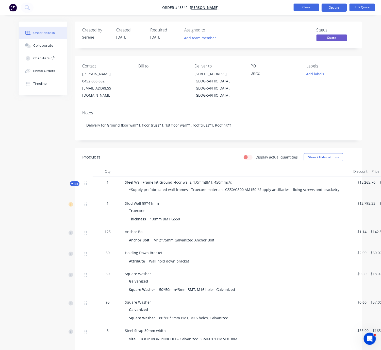
click at [302, 7] on button "Close" at bounding box center [305, 8] width 25 height 8
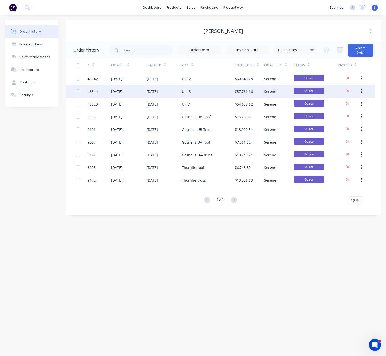
click at [187, 92] on div "Unit3" at bounding box center [186, 91] width 9 height 5
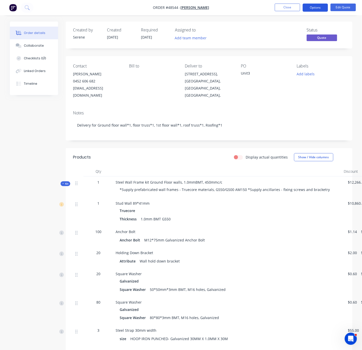
click at [321, 8] on button "Options" at bounding box center [315, 8] width 25 height 8
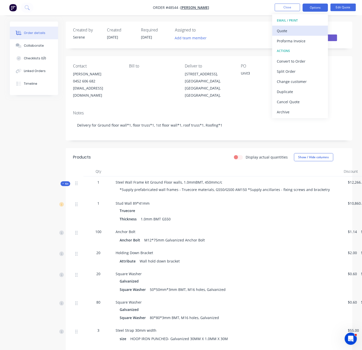
click at [288, 30] on div "Quote" at bounding box center [300, 30] width 47 height 7
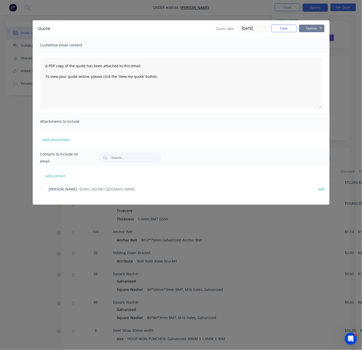
click at [318, 29] on button "Options" at bounding box center [311, 29] width 25 height 8
click at [311, 45] on button "Print" at bounding box center [315, 45] width 32 height 8
click at [279, 31] on button "Close" at bounding box center [283, 29] width 25 height 8
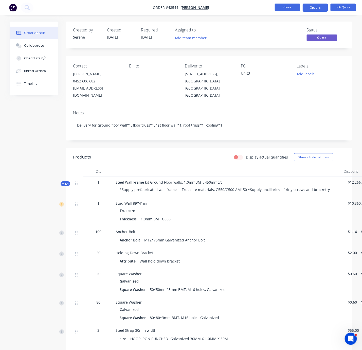
click at [287, 9] on button "Close" at bounding box center [287, 8] width 25 height 8
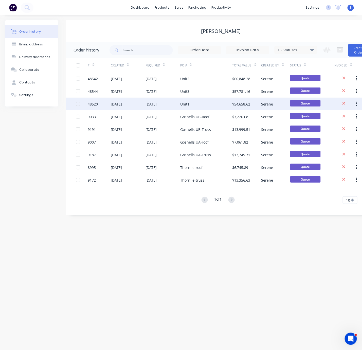
click at [157, 101] on div "[DATE]" at bounding box center [151, 103] width 11 height 5
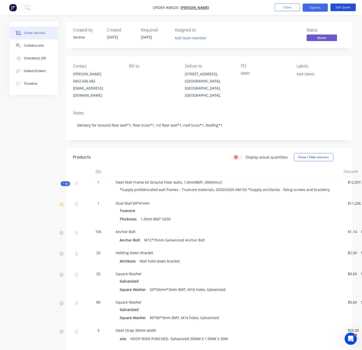
click at [352, 9] on button "Edit Quote" at bounding box center [343, 8] width 25 height 8
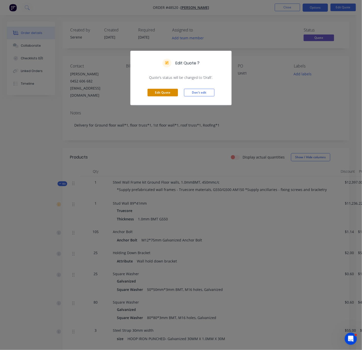
click at [168, 96] on button "Edit Quote" at bounding box center [163, 93] width 30 height 8
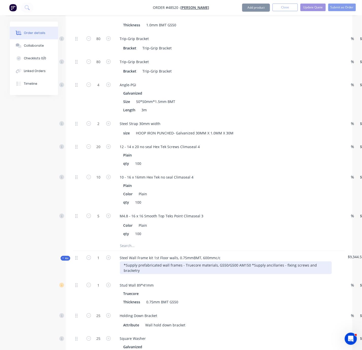
scroll to position [532, 0]
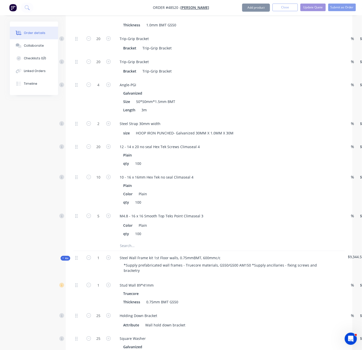
scroll to position [710, 0]
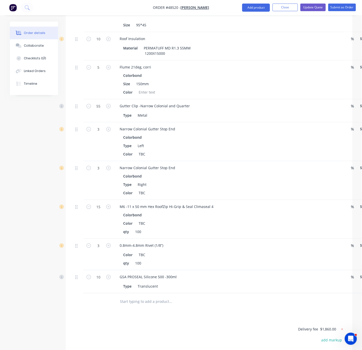
scroll to position [2218, 0]
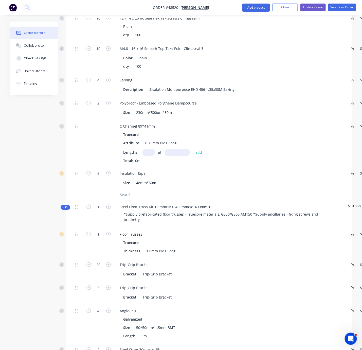
scroll to position [266, 0]
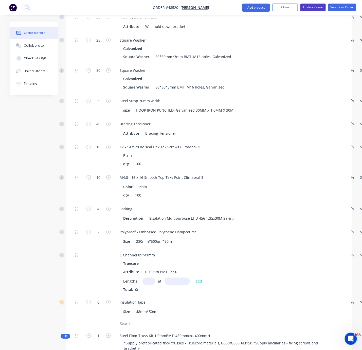
click at [302, 6] on button "Update Quote" at bounding box center [312, 8] width 25 height 8
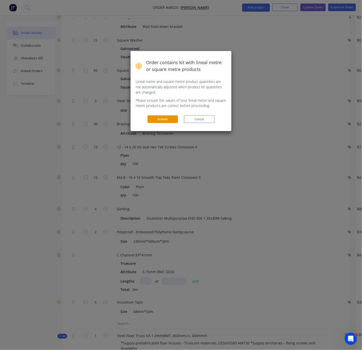
click at [157, 123] on button "Submit" at bounding box center [163, 119] width 30 height 8
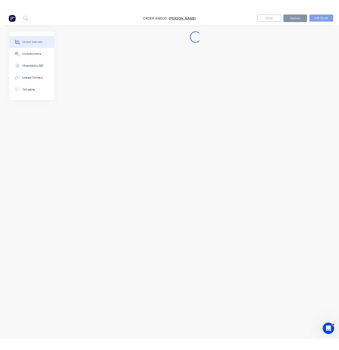
scroll to position [0, 0]
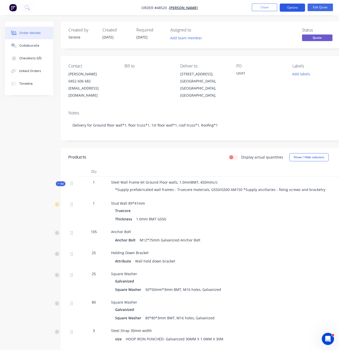
click at [287, 10] on button "Options" at bounding box center [292, 8] width 25 height 8
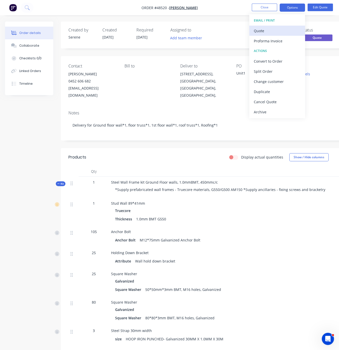
click at [265, 32] on div "Quote" at bounding box center [277, 30] width 47 height 7
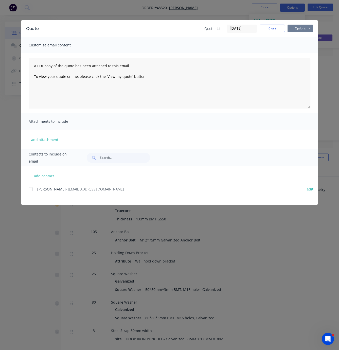
click at [302, 29] on button "Options" at bounding box center [299, 29] width 25 height 8
click at [301, 46] on button "Print" at bounding box center [303, 45] width 32 height 8
click at [269, 29] on button "Close" at bounding box center [272, 29] width 25 height 8
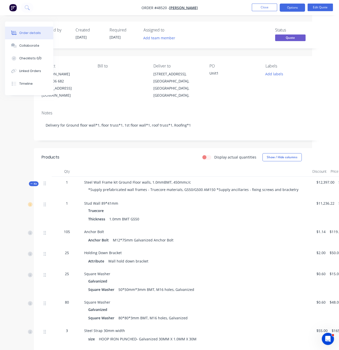
drag, startPoint x: 147, startPoint y: 165, endPoint x: 201, endPoint y: 167, distance: 54.5
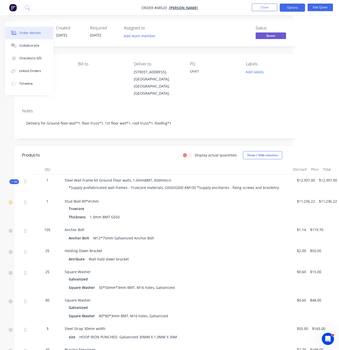
scroll to position [0, 49]
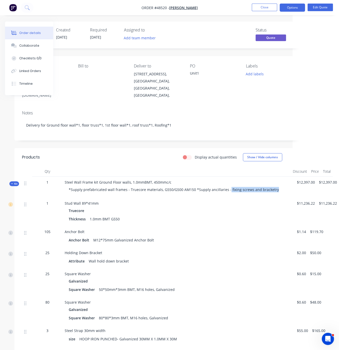
drag, startPoint x: 235, startPoint y: 191, endPoint x: 284, endPoint y: 192, distance: 48.7
click at [284, 192] on div "*Supply prefabricated wall frames - Truecore materials, G550/G500 AM150 *Supply…" at bounding box center [177, 189] width 224 height 9
click at [16, 183] on span "Kit" at bounding box center [14, 184] width 7 height 4
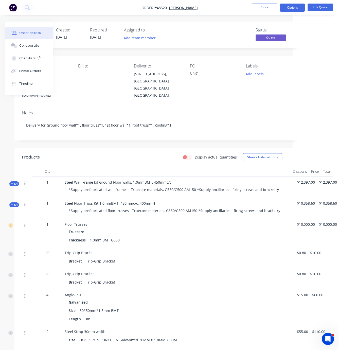
click at [14, 206] on span "Kit" at bounding box center [14, 205] width 7 height 4
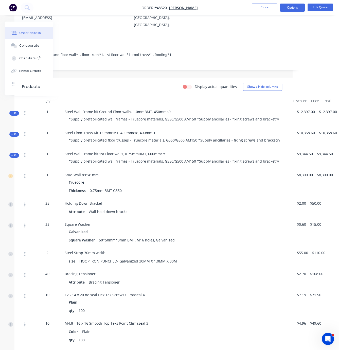
scroll to position [89, 49]
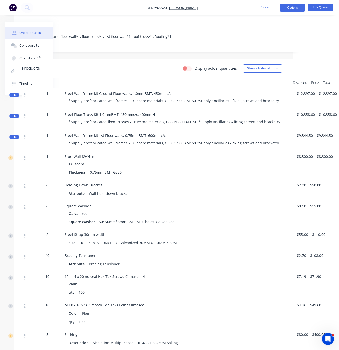
click at [14, 139] on div "Kit" at bounding box center [14, 137] width 10 height 5
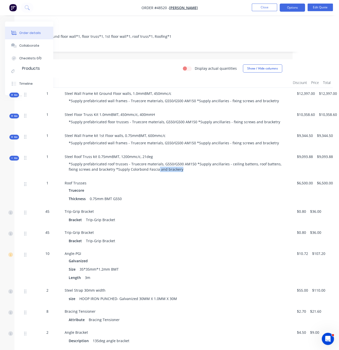
drag, startPoint x: 207, startPoint y: 182, endPoint x: 187, endPoint y: 185, distance: 20.0
click at [175, 174] on div "*Supply prefabricated roof trusses - Truecore materials, G550/G500 AM150 *Suppl…" at bounding box center [177, 166] width 224 height 15
click at [203, 174] on div "*Supply prefabricated roof trusses - Truecore materials, G550/G500 AM150 *Suppl…" at bounding box center [177, 166] width 224 height 15
click at [11, 158] on icon at bounding box center [12, 158] width 2 height 0
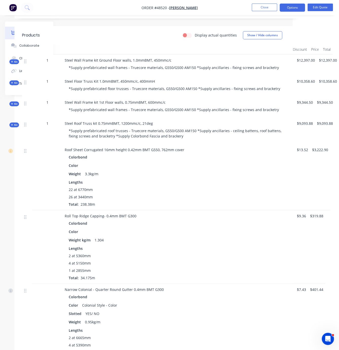
scroll to position [0, 49]
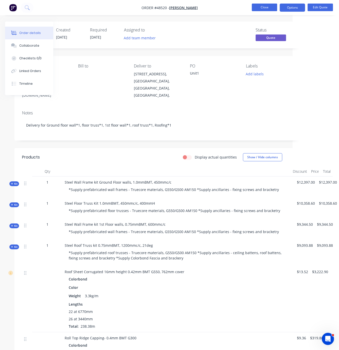
click at [261, 9] on button "Close" at bounding box center [264, 8] width 25 height 8
